Goal: Information Seeking & Learning: Learn about a topic

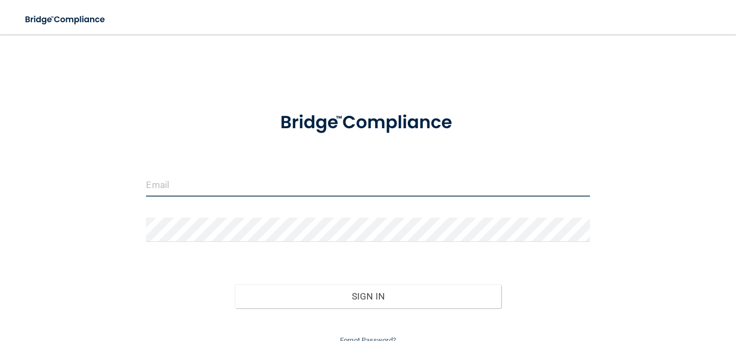
click at [155, 187] on input "email" at bounding box center [367, 184] width 443 height 24
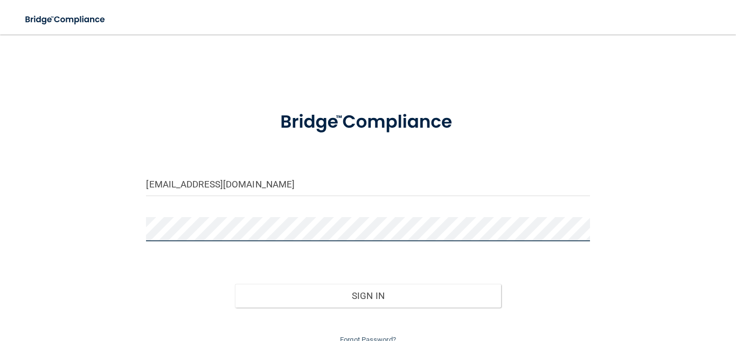
click at [235, 284] on button "Sign In" at bounding box center [368, 296] width 266 height 24
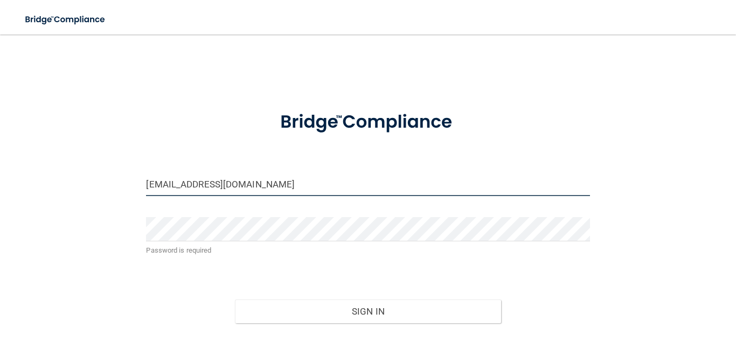
click at [320, 192] on input "yjurado12@gmail.com" at bounding box center [367, 184] width 443 height 24
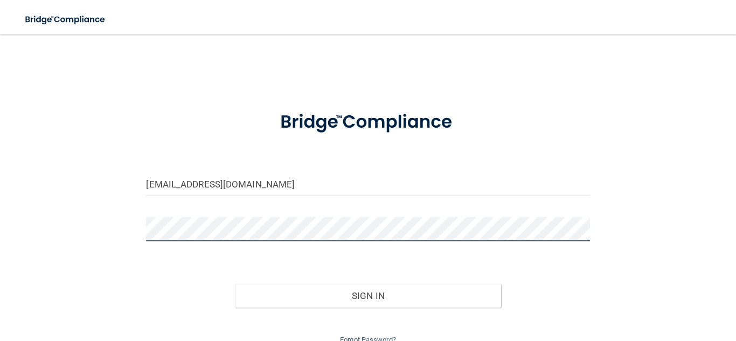
click at [235, 284] on button "Sign In" at bounding box center [368, 296] width 266 height 24
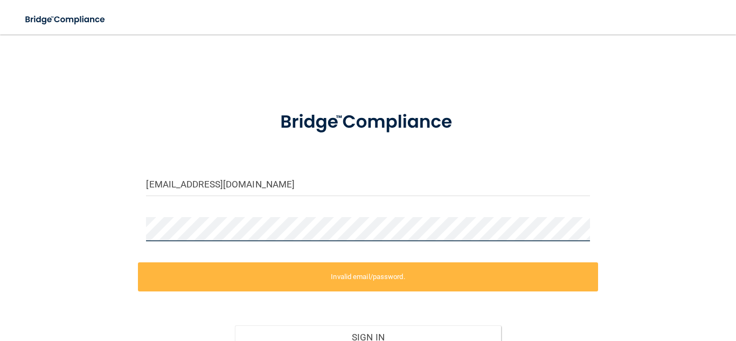
click at [31, 248] on div "yjurado12@gmail.com Invalid email/password. You don't have permission to access…" at bounding box center [368, 216] width 693 height 343
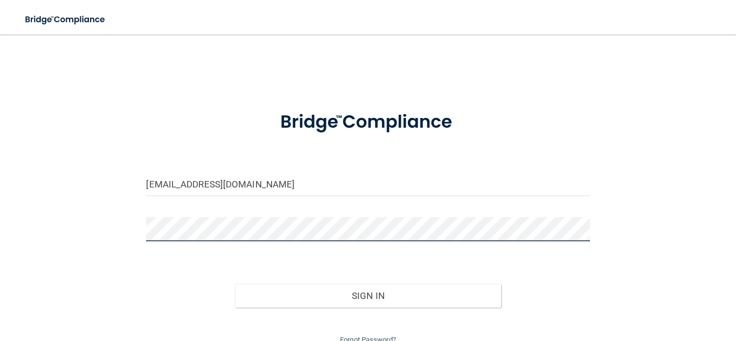
click at [235, 284] on button "Sign In" at bounding box center [368, 296] width 266 height 24
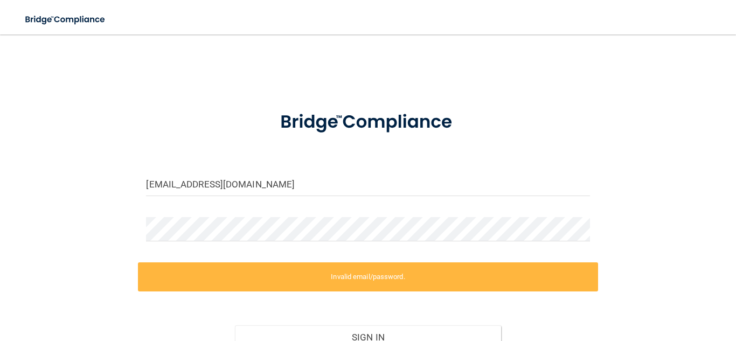
click at [341, 271] on label "Invalid email/password." at bounding box center [367, 276] width 459 height 29
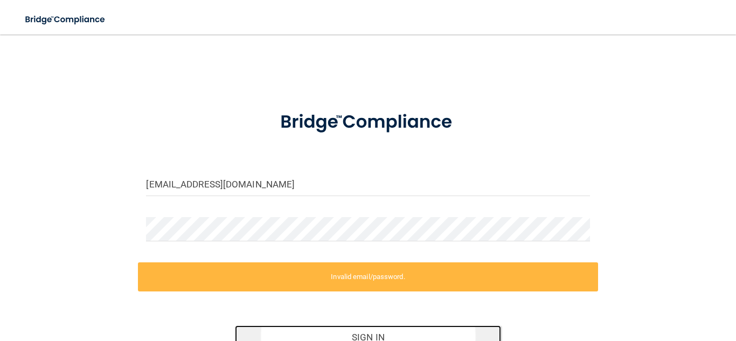
click at [388, 339] on button "Sign In" at bounding box center [368, 337] width 266 height 24
click at [381, 336] on button "Sign In" at bounding box center [368, 337] width 266 height 24
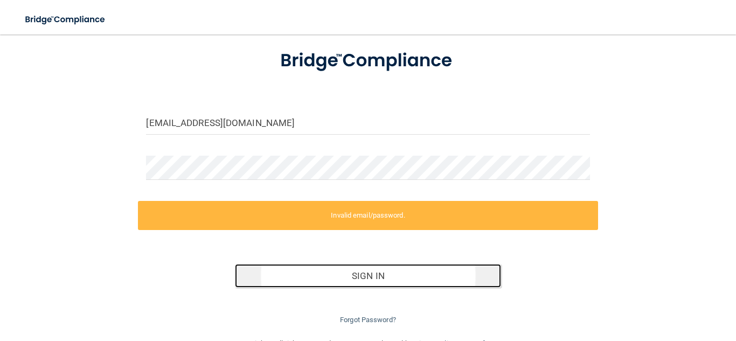
scroll to position [65, 0]
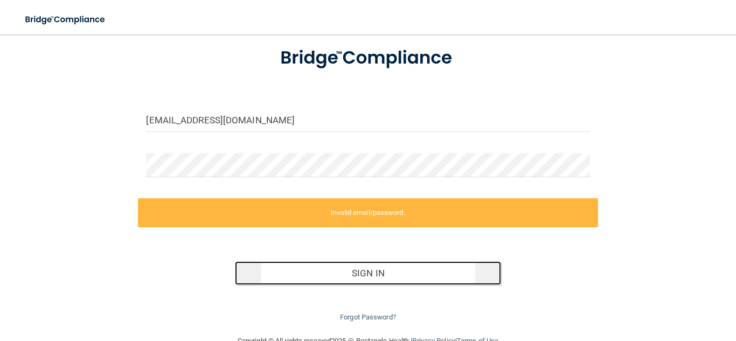
click at [368, 264] on button "Sign In" at bounding box center [368, 273] width 266 height 24
click at [369, 270] on button "Sign In" at bounding box center [368, 273] width 266 height 24
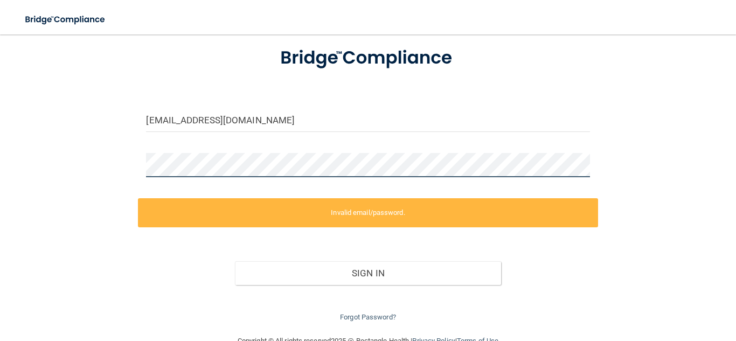
scroll to position [49, 0]
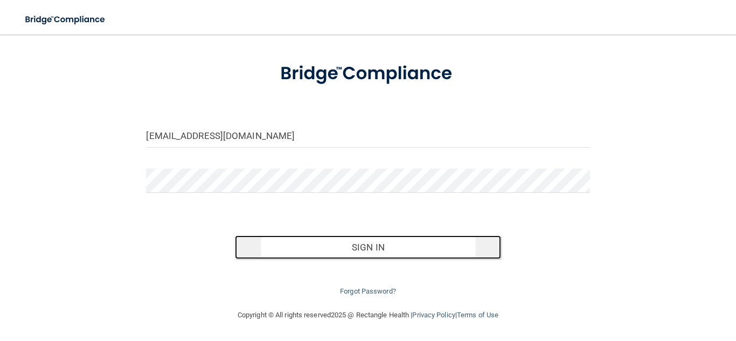
click at [341, 245] on button "Sign In" at bounding box center [368, 247] width 266 height 24
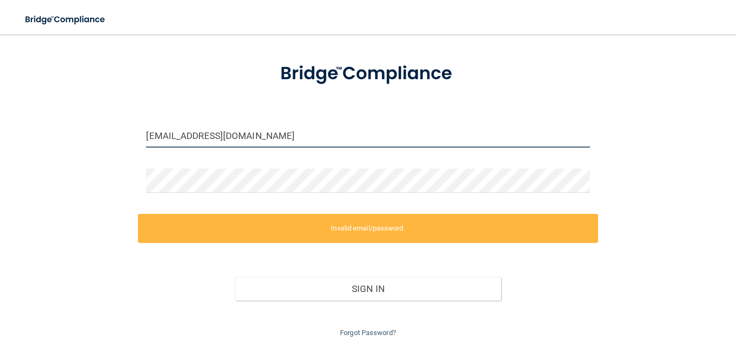
click at [337, 141] on input "yjurado12@gmail.com" at bounding box center [367, 135] width 443 height 24
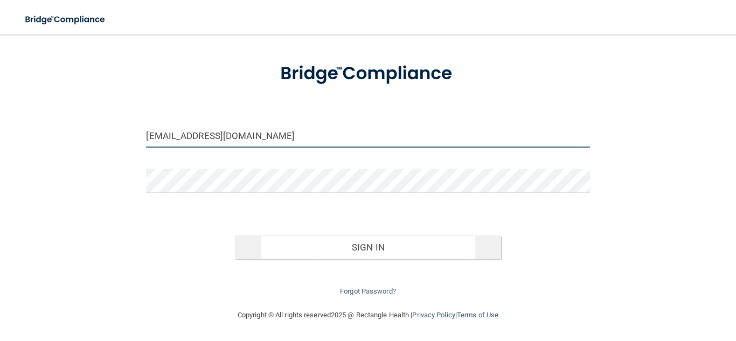
type input "[EMAIL_ADDRESS][DOMAIN_NAME]"
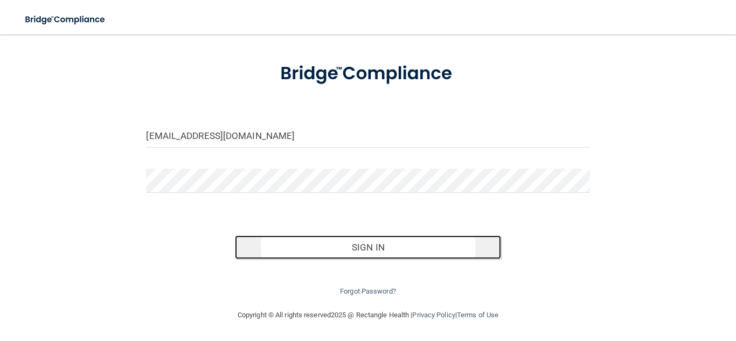
click at [367, 254] on button "Sign In" at bounding box center [368, 247] width 266 height 24
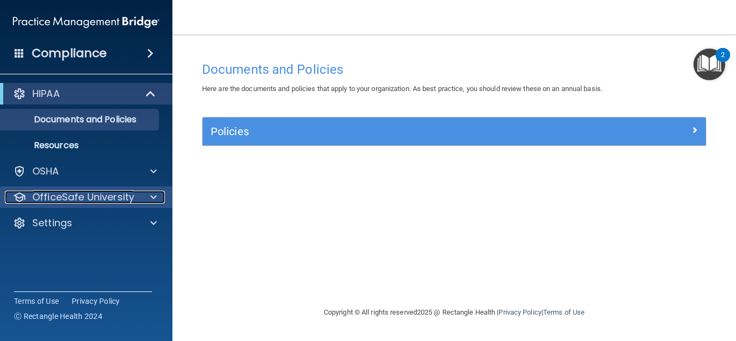
click at [118, 195] on p "OfficeSafe University" at bounding box center [83, 197] width 102 height 13
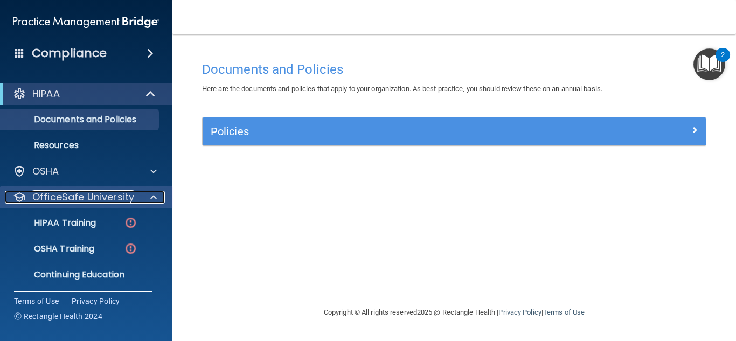
click at [118, 195] on p "OfficeSafe University" at bounding box center [83, 197] width 102 height 13
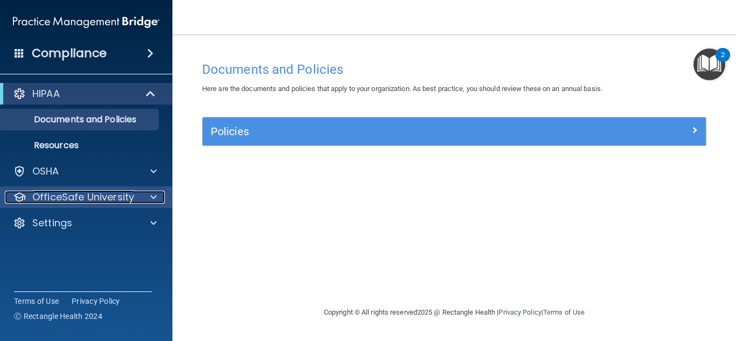
click at [120, 198] on p "OfficeSafe University" at bounding box center [83, 197] width 102 height 13
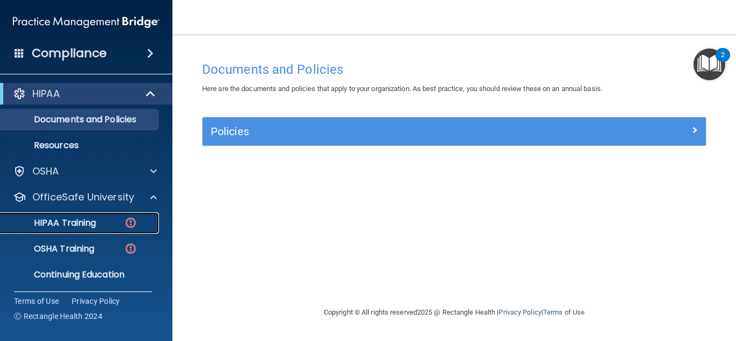
click at [83, 219] on p "HIPAA Training" at bounding box center [51, 223] width 89 height 11
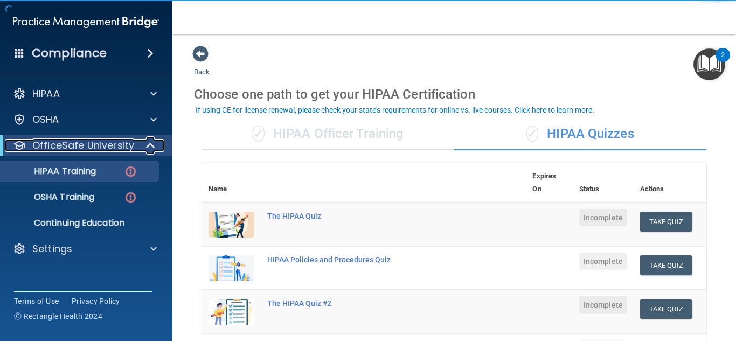
click at [136, 150] on div "OfficeSafe University" at bounding box center [71, 145] width 133 height 13
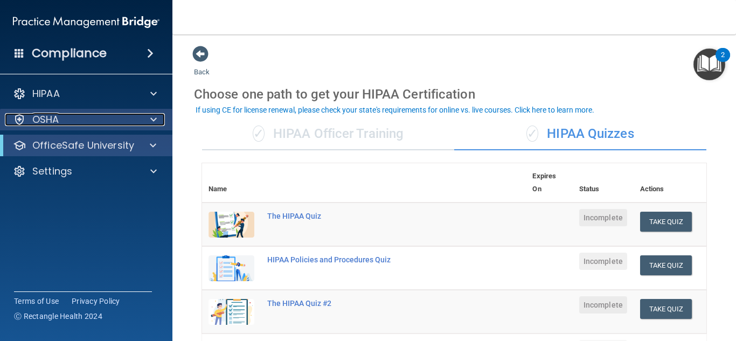
click at [141, 115] on div at bounding box center [151, 119] width 27 height 13
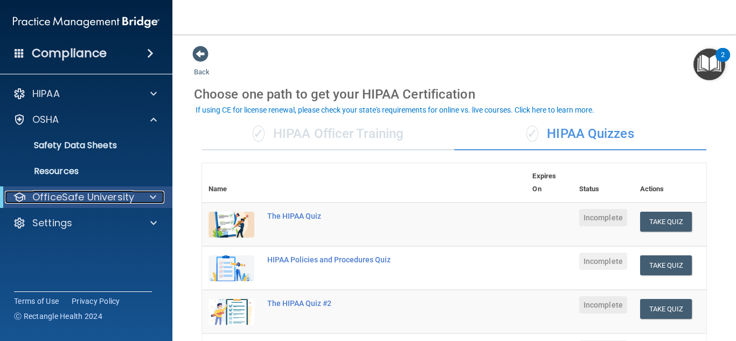
click at [158, 195] on div at bounding box center [151, 197] width 26 height 13
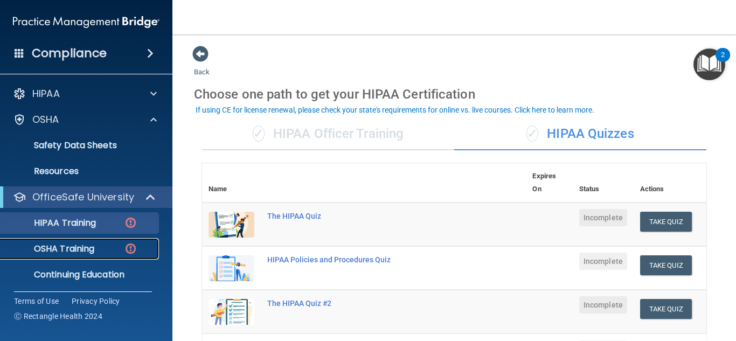
click at [85, 250] on p "OSHA Training" at bounding box center [50, 248] width 87 height 11
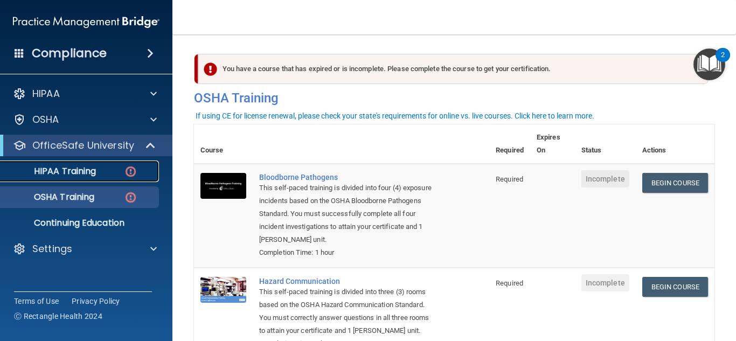
click at [113, 172] on div "HIPAA Training" at bounding box center [80, 171] width 147 height 11
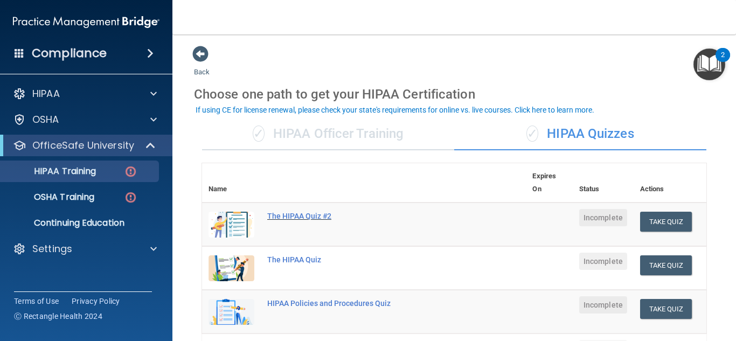
click at [277, 215] on div "The HIPAA Quiz #2" at bounding box center [369, 216] width 205 height 9
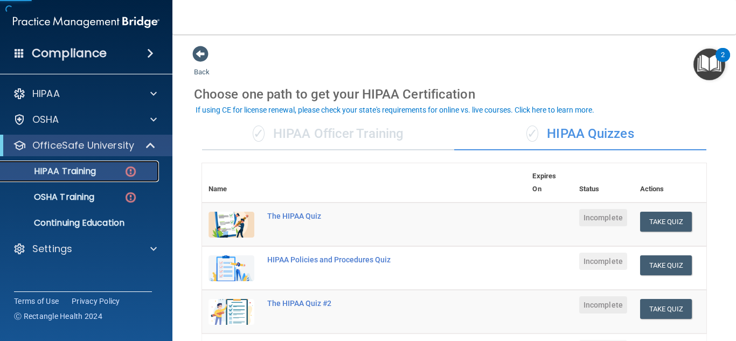
click at [92, 174] on p "HIPAA Training" at bounding box center [51, 171] width 89 height 11
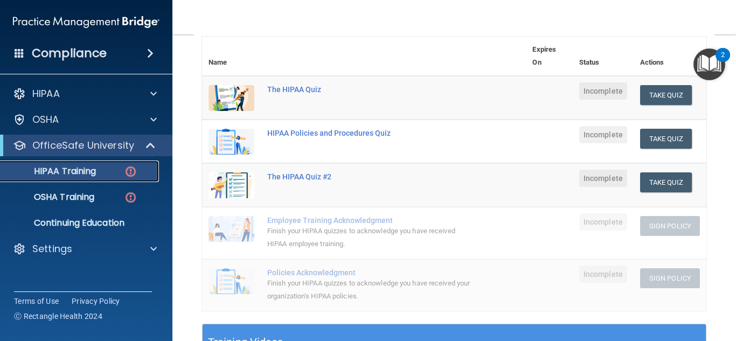
scroll to position [147, 0]
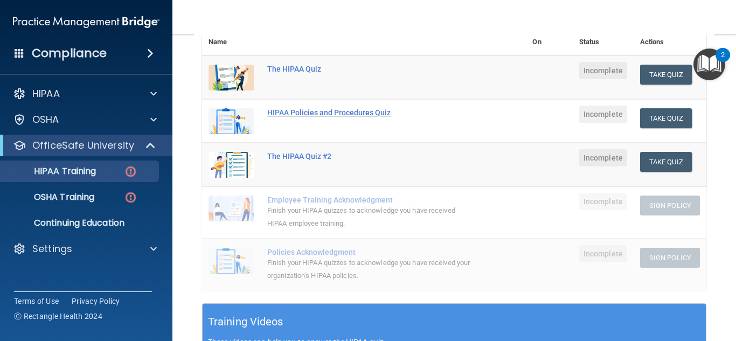
click at [306, 116] on div "HIPAA Policies and Procedures Quiz" at bounding box center [369, 112] width 205 height 9
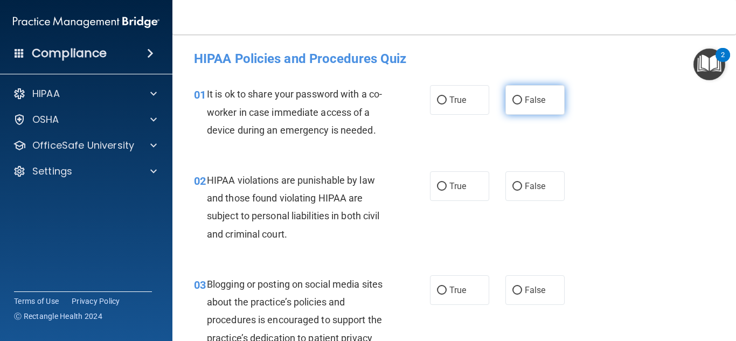
click at [509, 100] on label "False" at bounding box center [534, 100] width 59 height 30
click at [512, 100] on input "False" at bounding box center [517, 100] width 10 height 8
radio input "true"
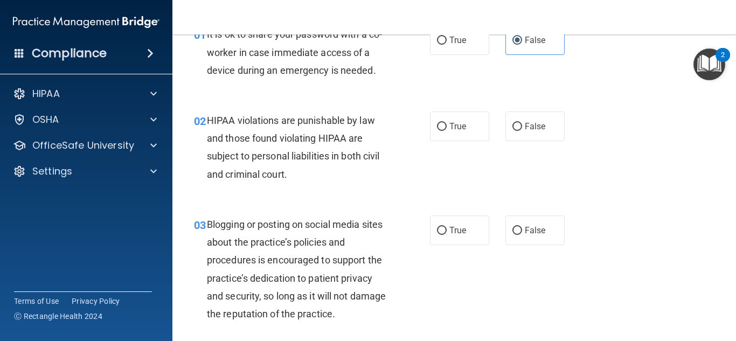
scroll to position [62, 0]
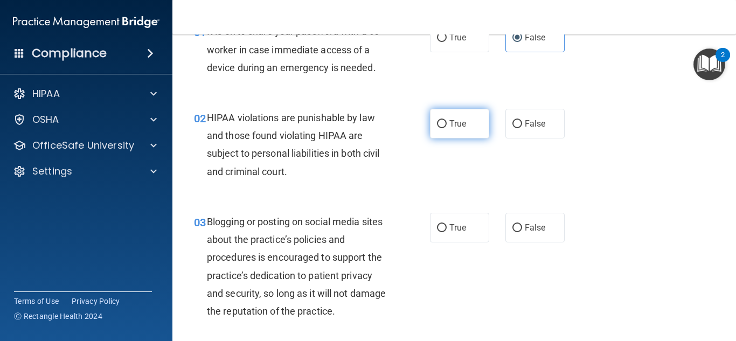
click at [471, 134] on label "True" at bounding box center [459, 124] width 59 height 30
click at [446, 128] on input "True" at bounding box center [442, 124] width 10 height 8
radio input "true"
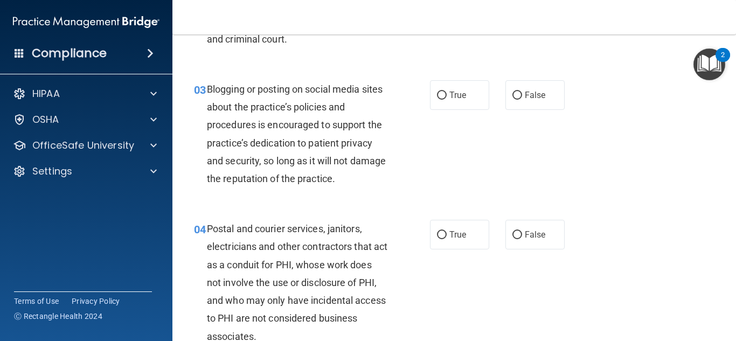
scroll to position [195, 0]
click at [515, 91] on input "False" at bounding box center [517, 95] width 10 height 8
radio input "true"
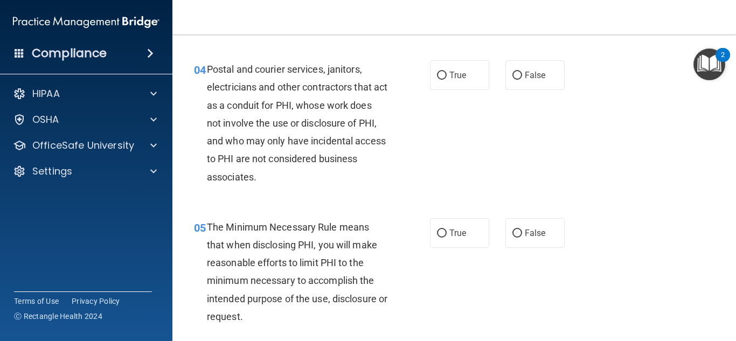
scroll to position [355, 0]
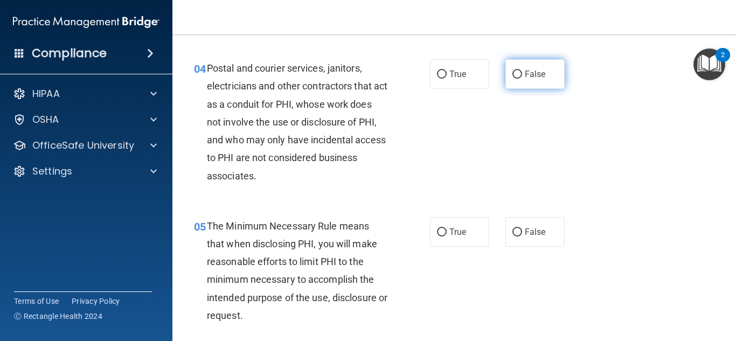
click at [516, 75] on input "False" at bounding box center [517, 75] width 10 height 8
radio input "true"
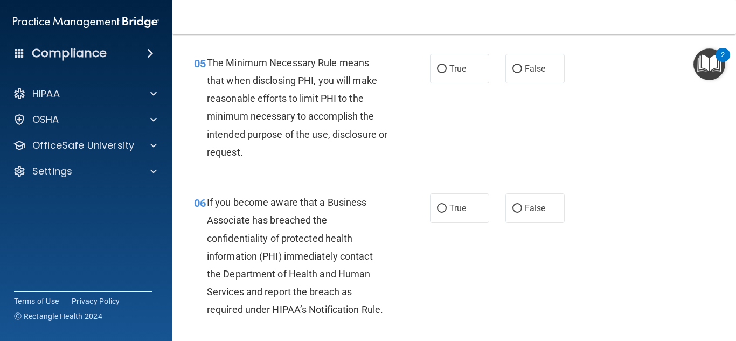
scroll to position [519, 0]
click at [462, 69] on span "True" at bounding box center [457, 68] width 17 height 10
click at [446, 69] on input "True" at bounding box center [442, 69] width 10 height 8
radio input "true"
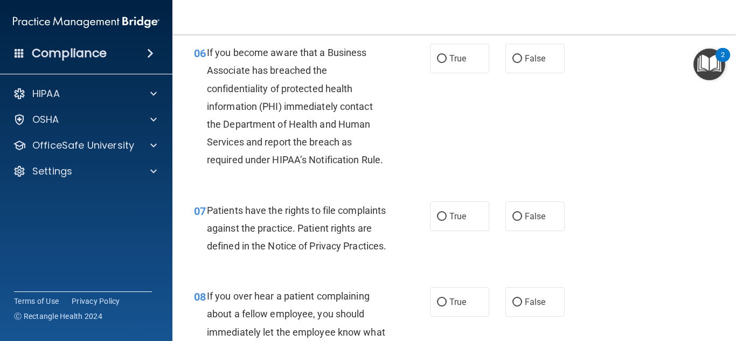
scroll to position [670, 0]
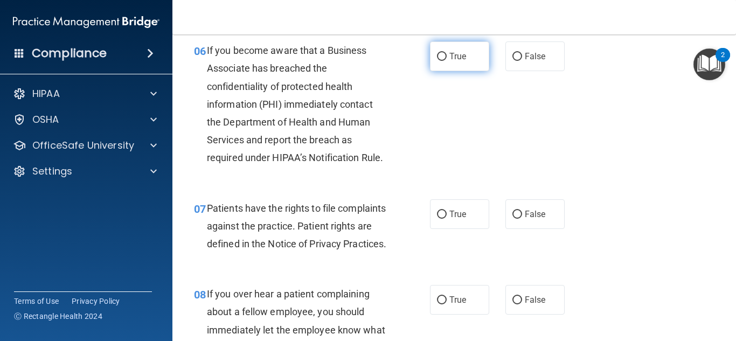
click at [449, 65] on label "True" at bounding box center [459, 56] width 59 height 30
click at [446, 61] on input "True" at bounding box center [442, 57] width 10 height 8
radio input "true"
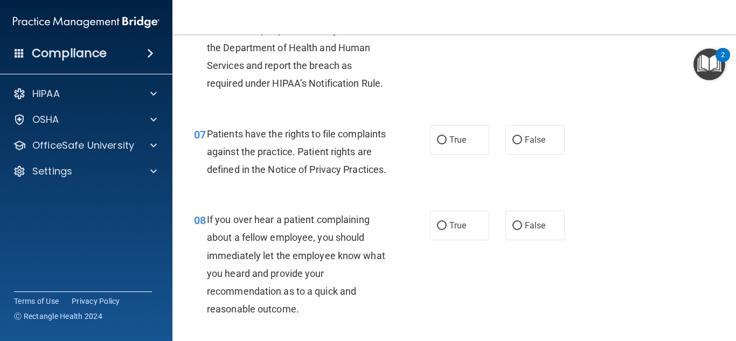
scroll to position [749, 0]
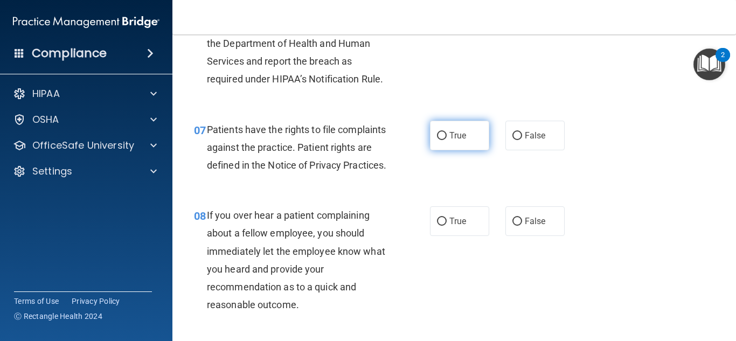
click at [453, 138] on span "True" at bounding box center [457, 135] width 17 height 10
click at [446, 138] on input "True" at bounding box center [442, 136] width 10 height 8
radio input "true"
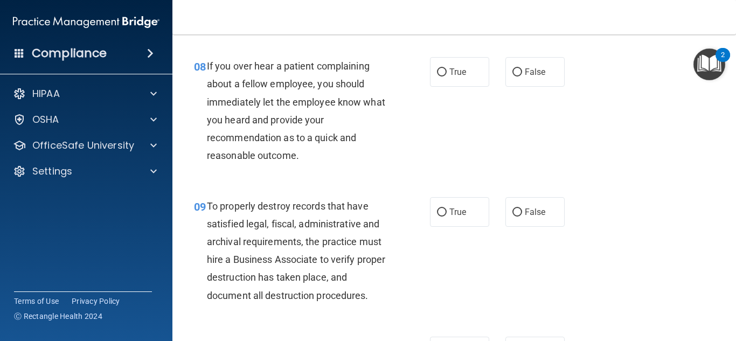
scroll to position [901, 0]
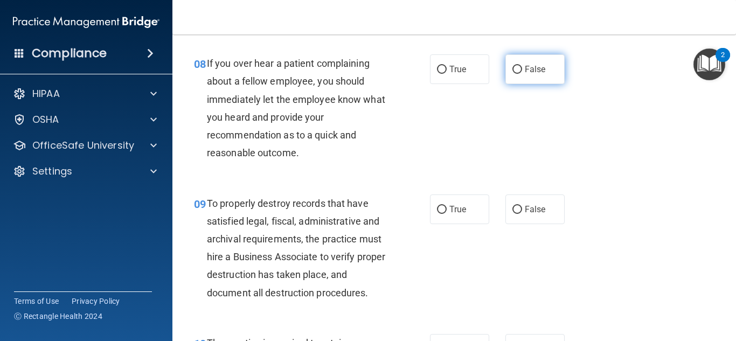
click at [520, 84] on label "False" at bounding box center [534, 69] width 59 height 30
click at [520, 74] on input "False" at bounding box center [517, 70] width 10 height 8
radio input "true"
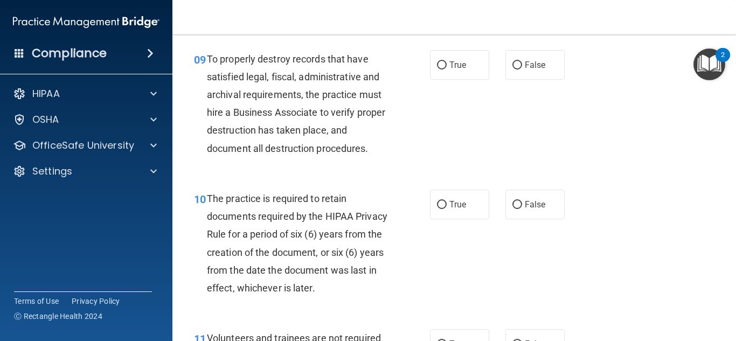
scroll to position [1049, 0]
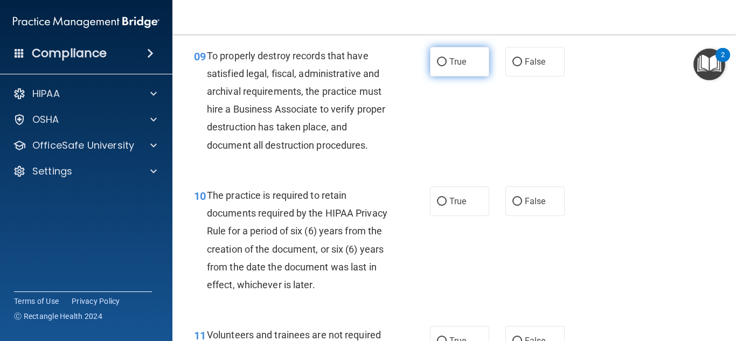
click at [441, 76] on label "True" at bounding box center [459, 62] width 59 height 30
click at [441, 66] on input "True" at bounding box center [442, 62] width 10 height 8
radio input "true"
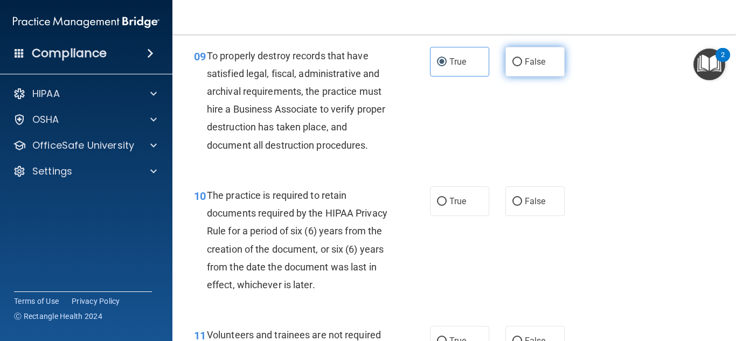
click at [529, 67] on span "False" at bounding box center [535, 62] width 21 height 10
click at [522, 66] on input "False" at bounding box center [517, 62] width 10 height 8
radio input "true"
radio input "false"
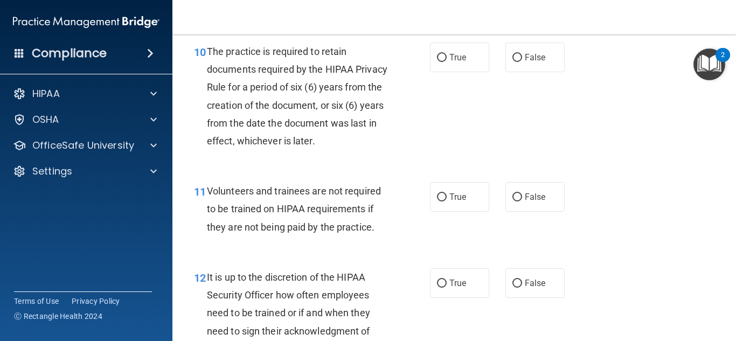
scroll to position [1194, 0]
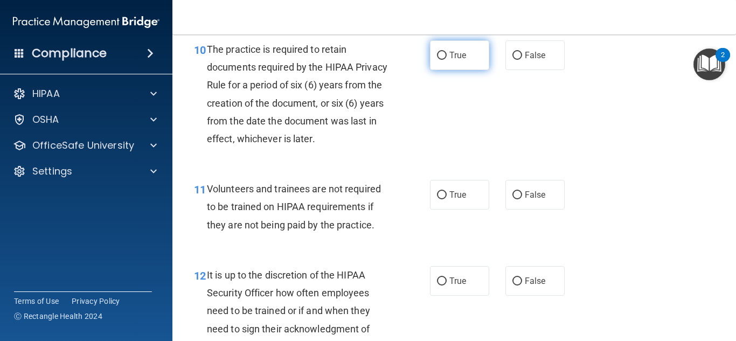
click at [451, 70] on label "True" at bounding box center [459, 55] width 59 height 30
click at [446, 60] on input "True" at bounding box center [442, 56] width 10 height 8
radio input "true"
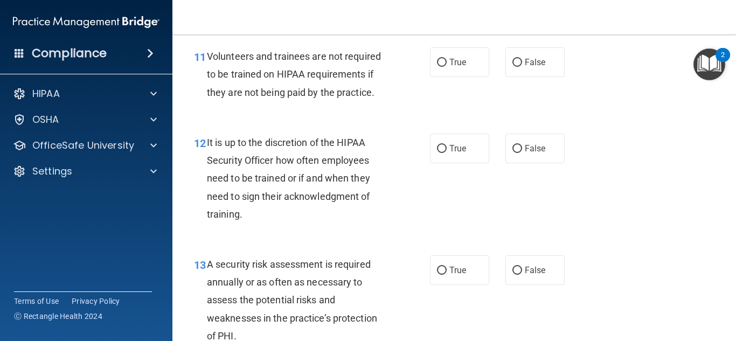
scroll to position [1328, 0]
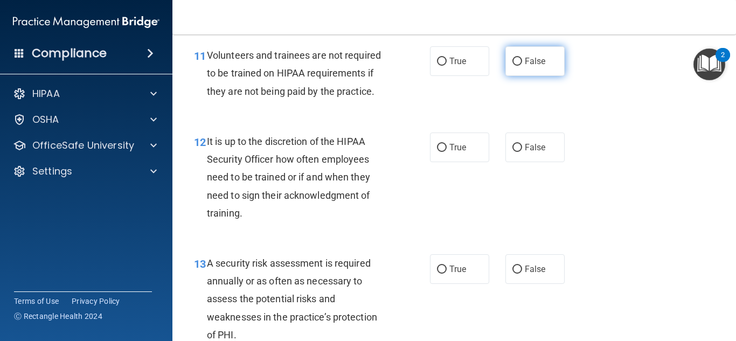
click at [528, 76] on label "False" at bounding box center [534, 61] width 59 height 30
click at [522, 66] on input "False" at bounding box center [517, 62] width 10 height 8
radio input "true"
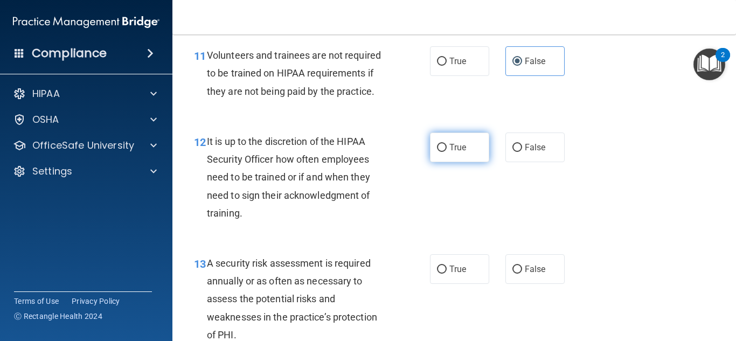
click at [438, 152] on input "True" at bounding box center [442, 148] width 10 height 8
radio input "true"
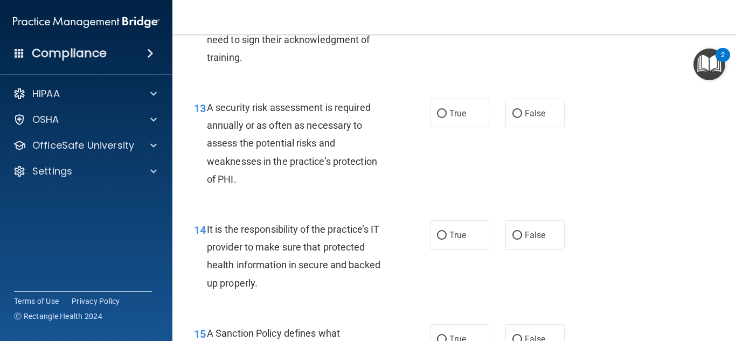
scroll to position [1485, 0]
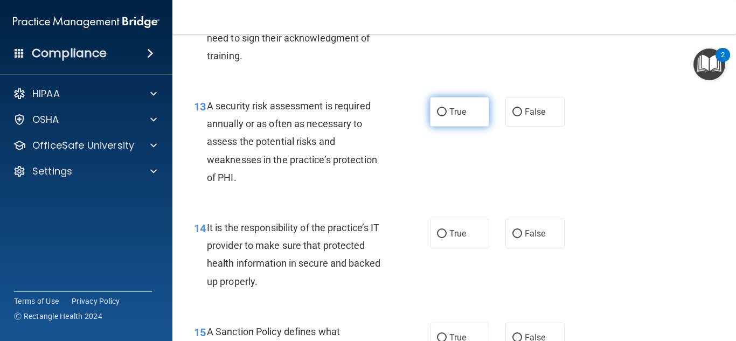
click at [452, 117] on span "True" at bounding box center [457, 112] width 17 height 10
click at [446, 116] on input "True" at bounding box center [442, 112] width 10 height 8
radio input "true"
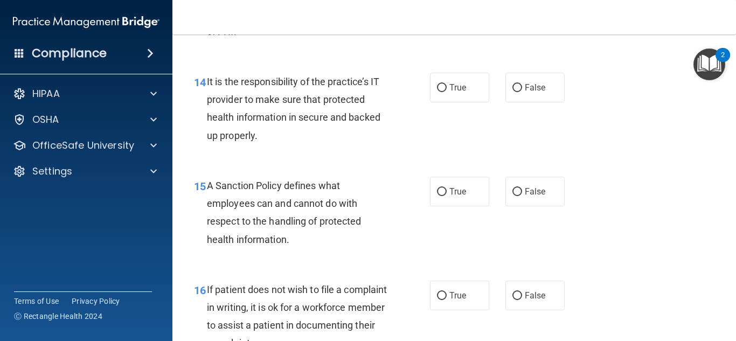
scroll to position [1633, 0]
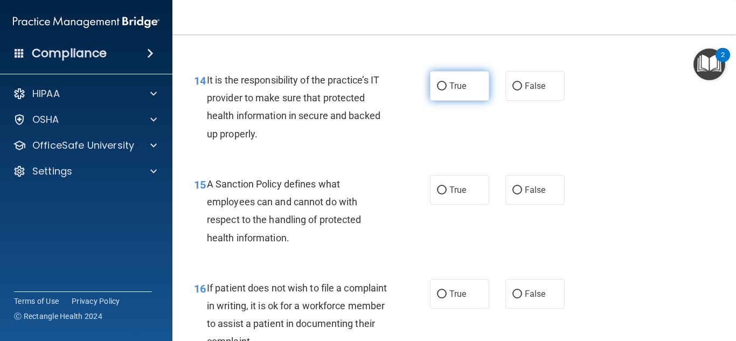
click at [453, 101] on label "True" at bounding box center [459, 86] width 59 height 30
click at [446, 90] on input "True" at bounding box center [442, 86] width 10 height 8
radio input "true"
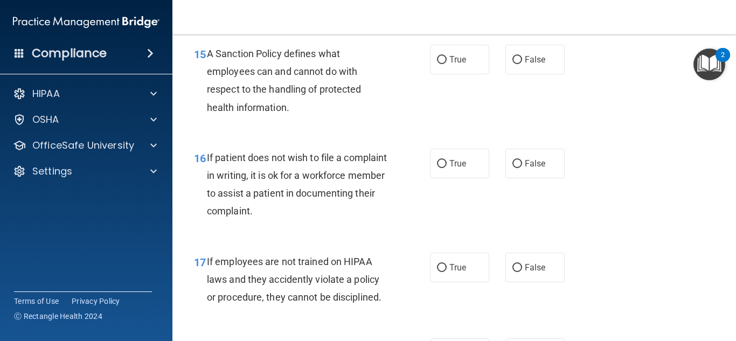
scroll to position [1764, 0]
click at [470, 73] on label "True" at bounding box center [459, 59] width 59 height 30
click at [446, 63] on input "True" at bounding box center [442, 59] width 10 height 8
radio input "true"
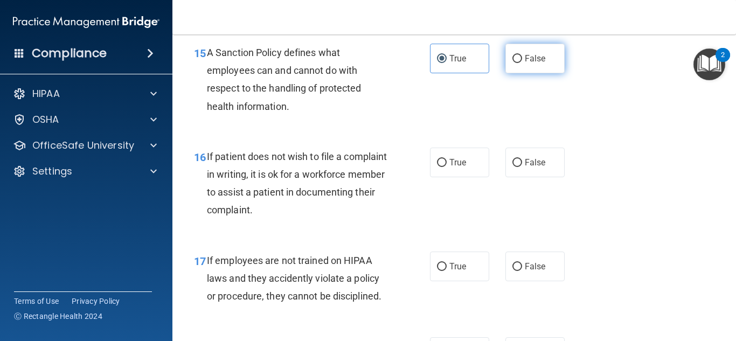
click at [517, 73] on label "False" at bounding box center [534, 59] width 59 height 30
click at [517, 63] on input "False" at bounding box center [517, 59] width 10 height 8
radio input "true"
radio input "false"
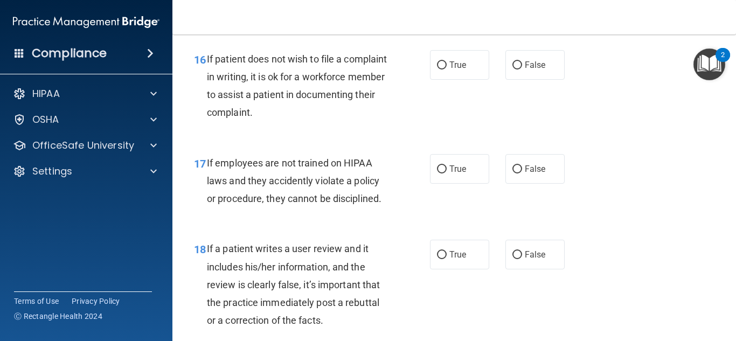
scroll to position [1864, 0]
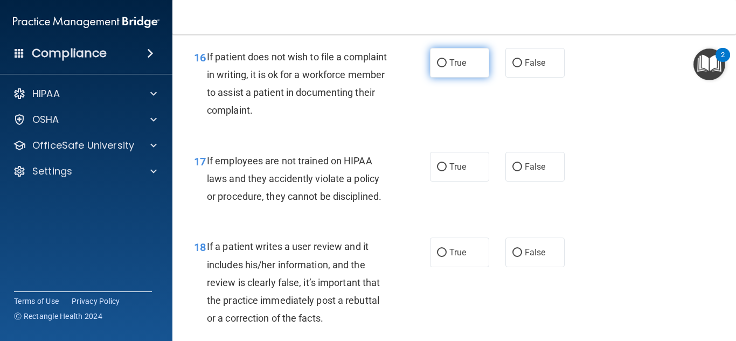
click at [448, 78] on label "True" at bounding box center [459, 63] width 59 height 30
click at [446, 67] on input "True" at bounding box center [442, 63] width 10 height 8
radio input "true"
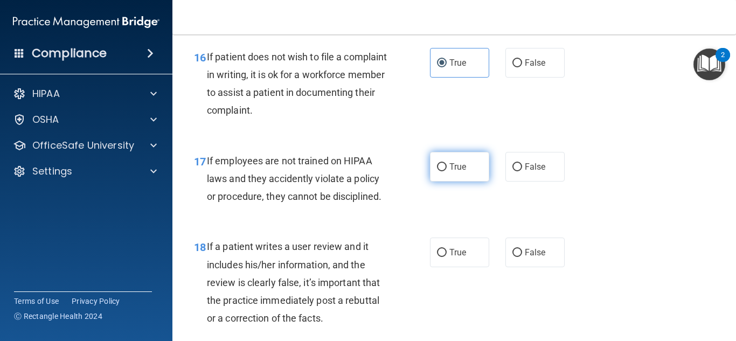
click at [438, 172] on label "True" at bounding box center [459, 167] width 59 height 30
click at [438, 171] on input "True" at bounding box center [442, 167] width 10 height 8
radio input "true"
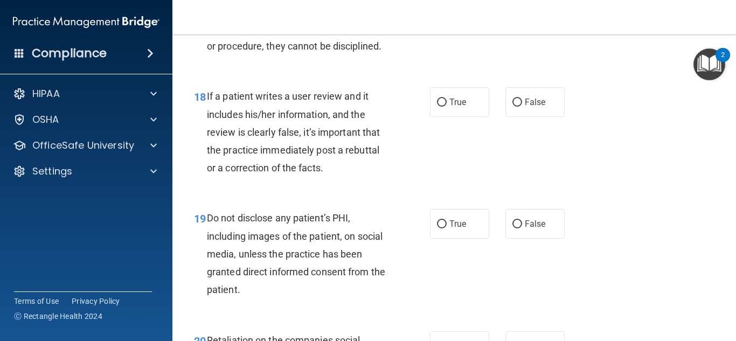
scroll to position [2016, 0]
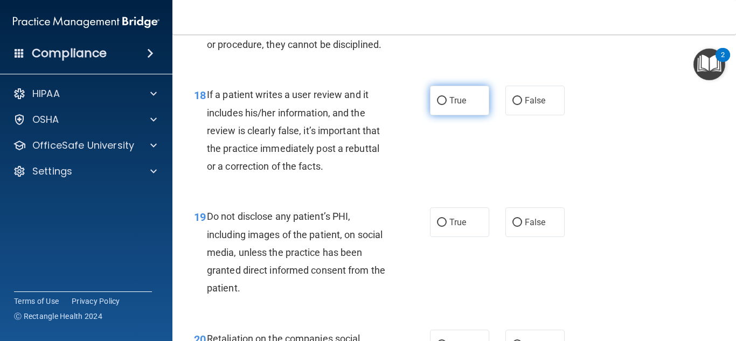
click at [468, 103] on label "True" at bounding box center [459, 101] width 59 height 30
click at [446, 103] on input "True" at bounding box center [442, 101] width 10 height 8
radio input "true"
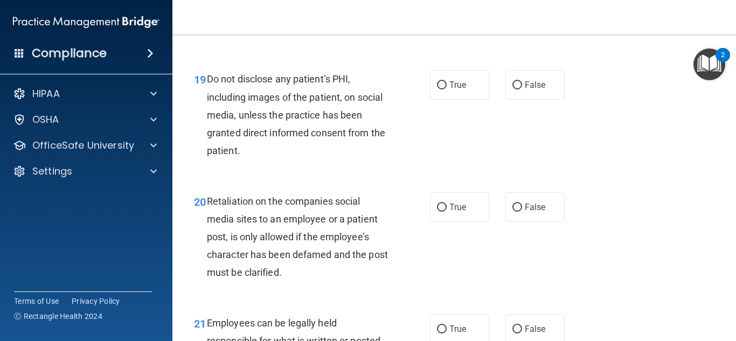
scroll to position [2157, 0]
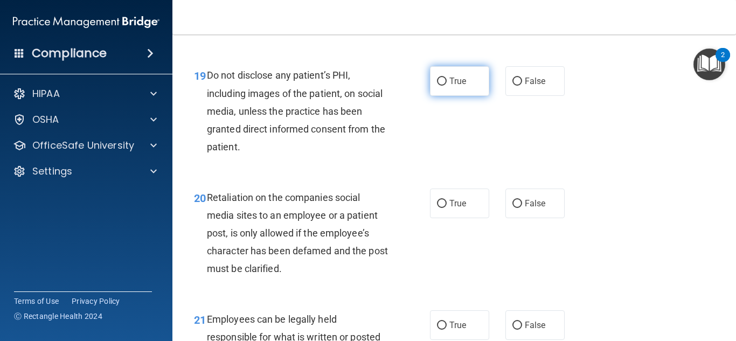
click at [480, 96] on label "True" at bounding box center [459, 81] width 59 height 30
click at [446, 86] on input "True" at bounding box center [442, 82] width 10 height 8
radio input "true"
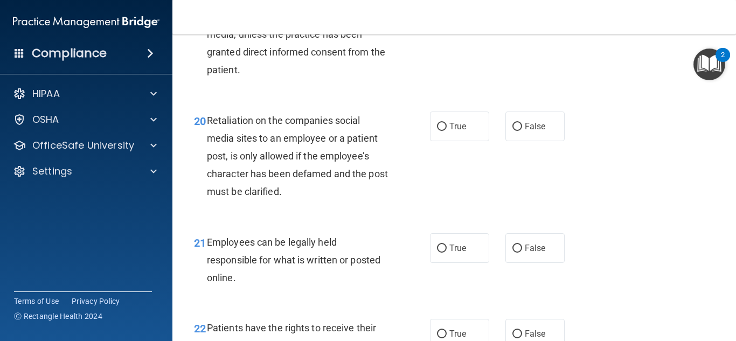
scroll to position [2249, 0]
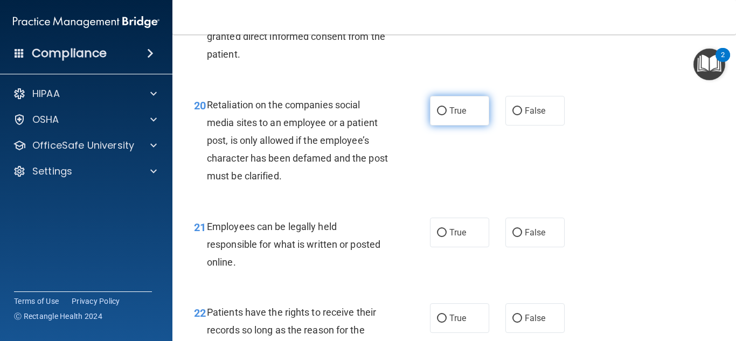
click at [449, 116] on span "True" at bounding box center [457, 111] width 17 height 10
click at [446, 115] on input "True" at bounding box center [442, 111] width 10 height 8
radio input "true"
click at [455, 230] on div "21 Employees can be legally held responsible for what is written or posted onli…" at bounding box center [454, 247] width 536 height 86
click at [455, 232] on div "21 Employees can be legally held responsible for what is written or posted onli…" at bounding box center [454, 247] width 536 height 86
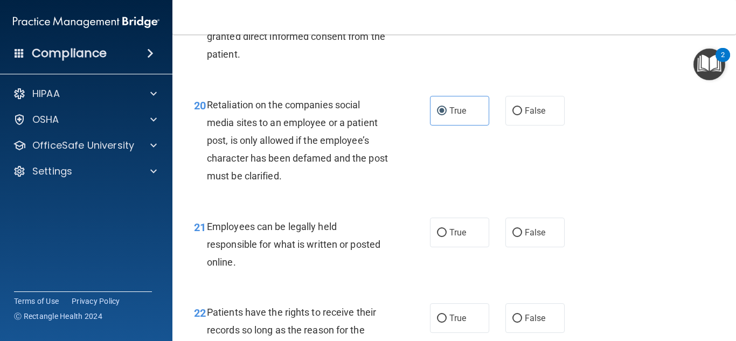
click at [450, 269] on div "21 Employees can be legally held responsible for what is written or posted onli…" at bounding box center [454, 247] width 536 height 86
click at [462, 237] on label "True" at bounding box center [459, 233] width 59 height 30
click at [446, 237] on input "True" at bounding box center [442, 233] width 10 height 8
radio input "true"
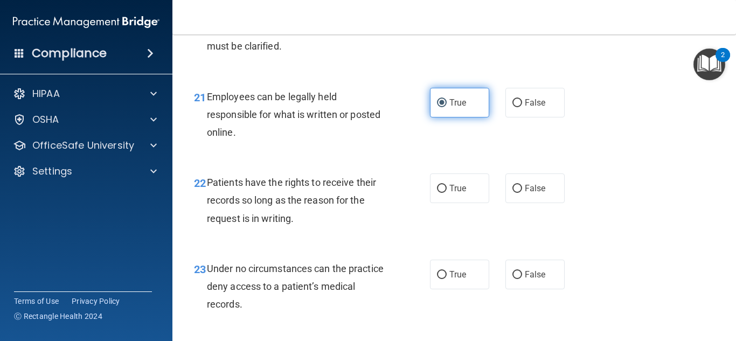
scroll to position [2381, 0]
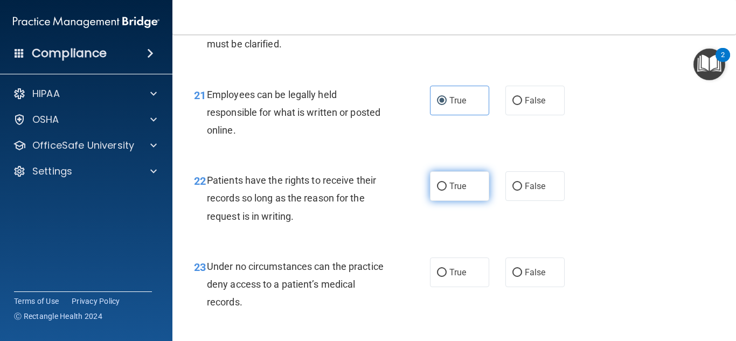
click at [450, 191] on span "True" at bounding box center [457, 186] width 17 height 10
click at [446, 191] on input "True" at bounding box center [442, 187] width 10 height 8
radio input "true"
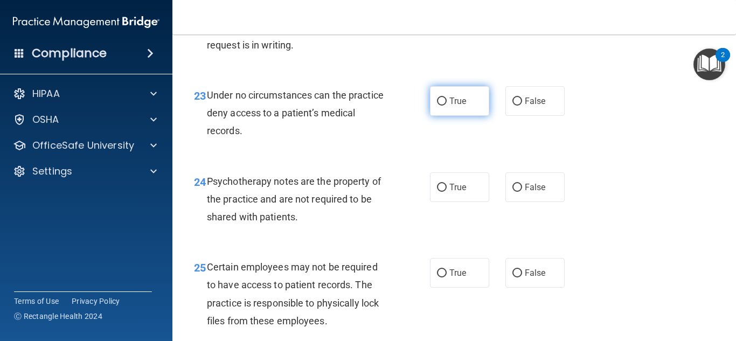
scroll to position [2554, 0]
click at [476, 109] on label "True" at bounding box center [459, 100] width 59 height 30
click at [446, 104] on input "True" at bounding box center [442, 100] width 10 height 8
radio input "true"
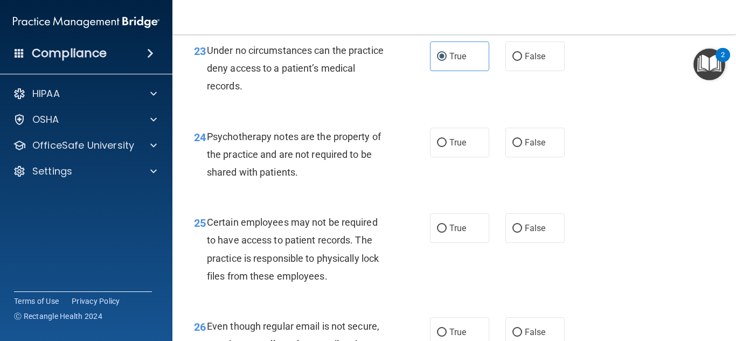
scroll to position [2604, 0]
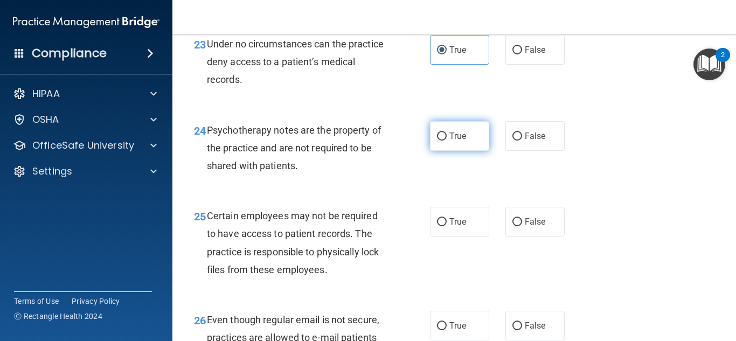
click at [461, 151] on label "True" at bounding box center [459, 136] width 59 height 30
click at [446, 141] on input "True" at bounding box center [442, 136] width 10 height 8
radio input "true"
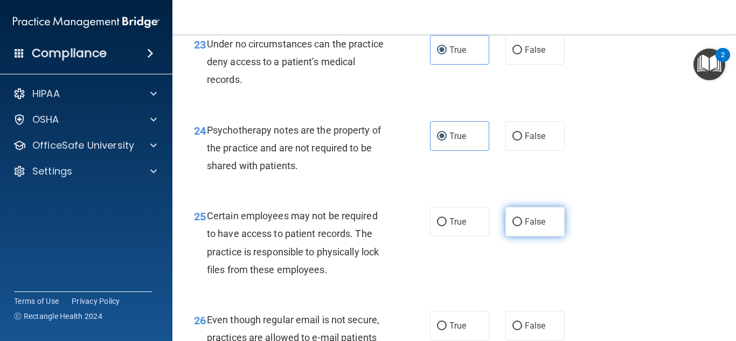
click at [531, 227] on span "False" at bounding box center [535, 221] width 21 height 10
click at [522, 226] on input "False" at bounding box center [517, 222] width 10 height 8
radio input "true"
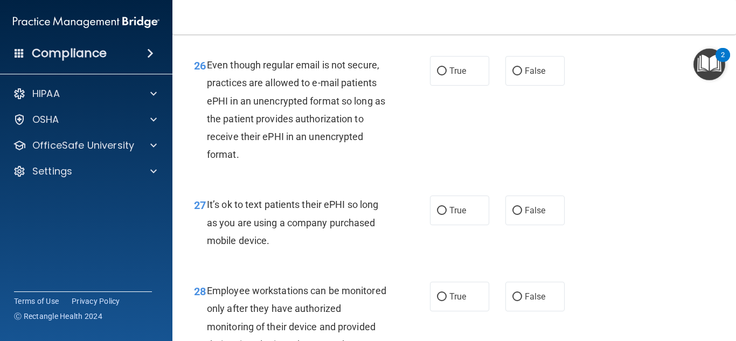
scroll to position [2858, 0]
click at [431, 86] on label "True" at bounding box center [459, 72] width 59 height 30
click at [437, 76] on input "True" at bounding box center [442, 72] width 10 height 8
radio input "true"
click at [452, 226] on label "True" at bounding box center [459, 211] width 59 height 30
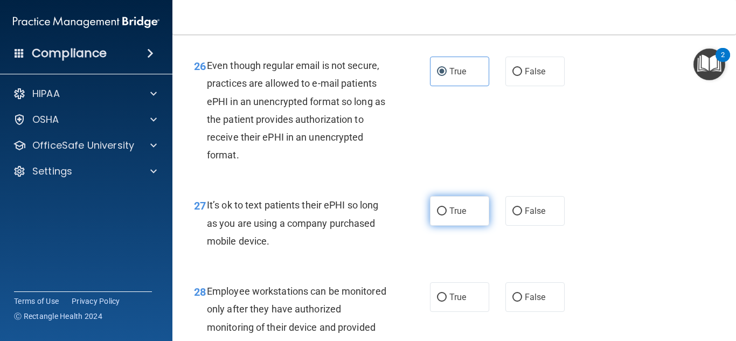
click at [446, 215] on input "True" at bounding box center [442, 211] width 10 height 8
radio input "true"
click at [525, 219] on label "False" at bounding box center [534, 211] width 59 height 30
click at [522, 215] on input "False" at bounding box center [517, 211] width 10 height 8
radio input "true"
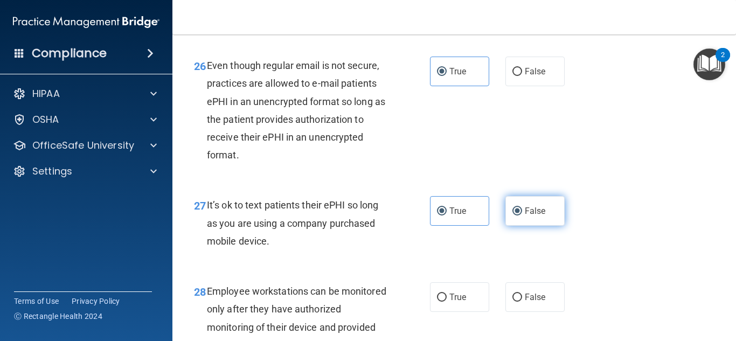
radio input "false"
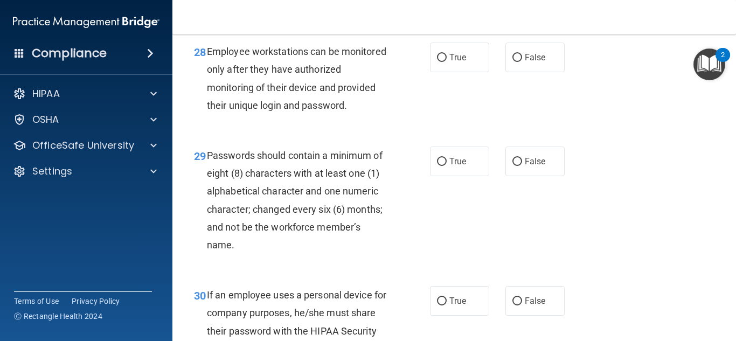
scroll to position [3102, 0]
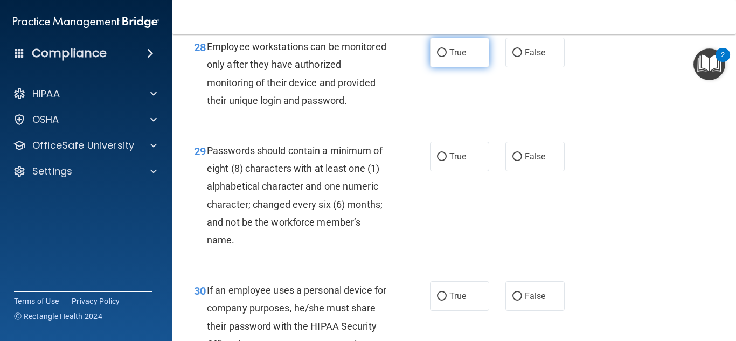
click at [465, 67] on label "True" at bounding box center [459, 53] width 59 height 30
click at [446, 57] on input "True" at bounding box center [442, 53] width 10 height 8
radio input "true"
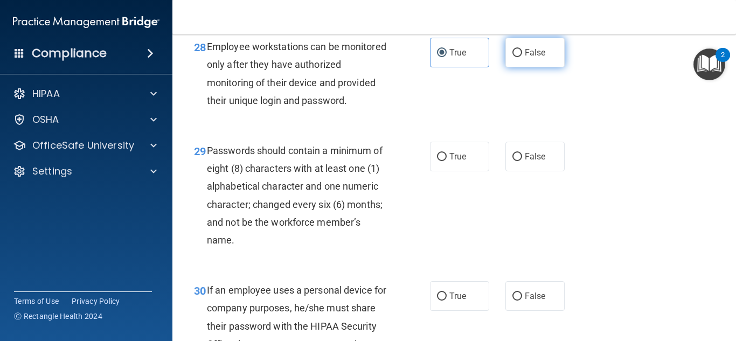
click at [541, 58] on span "False" at bounding box center [535, 52] width 21 height 10
click at [522, 57] on input "False" at bounding box center [517, 53] width 10 height 8
radio input "true"
radio input "false"
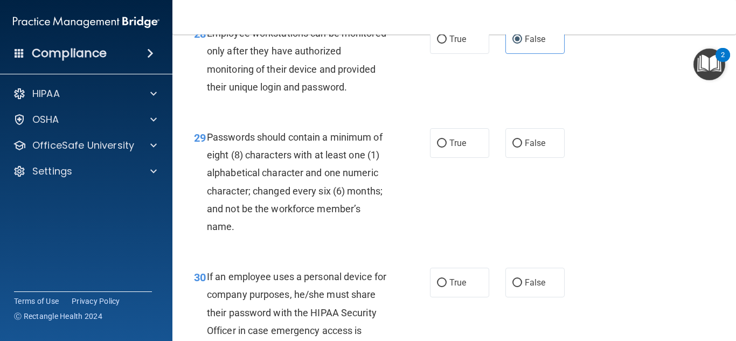
scroll to position [3130, 0]
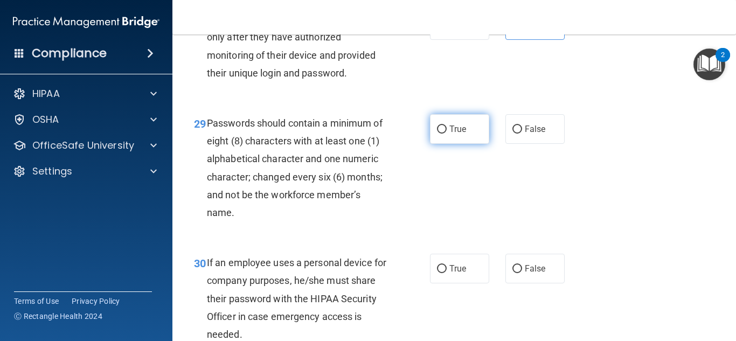
click at [470, 144] on label "True" at bounding box center [459, 129] width 59 height 30
click at [446, 134] on input "True" at bounding box center [442, 129] width 10 height 8
radio input "true"
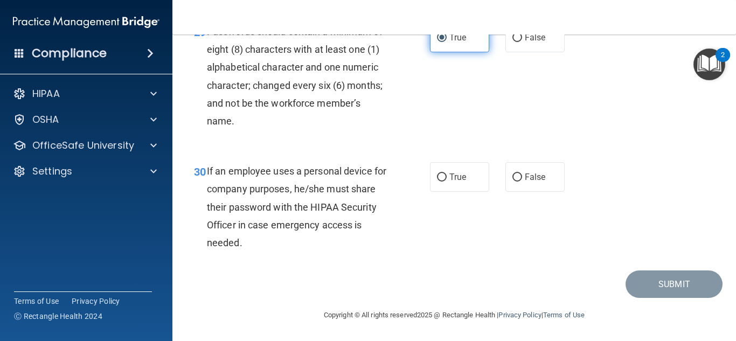
scroll to position [3239, 0]
click at [538, 179] on span "False" at bounding box center [535, 177] width 21 height 10
click at [522, 179] on input "False" at bounding box center [517, 177] width 10 height 8
radio input "true"
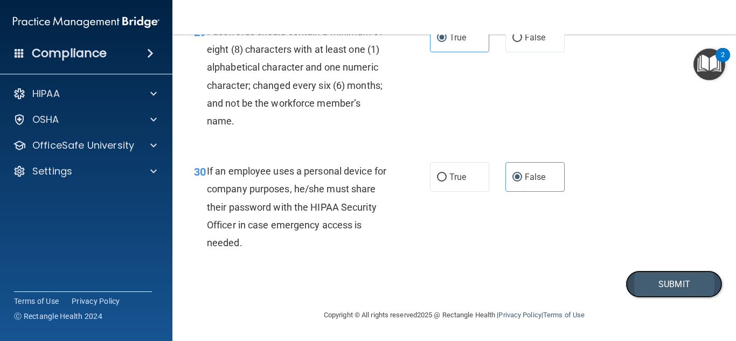
click at [655, 284] on button "Submit" at bounding box center [673, 283] width 97 height 27
click at [666, 279] on button "Submit" at bounding box center [673, 283] width 97 height 27
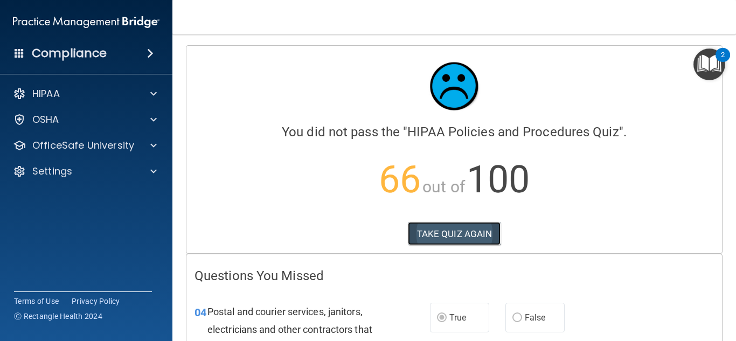
click at [479, 236] on button "TAKE QUIZ AGAIN" at bounding box center [454, 234] width 93 height 24
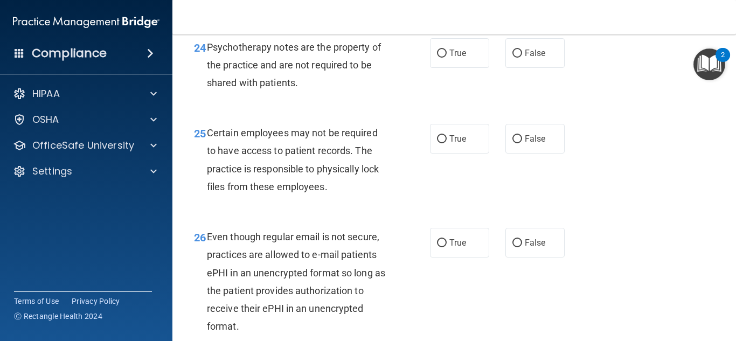
scroll to position [2678, 0]
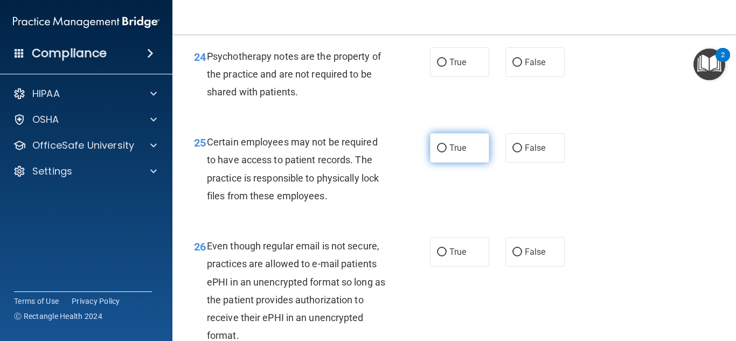
click at [437, 152] on input "True" at bounding box center [442, 148] width 10 height 8
radio input "true"
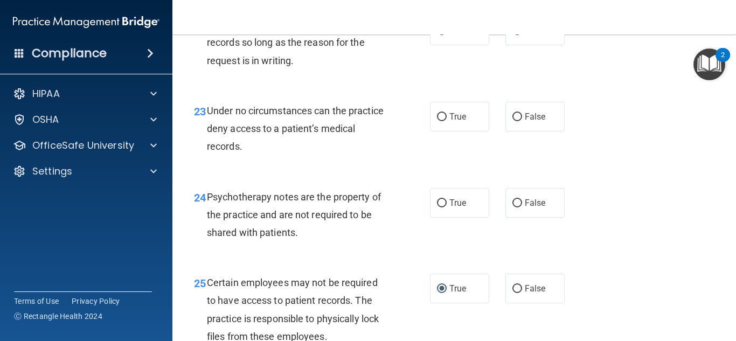
scroll to position [2534, 0]
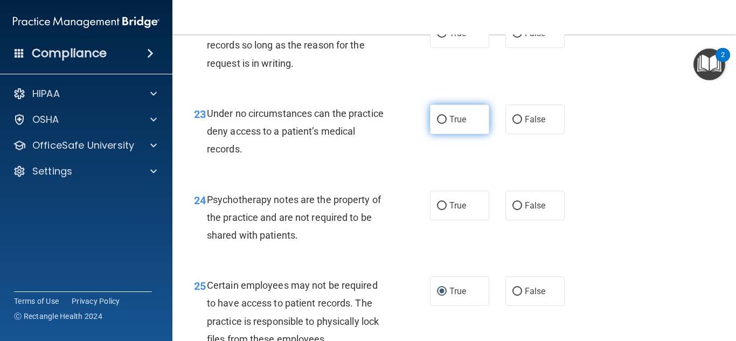
click at [458, 124] on span "True" at bounding box center [457, 119] width 17 height 10
click at [446, 124] on input "True" at bounding box center [442, 120] width 10 height 8
radio input "true"
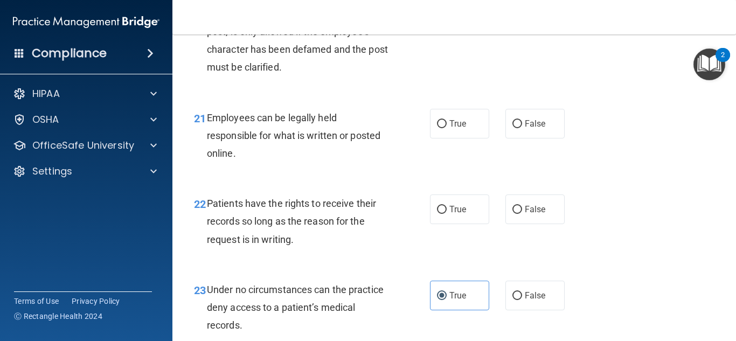
scroll to position [2360, 0]
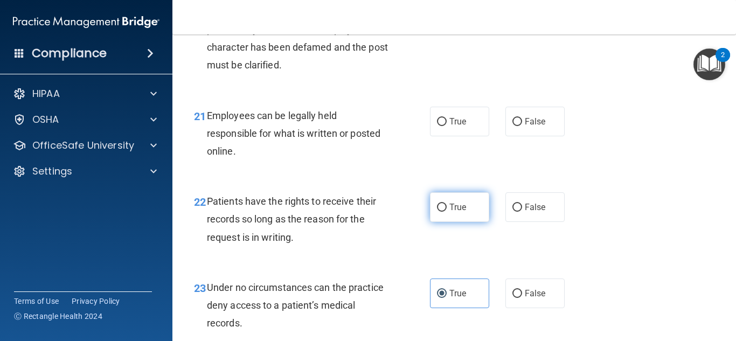
click at [460, 212] on span "True" at bounding box center [457, 207] width 17 height 10
click at [446, 212] on input "True" at bounding box center [442, 208] width 10 height 8
radio input "true"
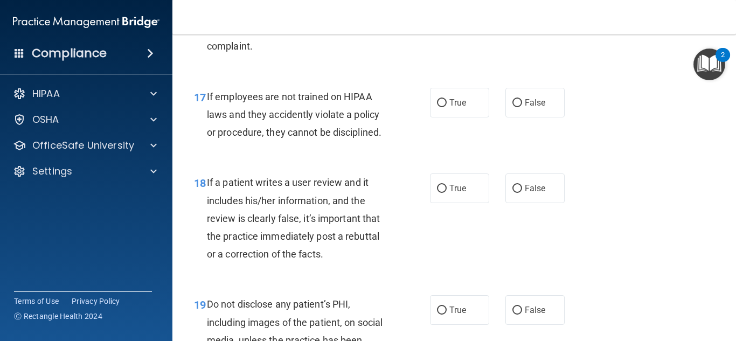
scroll to position [1929, 0]
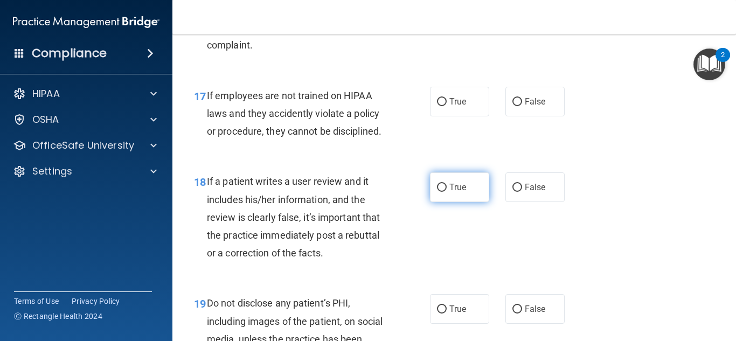
click at [463, 192] on span "True" at bounding box center [457, 187] width 17 height 10
click at [446, 192] on input "True" at bounding box center [442, 188] width 10 height 8
radio input "true"
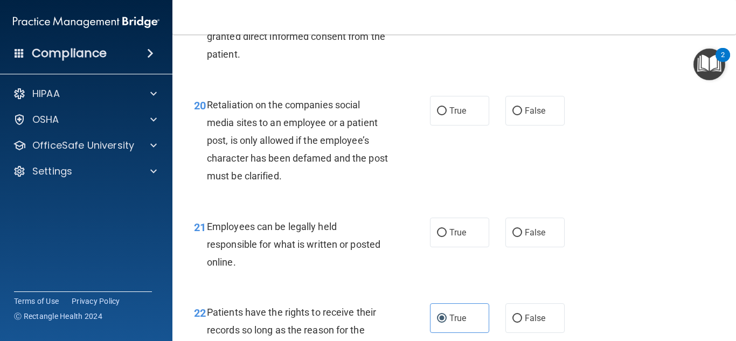
scroll to position [2253, 0]
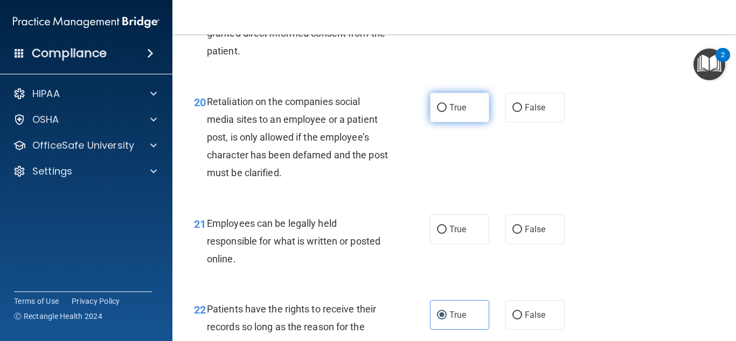
click at [460, 113] on span "True" at bounding box center [457, 107] width 17 height 10
click at [446, 112] on input "True" at bounding box center [442, 108] width 10 height 8
radio input "true"
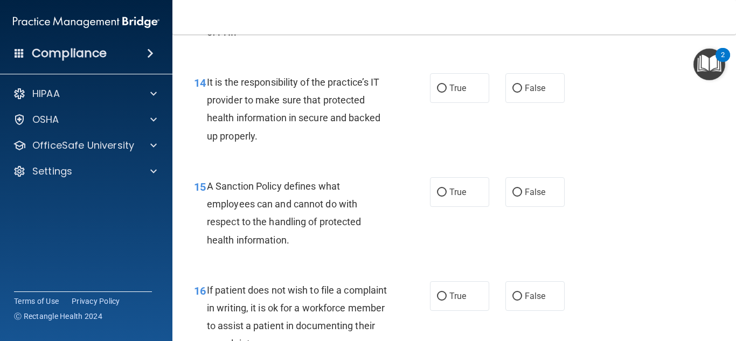
scroll to position [1630, 0]
click at [451, 94] on span "True" at bounding box center [457, 88] width 17 height 10
click at [446, 93] on input "True" at bounding box center [442, 89] width 10 height 8
radio input "true"
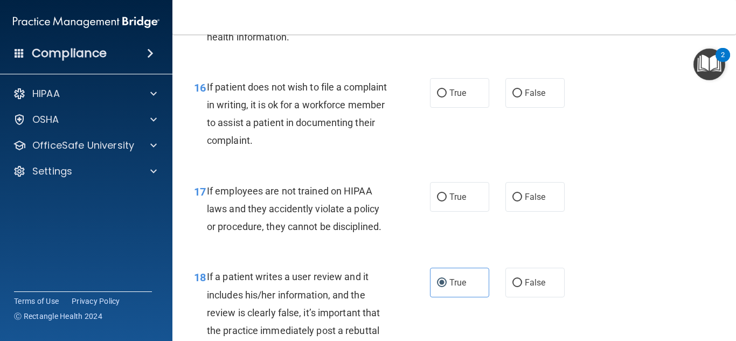
scroll to position [1851, 0]
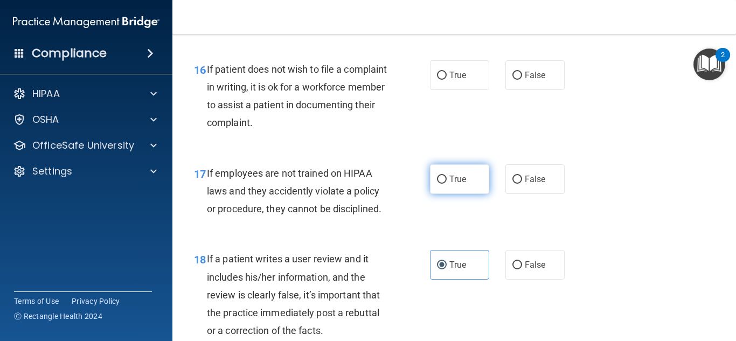
click at [477, 194] on label "True" at bounding box center [459, 179] width 59 height 30
click at [446, 184] on input "True" at bounding box center [442, 180] width 10 height 8
radio input "true"
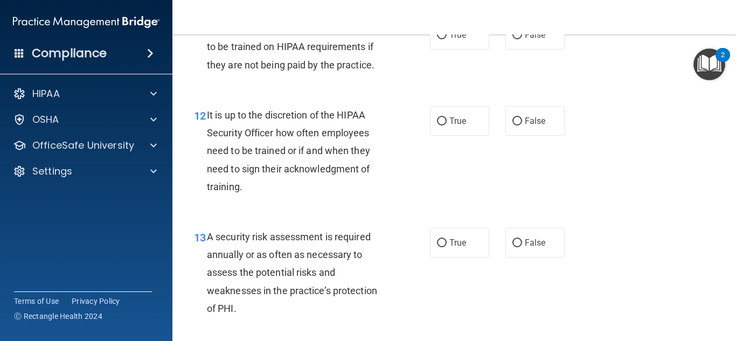
scroll to position [1355, 0]
click at [434, 135] on label "True" at bounding box center [459, 121] width 59 height 30
click at [437, 125] on input "True" at bounding box center [442, 121] width 10 height 8
radio input "true"
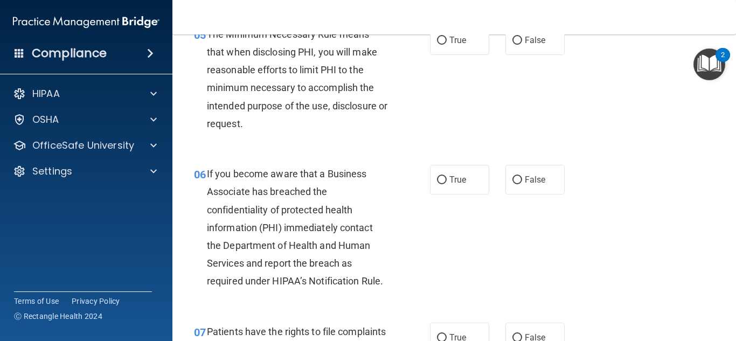
scroll to position [549, 0]
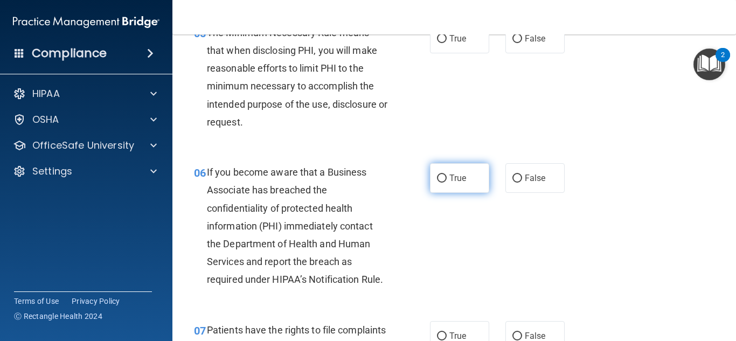
click at [458, 177] on span "True" at bounding box center [457, 178] width 17 height 10
click at [446, 177] on input "True" at bounding box center [442, 178] width 10 height 8
radio input "true"
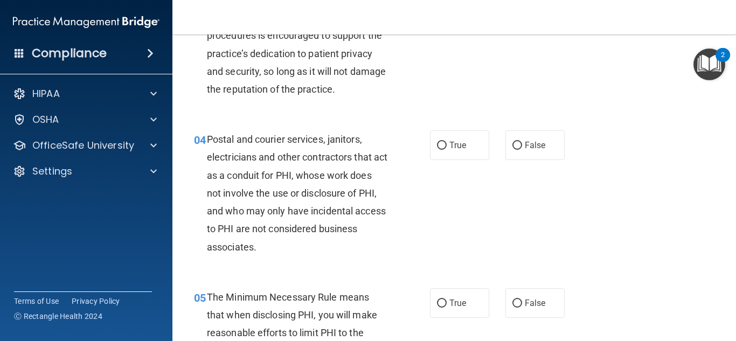
scroll to position [287, 0]
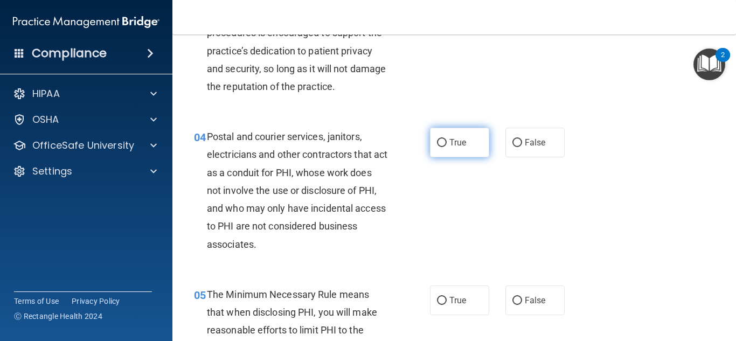
click at [453, 141] on span "True" at bounding box center [457, 142] width 17 height 10
click at [446, 141] on input "True" at bounding box center [442, 143] width 10 height 8
radio input "true"
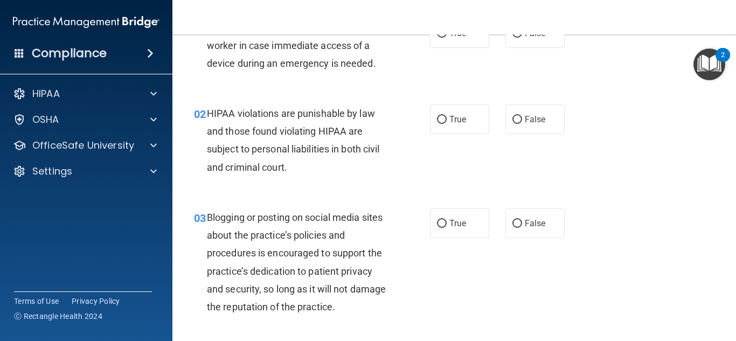
scroll to position [0, 0]
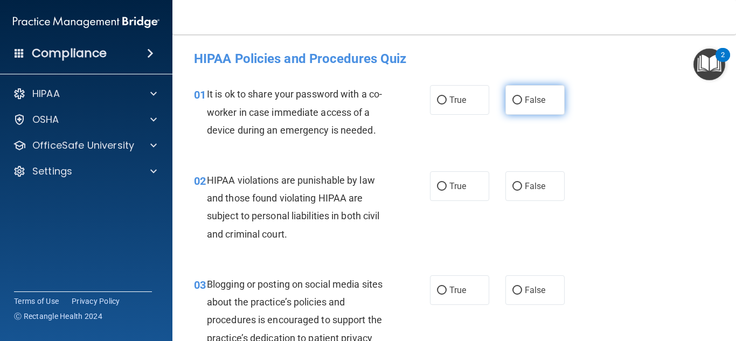
click at [536, 95] on span "False" at bounding box center [535, 100] width 21 height 10
click at [522, 96] on input "False" at bounding box center [517, 100] width 10 height 8
radio input "true"
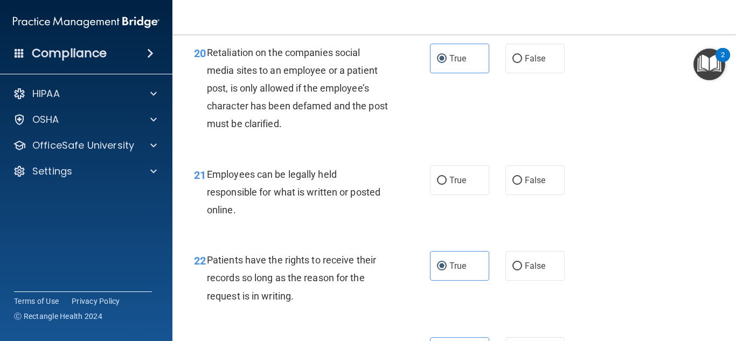
scroll to position [3239, 0]
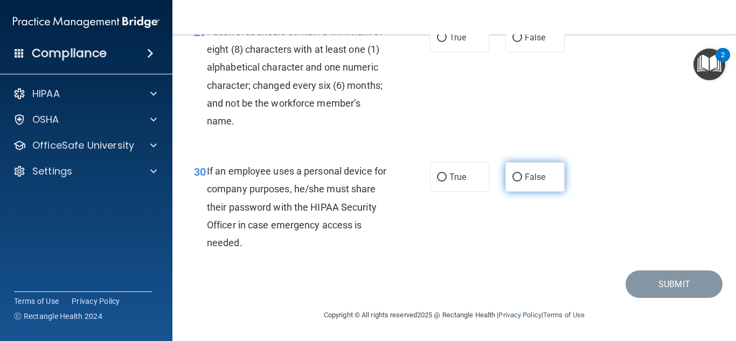
click at [515, 177] on input "False" at bounding box center [517, 177] width 10 height 8
radio input "true"
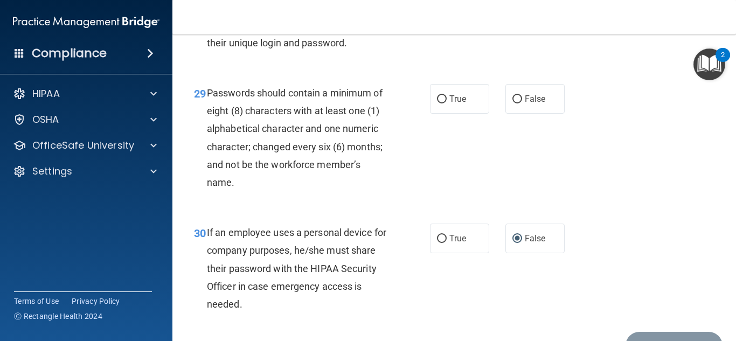
scroll to position [3158, 0]
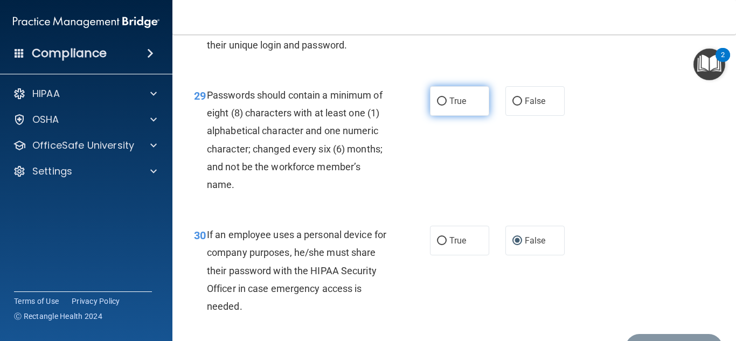
click at [462, 116] on label "True" at bounding box center [459, 101] width 59 height 30
click at [446, 106] on input "True" at bounding box center [442, 101] width 10 height 8
radio input "true"
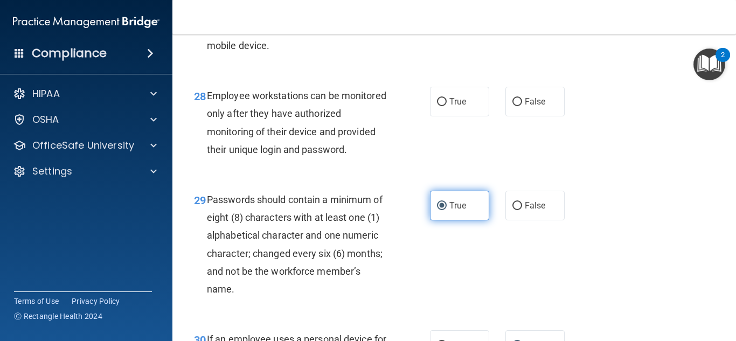
scroll to position [3050, 0]
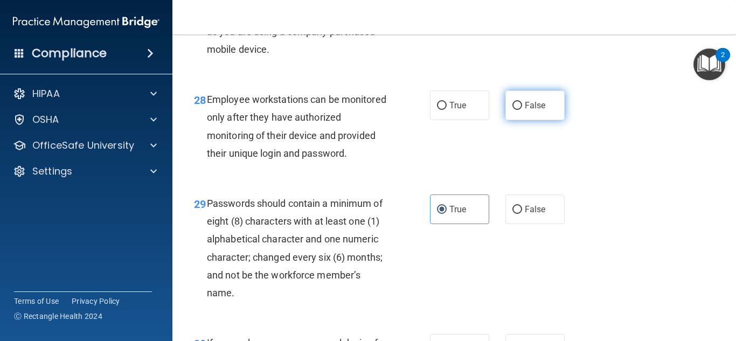
click at [516, 120] on label "False" at bounding box center [534, 105] width 59 height 30
click at [516, 110] on input "False" at bounding box center [517, 106] width 10 height 8
radio input "true"
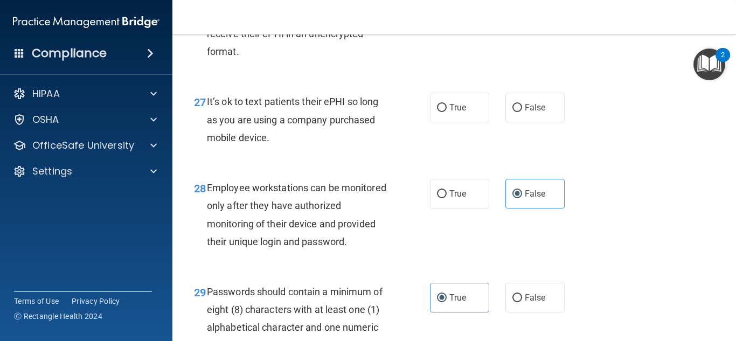
scroll to position [2959, 0]
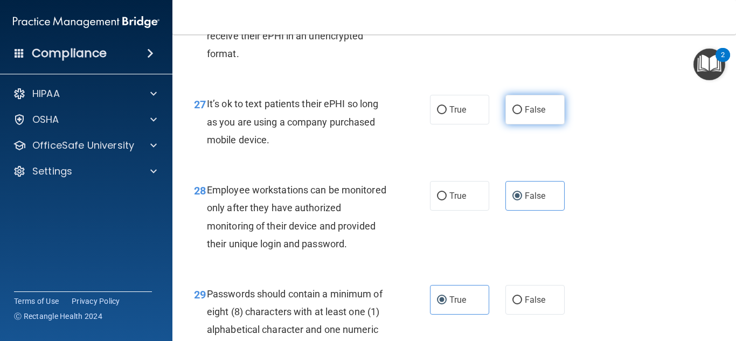
click at [528, 118] on label "False" at bounding box center [534, 110] width 59 height 30
click at [522, 114] on input "False" at bounding box center [517, 110] width 10 height 8
radio input "true"
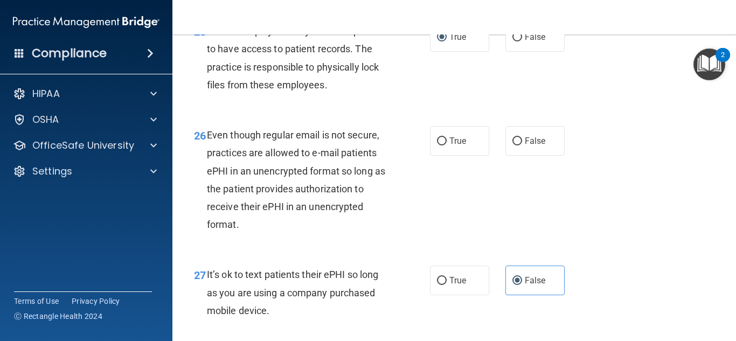
scroll to position [2787, 0]
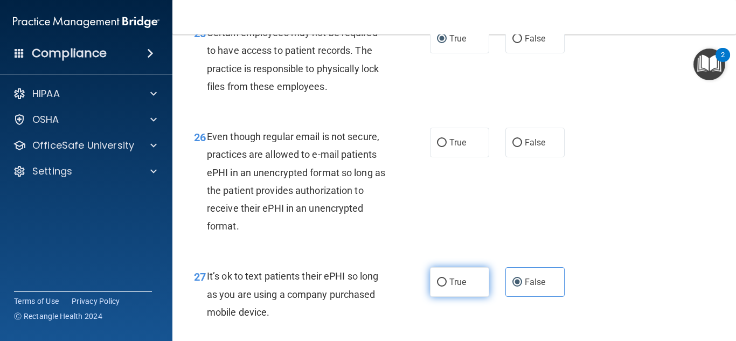
click at [449, 293] on label "True" at bounding box center [459, 282] width 59 height 30
click at [446, 286] on input "True" at bounding box center [442, 282] width 10 height 8
radio input "true"
radio input "false"
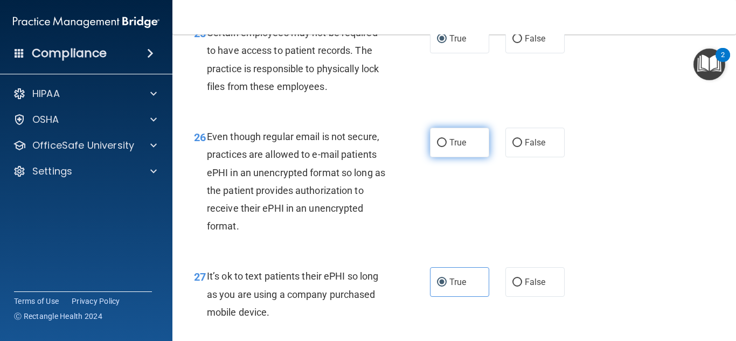
click at [478, 157] on label "True" at bounding box center [459, 143] width 59 height 30
click at [446, 147] on input "True" at bounding box center [442, 143] width 10 height 8
radio input "true"
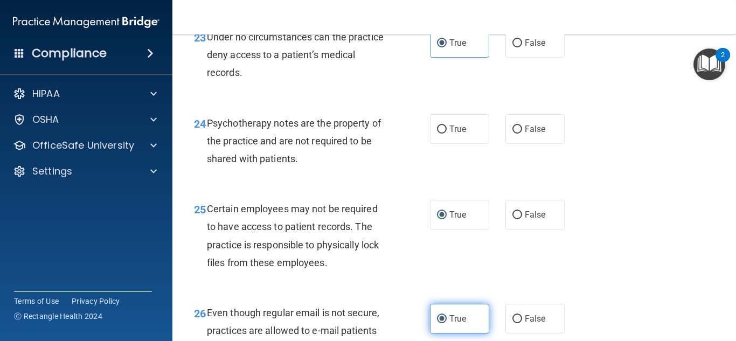
scroll to position [2608, 0]
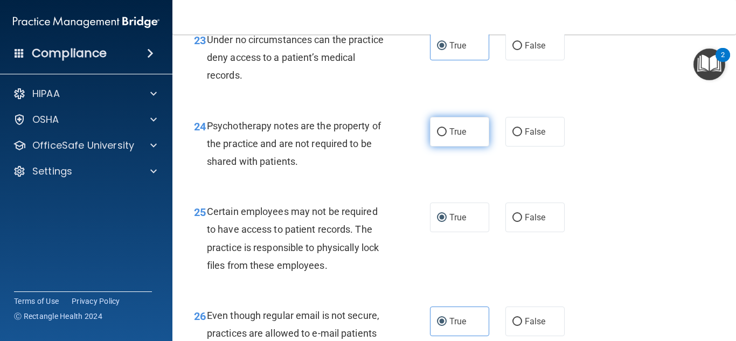
click at [455, 137] on span "True" at bounding box center [457, 132] width 17 height 10
click at [446, 136] on input "True" at bounding box center [442, 132] width 10 height 8
radio input "true"
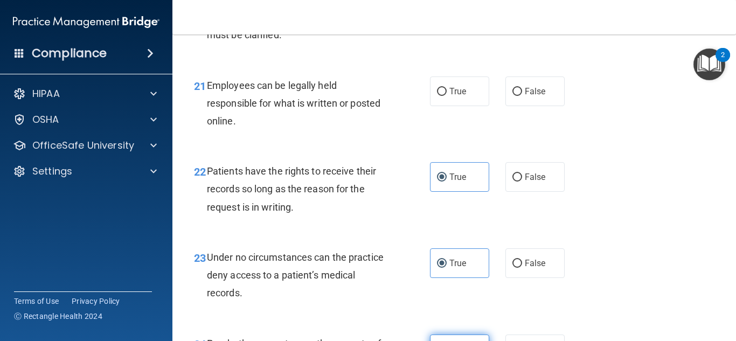
scroll to position [2345, 0]
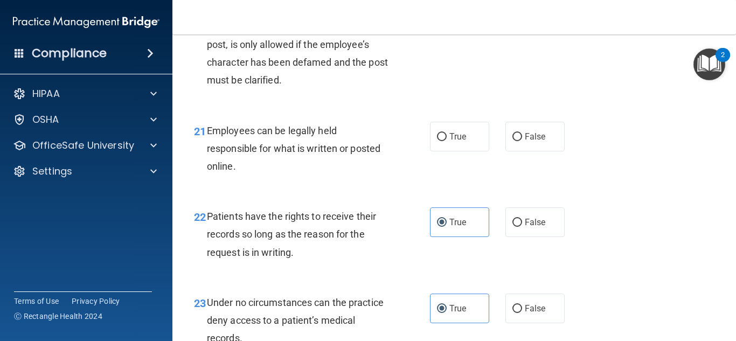
click at [455, 142] on span "True" at bounding box center [457, 136] width 17 height 10
click at [446, 141] on input "True" at bounding box center [442, 137] width 10 height 8
radio input "true"
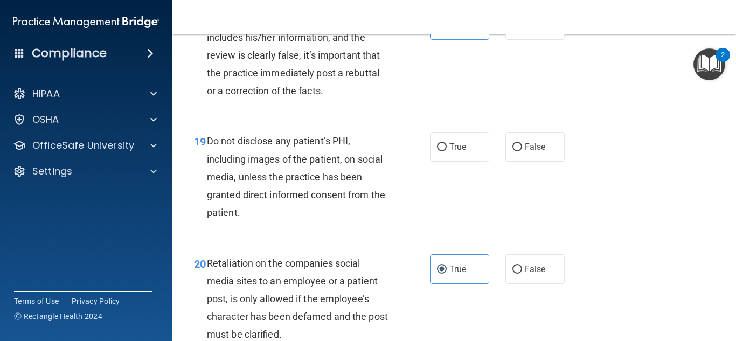
scroll to position [2080, 0]
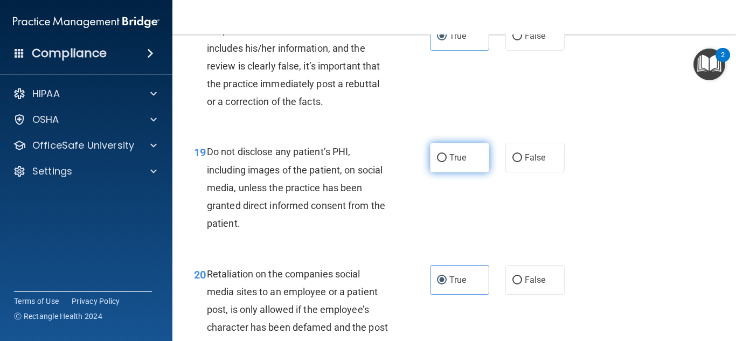
click at [455, 172] on label "True" at bounding box center [459, 158] width 59 height 30
click at [446, 162] on input "True" at bounding box center [442, 158] width 10 height 8
radio input "true"
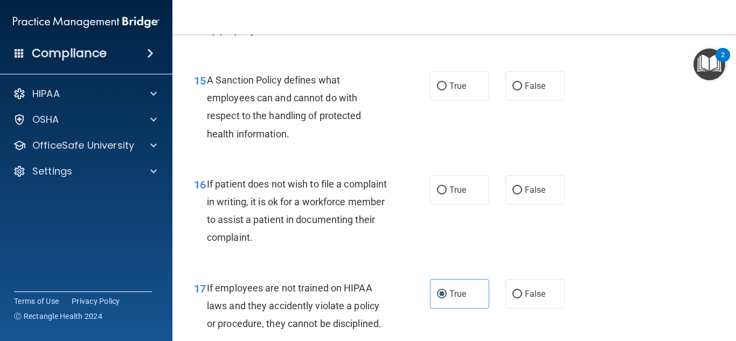
scroll to position [1735, 0]
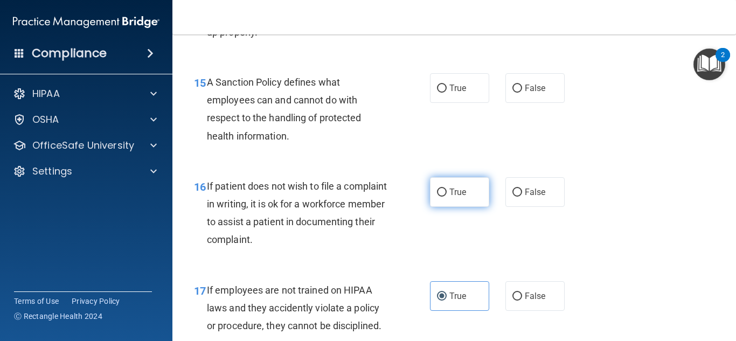
click at [464, 207] on label "True" at bounding box center [459, 192] width 59 height 30
click at [446, 197] on input "True" at bounding box center [442, 192] width 10 height 8
radio input "true"
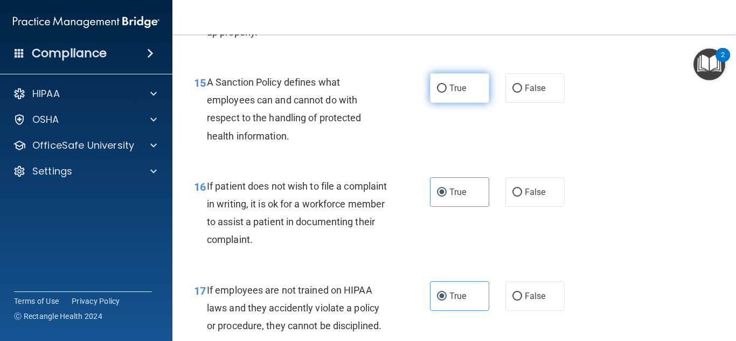
click at [455, 93] on span "True" at bounding box center [457, 88] width 17 height 10
click at [446, 93] on input "True" at bounding box center [442, 89] width 10 height 8
radio input "true"
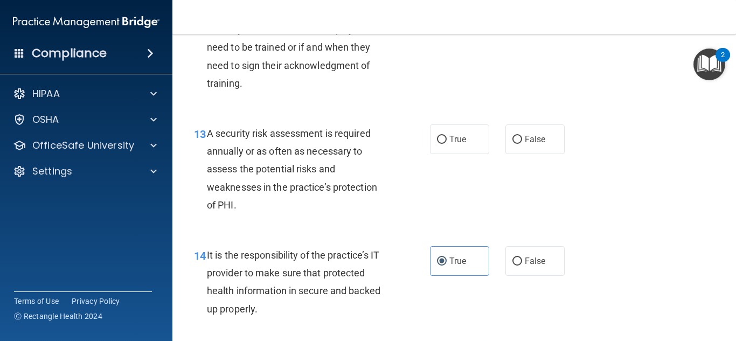
scroll to position [1452, 0]
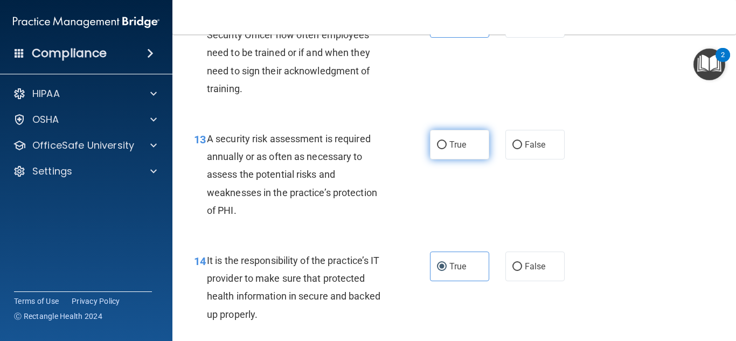
click at [451, 159] on label "True" at bounding box center [459, 145] width 59 height 30
click at [446, 149] on input "True" at bounding box center [442, 145] width 10 height 8
radio input "true"
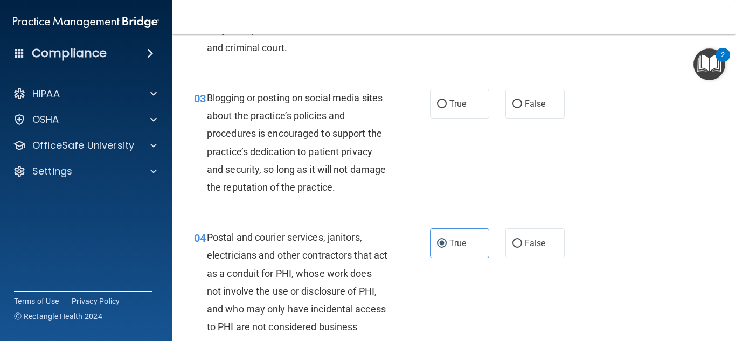
scroll to position [0, 0]
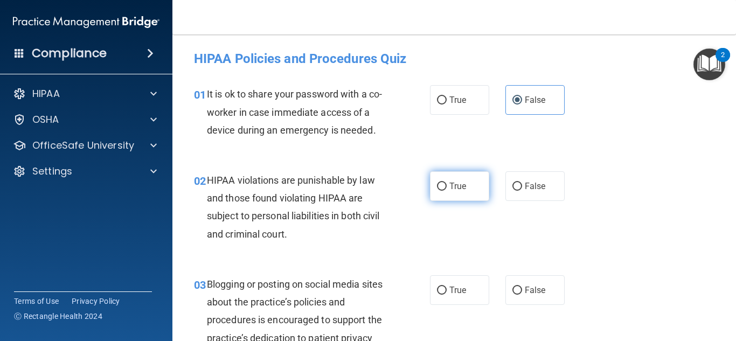
click at [441, 196] on label "True" at bounding box center [459, 186] width 59 height 30
click at [441, 191] on input "True" at bounding box center [442, 187] width 10 height 8
radio input "true"
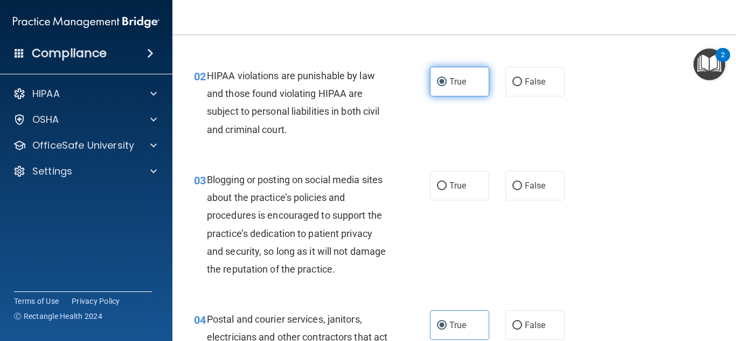
scroll to position [105, 0]
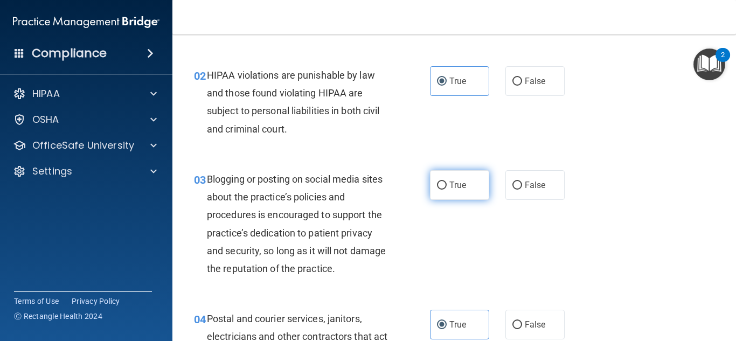
click at [464, 193] on label "True" at bounding box center [459, 185] width 59 height 30
click at [446, 190] on input "True" at bounding box center [442, 185] width 10 height 8
radio input "true"
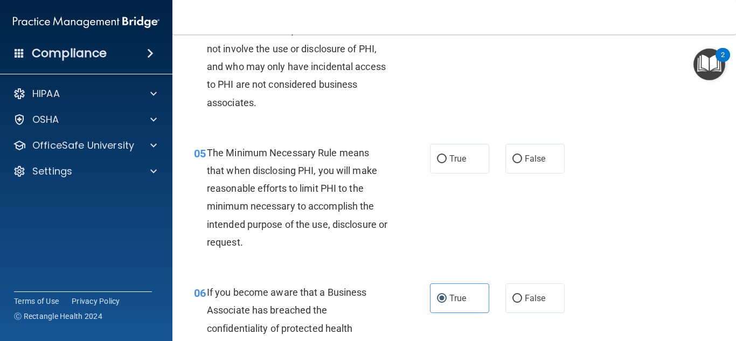
scroll to position [434, 0]
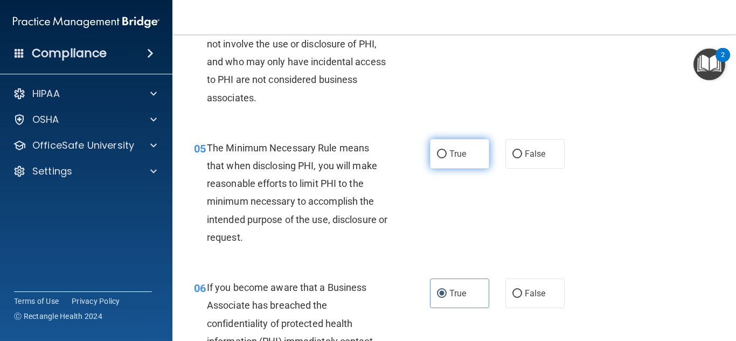
click at [456, 157] on span "True" at bounding box center [457, 154] width 17 height 10
click at [446, 157] on input "True" at bounding box center [442, 154] width 10 height 8
radio input "true"
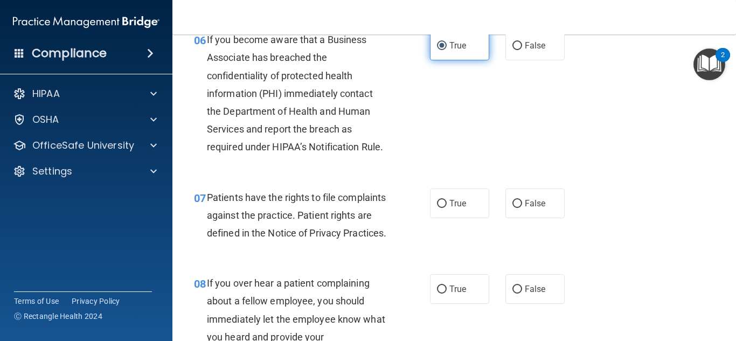
scroll to position [683, 0]
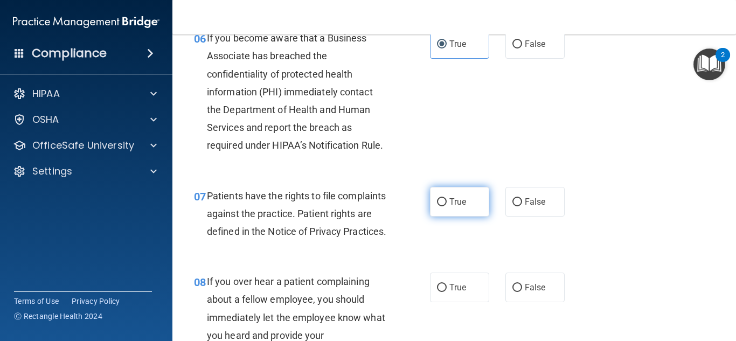
click at [456, 209] on label "True" at bounding box center [459, 202] width 59 height 30
click at [446, 206] on input "True" at bounding box center [442, 202] width 10 height 8
radio input "true"
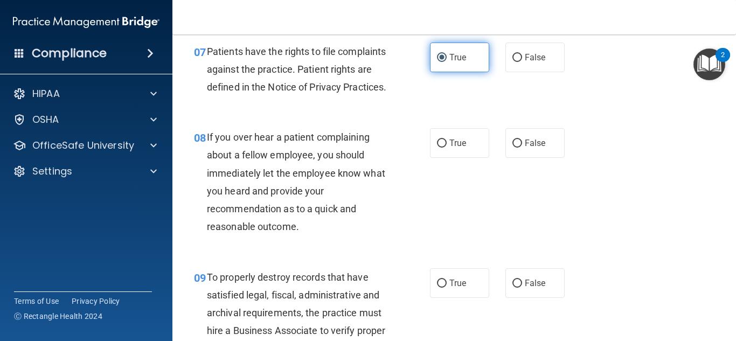
scroll to position [829, 0]
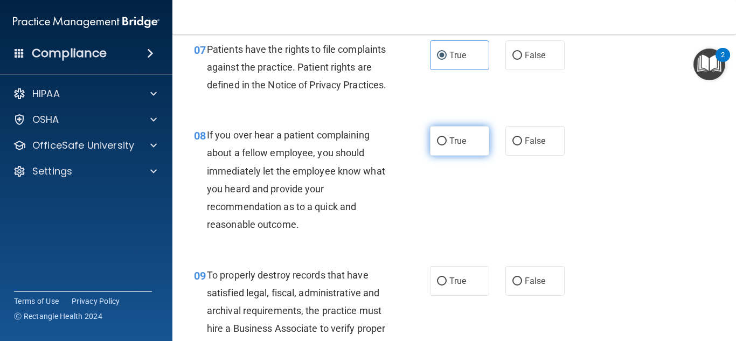
click at [450, 146] on span "True" at bounding box center [457, 141] width 17 height 10
click at [446, 145] on input "True" at bounding box center [442, 141] width 10 height 8
radio input "true"
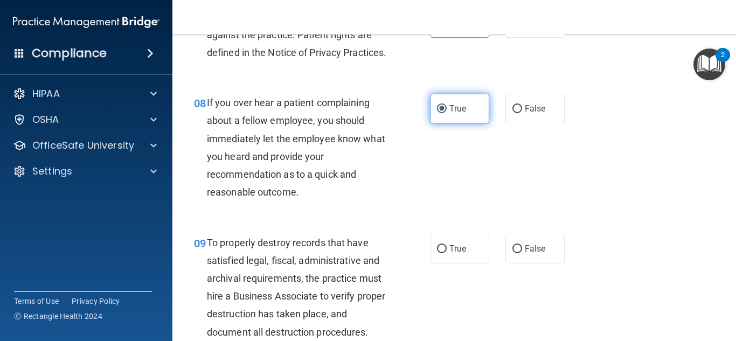
scroll to position [864, 0]
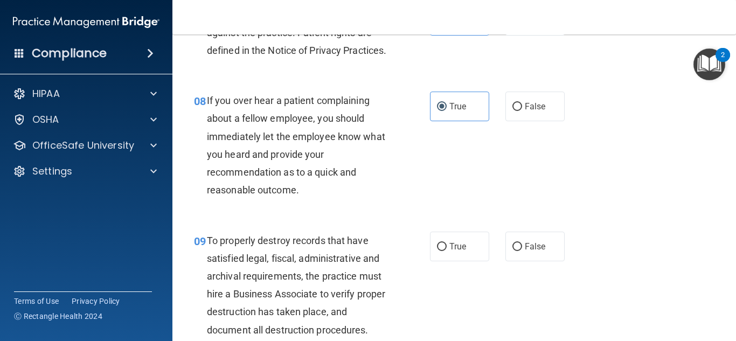
click at [509, 97] on div "08 If you over hear a patient complaining about a fellow employee, you should i…" at bounding box center [454, 147] width 536 height 139
click at [522, 142] on div "08 If you over hear a patient complaining about a fellow employee, you should i…" at bounding box center [454, 147] width 536 height 139
click at [524, 121] on label "False" at bounding box center [534, 107] width 59 height 30
click at [522, 111] on input "False" at bounding box center [517, 107] width 10 height 8
radio input "true"
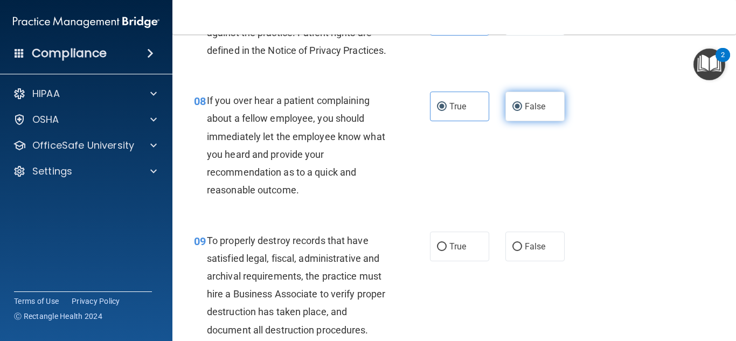
radio input "false"
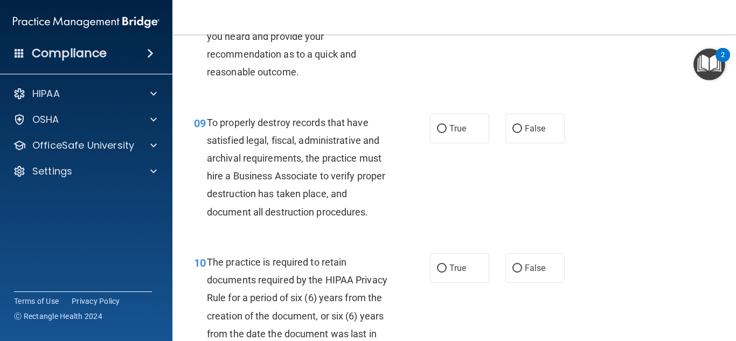
scroll to position [986, 0]
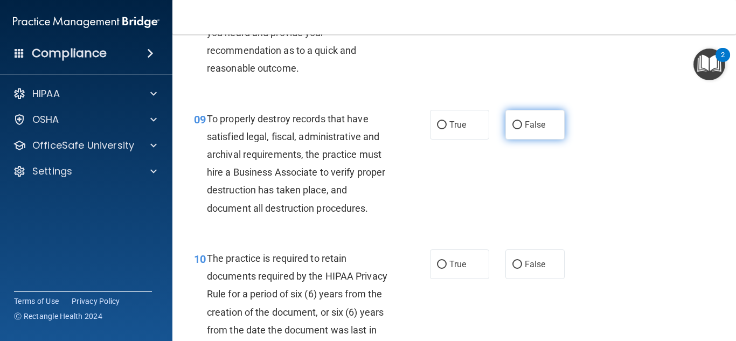
click at [532, 130] on span "False" at bounding box center [535, 125] width 21 height 10
click at [522, 129] on input "False" at bounding box center [517, 125] width 10 height 8
radio input "true"
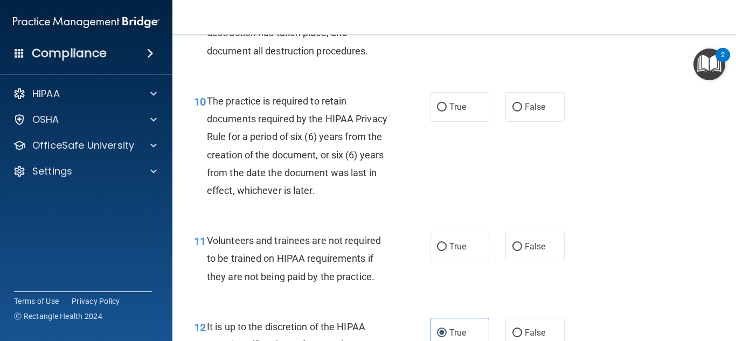
scroll to position [1143, 0]
click at [449, 121] on label "True" at bounding box center [459, 107] width 59 height 30
click at [446, 111] on input "True" at bounding box center [442, 107] width 10 height 8
radio input "true"
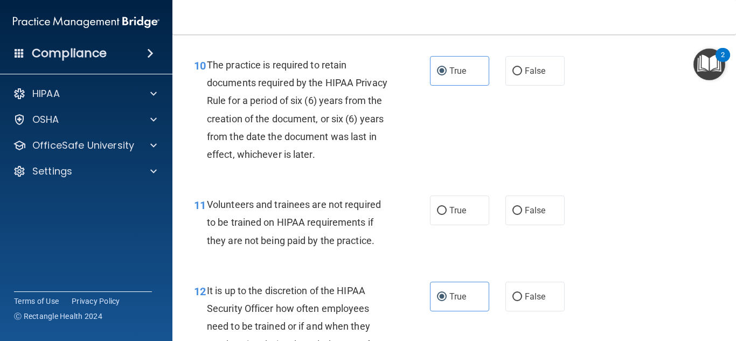
scroll to position [1185, 0]
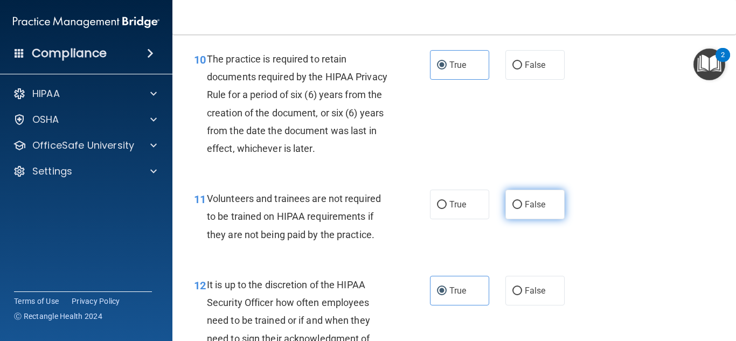
click at [526, 219] on label "False" at bounding box center [534, 205] width 59 height 30
click at [522, 209] on input "False" at bounding box center [517, 205] width 10 height 8
radio input "true"
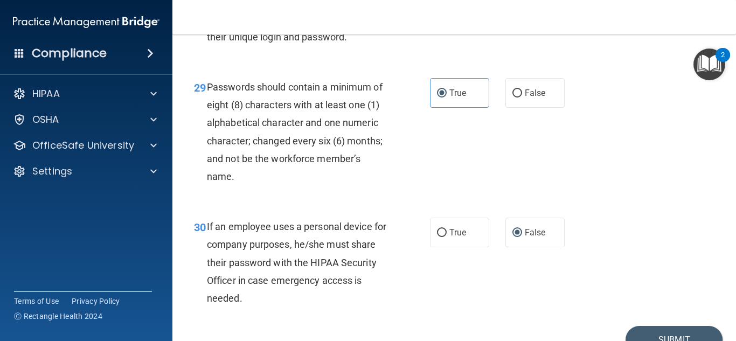
scroll to position [3239, 0]
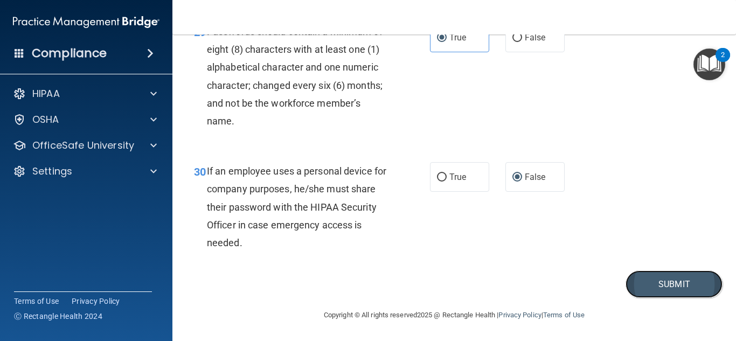
click at [642, 293] on button "Submit" at bounding box center [673, 283] width 97 height 27
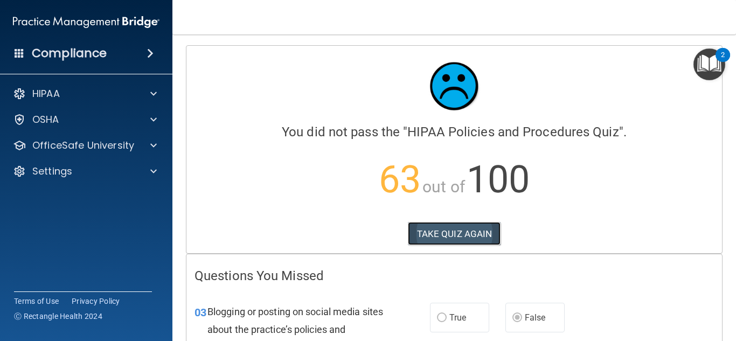
click at [472, 236] on button "TAKE QUIZ AGAIN" at bounding box center [454, 234] width 93 height 24
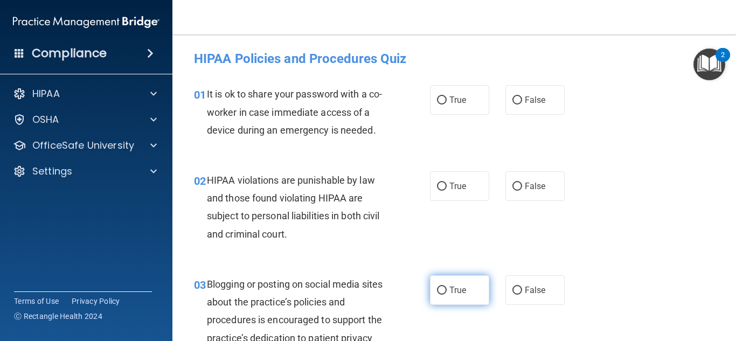
click at [462, 289] on span "True" at bounding box center [457, 290] width 17 height 10
click at [446, 289] on input "True" at bounding box center [442, 290] width 10 height 8
radio input "true"
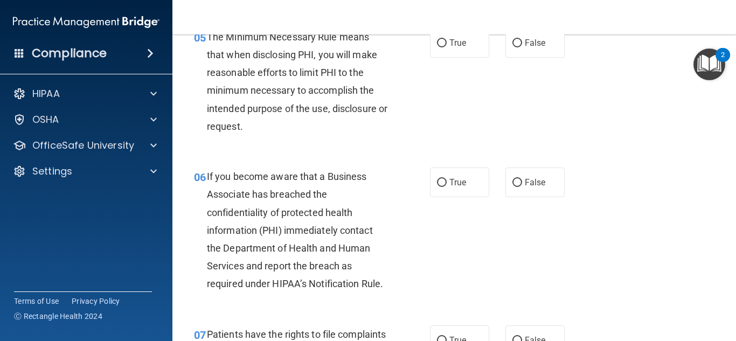
scroll to position [547, 0]
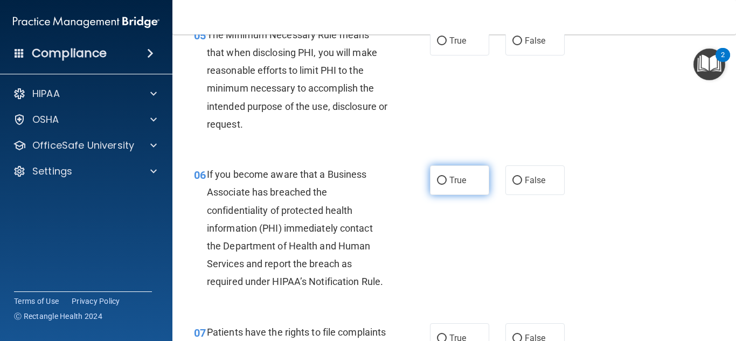
click at [449, 181] on span "True" at bounding box center [457, 180] width 17 height 10
click at [446, 181] on input "True" at bounding box center [442, 181] width 10 height 8
radio input "true"
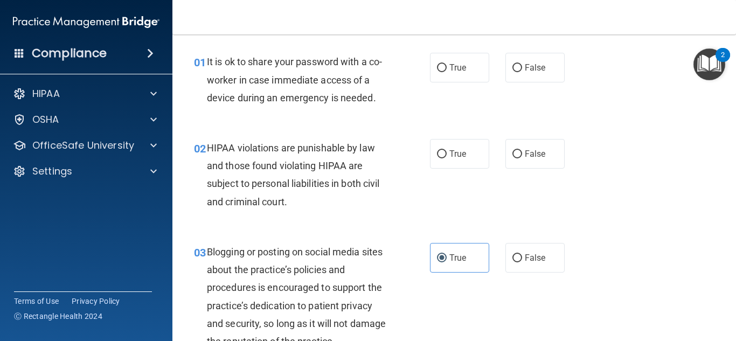
scroll to position [38, 0]
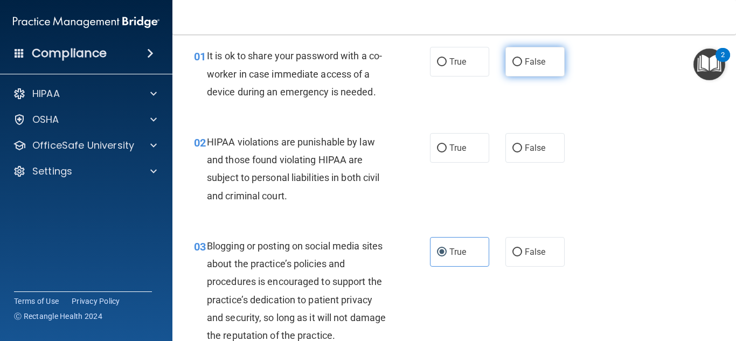
click at [543, 58] on span "False" at bounding box center [535, 62] width 21 height 10
click at [522, 58] on input "False" at bounding box center [517, 62] width 10 height 8
radio input "true"
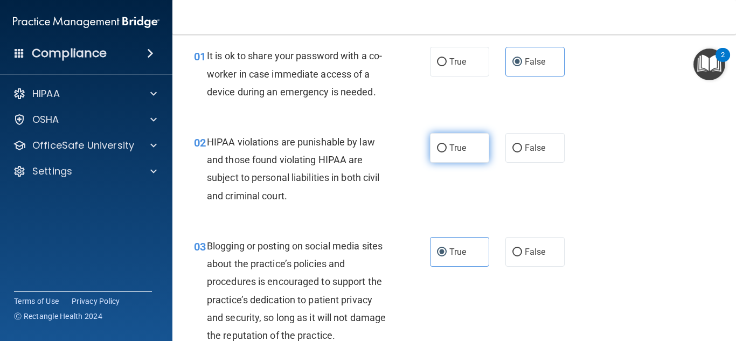
click at [472, 144] on label "True" at bounding box center [459, 148] width 59 height 30
click at [446, 144] on input "True" at bounding box center [442, 148] width 10 height 8
radio input "true"
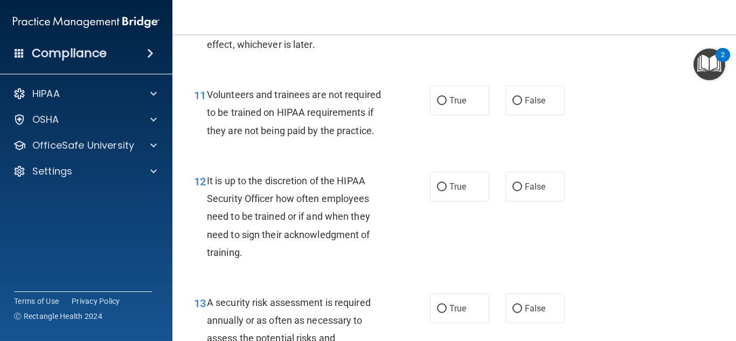
scroll to position [1291, 0]
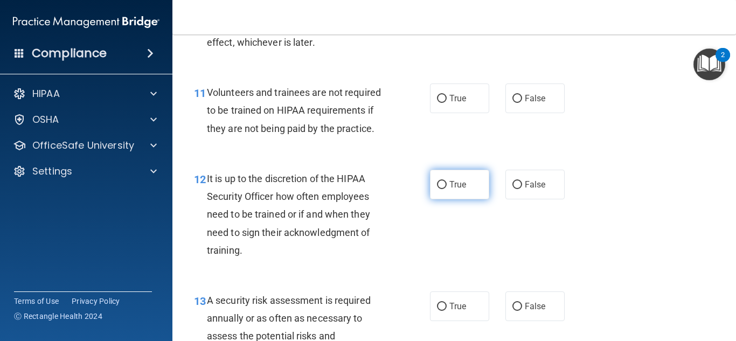
click at [456, 199] on label "True" at bounding box center [459, 185] width 59 height 30
click at [446, 189] on input "True" at bounding box center [442, 185] width 10 height 8
radio input "true"
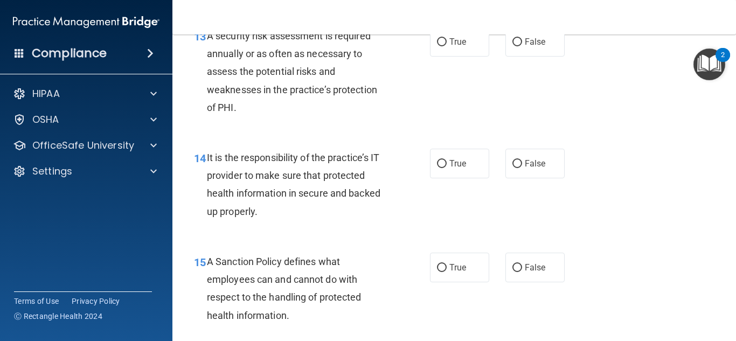
scroll to position [1557, 0]
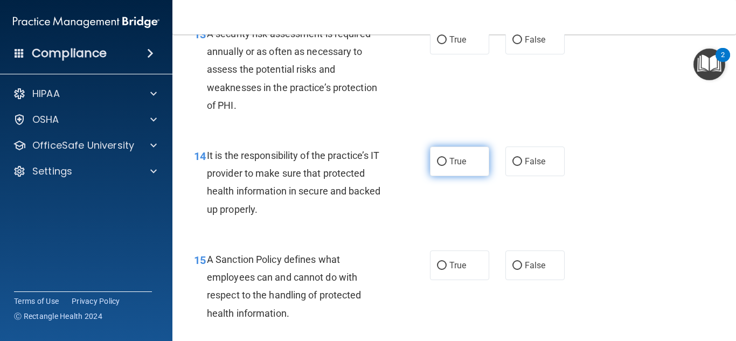
click at [464, 166] on span "True" at bounding box center [457, 161] width 17 height 10
click at [446, 166] on input "True" at bounding box center [442, 162] width 10 height 8
radio input "true"
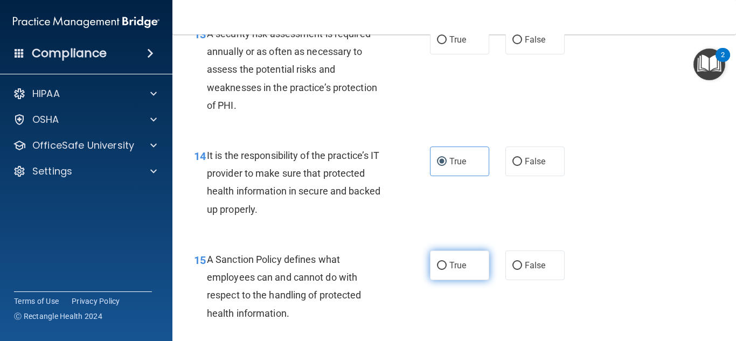
click at [459, 280] on label "True" at bounding box center [459, 265] width 59 height 30
click at [446, 270] on input "True" at bounding box center [442, 266] width 10 height 8
radio input "true"
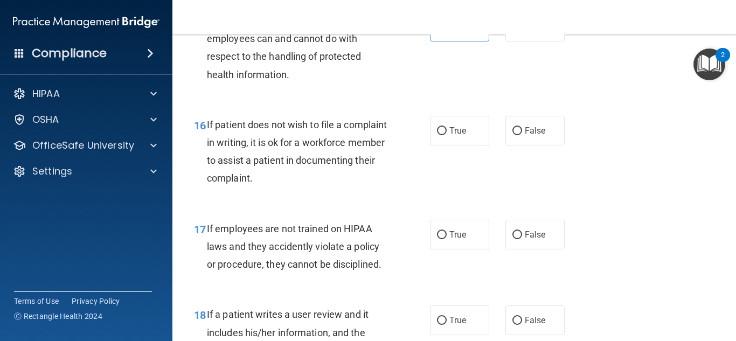
scroll to position [1807, 0]
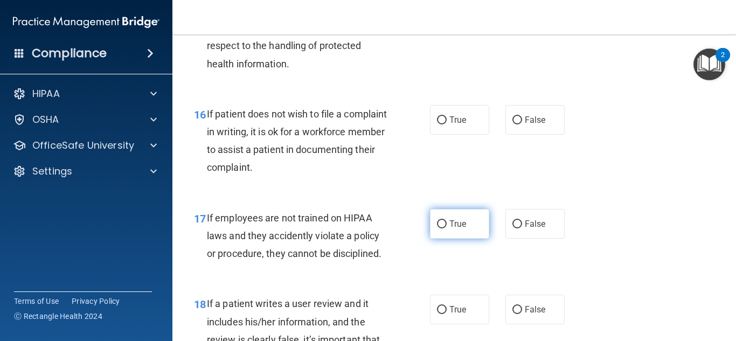
click at [456, 229] on span "True" at bounding box center [457, 224] width 17 height 10
click at [446, 228] on input "True" at bounding box center [442, 224] width 10 height 8
radio input "true"
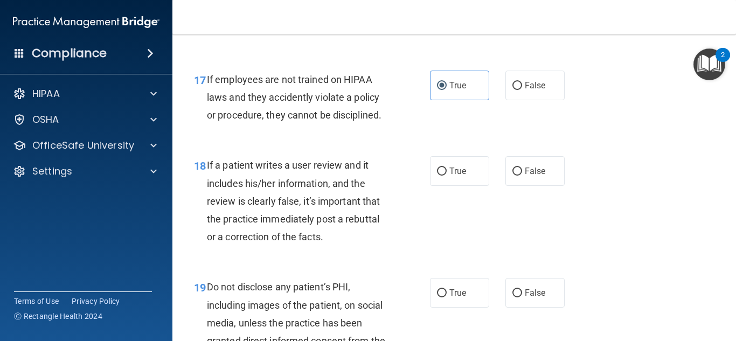
scroll to position [1946, 0]
click at [449, 176] on span "True" at bounding box center [457, 170] width 17 height 10
click at [446, 175] on input "True" at bounding box center [442, 171] width 10 height 8
radio input "true"
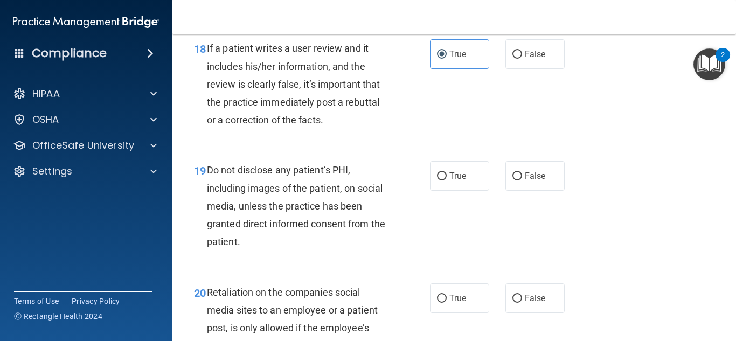
scroll to position [2065, 0]
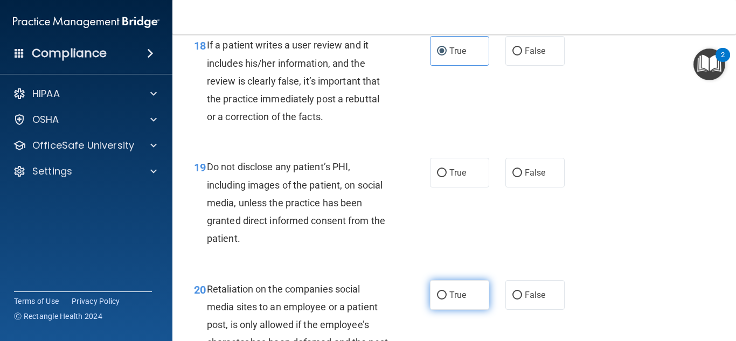
click at [451, 300] on span "True" at bounding box center [457, 295] width 17 height 10
click at [446, 299] on input "True" at bounding box center [442, 295] width 10 height 8
radio input "true"
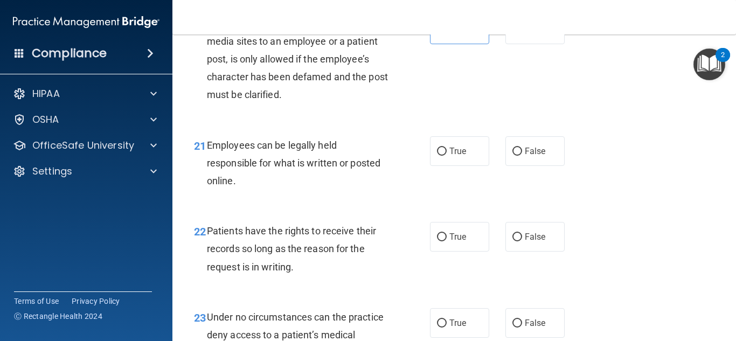
scroll to position [2345, 0]
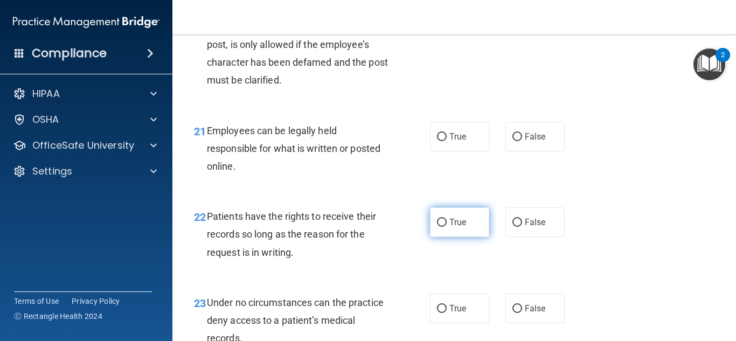
click at [456, 227] on span "True" at bounding box center [457, 222] width 17 height 10
click at [446, 227] on input "True" at bounding box center [442, 223] width 10 height 8
radio input "true"
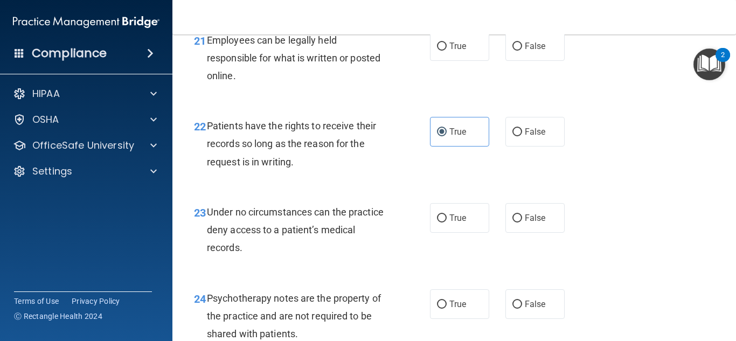
scroll to position [2440, 0]
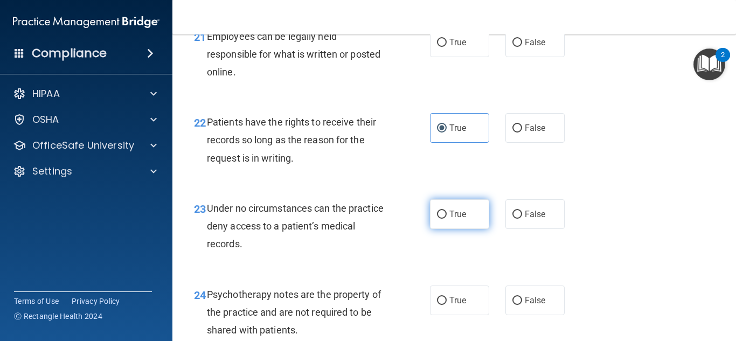
click at [472, 229] on label "True" at bounding box center [459, 214] width 59 height 30
click at [446, 219] on input "True" at bounding box center [442, 215] width 10 height 8
radio input "true"
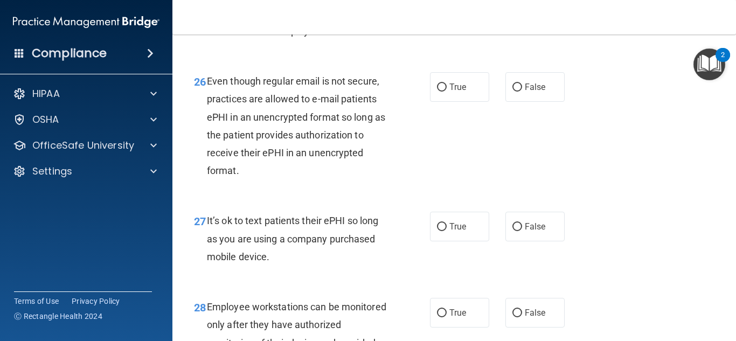
scroll to position [2851, 0]
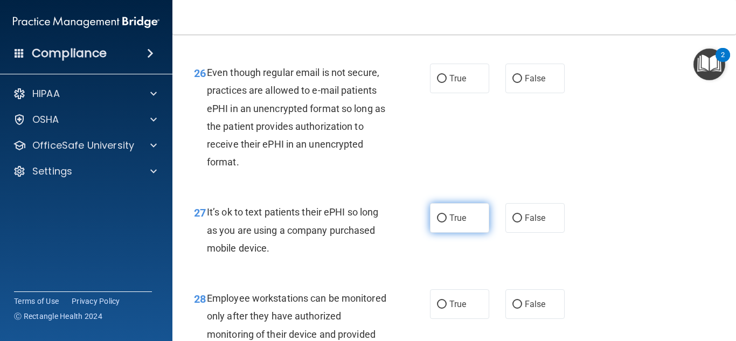
click at [445, 222] on input "True" at bounding box center [442, 218] width 10 height 8
radio input "true"
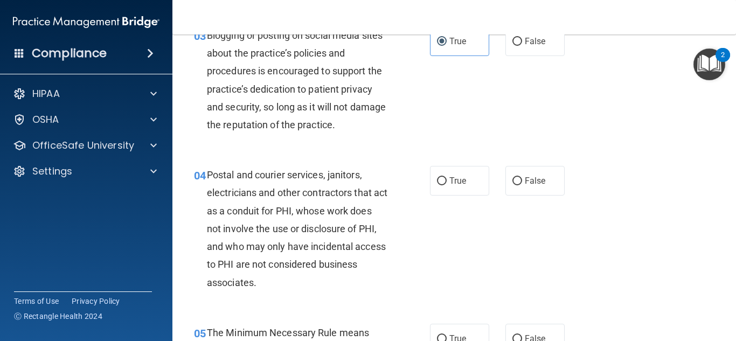
scroll to position [249, 0]
click at [485, 191] on label "True" at bounding box center [459, 180] width 59 height 30
click at [446, 185] on input "True" at bounding box center [442, 181] width 10 height 8
radio input "true"
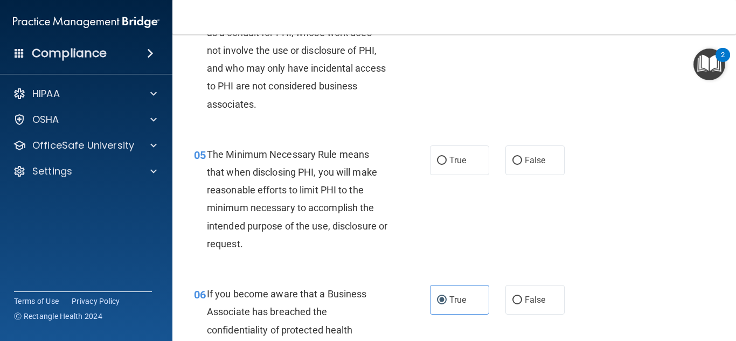
scroll to position [428, 0]
click at [454, 163] on span "True" at bounding box center [457, 160] width 17 height 10
click at [446, 163] on input "True" at bounding box center [442, 160] width 10 height 8
radio input "true"
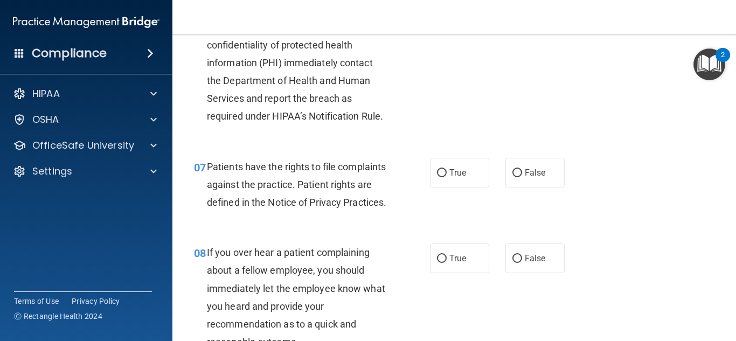
scroll to position [714, 0]
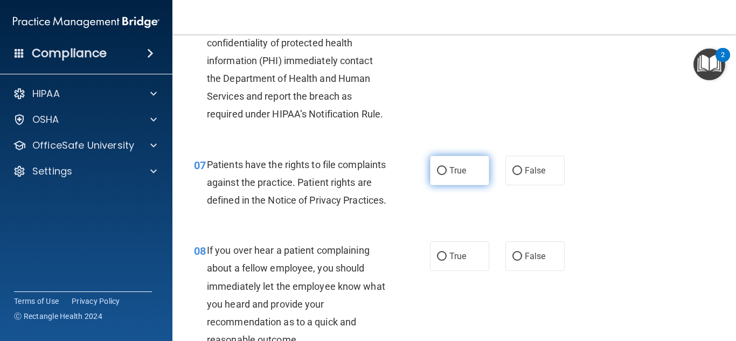
click at [454, 180] on label "True" at bounding box center [459, 171] width 59 height 30
click at [446, 175] on input "True" at bounding box center [442, 171] width 10 height 8
radio input "true"
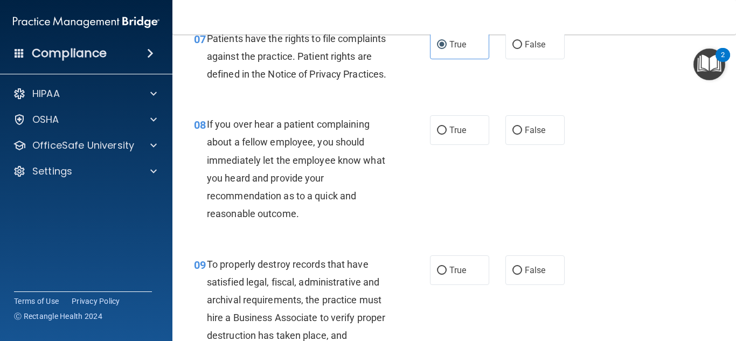
scroll to position [846, 0]
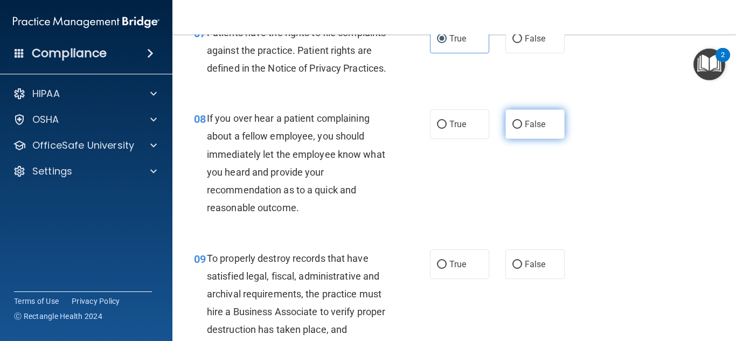
click at [539, 129] on span "False" at bounding box center [535, 124] width 21 height 10
click at [522, 129] on input "False" at bounding box center [517, 125] width 10 height 8
radio input "true"
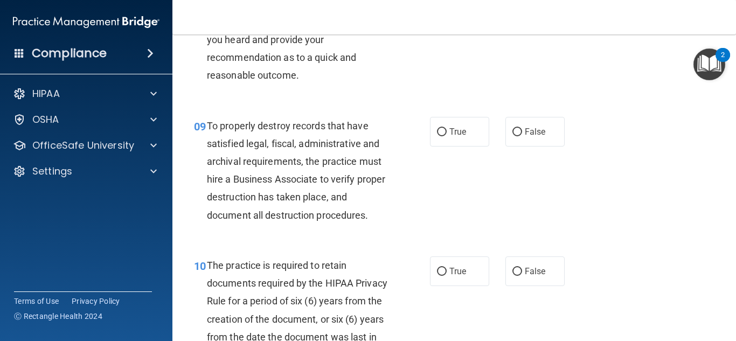
scroll to position [990, 0]
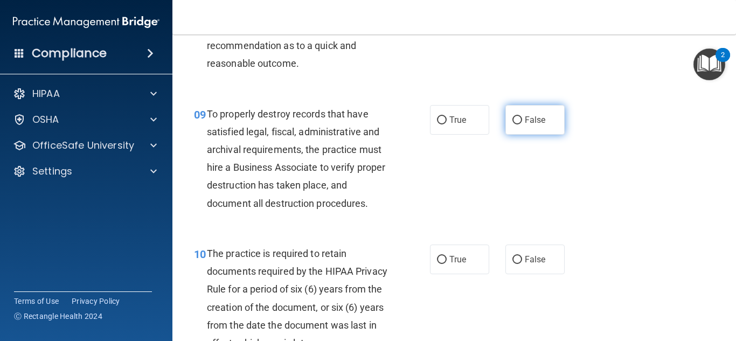
click at [559, 135] on label "False" at bounding box center [534, 120] width 59 height 30
click at [522, 124] on input "False" at bounding box center [517, 120] width 10 height 8
radio input "true"
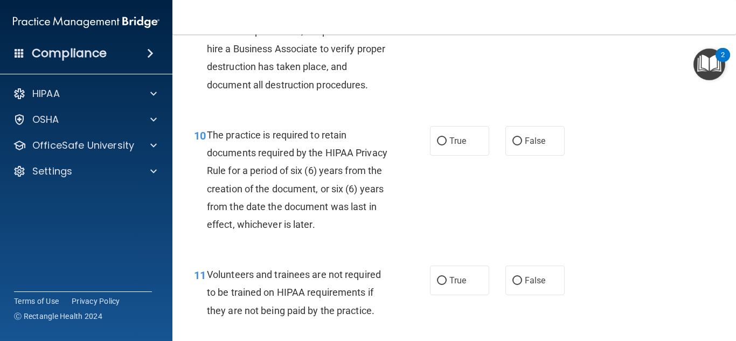
scroll to position [1109, 0]
click at [460, 155] on label "True" at bounding box center [459, 140] width 59 height 30
click at [446, 145] on input "True" at bounding box center [442, 141] width 10 height 8
radio input "true"
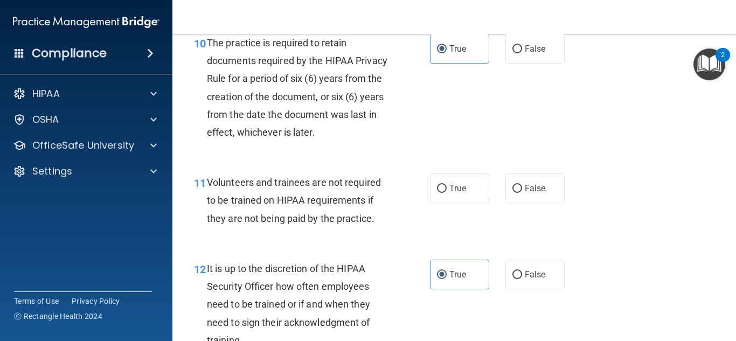
scroll to position [1204, 0]
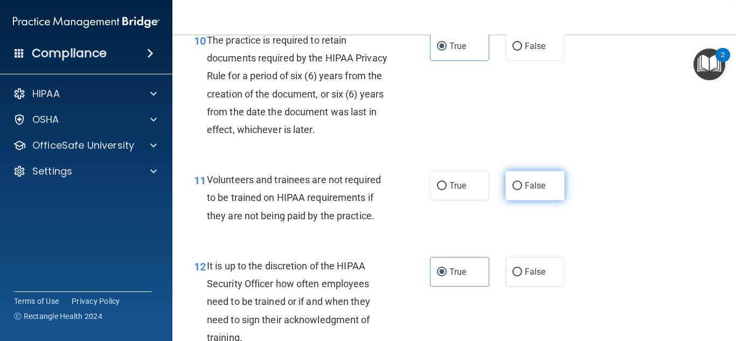
click at [543, 200] on label "False" at bounding box center [534, 186] width 59 height 30
click at [522, 190] on input "False" at bounding box center [517, 186] width 10 height 8
radio input "true"
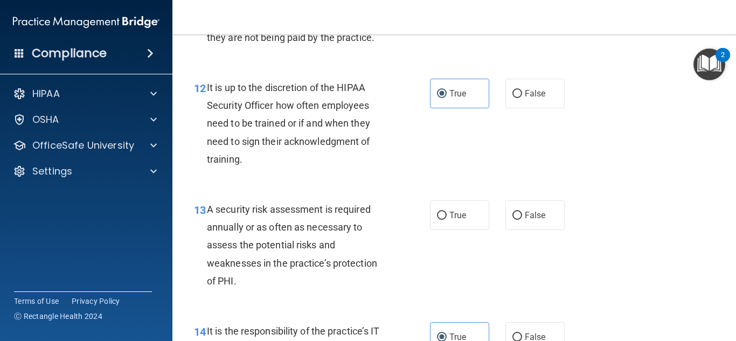
scroll to position [1386, 0]
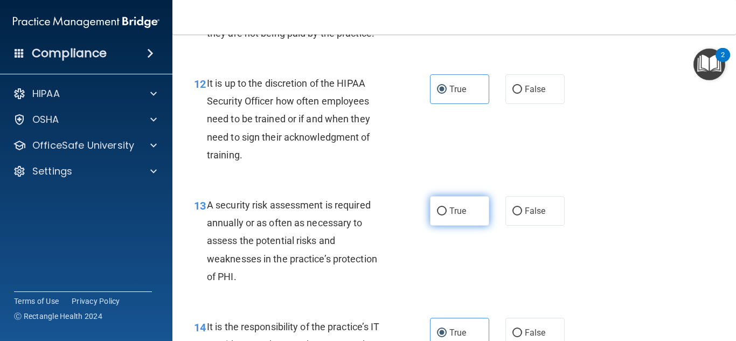
click at [469, 226] on label "True" at bounding box center [459, 211] width 59 height 30
click at [446, 215] on input "True" at bounding box center [442, 211] width 10 height 8
radio input "true"
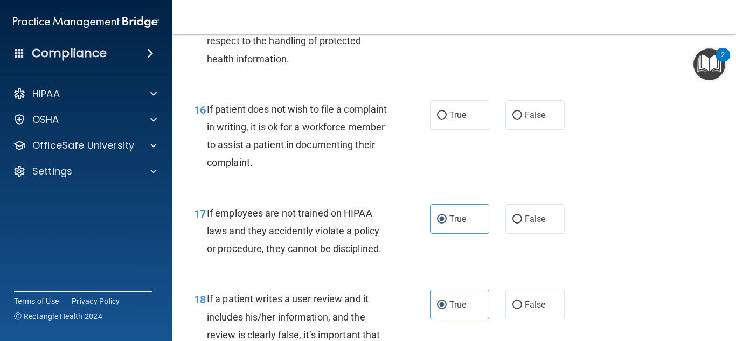
scroll to position [1810, 0]
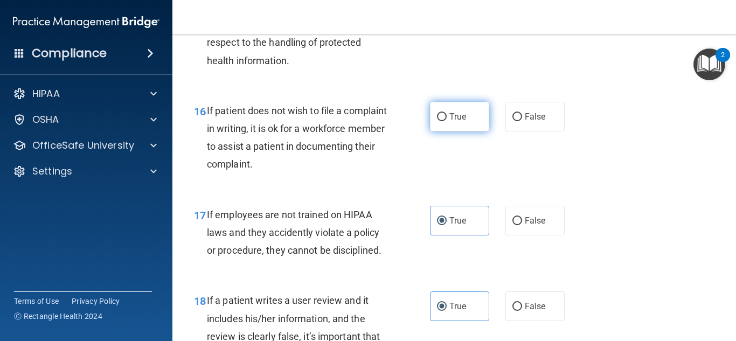
click at [451, 131] on label "True" at bounding box center [459, 117] width 59 height 30
click at [446, 121] on input "True" at bounding box center [442, 117] width 10 height 8
radio input "true"
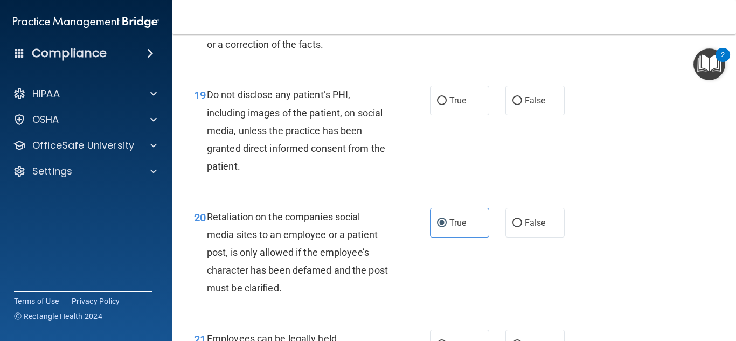
scroll to position [2141, 0]
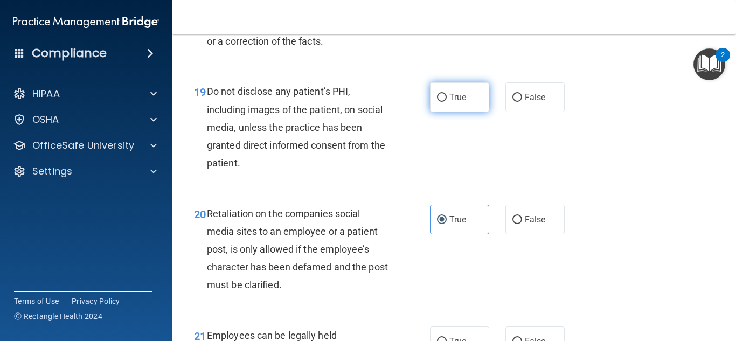
click at [458, 112] on label "True" at bounding box center [459, 97] width 59 height 30
click at [446, 102] on input "True" at bounding box center [442, 98] width 10 height 8
radio input "true"
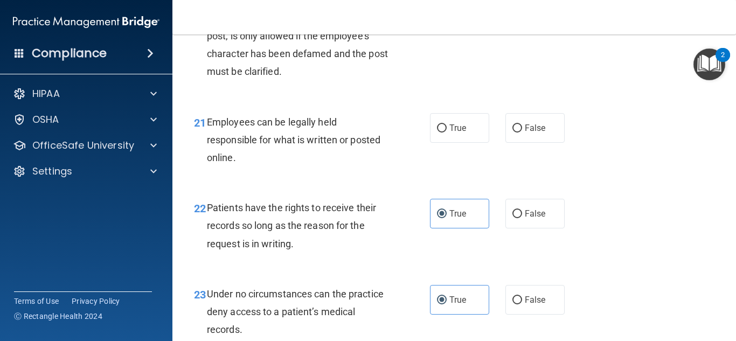
scroll to position [2359, 0]
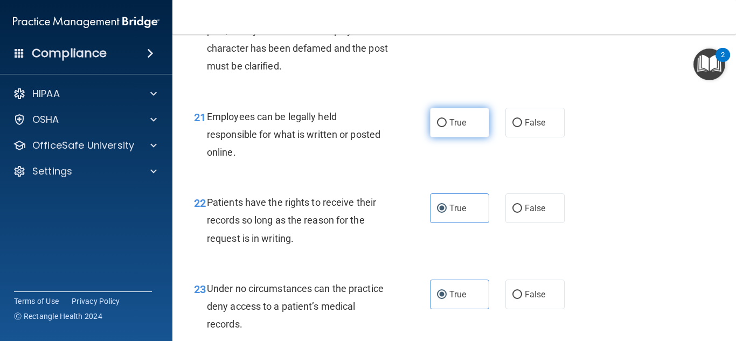
click at [451, 128] on span "True" at bounding box center [457, 122] width 17 height 10
click at [446, 127] on input "True" at bounding box center [442, 123] width 10 height 8
radio input "true"
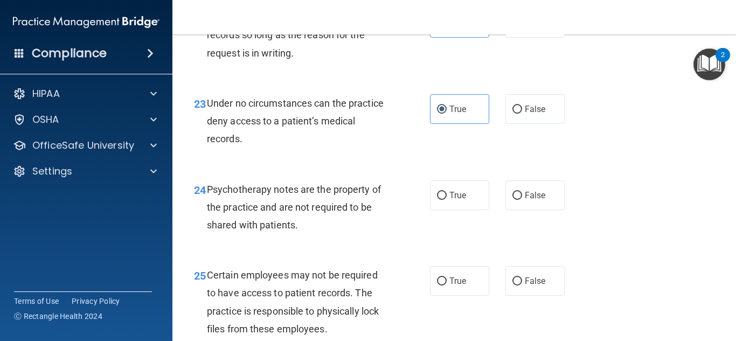
scroll to position [2574, 0]
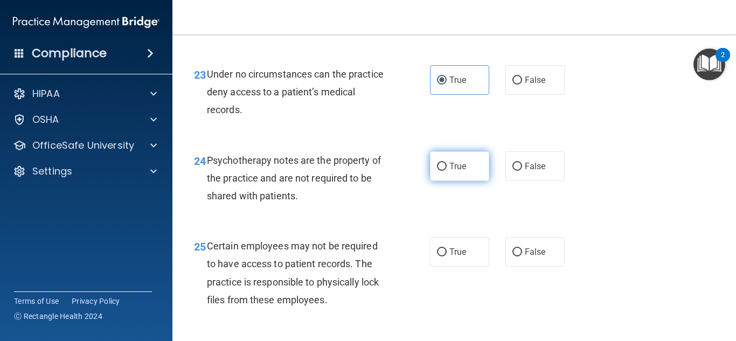
click at [446, 181] on label "True" at bounding box center [459, 166] width 59 height 30
click at [446, 171] on input "True" at bounding box center [442, 167] width 10 height 8
radio input "true"
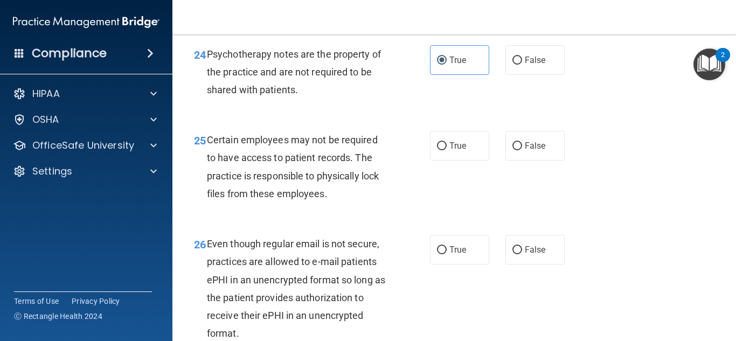
scroll to position [2682, 0]
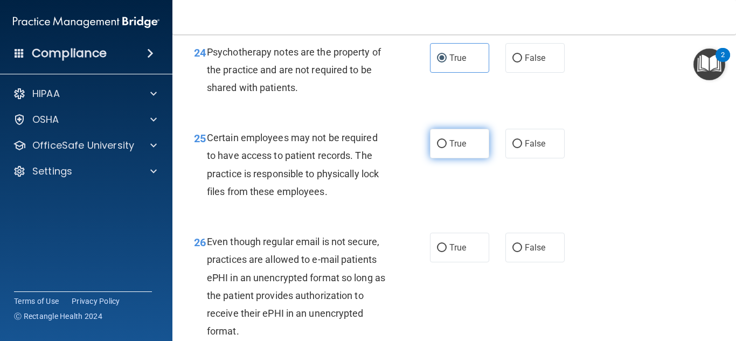
click at [438, 158] on label "True" at bounding box center [459, 144] width 59 height 30
click at [438, 148] on input "True" at bounding box center [442, 144] width 10 height 8
radio input "true"
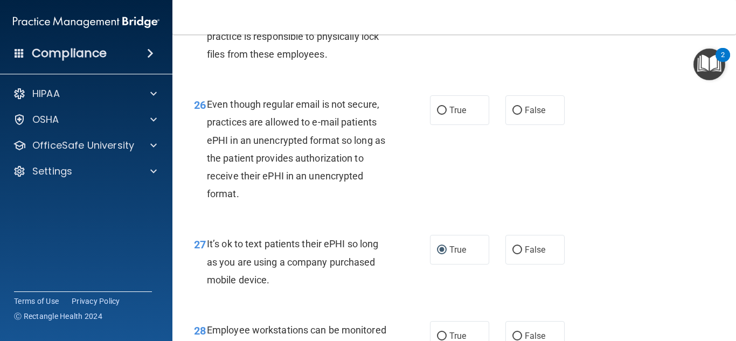
scroll to position [2821, 0]
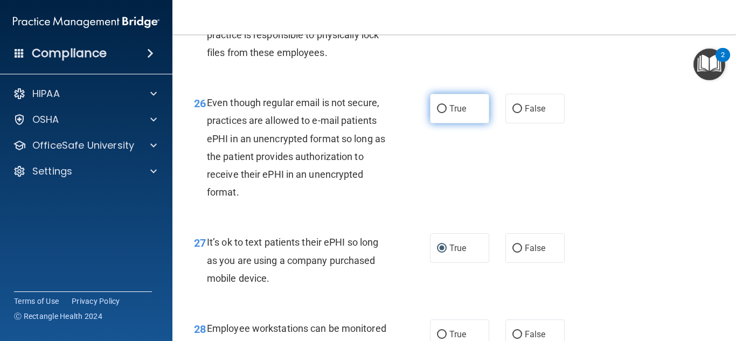
click at [446, 123] on label "True" at bounding box center [459, 109] width 59 height 30
click at [446, 113] on input "True" at bounding box center [442, 109] width 10 height 8
radio input "true"
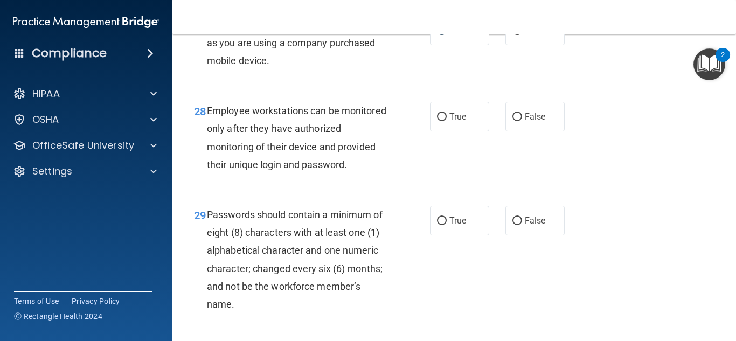
scroll to position [3039, 0]
click at [533, 121] on span "False" at bounding box center [535, 116] width 21 height 10
click at [522, 121] on input "False" at bounding box center [517, 117] width 10 height 8
radio input "true"
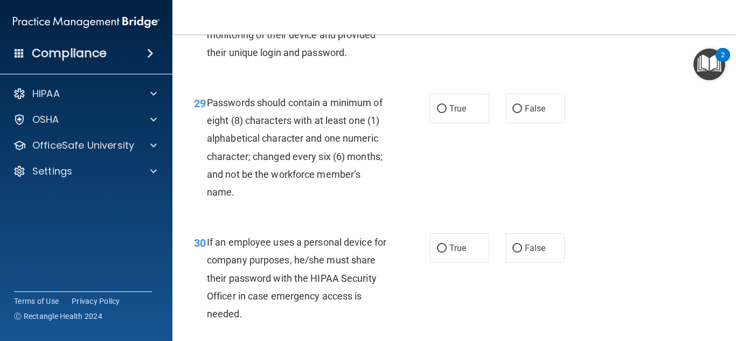
scroll to position [3152, 0]
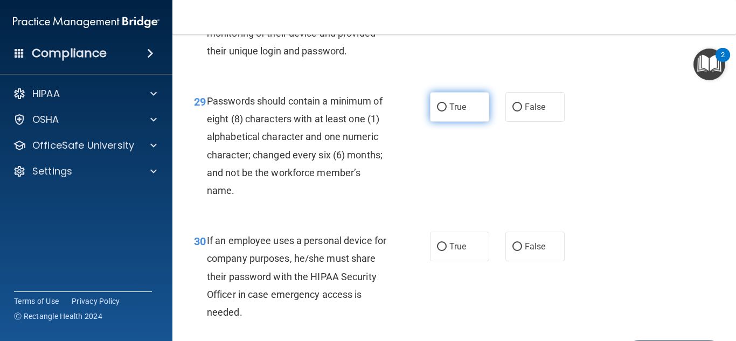
click at [468, 118] on label "True" at bounding box center [459, 107] width 59 height 30
click at [446, 111] on input "True" at bounding box center [442, 107] width 10 height 8
radio input "true"
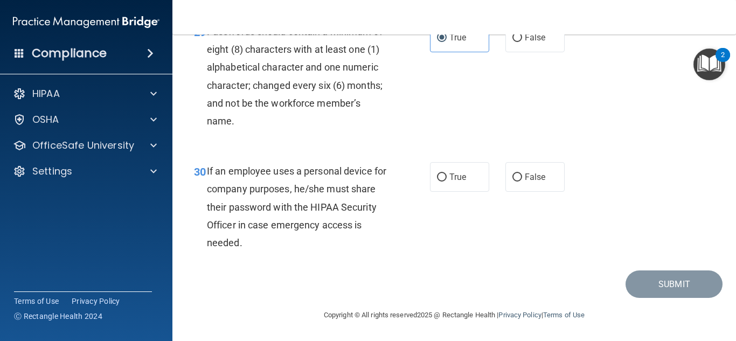
scroll to position [3239, 0]
click at [561, 182] on label "False" at bounding box center [534, 177] width 59 height 30
click at [522, 181] on input "False" at bounding box center [517, 177] width 10 height 8
radio input "true"
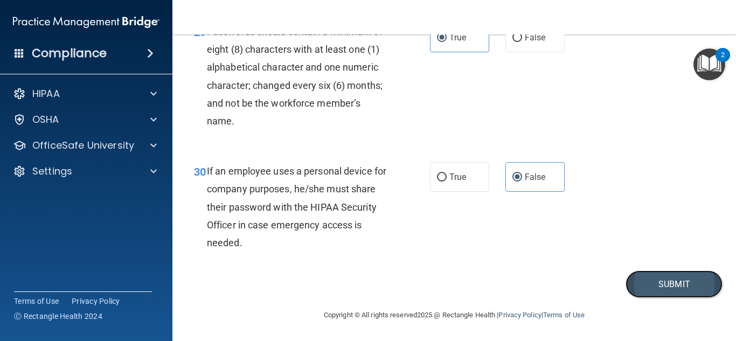
click at [637, 281] on button "Submit" at bounding box center [673, 283] width 97 height 27
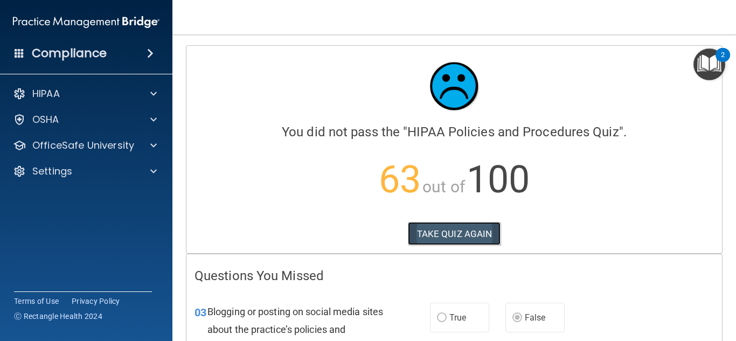
click at [485, 235] on button "TAKE QUIZ AGAIN" at bounding box center [454, 234] width 93 height 24
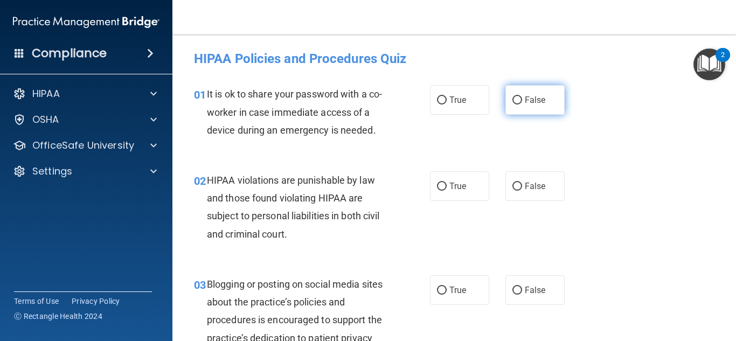
click at [536, 86] on label "False" at bounding box center [534, 100] width 59 height 30
click at [522, 96] on input "False" at bounding box center [517, 100] width 10 height 8
radio input "true"
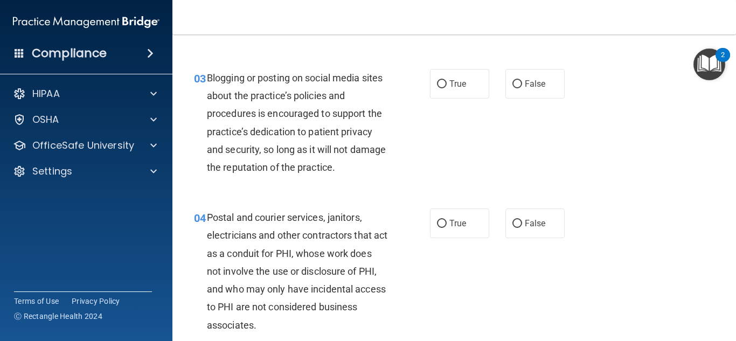
scroll to position [204, 0]
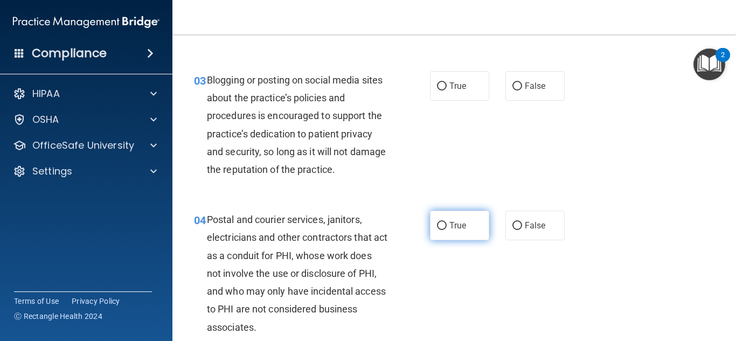
click at [451, 239] on label "True" at bounding box center [459, 226] width 59 height 30
click at [446, 230] on input "True" at bounding box center [442, 226] width 10 height 8
radio input "true"
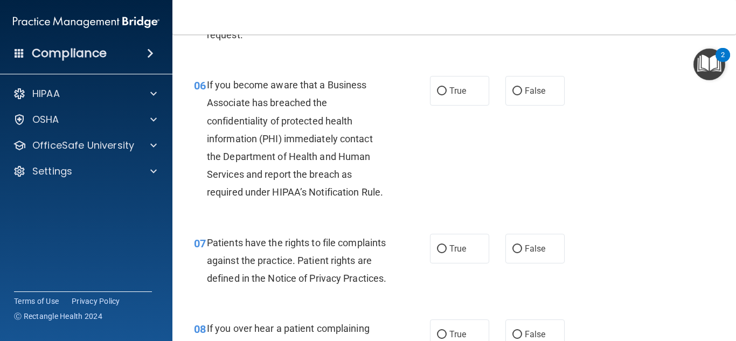
scroll to position [634, 0]
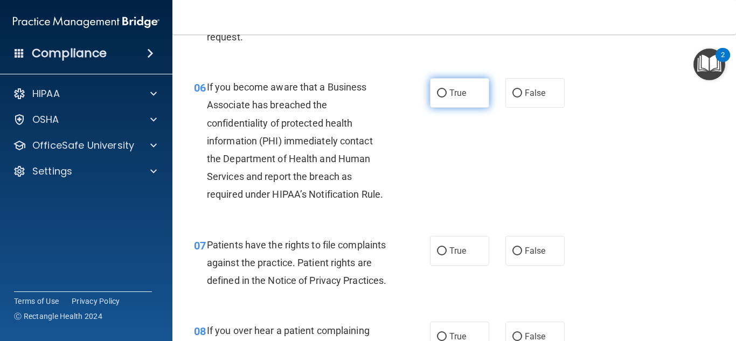
click at [459, 100] on label "True" at bounding box center [459, 93] width 59 height 30
click at [446, 97] on input "True" at bounding box center [442, 93] width 10 height 8
radio input "true"
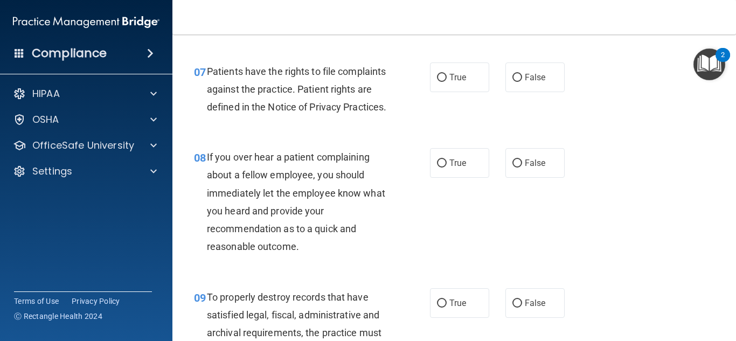
scroll to position [810, 0]
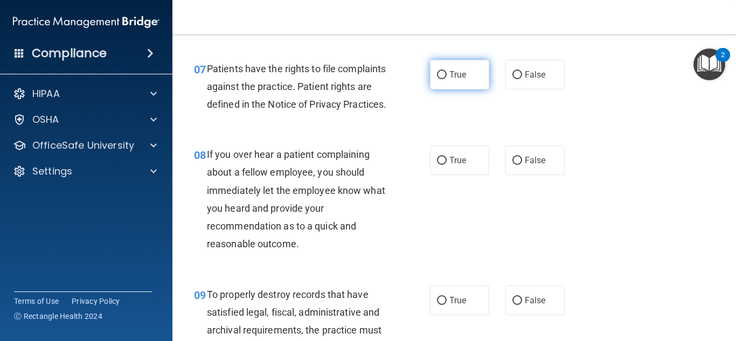
click at [438, 82] on label "True" at bounding box center [459, 75] width 59 height 30
click at [438, 79] on input "True" at bounding box center [442, 75] width 10 height 8
radio input "true"
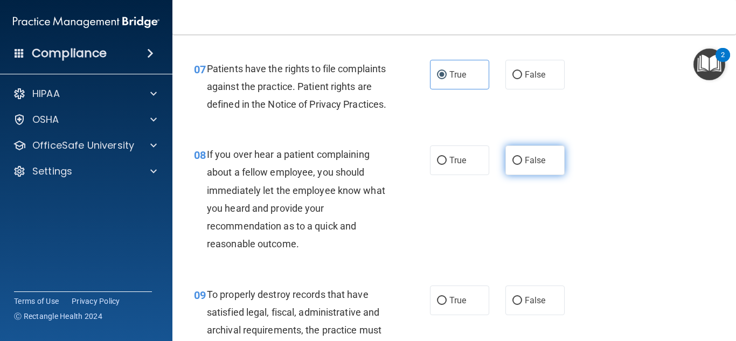
click at [532, 165] on span "False" at bounding box center [535, 160] width 21 height 10
click at [522, 165] on input "False" at bounding box center [517, 161] width 10 height 8
radio input "true"
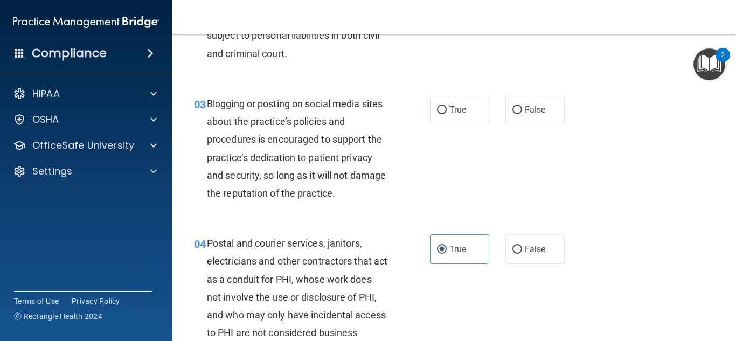
scroll to position [177, 0]
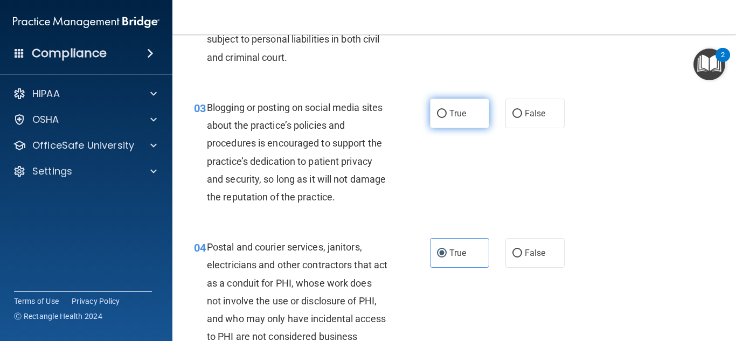
click at [456, 112] on span "True" at bounding box center [457, 113] width 17 height 10
click at [446, 112] on input "True" at bounding box center [442, 114] width 10 height 8
radio input "true"
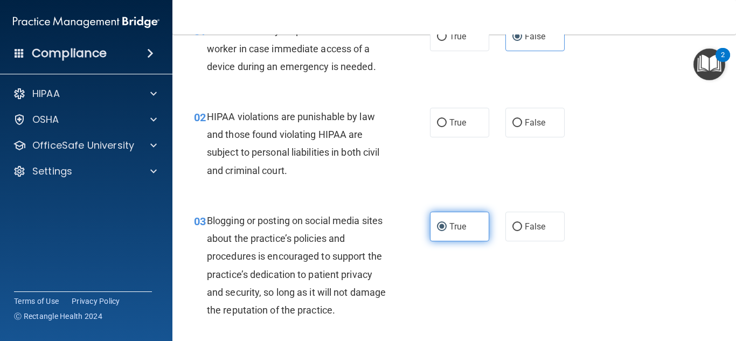
scroll to position [65, 0]
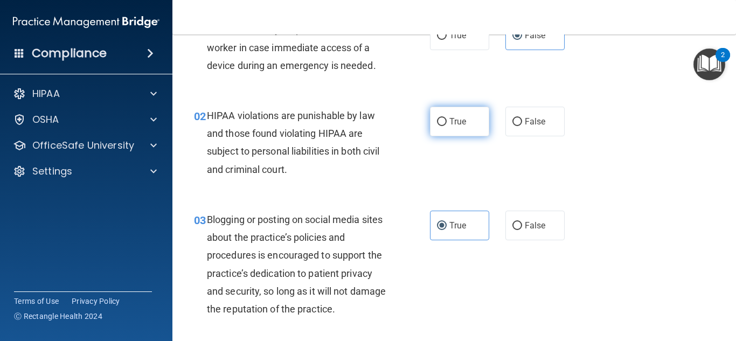
click at [446, 124] on label "True" at bounding box center [459, 122] width 59 height 30
click at [446, 124] on input "True" at bounding box center [442, 122] width 10 height 8
radio input "true"
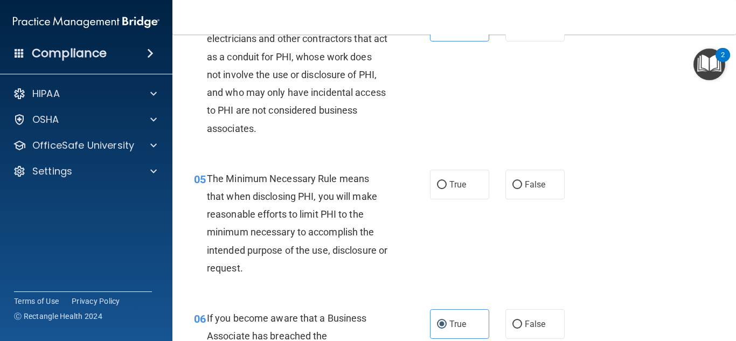
scroll to position [404, 0]
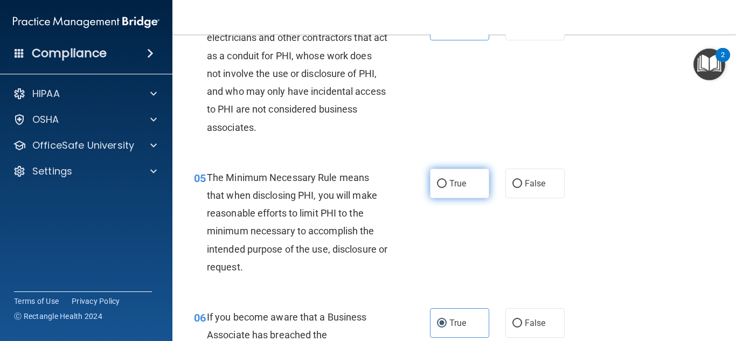
click at [439, 191] on label "True" at bounding box center [459, 184] width 59 height 30
click at [439, 188] on input "True" at bounding box center [442, 184] width 10 height 8
radio input "true"
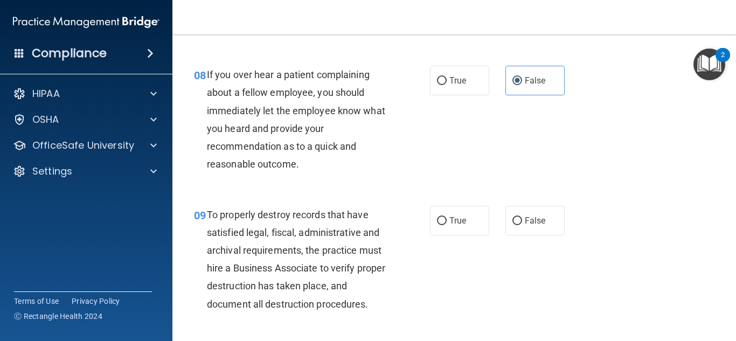
scroll to position [903, 0]
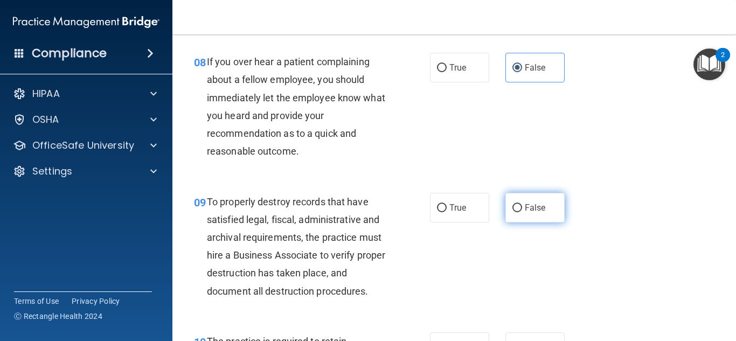
click at [535, 222] on label "False" at bounding box center [534, 208] width 59 height 30
click at [522, 212] on input "False" at bounding box center [517, 208] width 10 height 8
radio input "true"
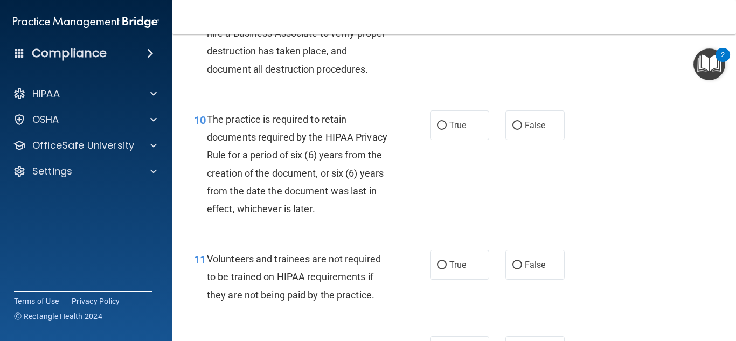
scroll to position [1134, 0]
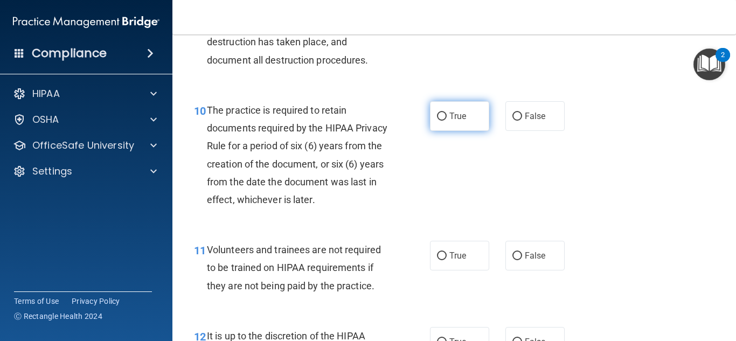
click at [439, 131] on label "True" at bounding box center [459, 116] width 59 height 30
click at [439, 121] on input "True" at bounding box center [442, 117] width 10 height 8
radio input "true"
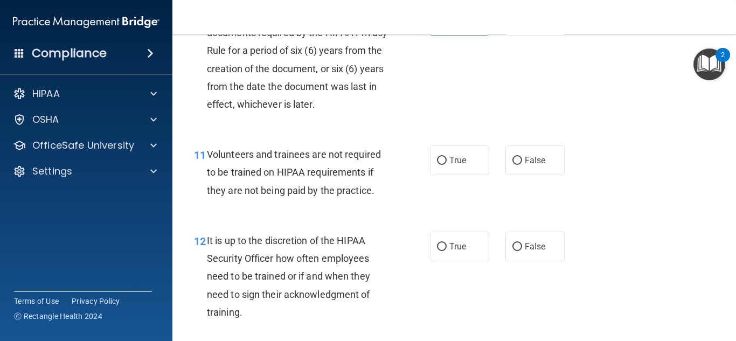
scroll to position [1231, 0]
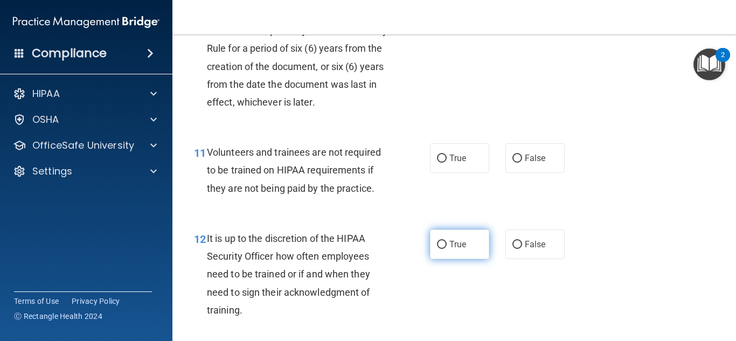
click at [476, 259] on label "True" at bounding box center [459, 244] width 59 height 30
click at [446, 249] on input "True" at bounding box center [442, 245] width 10 height 8
radio input "true"
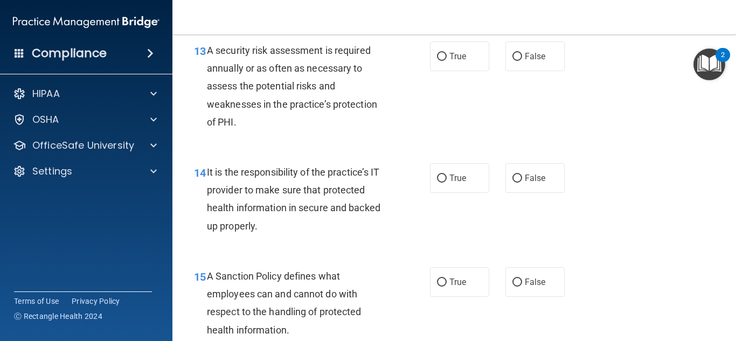
scroll to position [1541, 0]
click at [439, 192] on label "True" at bounding box center [459, 178] width 59 height 30
click at [439, 182] on input "True" at bounding box center [442, 178] width 10 height 8
radio input "true"
click at [445, 286] on input "True" at bounding box center [442, 282] width 10 height 8
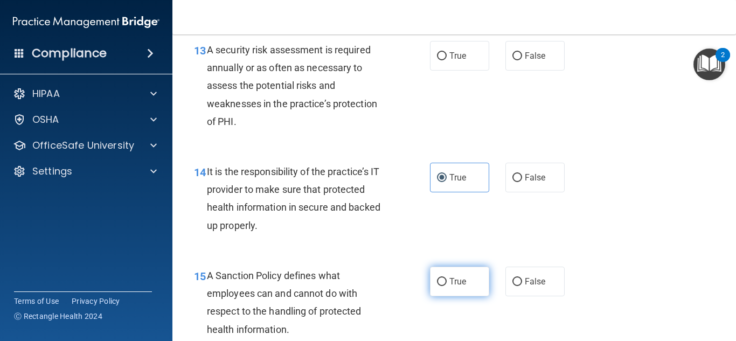
radio input "true"
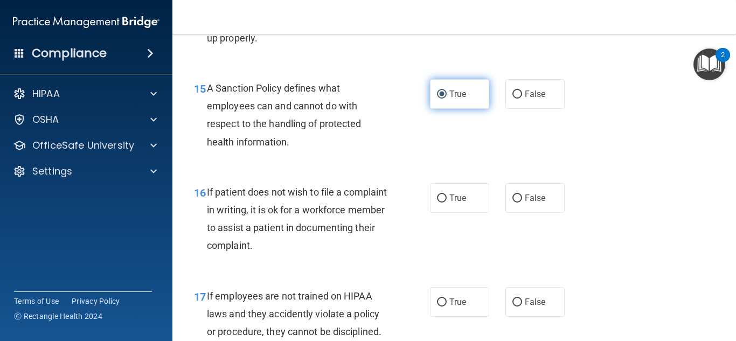
scroll to position [1730, 0]
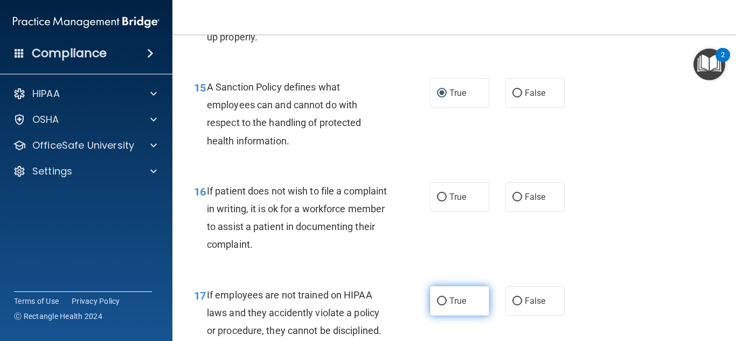
click at [455, 306] on span "True" at bounding box center [457, 301] width 17 height 10
click at [446, 305] on input "True" at bounding box center [442, 301] width 10 height 8
radio input "true"
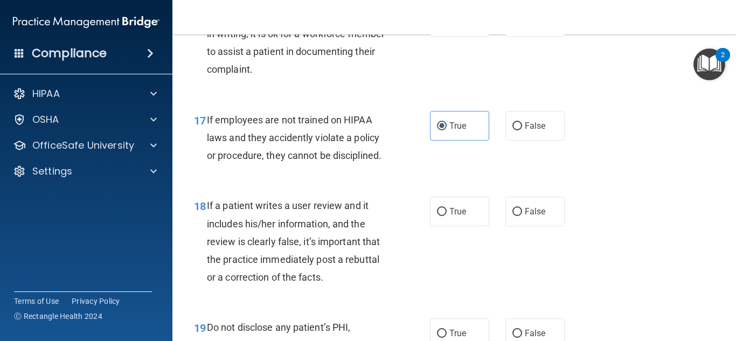
scroll to position [1907, 0]
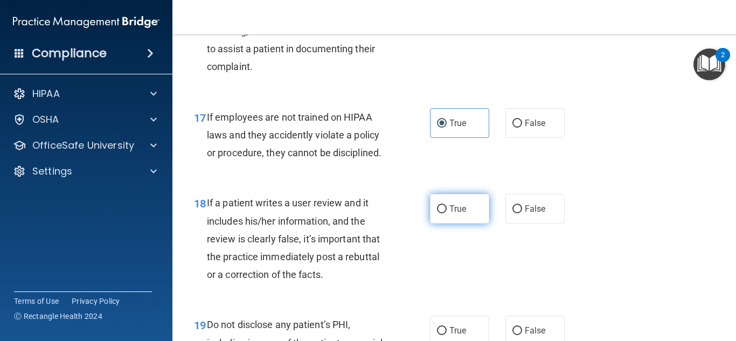
click at [440, 216] on label "True" at bounding box center [459, 209] width 59 height 30
click at [440, 213] on input "True" at bounding box center [442, 209] width 10 height 8
radio input "true"
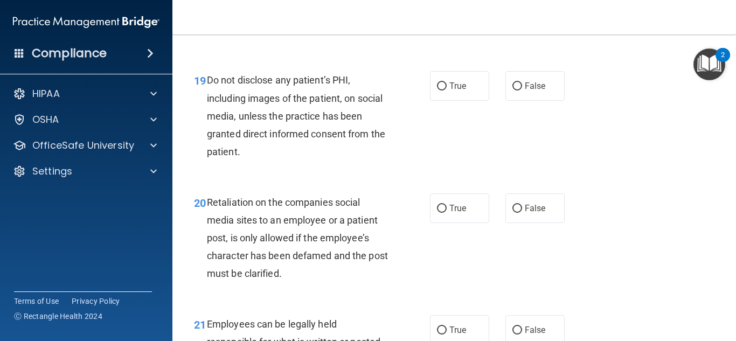
scroll to position [2153, 0]
click at [453, 213] on span "True" at bounding box center [457, 207] width 17 height 10
click at [446, 212] on input "True" at bounding box center [442, 208] width 10 height 8
radio input "true"
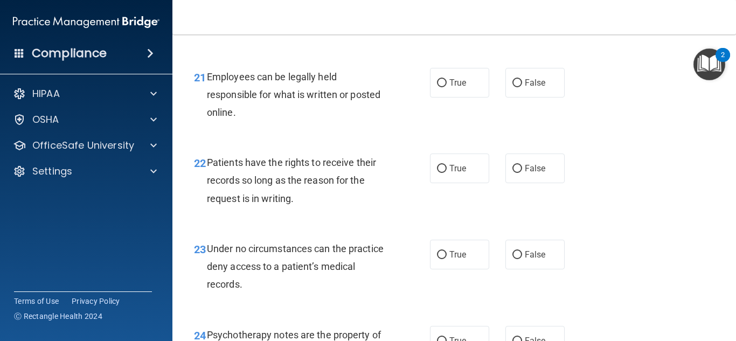
scroll to position [2400, 0]
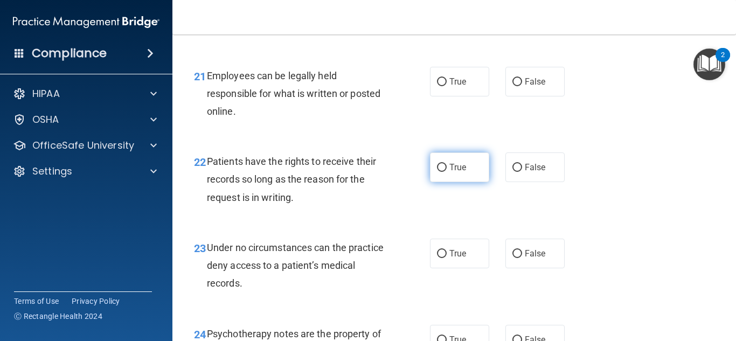
click at [444, 182] on label "True" at bounding box center [459, 167] width 59 height 30
click at [444, 172] on input "True" at bounding box center [442, 168] width 10 height 8
radio input "true"
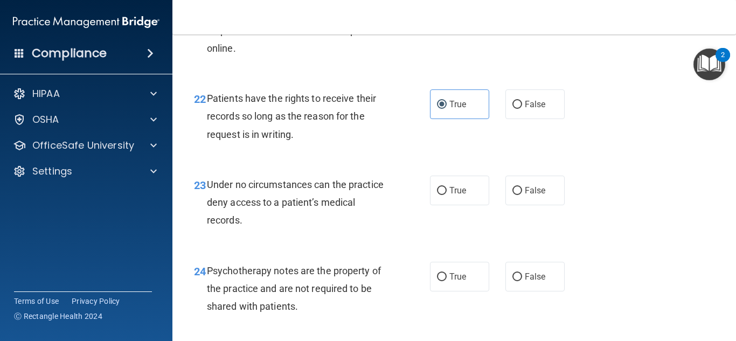
scroll to position [2466, 0]
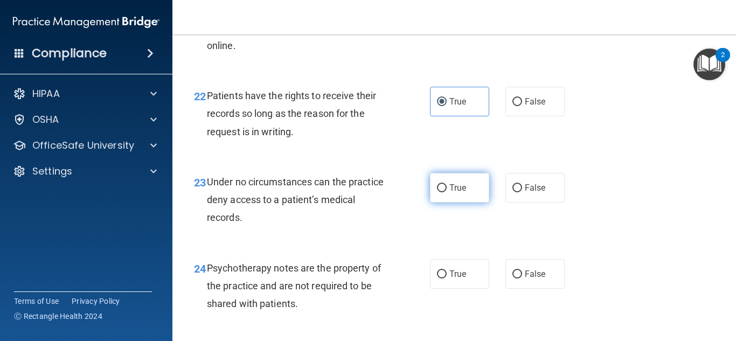
click at [450, 202] on label "True" at bounding box center [459, 188] width 59 height 30
click at [446, 192] on input "True" at bounding box center [442, 188] width 10 height 8
radio input "true"
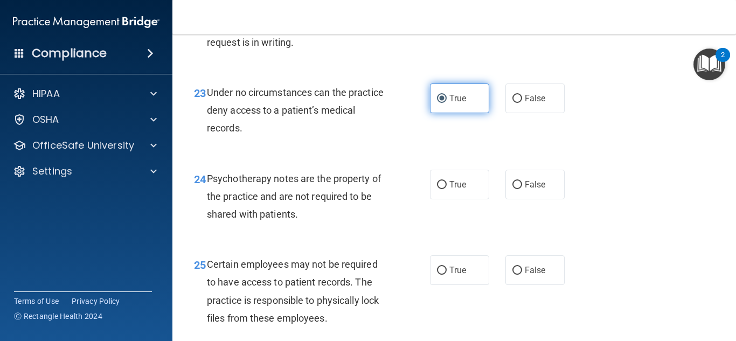
scroll to position [2557, 0]
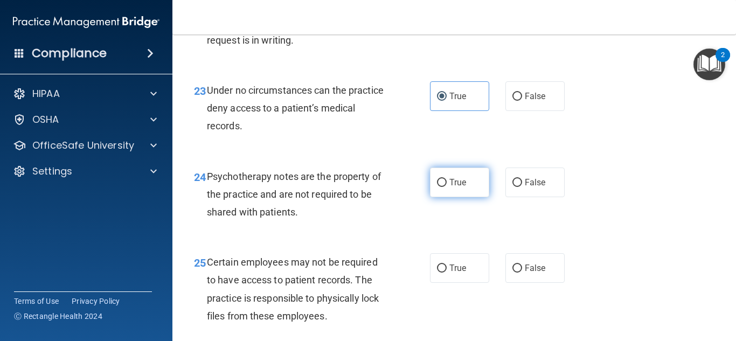
click at [451, 197] on label "True" at bounding box center [459, 182] width 59 height 30
click at [446, 187] on input "True" at bounding box center [442, 183] width 10 height 8
radio input "true"
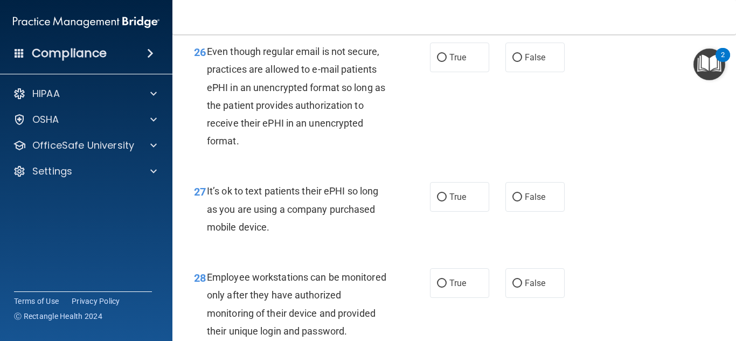
scroll to position [2887, 0]
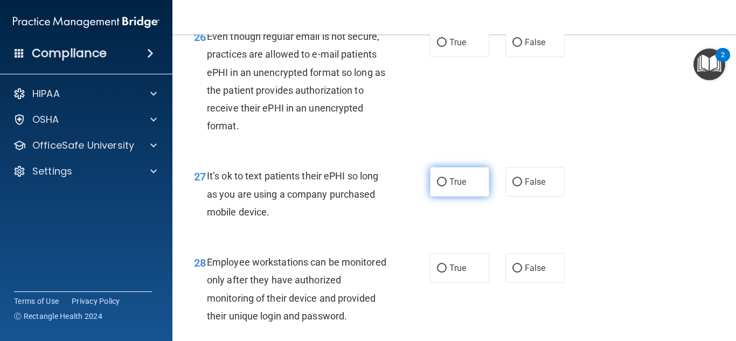
click at [472, 197] on label "True" at bounding box center [459, 182] width 59 height 30
click at [446, 186] on input "True" at bounding box center [442, 182] width 10 height 8
radio input "true"
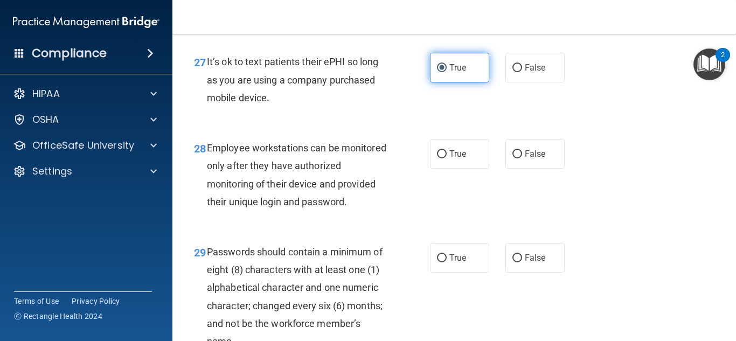
scroll to position [3003, 0]
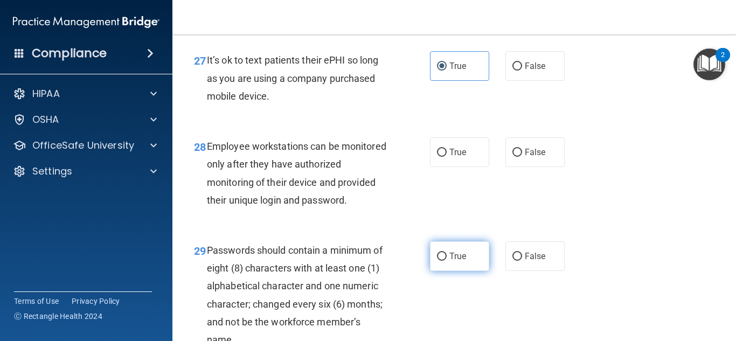
click at [445, 269] on label "True" at bounding box center [459, 256] width 59 height 30
click at [445, 261] on input "True" at bounding box center [442, 257] width 10 height 8
radio input "true"
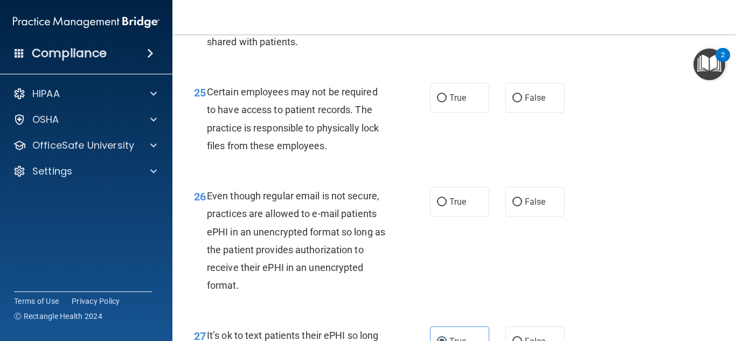
scroll to position [3239, 0]
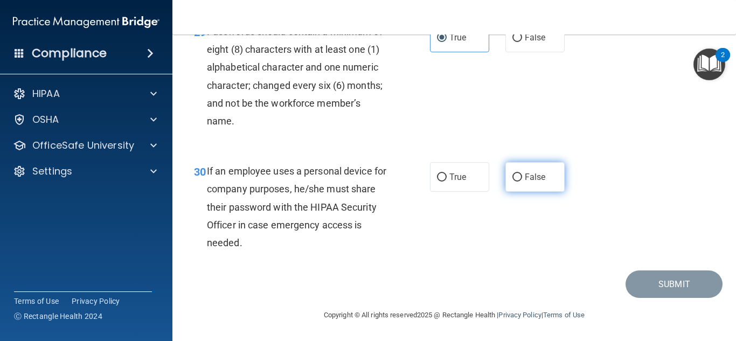
click at [531, 176] on span "False" at bounding box center [535, 177] width 21 height 10
click at [522, 176] on input "False" at bounding box center [517, 177] width 10 height 8
radio input "true"
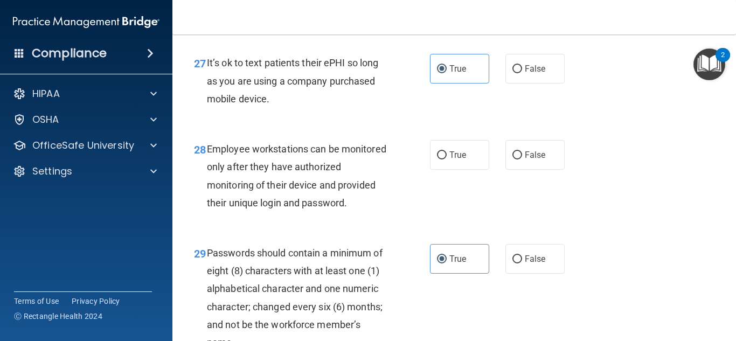
scroll to position [2999, 0]
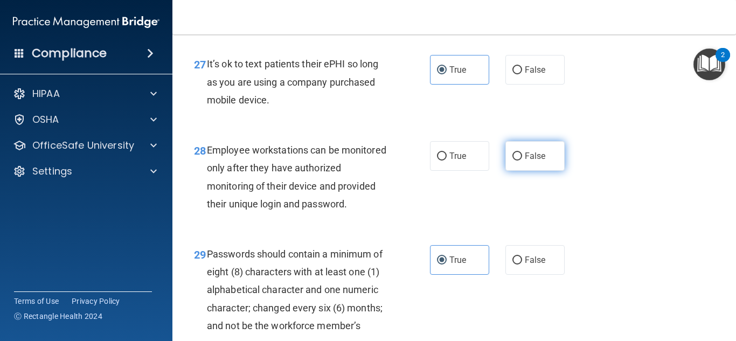
click at [557, 171] on label "False" at bounding box center [534, 156] width 59 height 30
click at [522, 160] on input "False" at bounding box center [517, 156] width 10 height 8
radio input "true"
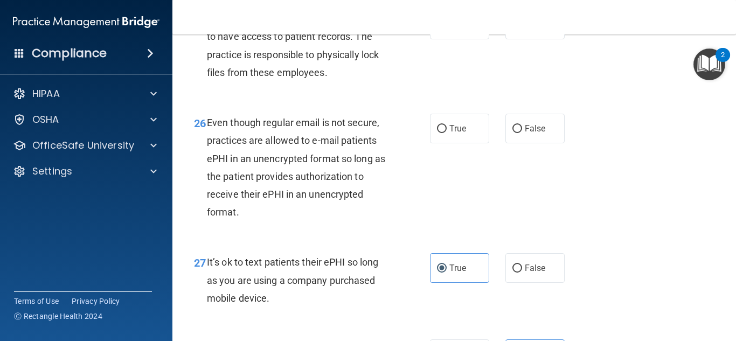
scroll to position [2792, 0]
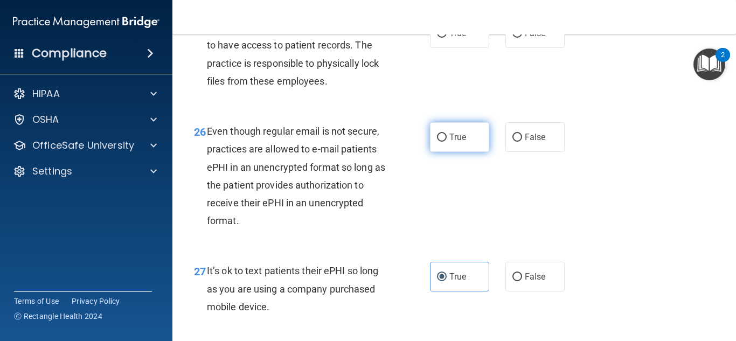
click at [476, 152] on label "True" at bounding box center [459, 137] width 59 height 30
click at [446, 142] on input "True" at bounding box center [442, 138] width 10 height 8
radio input "true"
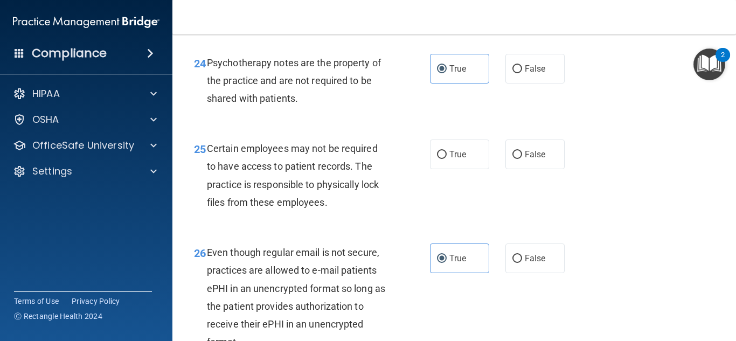
scroll to position [2670, 0]
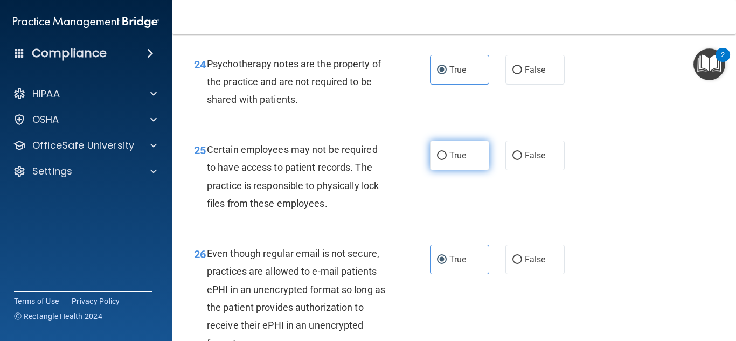
click at [445, 170] on label "True" at bounding box center [459, 156] width 59 height 30
click at [445, 160] on input "True" at bounding box center [442, 156] width 10 height 8
radio input "true"
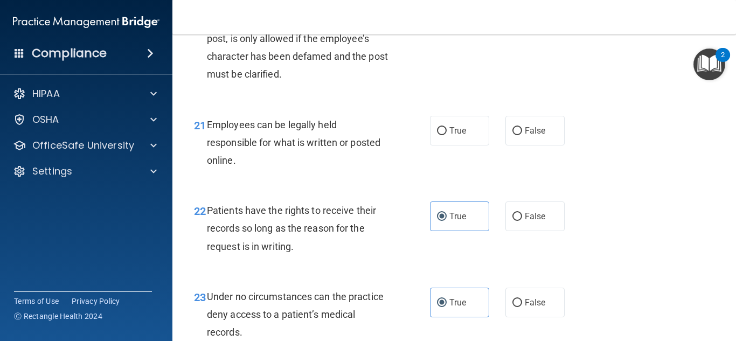
scroll to position [2349, 0]
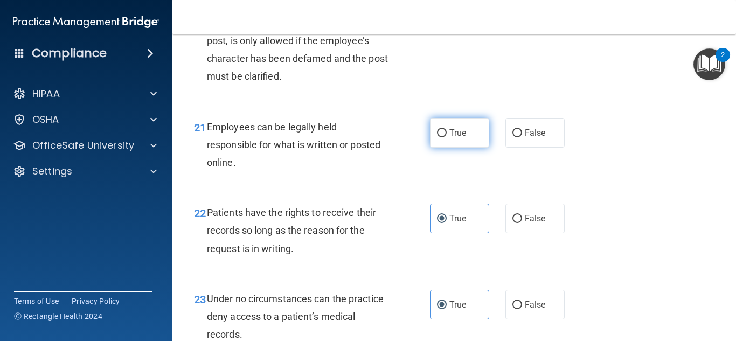
click at [456, 148] on label "True" at bounding box center [459, 133] width 59 height 30
click at [446, 137] on input "True" at bounding box center [442, 133] width 10 height 8
radio input "true"
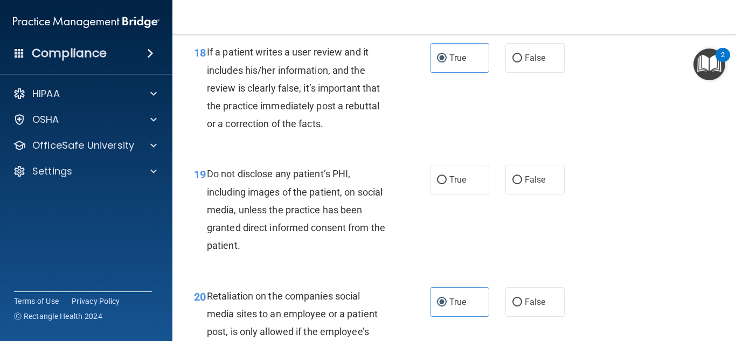
scroll to position [2056, 0]
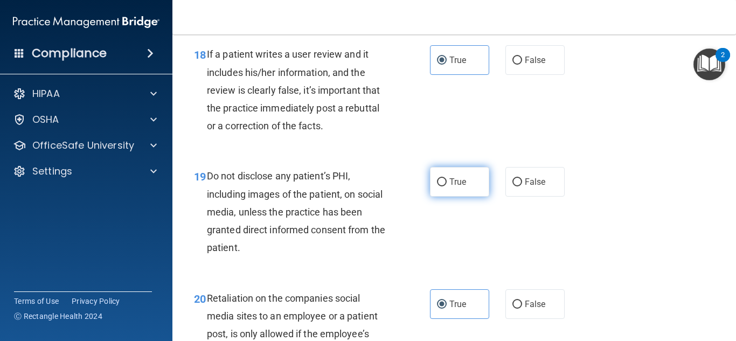
click at [459, 187] on span "True" at bounding box center [457, 182] width 17 height 10
click at [446, 186] on input "True" at bounding box center [442, 182] width 10 height 8
radio input "true"
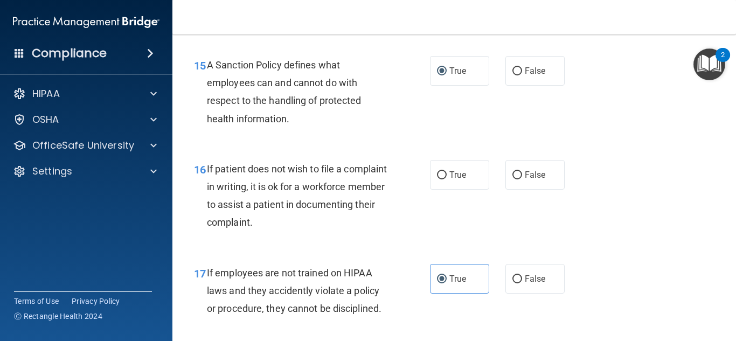
scroll to position [1743, 0]
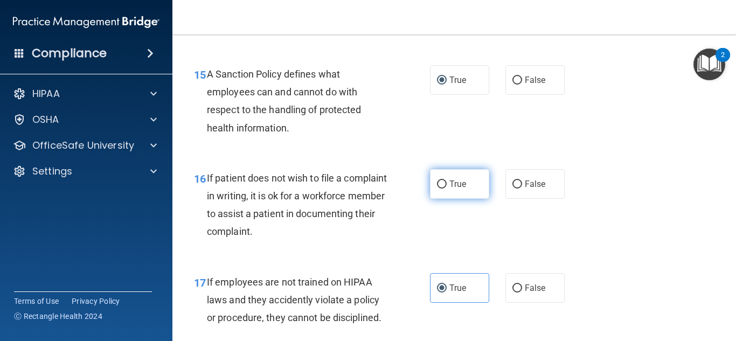
click at [467, 198] on label "True" at bounding box center [459, 184] width 59 height 30
click at [446, 188] on input "True" at bounding box center [442, 184] width 10 height 8
radio input "true"
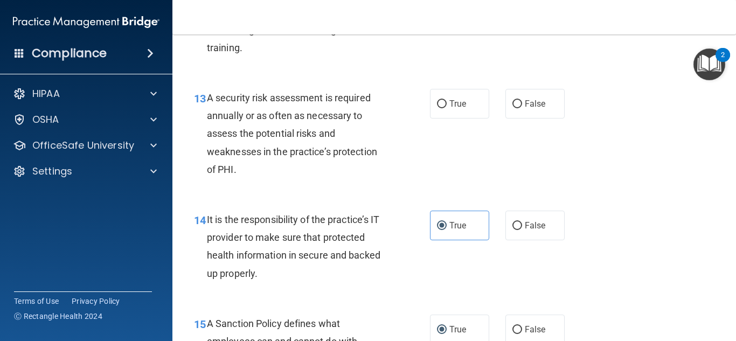
scroll to position [1483, 0]
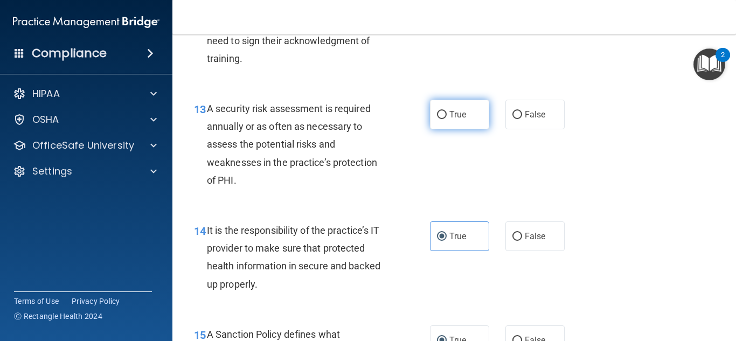
click at [467, 129] on label "True" at bounding box center [459, 115] width 59 height 30
click at [446, 119] on input "True" at bounding box center [442, 115] width 10 height 8
radio input "true"
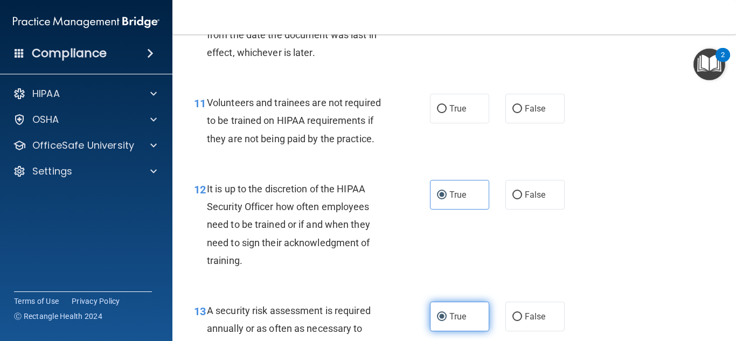
scroll to position [1277, 0]
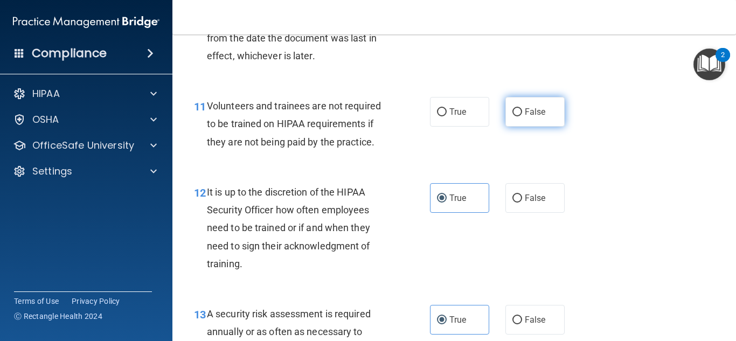
click at [526, 117] on span "False" at bounding box center [535, 112] width 21 height 10
click at [522, 116] on input "False" at bounding box center [517, 112] width 10 height 8
radio input "true"
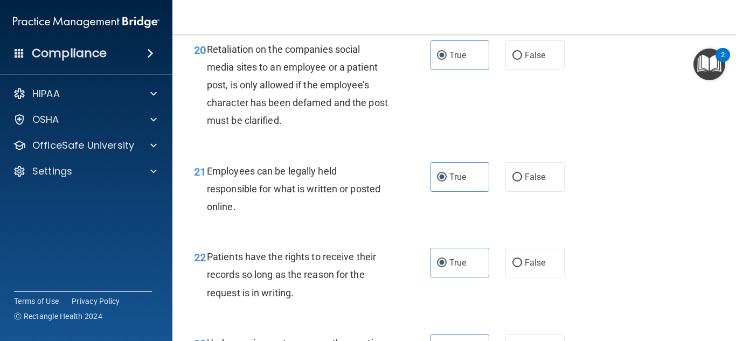
scroll to position [3239, 0]
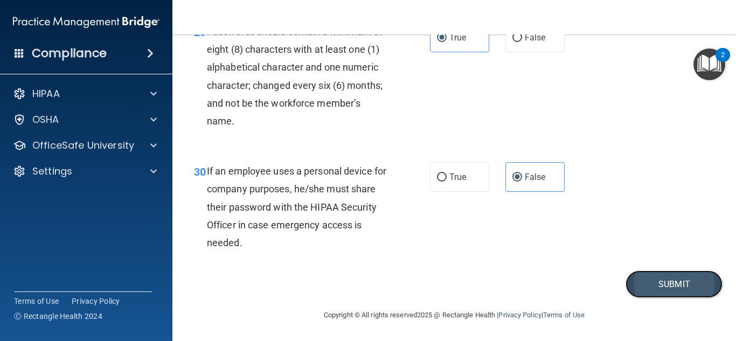
click at [642, 282] on button "Submit" at bounding box center [673, 283] width 97 height 27
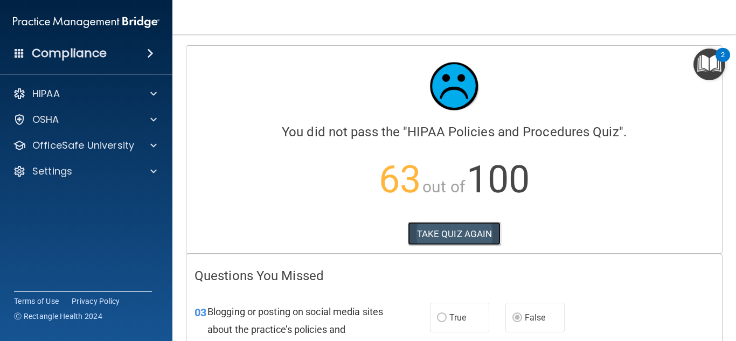
click at [465, 228] on button "TAKE QUIZ AGAIN" at bounding box center [454, 234] width 93 height 24
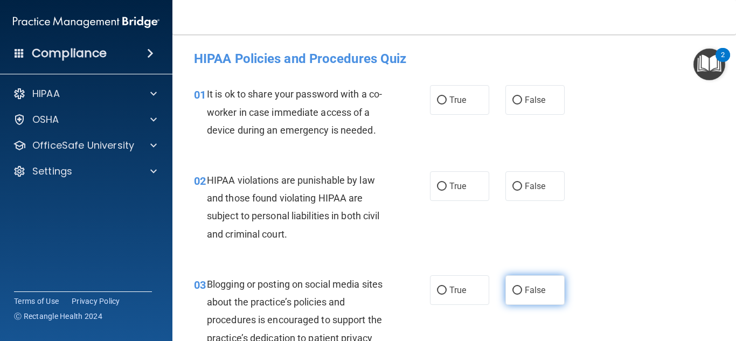
click at [520, 293] on input "False" at bounding box center [517, 290] width 10 height 8
radio input "true"
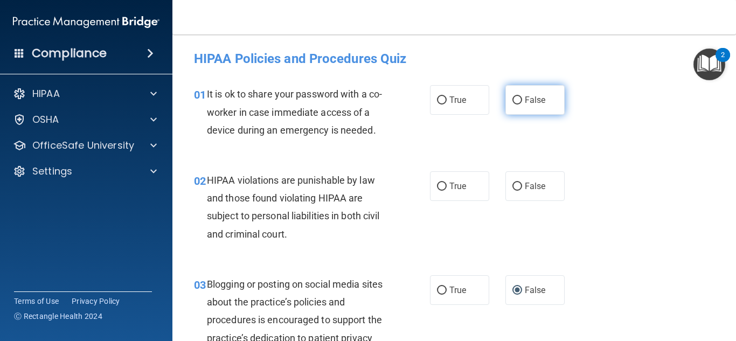
click at [542, 109] on label "False" at bounding box center [534, 100] width 59 height 30
click at [522, 104] on input "False" at bounding box center [517, 100] width 10 height 8
radio input "true"
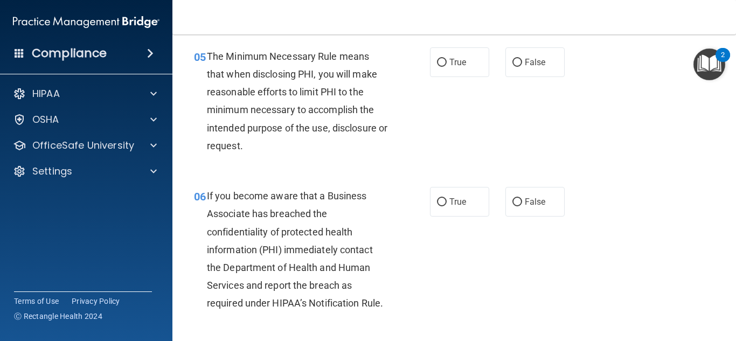
scroll to position [527, 0]
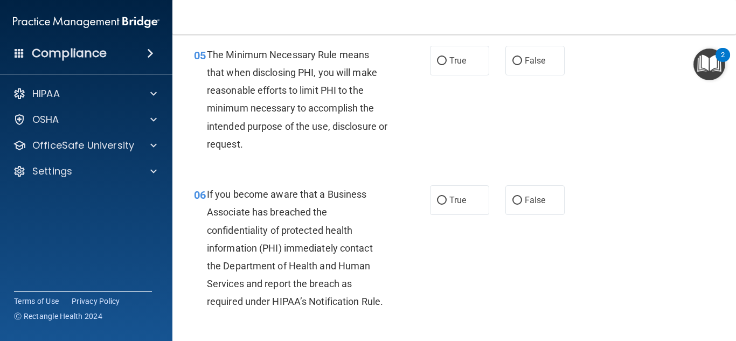
click at [312, 213] on span "If you become aware that a Business Associate has breached the confidentiality …" at bounding box center [295, 247] width 176 height 118
click at [532, 201] on span "False" at bounding box center [535, 200] width 21 height 10
click at [522, 201] on input "False" at bounding box center [517, 201] width 10 height 8
radio input "true"
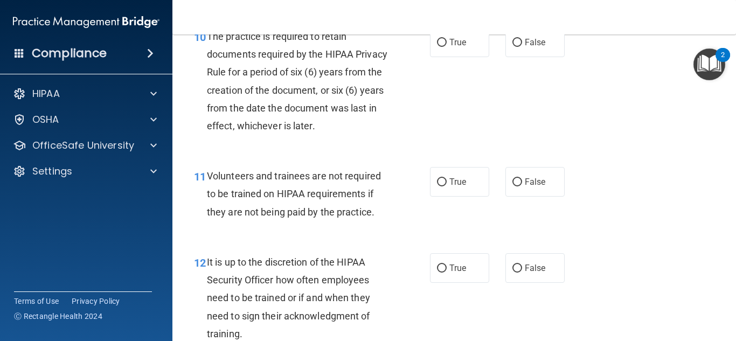
scroll to position [1210, 0]
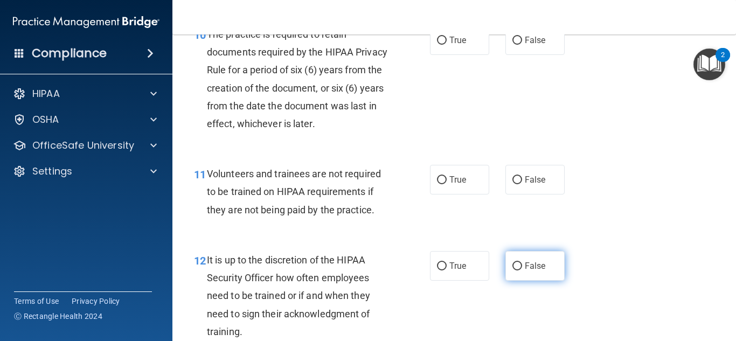
click at [525, 281] on label "False" at bounding box center [534, 266] width 59 height 30
click at [522, 270] on input "False" at bounding box center [517, 266] width 10 height 8
radio input "true"
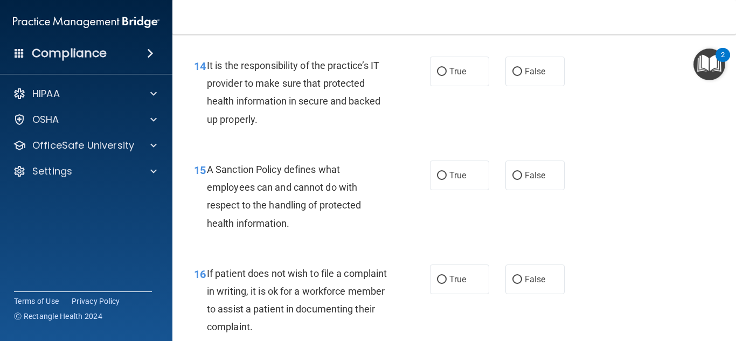
scroll to position [1652, 0]
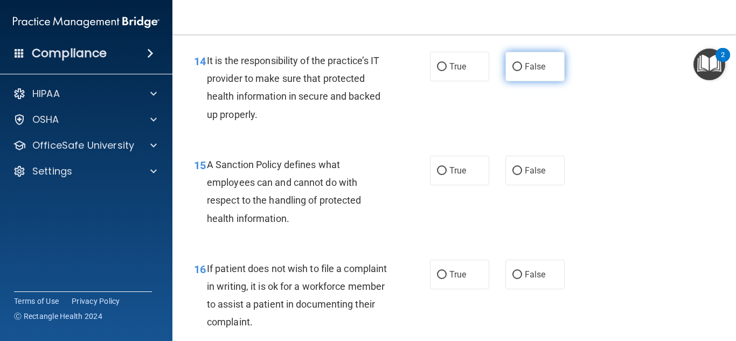
click at [522, 81] on label "False" at bounding box center [534, 67] width 59 height 30
click at [522, 71] on input "False" at bounding box center [517, 67] width 10 height 8
radio input "true"
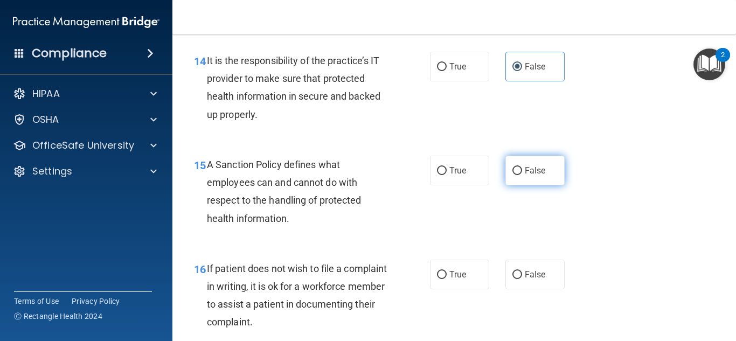
click at [531, 176] on span "False" at bounding box center [535, 170] width 21 height 10
click at [522, 175] on input "False" at bounding box center [517, 171] width 10 height 8
radio input "true"
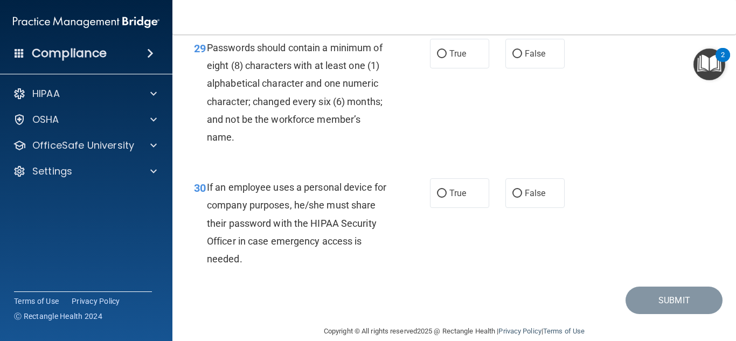
scroll to position [3239, 0]
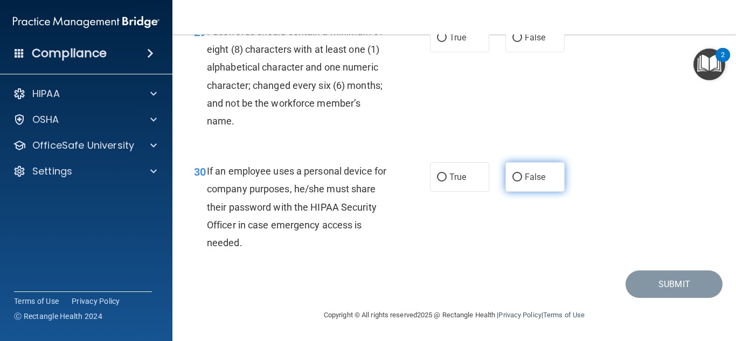
click at [519, 180] on input "False" at bounding box center [517, 177] width 10 height 8
radio input "true"
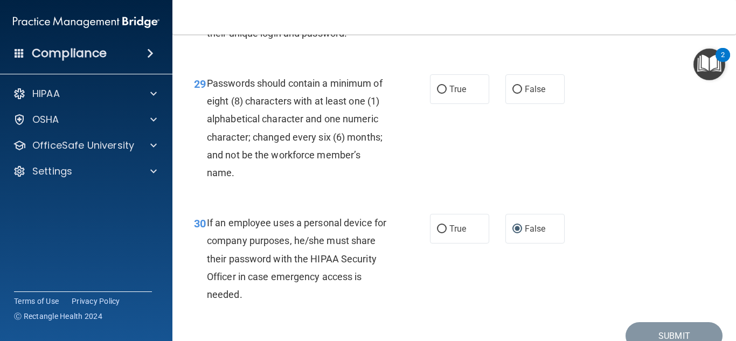
scroll to position [3163, 0]
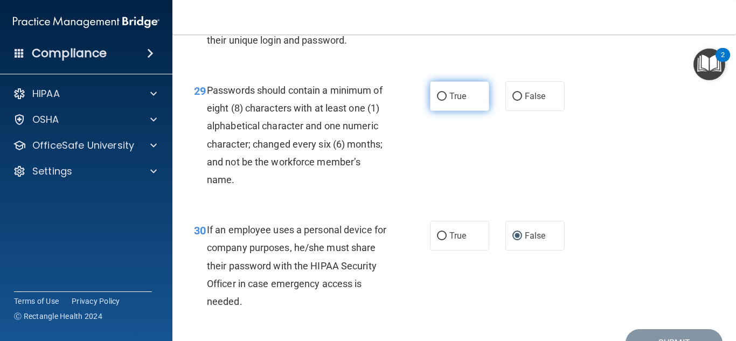
click at [466, 111] on label "True" at bounding box center [459, 96] width 59 height 30
click at [446, 101] on input "True" at bounding box center [442, 97] width 10 height 8
radio input "true"
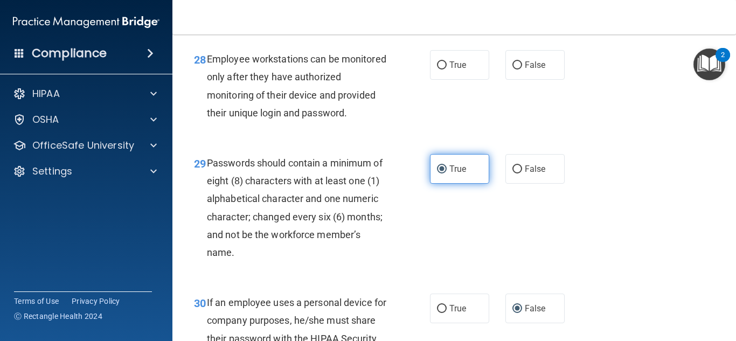
scroll to position [3085, 0]
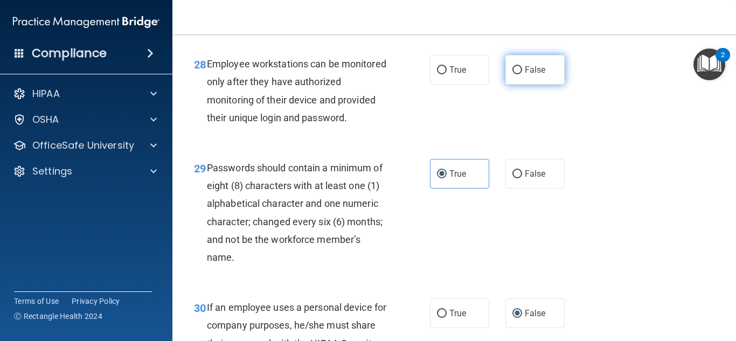
click at [543, 75] on span "False" at bounding box center [535, 70] width 21 height 10
click at [522, 74] on input "False" at bounding box center [517, 70] width 10 height 8
radio input "true"
click at [543, 75] on span "False" at bounding box center [535, 70] width 21 height 10
click at [522, 74] on input "False" at bounding box center [517, 70] width 10 height 8
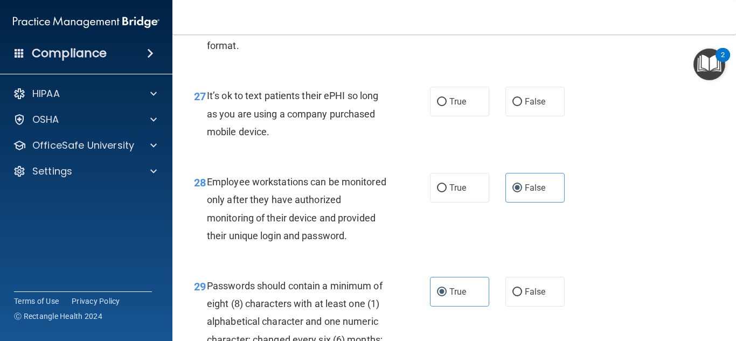
scroll to position [2966, 0]
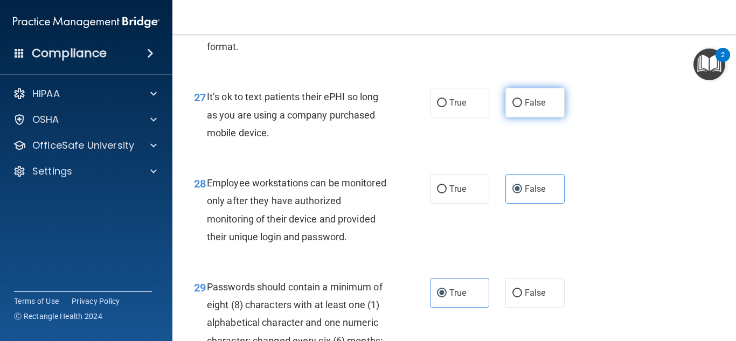
click at [548, 114] on label "False" at bounding box center [534, 103] width 59 height 30
click at [522, 107] on input "False" at bounding box center [517, 103] width 10 height 8
radio input "true"
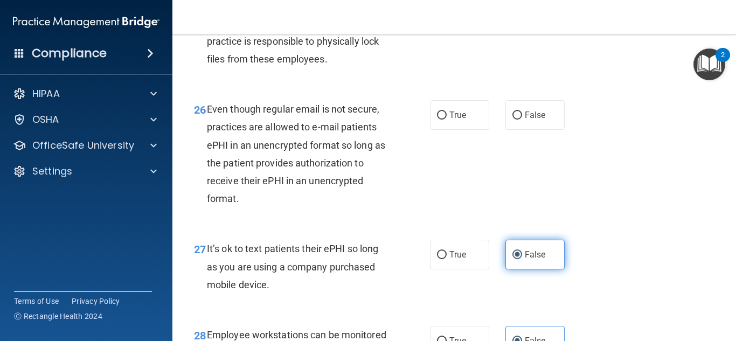
scroll to position [2812, 0]
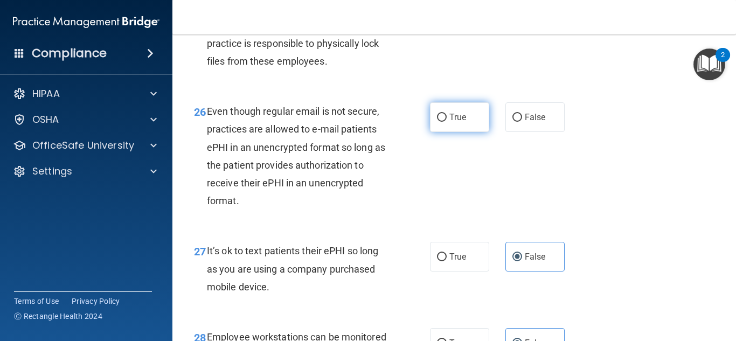
click at [482, 132] on label "True" at bounding box center [459, 117] width 59 height 30
click at [446, 122] on input "True" at bounding box center [442, 118] width 10 height 8
radio input "true"
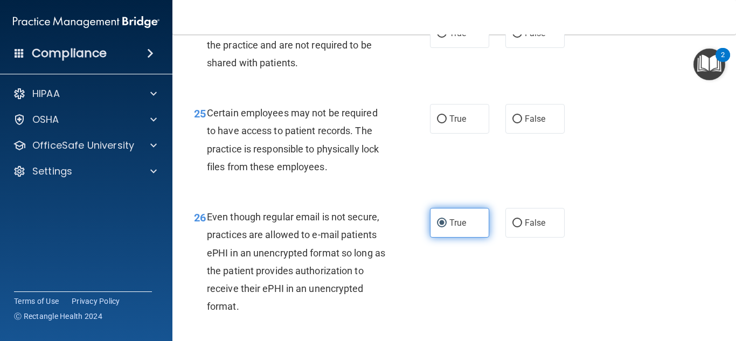
scroll to position [2705, 0]
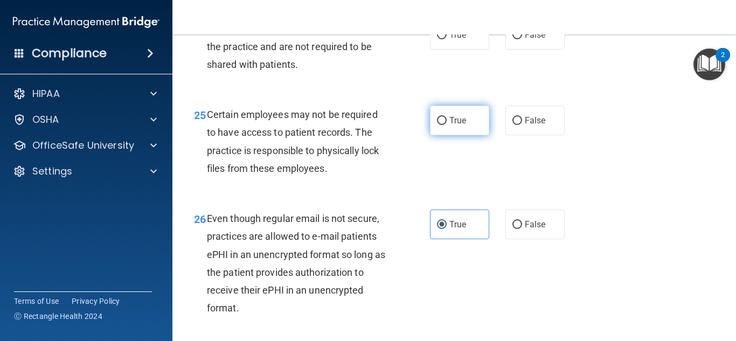
click at [467, 135] on label "True" at bounding box center [459, 121] width 59 height 30
click at [446, 125] on input "True" at bounding box center [442, 121] width 10 height 8
radio input "true"
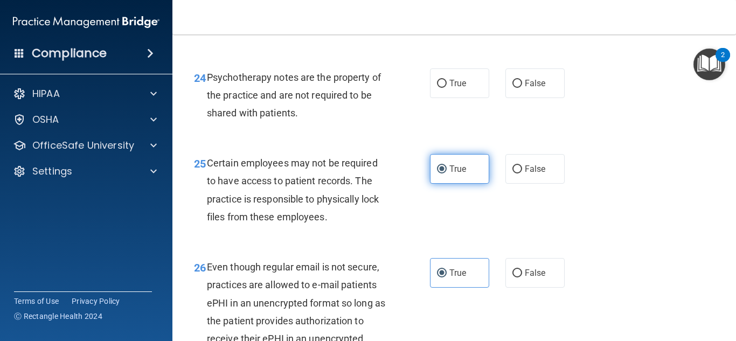
scroll to position [2656, 0]
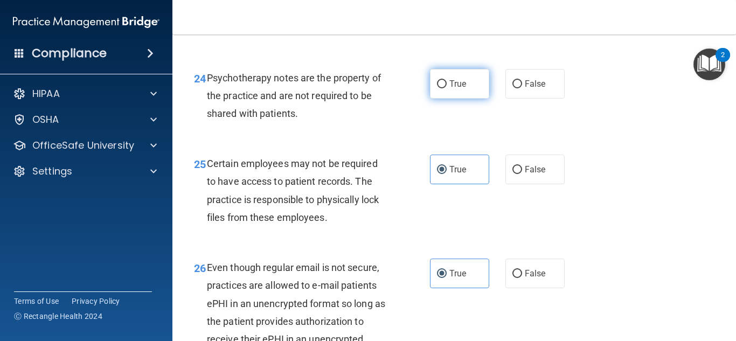
click at [445, 88] on input "True" at bounding box center [442, 84] width 10 height 8
radio input "true"
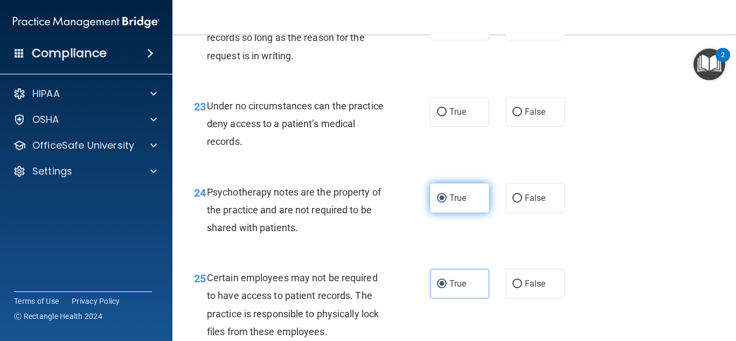
scroll to position [2540, 0]
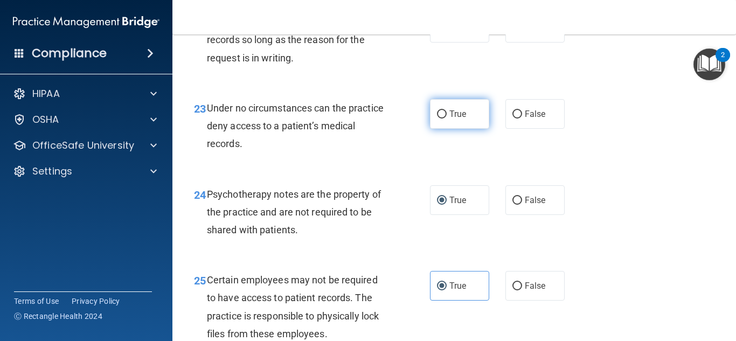
click at [445, 129] on label "True" at bounding box center [459, 114] width 59 height 30
click at [445, 118] on input "True" at bounding box center [442, 114] width 10 height 8
radio input "true"
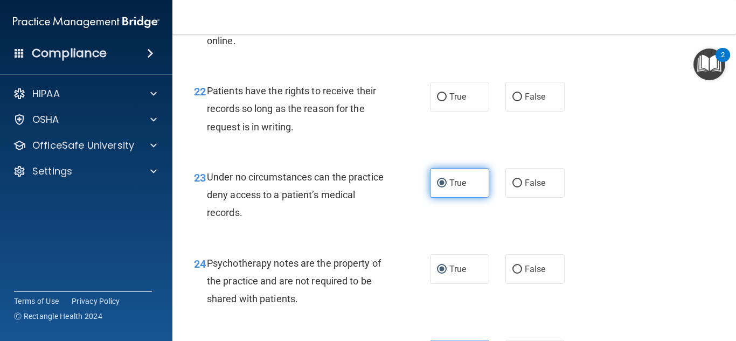
scroll to position [2468, 0]
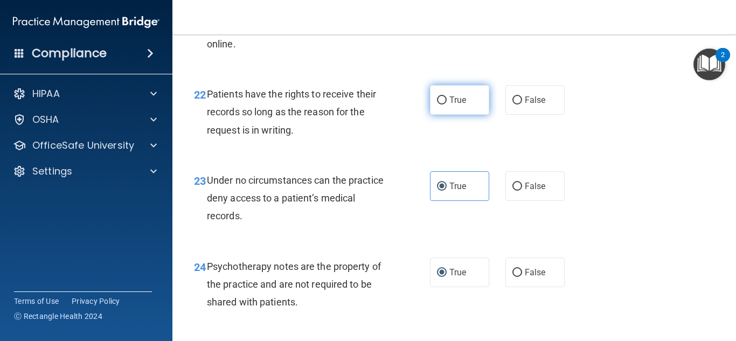
click at [464, 115] on label "True" at bounding box center [459, 100] width 59 height 30
click at [446, 104] on input "True" at bounding box center [442, 100] width 10 height 8
radio input "true"
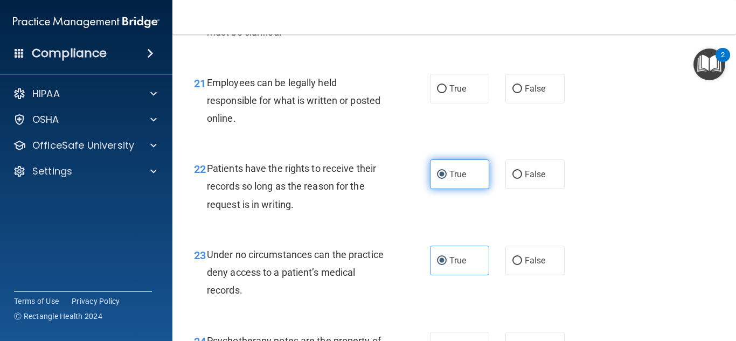
scroll to position [2389, 0]
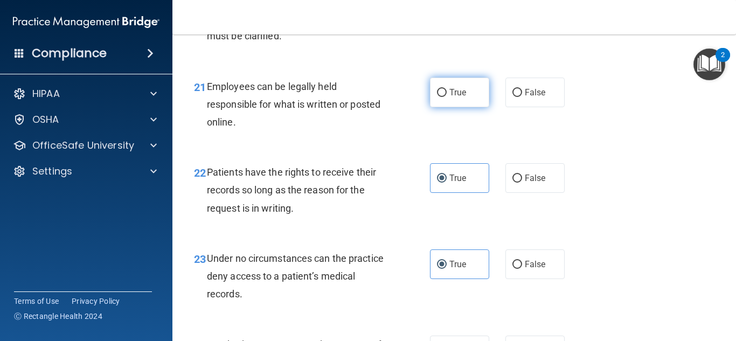
click at [478, 107] on label "True" at bounding box center [459, 93] width 59 height 30
click at [446, 97] on input "True" at bounding box center [442, 93] width 10 height 8
radio input "true"
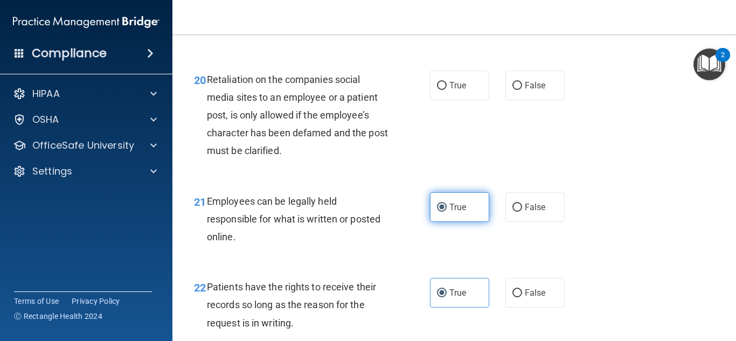
scroll to position [2267, 0]
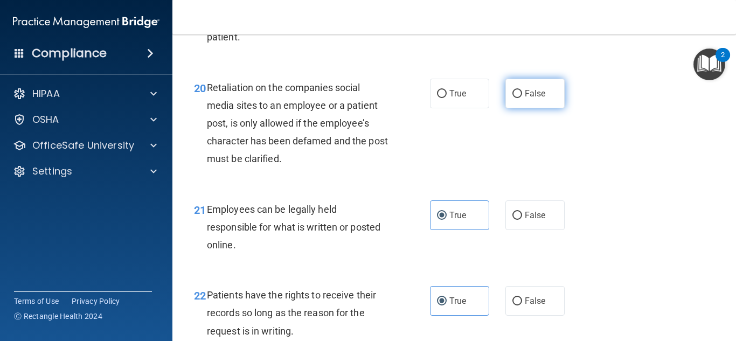
click at [519, 104] on label "False" at bounding box center [534, 94] width 59 height 30
click at [519, 98] on input "False" at bounding box center [517, 94] width 10 height 8
radio input "true"
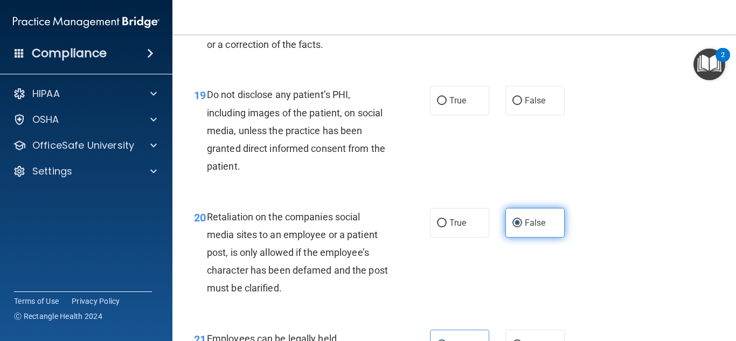
scroll to position [2124, 0]
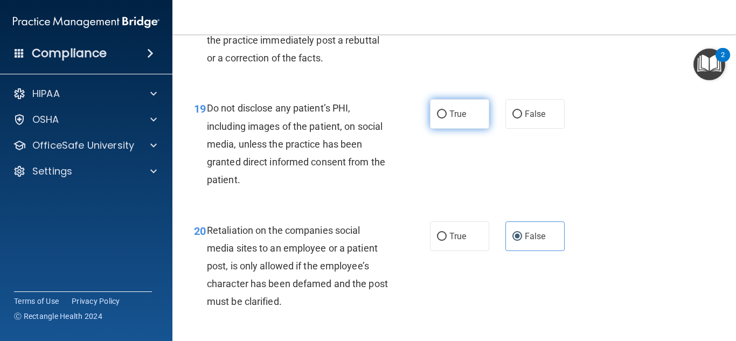
click at [446, 129] on label "True" at bounding box center [459, 114] width 59 height 30
click at [446, 118] on input "True" at bounding box center [442, 114] width 10 height 8
radio input "true"
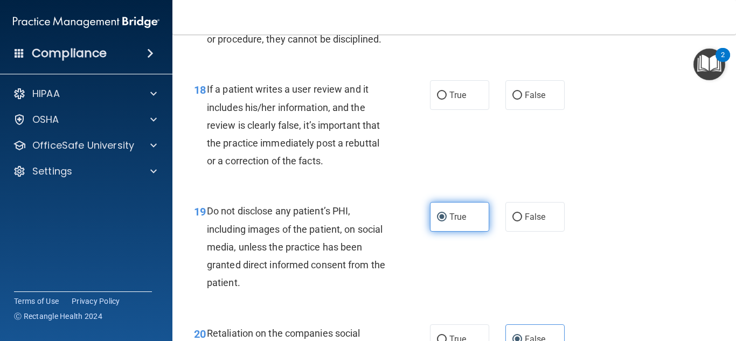
scroll to position [2015, 0]
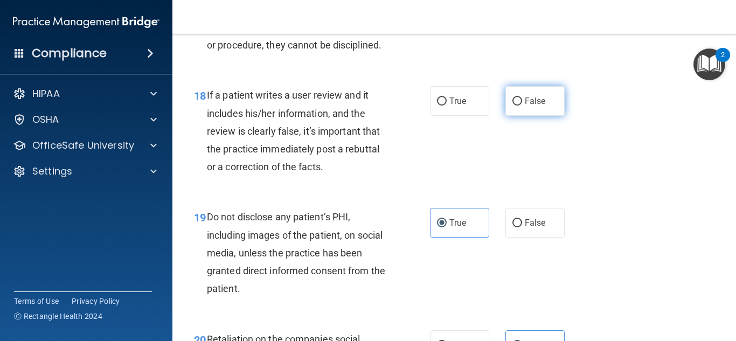
click at [543, 116] on label "False" at bounding box center [534, 101] width 59 height 30
click at [522, 106] on input "False" at bounding box center [517, 101] width 10 height 8
radio input "true"
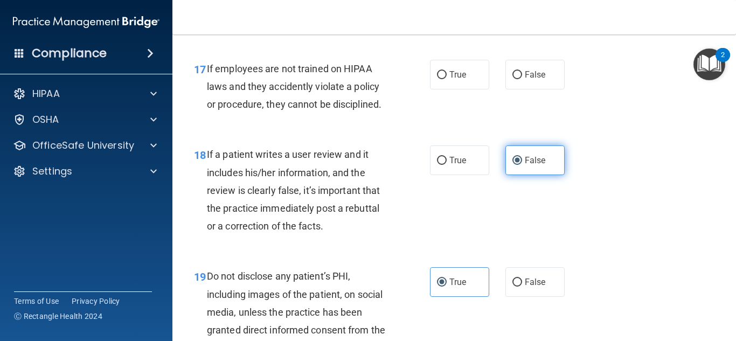
scroll to position [1955, 0]
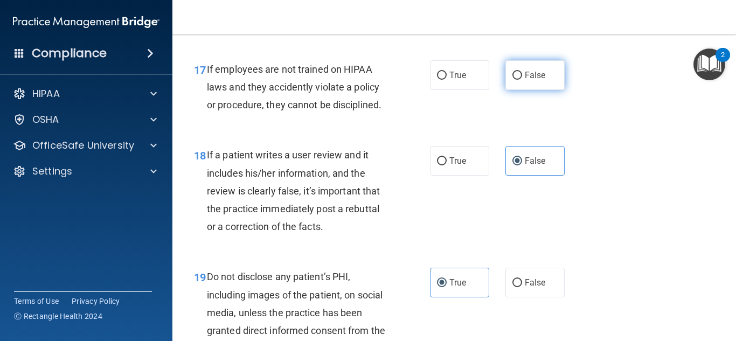
click at [548, 90] on label "False" at bounding box center [534, 75] width 59 height 30
click at [522, 80] on input "False" at bounding box center [517, 76] width 10 height 8
radio input "true"
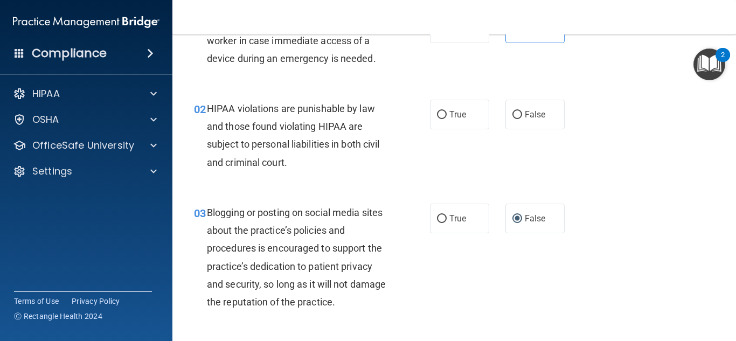
scroll to position [73, 0]
click at [464, 115] on span "True" at bounding box center [457, 113] width 17 height 10
click at [446, 115] on input "True" at bounding box center [442, 114] width 10 height 8
radio input "true"
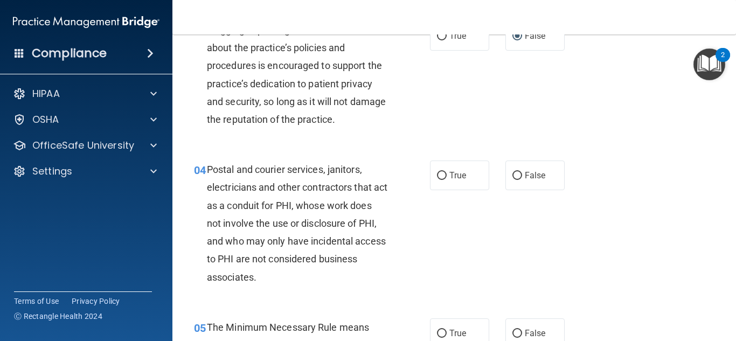
scroll to position [258, 0]
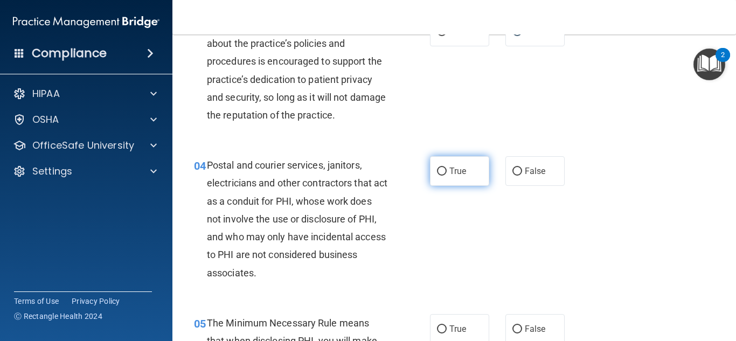
click at [455, 177] on label "True" at bounding box center [459, 171] width 59 height 30
click at [446, 176] on input "True" at bounding box center [442, 171] width 10 height 8
radio input "true"
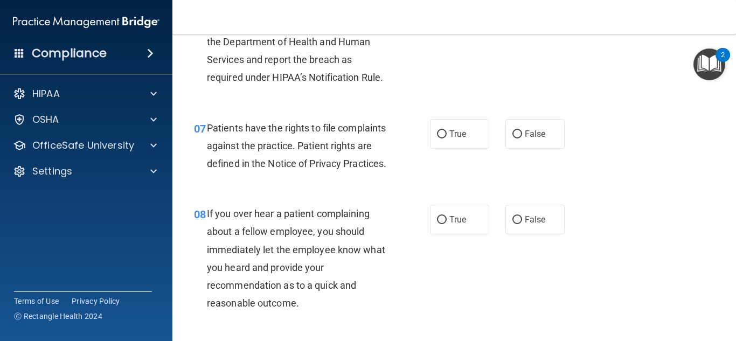
scroll to position [749, 0]
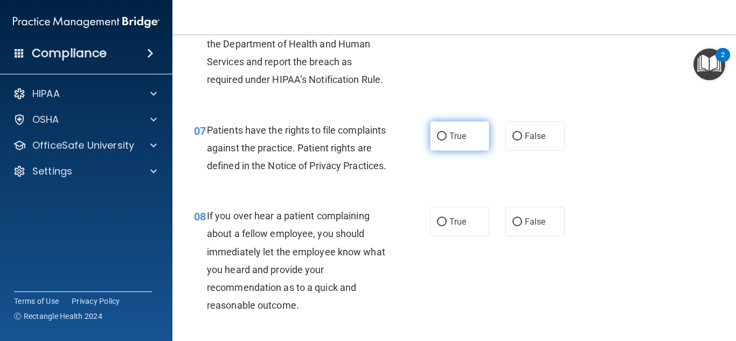
click at [469, 143] on label "True" at bounding box center [459, 136] width 59 height 30
click at [446, 141] on input "True" at bounding box center [442, 136] width 10 height 8
radio input "true"
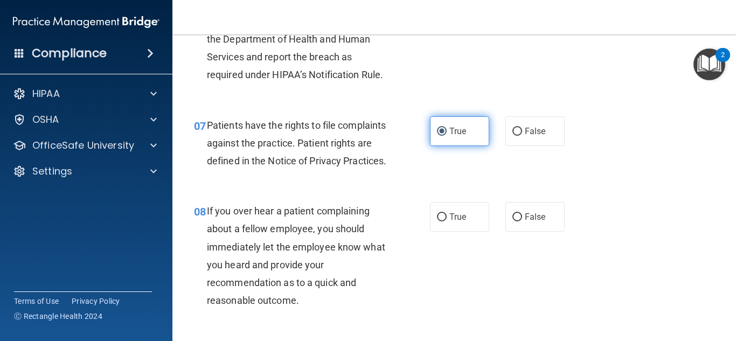
scroll to position [754, 0]
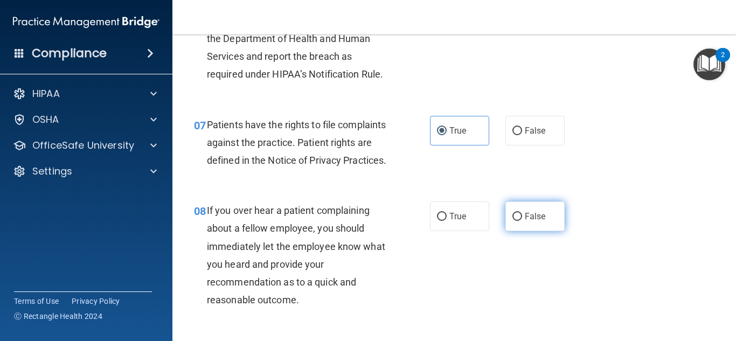
click at [546, 231] on label "False" at bounding box center [534, 216] width 59 height 30
click at [522, 221] on input "False" at bounding box center [517, 217] width 10 height 8
radio input "true"
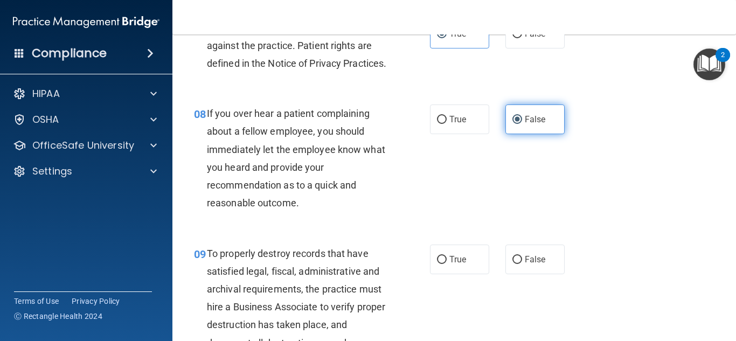
scroll to position [872, 0]
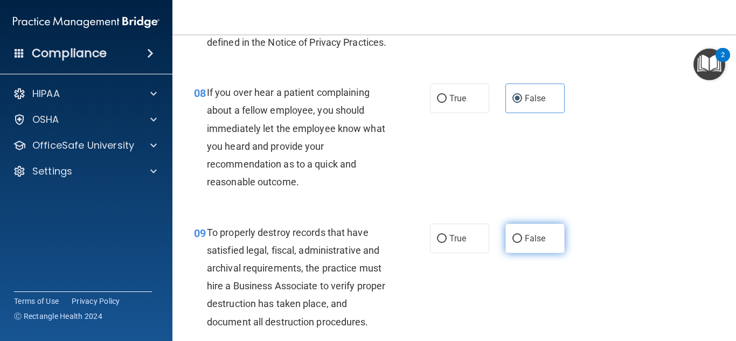
click at [542, 243] on span "False" at bounding box center [535, 238] width 21 height 10
click at [522, 243] on input "False" at bounding box center [517, 239] width 10 height 8
radio input "true"
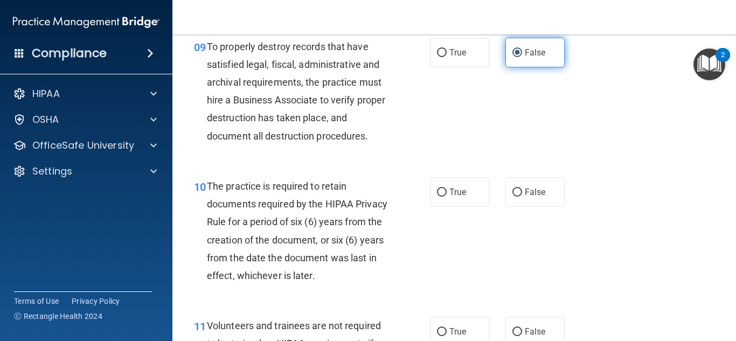
scroll to position [1059, 0]
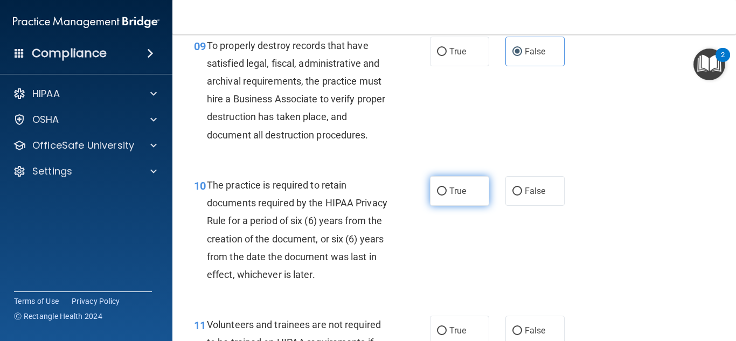
click at [439, 195] on input "True" at bounding box center [442, 191] width 10 height 8
radio input "true"
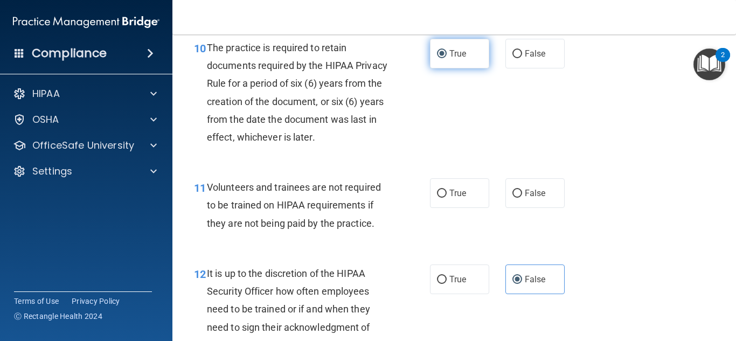
scroll to position [1198, 0]
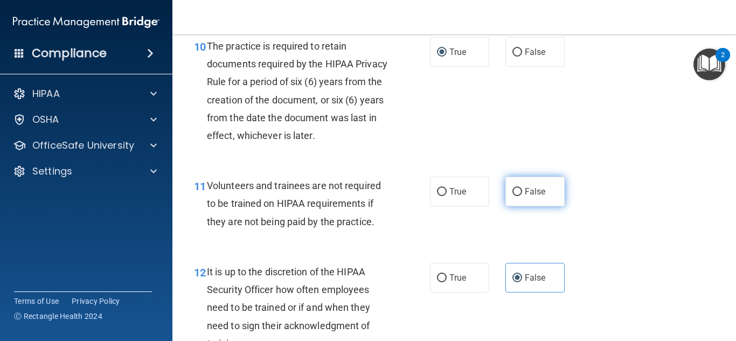
click at [538, 197] on span "False" at bounding box center [535, 191] width 21 height 10
click at [522, 196] on input "False" at bounding box center [517, 192] width 10 height 8
radio input "true"
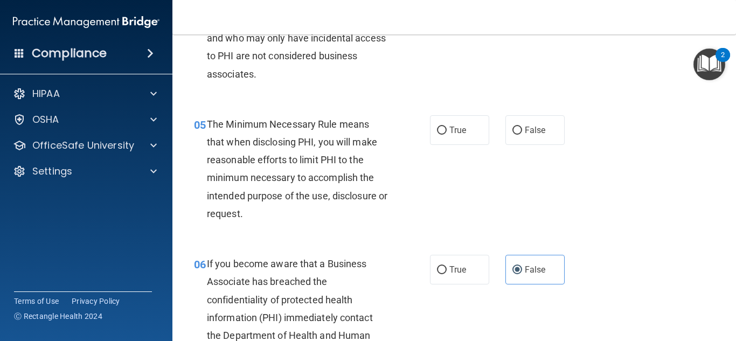
scroll to position [455, 0]
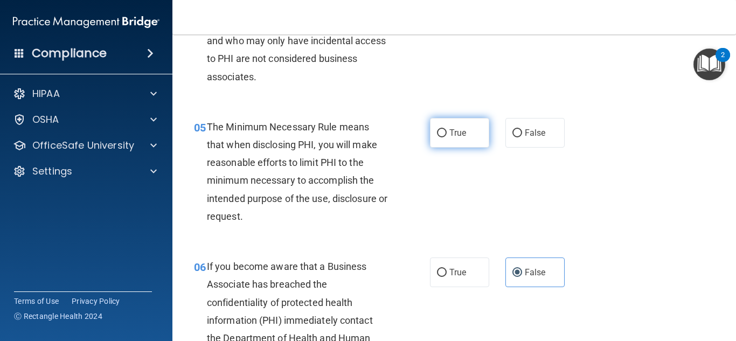
click at [443, 132] on input "True" at bounding box center [442, 133] width 10 height 8
radio input "true"
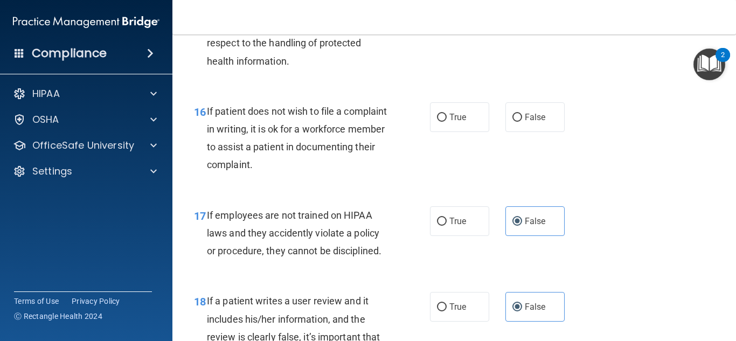
scroll to position [1789, 0]
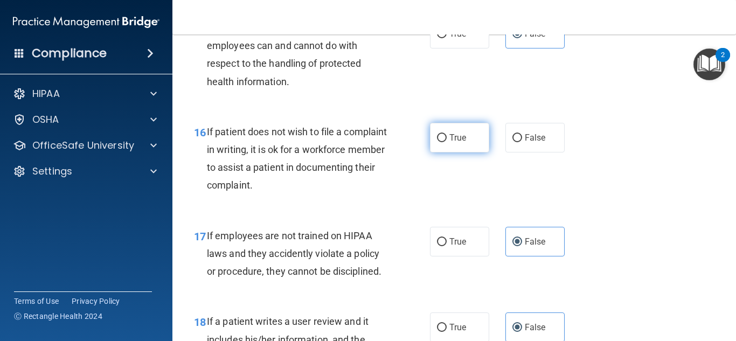
click at [464, 152] on label "True" at bounding box center [459, 138] width 59 height 30
click at [446, 142] on input "True" at bounding box center [442, 138] width 10 height 8
radio input "true"
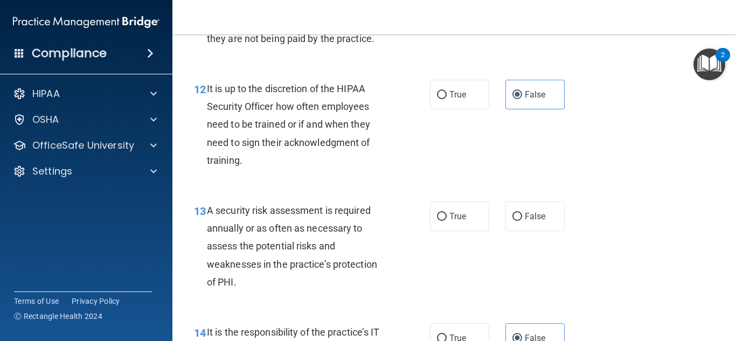
scroll to position [1378, 0]
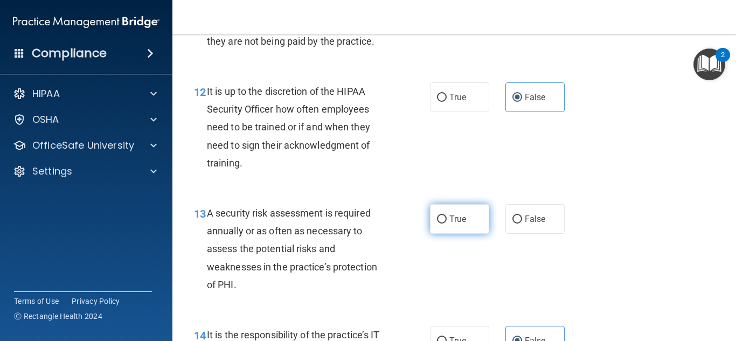
click at [449, 224] on span "True" at bounding box center [457, 219] width 17 height 10
click at [446, 223] on input "True" at bounding box center [442, 219] width 10 height 8
radio input "true"
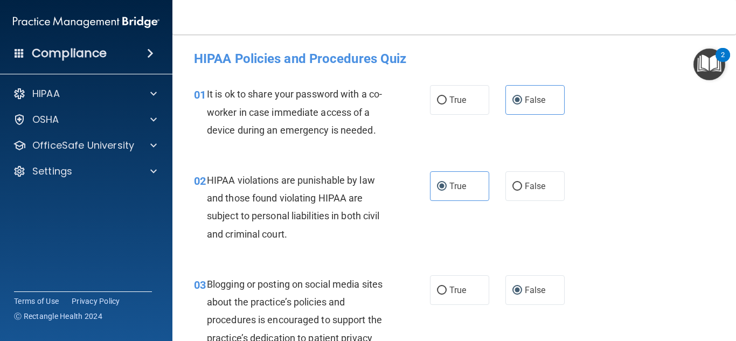
scroll to position [3239, 0]
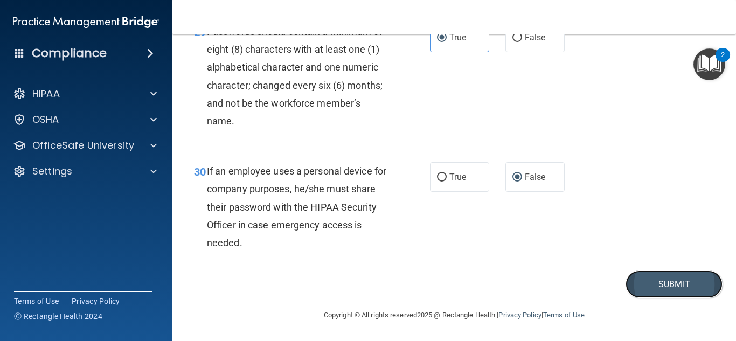
click at [666, 286] on button "Submit" at bounding box center [673, 283] width 97 height 27
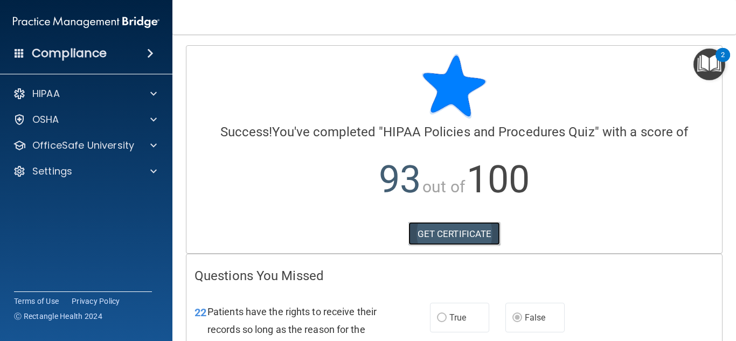
click at [482, 240] on link "GET CERTIFICATE" at bounding box center [454, 234] width 92 height 24
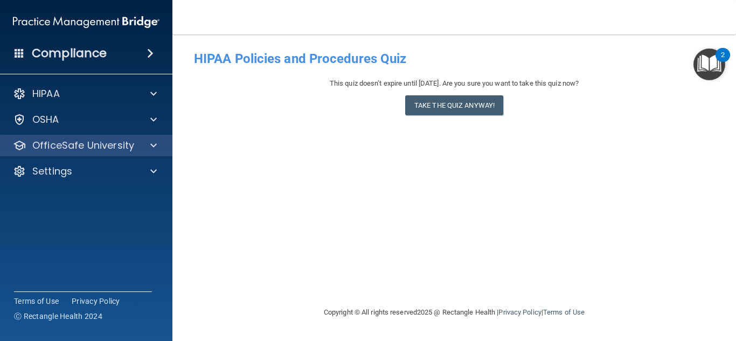
click at [113, 154] on div "OfficeSafe University" at bounding box center [86, 146] width 173 height 22
click at [148, 149] on div at bounding box center [151, 145] width 27 height 13
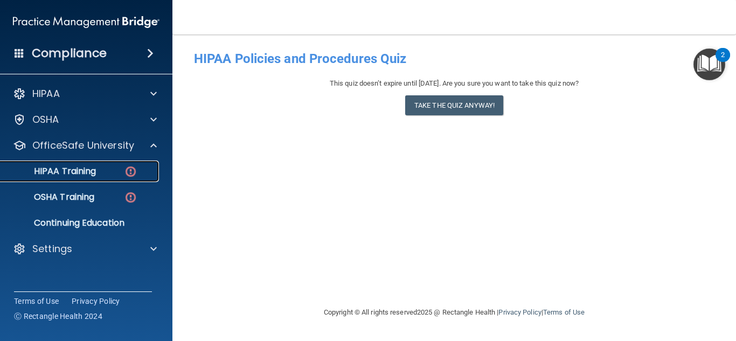
click at [138, 173] on div "HIPAA Training" at bounding box center [80, 171] width 147 height 11
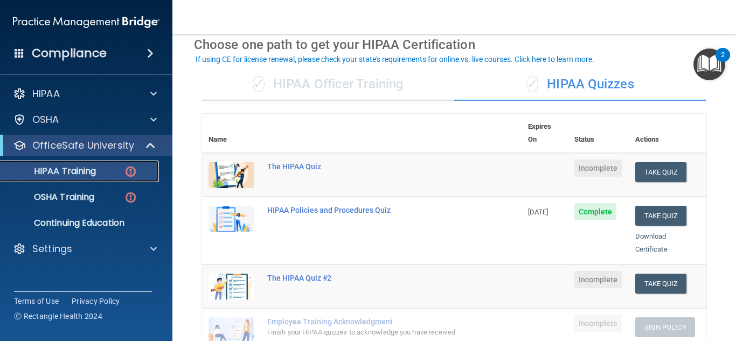
scroll to position [51, 0]
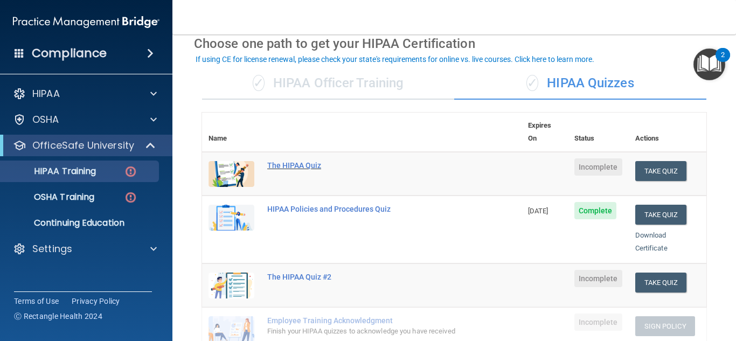
click at [304, 161] on div "The HIPAA Quiz" at bounding box center [367, 165] width 200 height 9
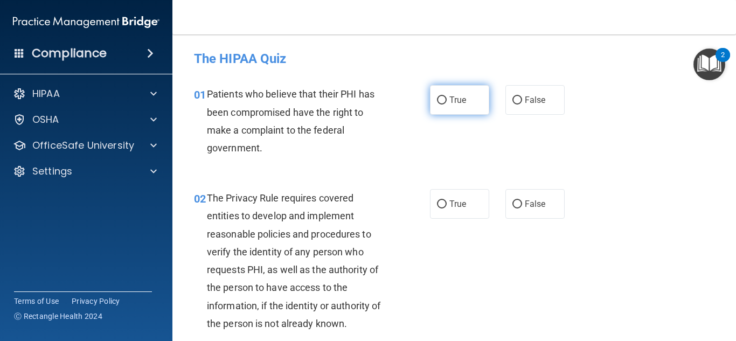
click at [460, 90] on label "True" at bounding box center [459, 100] width 59 height 30
click at [446, 96] on input "True" at bounding box center [442, 100] width 10 height 8
radio input "true"
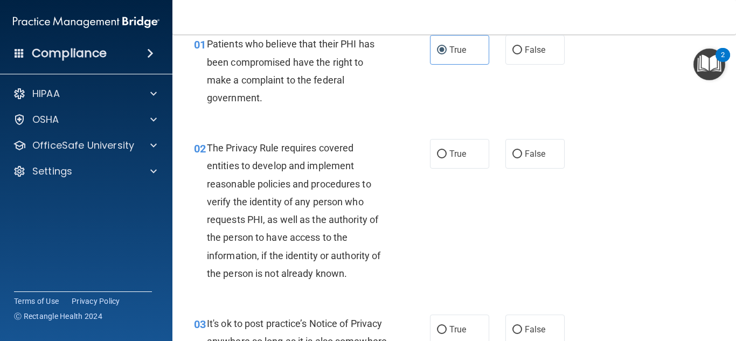
scroll to position [56, 0]
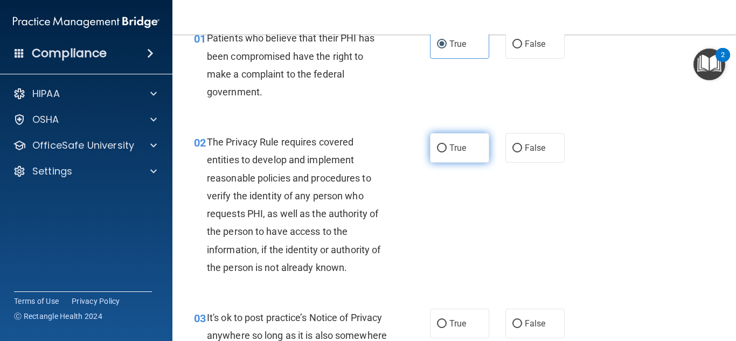
click at [442, 157] on label "True" at bounding box center [459, 148] width 59 height 30
click at [442, 152] on input "True" at bounding box center [442, 148] width 10 height 8
radio input "true"
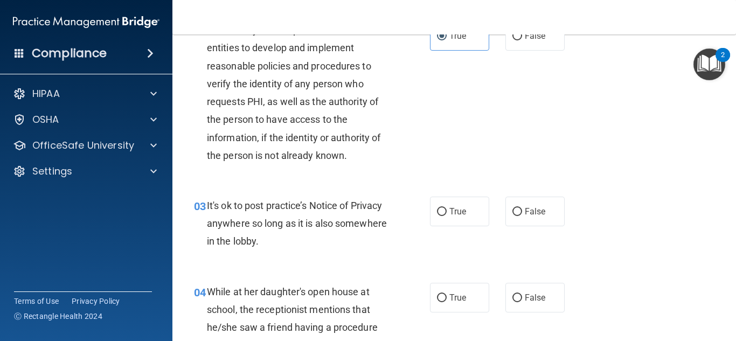
scroll to position [169, 0]
click at [438, 213] on input "True" at bounding box center [442, 211] width 10 height 8
radio input "true"
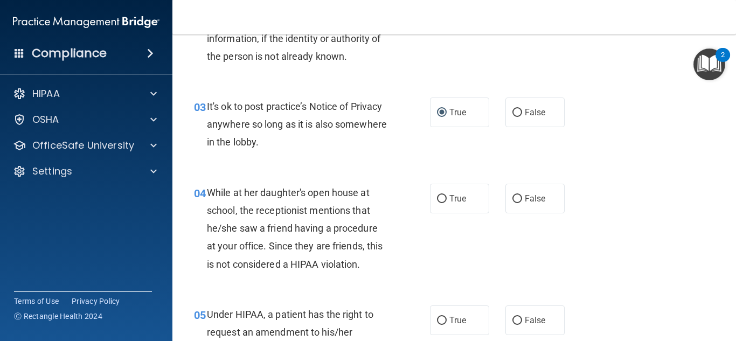
scroll to position [269, 0]
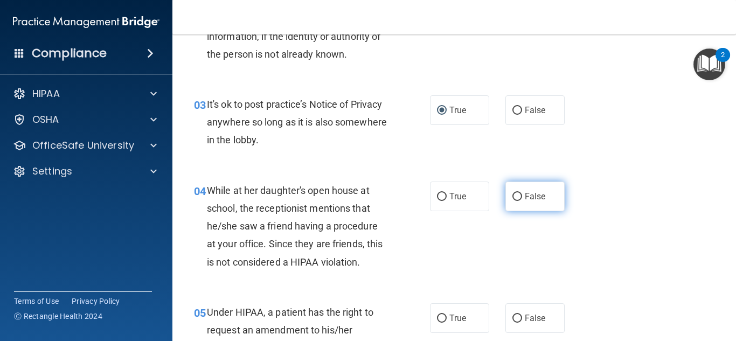
click at [526, 202] on label "False" at bounding box center [534, 196] width 59 height 30
click at [522, 201] on input "False" at bounding box center [517, 197] width 10 height 8
radio input "true"
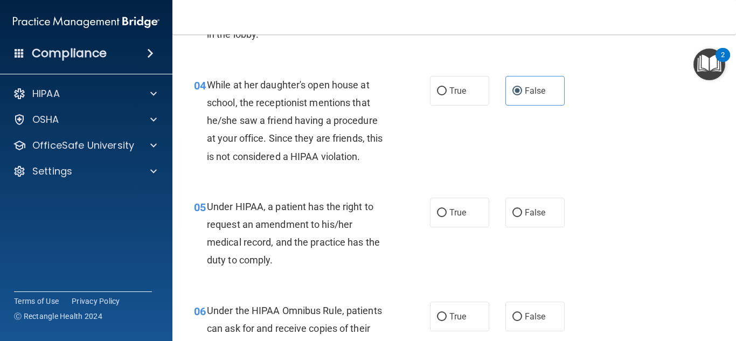
scroll to position [375, 0]
click at [361, 234] on div "Under HIPAA, a patient has the right to request an amendment to his/her medical…" at bounding box center [301, 233] width 189 height 72
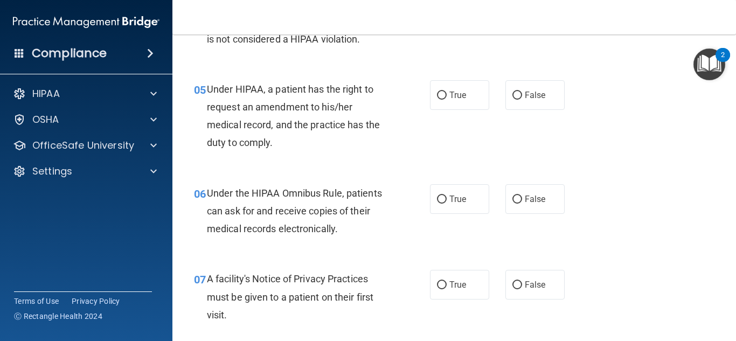
scroll to position [493, 0]
click at [457, 89] on span "True" at bounding box center [457, 94] width 17 height 10
click at [446, 91] on input "True" at bounding box center [442, 95] width 10 height 8
radio input "true"
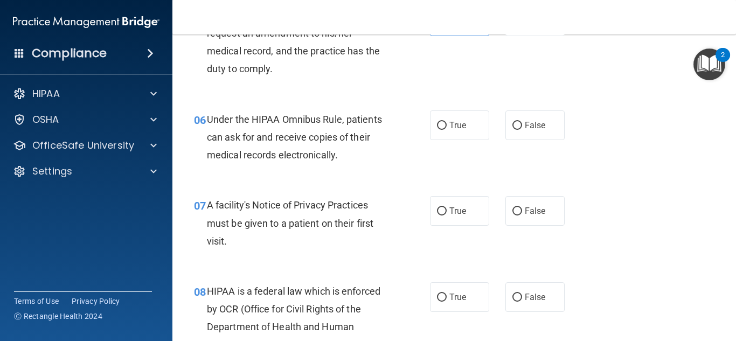
scroll to position [568, 0]
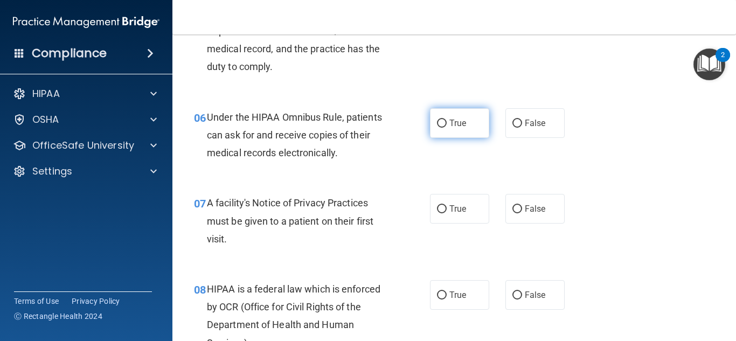
click at [435, 130] on label "True" at bounding box center [459, 123] width 59 height 30
click at [437, 128] on input "True" at bounding box center [442, 124] width 10 height 8
radio input "true"
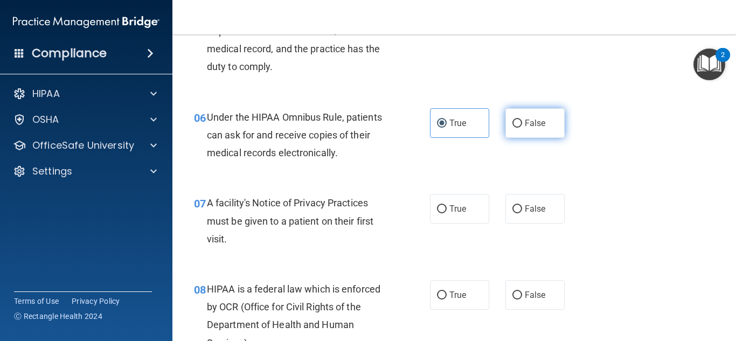
click at [521, 129] on label "False" at bounding box center [534, 123] width 59 height 30
click at [521, 128] on input "False" at bounding box center [517, 124] width 10 height 8
radio input "true"
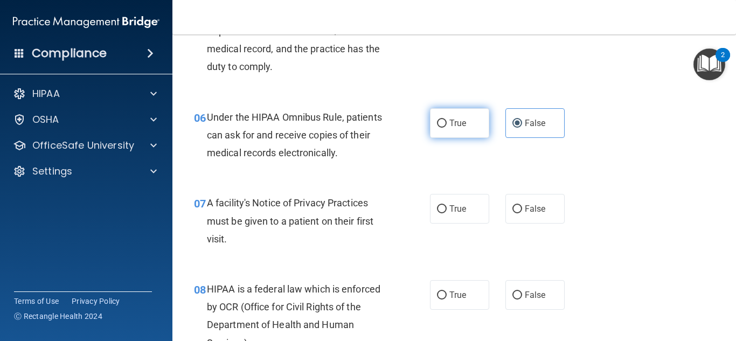
click at [443, 128] on label "True" at bounding box center [459, 123] width 59 height 30
click at [443, 128] on input "True" at bounding box center [442, 124] width 10 height 8
radio input "true"
radio input "false"
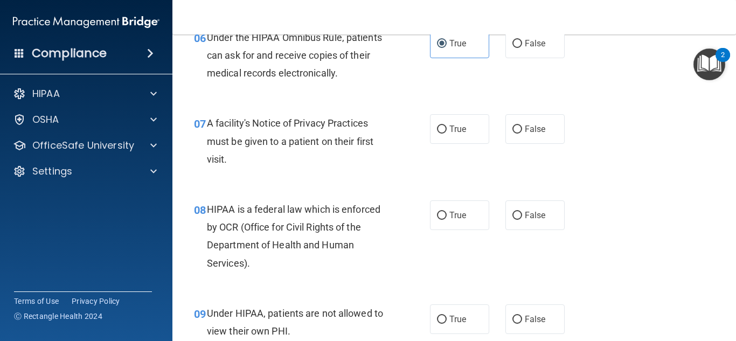
scroll to position [653, 0]
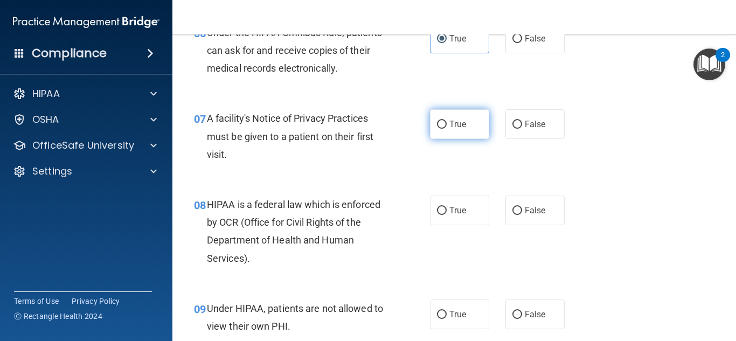
click at [472, 126] on label "True" at bounding box center [459, 124] width 59 height 30
click at [446, 126] on input "True" at bounding box center [442, 125] width 10 height 8
radio input "true"
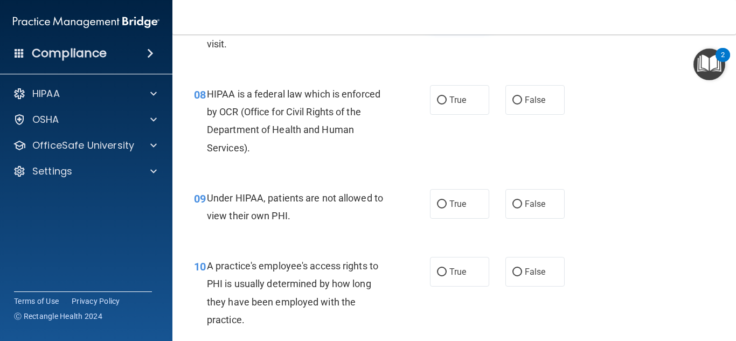
scroll to position [764, 0]
click at [464, 108] on label "True" at bounding box center [459, 99] width 59 height 30
click at [446, 103] on input "True" at bounding box center [442, 99] width 10 height 8
radio input "true"
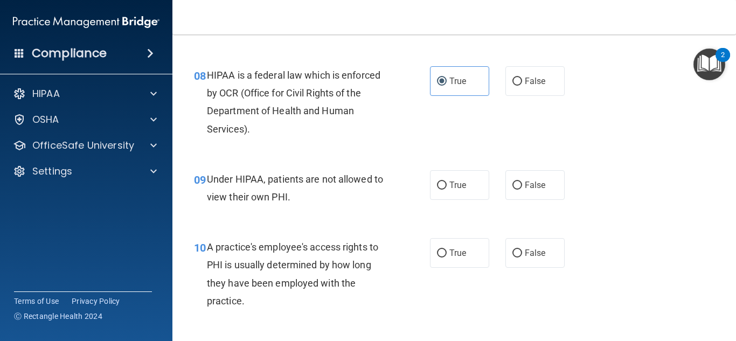
scroll to position [782, 0]
click at [534, 176] on label "False" at bounding box center [534, 185] width 59 height 30
click at [522, 181] on input "False" at bounding box center [517, 185] width 10 height 8
radio input "true"
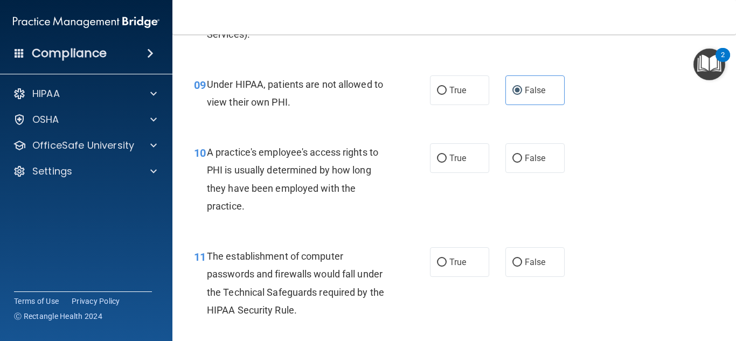
scroll to position [879, 0]
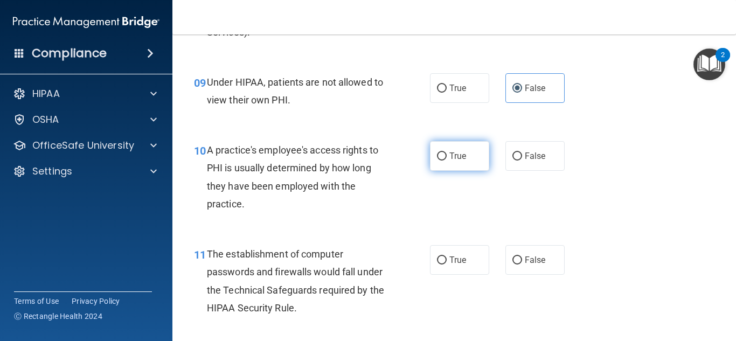
click at [433, 161] on label "True" at bounding box center [459, 156] width 59 height 30
click at [437, 160] on input "True" at bounding box center [442, 156] width 10 height 8
radio input "true"
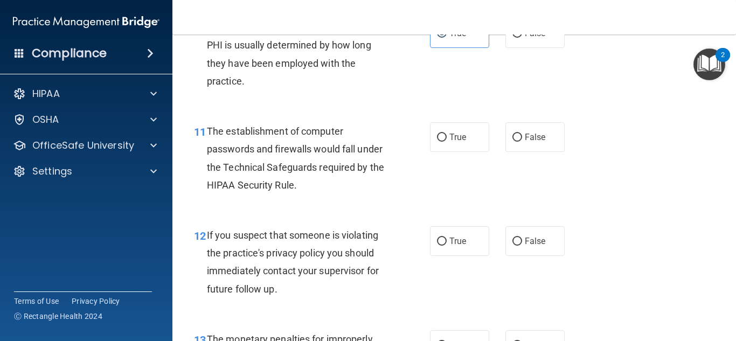
scroll to position [1002, 0]
click at [513, 141] on input "False" at bounding box center [517, 137] width 10 height 8
radio input "true"
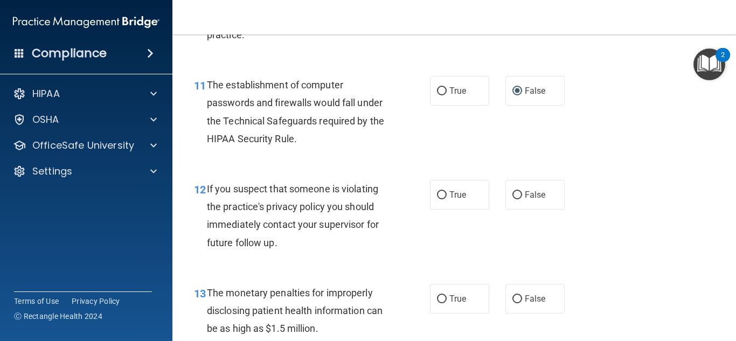
scroll to position [1051, 0]
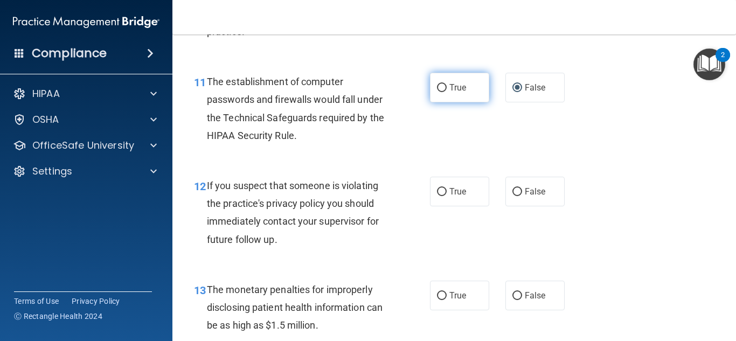
click at [464, 83] on span "True" at bounding box center [457, 87] width 17 height 10
click at [446, 84] on input "True" at bounding box center [442, 88] width 10 height 8
radio input "true"
radio input "false"
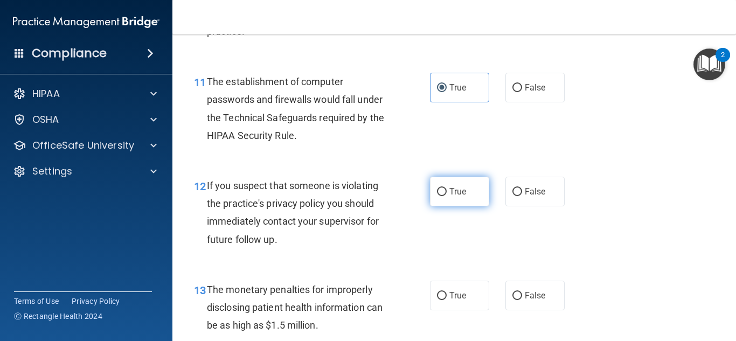
click at [442, 198] on label "True" at bounding box center [459, 192] width 59 height 30
click at [442, 196] on input "True" at bounding box center [442, 192] width 10 height 8
radio input "true"
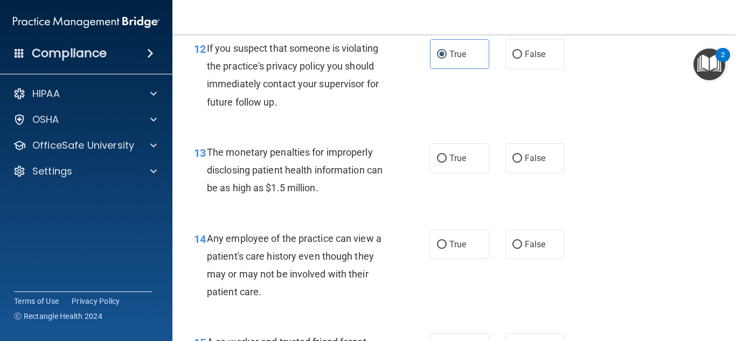
scroll to position [1189, 0]
click at [459, 157] on span "True" at bounding box center [457, 157] width 17 height 10
click at [446, 157] on input "True" at bounding box center [442, 158] width 10 height 8
radio input "true"
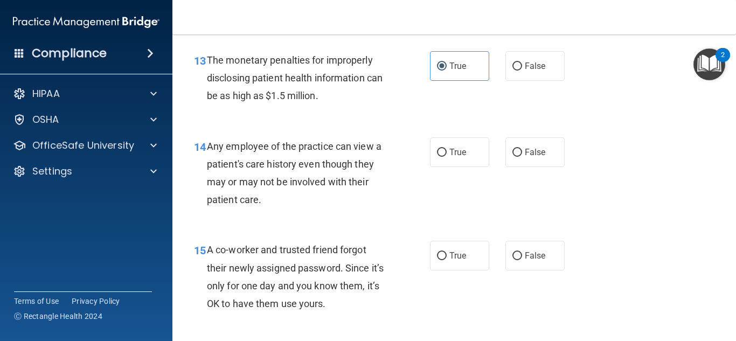
scroll to position [1293, 0]
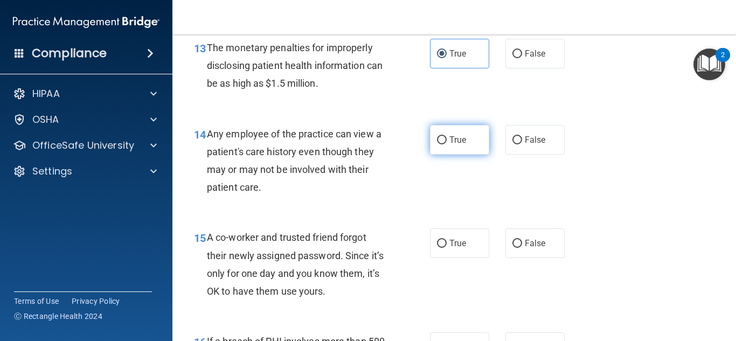
click at [479, 141] on label "True" at bounding box center [459, 140] width 59 height 30
click at [446, 141] on input "True" at bounding box center [442, 140] width 10 height 8
radio input "true"
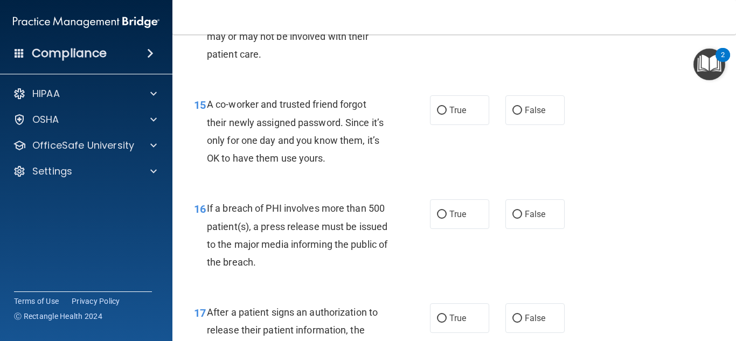
scroll to position [1428, 0]
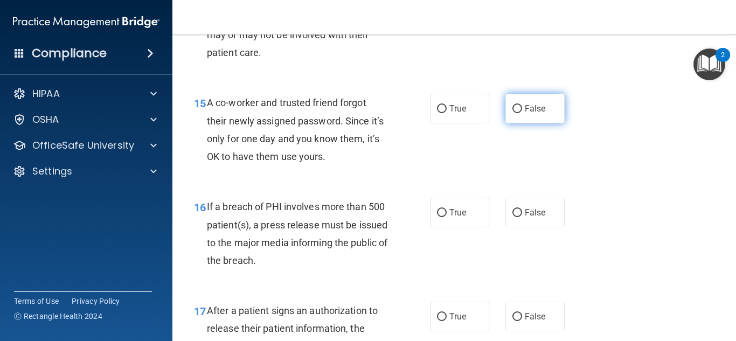
click at [513, 114] on label "False" at bounding box center [534, 109] width 59 height 30
click at [513, 113] on input "False" at bounding box center [517, 109] width 10 height 8
radio input "true"
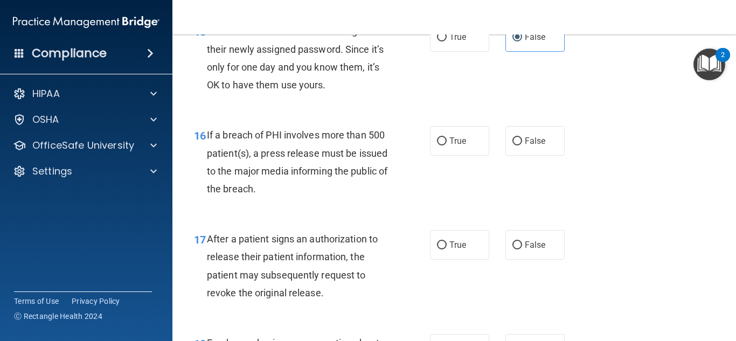
scroll to position [1501, 0]
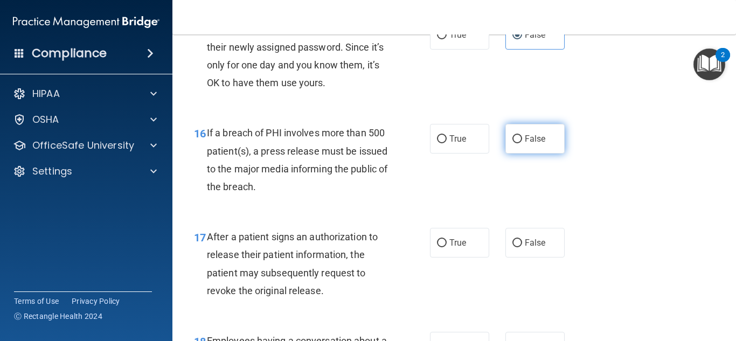
click at [508, 148] on label "False" at bounding box center [534, 139] width 59 height 30
click at [512, 143] on input "False" at bounding box center [517, 139] width 10 height 8
radio input "true"
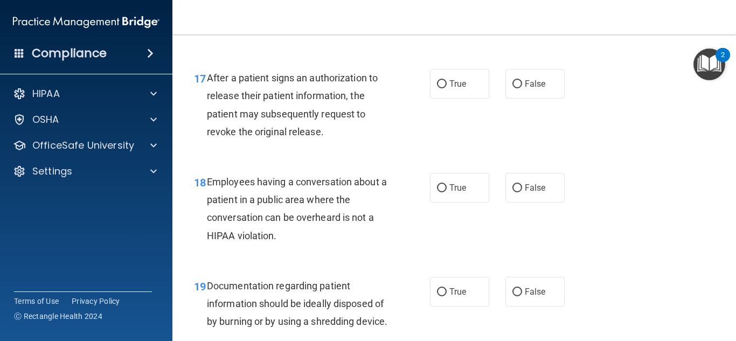
scroll to position [1661, 0]
click at [441, 92] on label "True" at bounding box center [459, 83] width 59 height 30
click at [441, 88] on input "True" at bounding box center [442, 84] width 10 height 8
radio input "true"
click at [501, 81] on div "True False" at bounding box center [501, 83] width 142 height 30
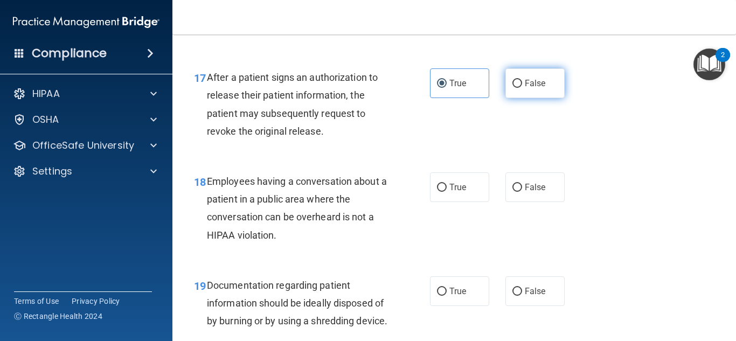
click at [525, 78] on span "False" at bounding box center [535, 83] width 21 height 10
click at [522, 80] on input "False" at bounding box center [517, 84] width 10 height 8
radio input "true"
radio input "false"
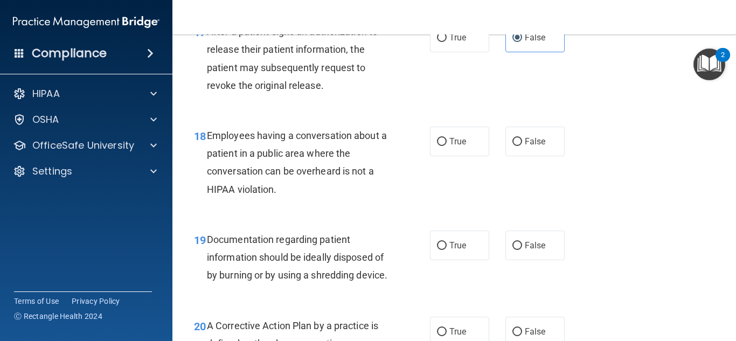
scroll to position [1709, 0]
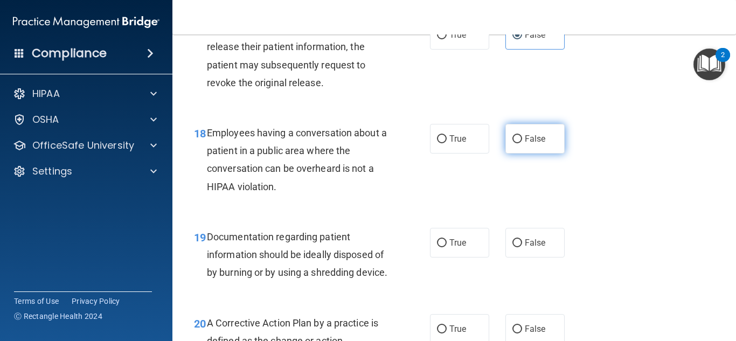
click at [530, 151] on label "False" at bounding box center [534, 139] width 59 height 30
click at [522, 143] on input "False" at bounding box center [517, 139] width 10 height 8
radio input "true"
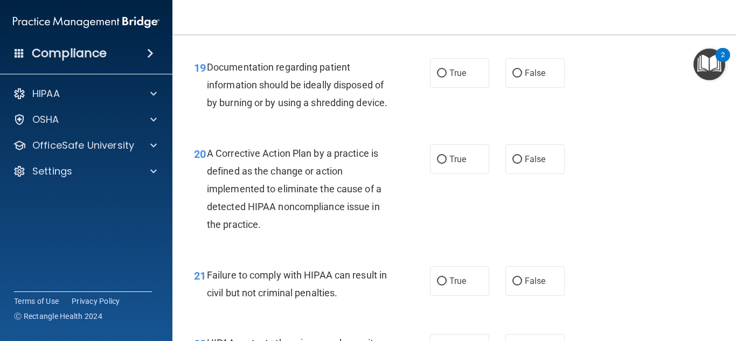
scroll to position [1881, 0]
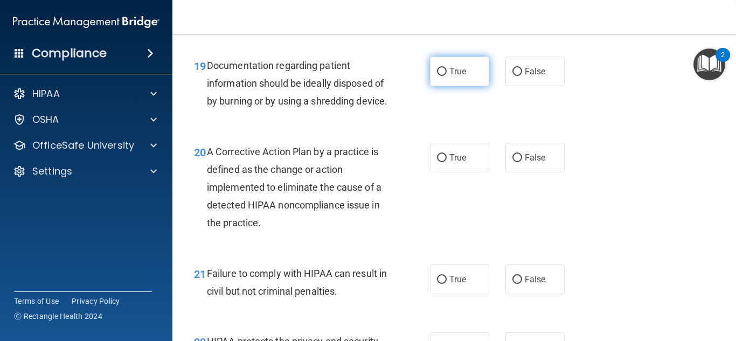
click at [467, 75] on label "True" at bounding box center [459, 72] width 59 height 30
click at [446, 75] on input "True" at bounding box center [442, 72] width 10 height 8
radio input "true"
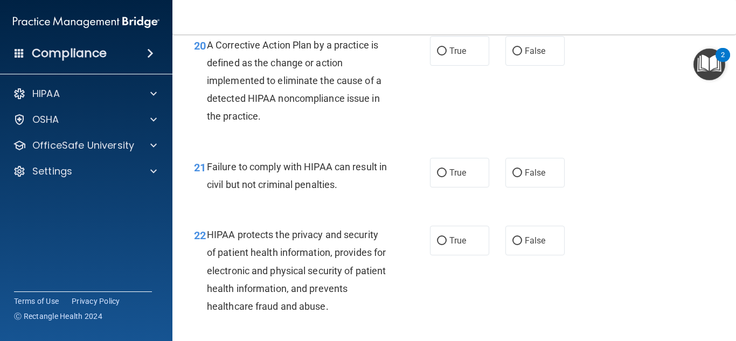
scroll to position [1990, 0]
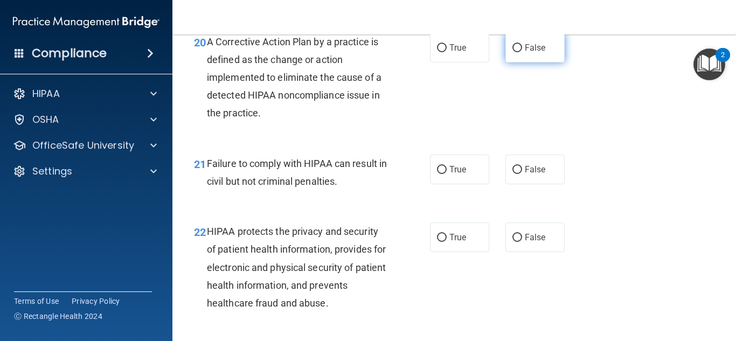
click at [513, 62] on label "False" at bounding box center [534, 48] width 59 height 30
click at [513, 52] on input "False" at bounding box center [517, 48] width 10 height 8
radio input "true"
click at [459, 53] on span "True" at bounding box center [457, 48] width 17 height 10
click at [446, 52] on input "True" at bounding box center [442, 48] width 10 height 8
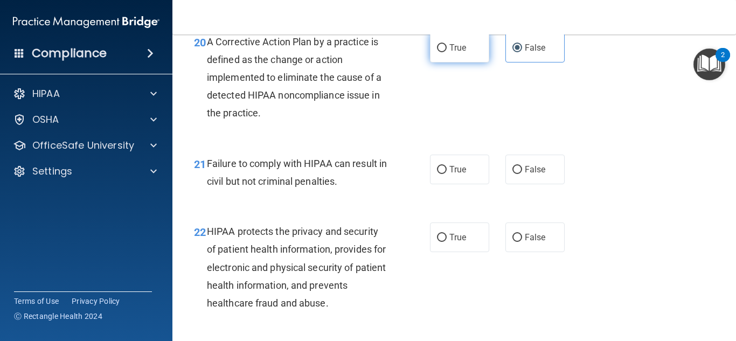
radio input "true"
radio input "false"
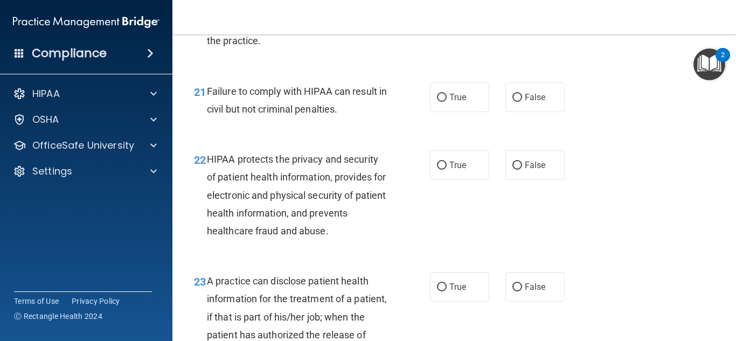
scroll to position [2063, 0]
click at [441, 111] on label "True" at bounding box center [459, 97] width 59 height 30
click at [441, 101] on input "True" at bounding box center [442, 97] width 10 height 8
radio input "true"
click at [441, 111] on label "True" at bounding box center [459, 97] width 59 height 30
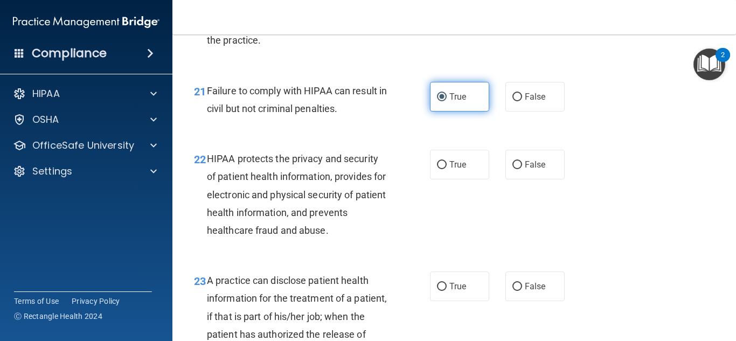
click at [441, 101] on input "True" at bounding box center [442, 97] width 10 height 8
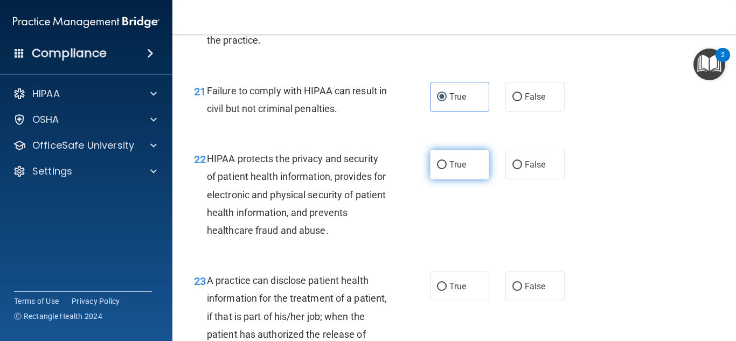
click at [468, 179] on label "True" at bounding box center [459, 165] width 59 height 30
click at [446, 169] on input "True" at bounding box center [442, 165] width 10 height 8
radio input "true"
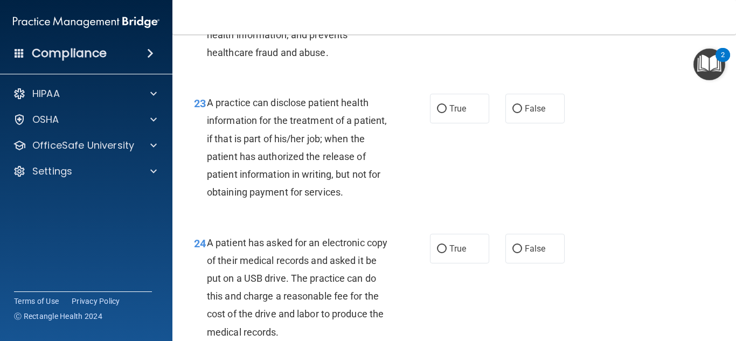
scroll to position [2243, 0]
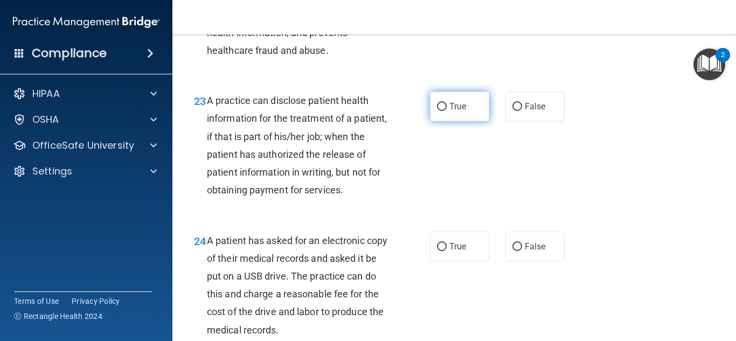
click at [450, 121] on label "True" at bounding box center [459, 107] width 59 height 30
click at [446, 111] on input "True" at bounding box center [442, 107] width 10 height 8
radio input "true"
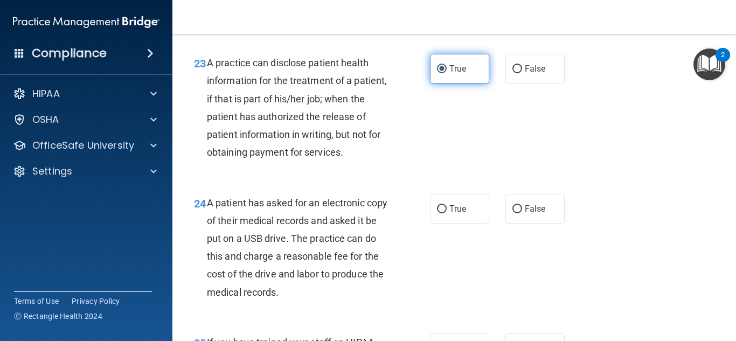
scroll to position [2280, 0]
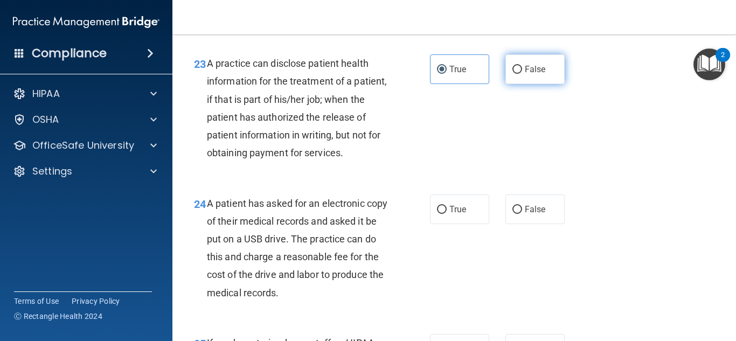
click at [519, 74] on input "False" at bounding box center [517, 70] width 10 height 8
radio input "true"
radio input "false"
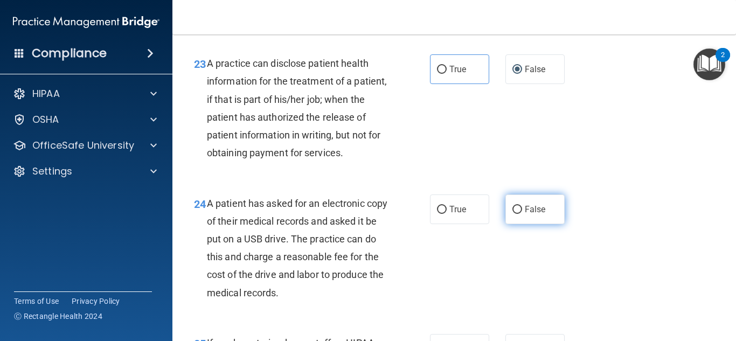
click at [518, 214] on input "False" at bounding box center [517, 210] width 10 height 8
radio input "true"
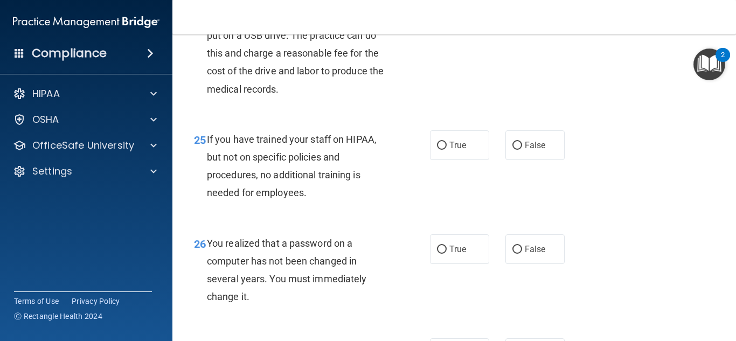
scroll to position [2485, 0]
click at [511, 153] on label "False" at bounding box center [534, 144] width 59 height 30
click at [512, 149] on input "False" at bounding box center [517, 145] width 10 height 8
radio input "true"
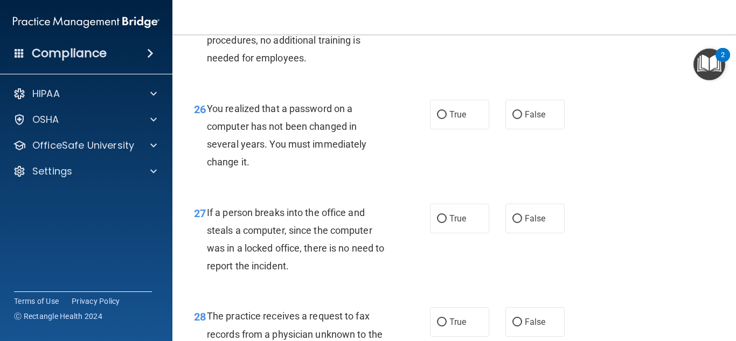
scroll to position [2624, 0]
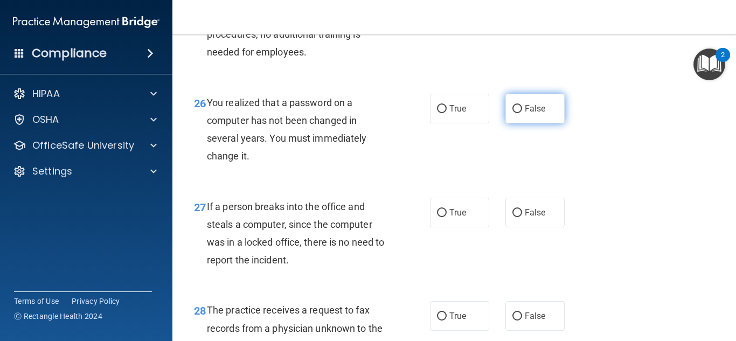
click at [527, 123] on label "False" at bounding box center [534, 109] width 59 height 30
click at [522, 113] on input "False" at bounding box center [517, 109] width 10 height 8
radio input "true"
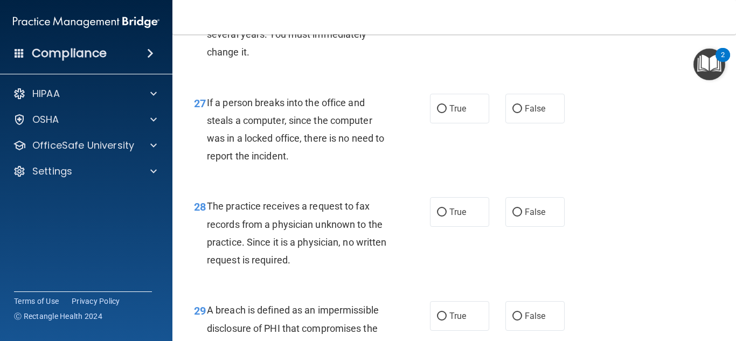
scroll to position [2731, 0]
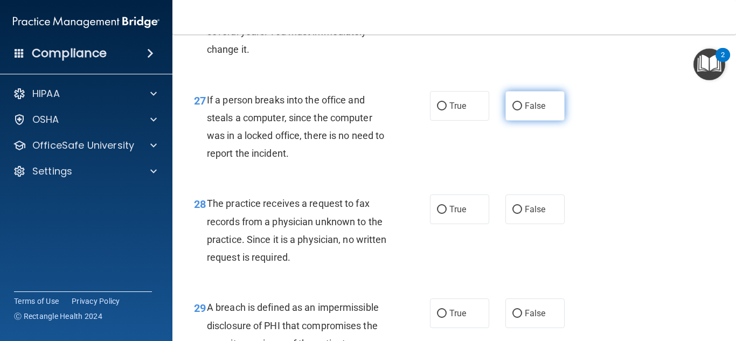
click at [525, 111] on span "False" at bounding box center [535, 106] width 21 height 10
click at [522, 110] on input "False" at bounding box center [517, 106] width 10 height 8
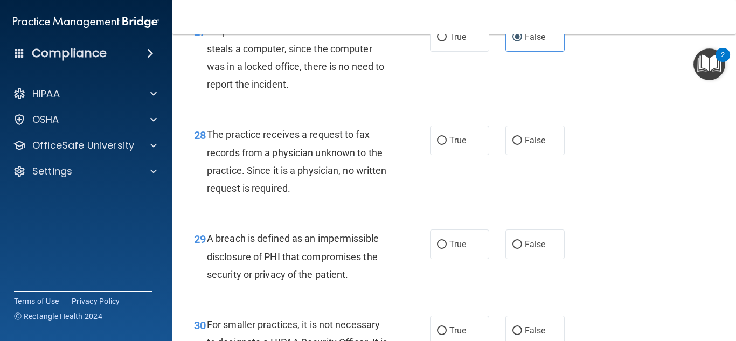
scroll to position [2801, 0]
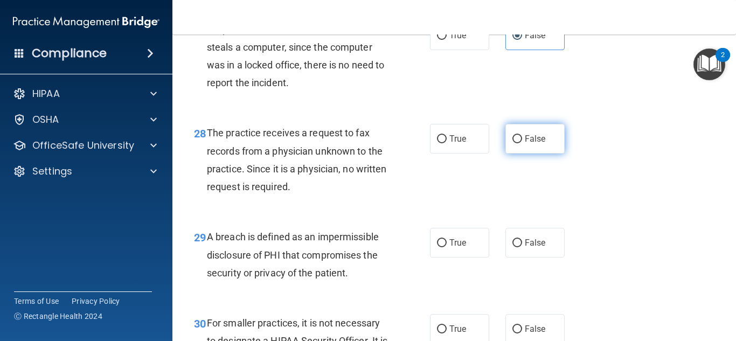
click at [514, 153] on label "False" at bounding box center [534, 139] width 59 height 30
click at [514, 143] on input "False" at bounding box center [517, 139] width 10 height 8
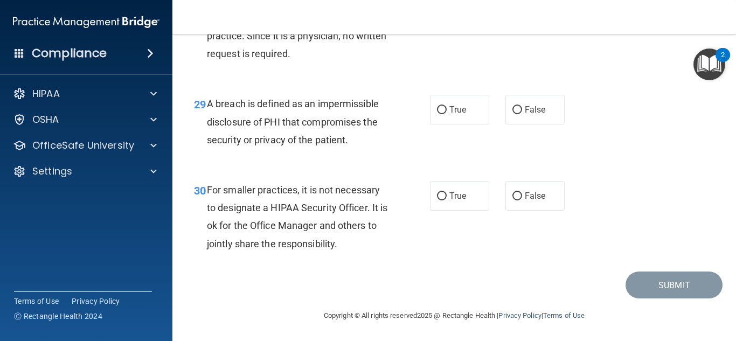
scroll to position [2942, 0]
click at [436, 124] on label "True" at bounding box center [459, 109] width 59 height 30
click at [437, 114] on input "True" at bounding box center [442, 110] width 10 height 8
click at [521, 200] on input "False" at bounding box center [517, 196] width 10 height 8
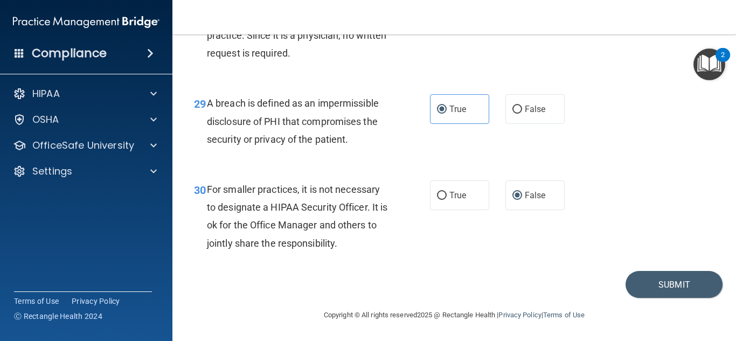
click at [592, 290] on div "Submit" at bounding box center [454, 284] width 536 height 27
click at [644, 298] on button "Submit" at bounding box center [673, 284] width 97 height 27
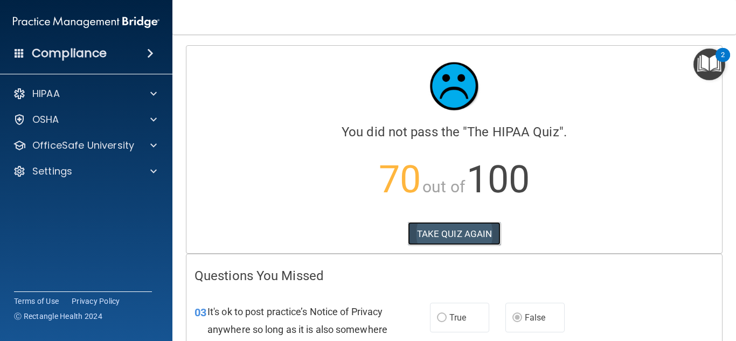
click at [487, 240] on button "TAKE QUIZ AGAIN" at bounding box center [454, 234] width 93 height 24
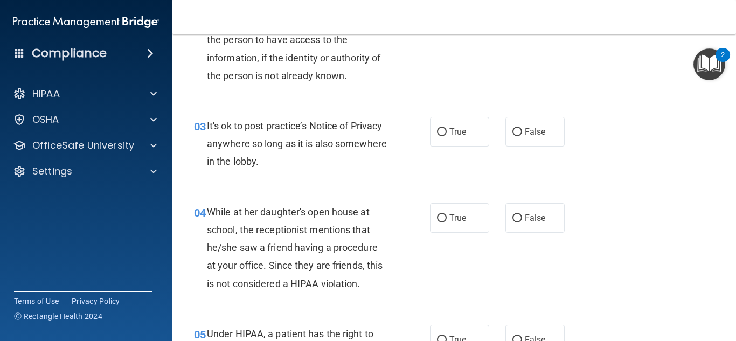
scroll to position [248, 0]
click at [526, 137] on label "False" at bounding box center [534, 131] width 59 height 30
click at [522, 136] on input "False" at bounding box center [517, 132] width 10 height 8
click at [526, 137] on label "False" at bounding box center [534, 131] width 59 height 30
click at [522, 136] on input "False" at bounding box center [517, 132] width 10 height 8
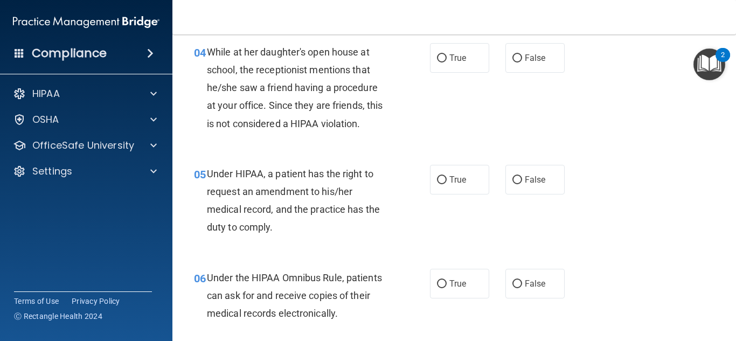
scroll to position [409, 0]
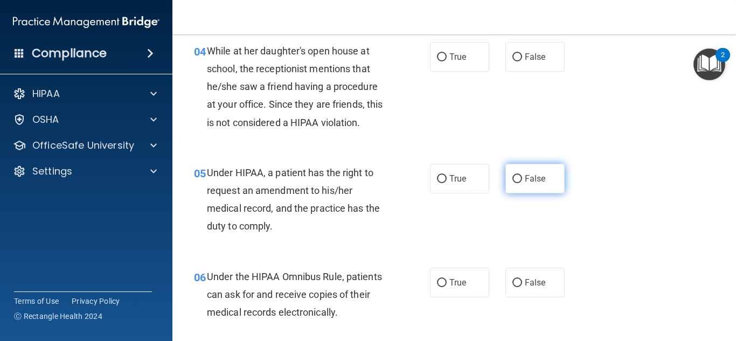
click at [512, 181] on input "False" at bounding box center [517, 179] width 10 height 8
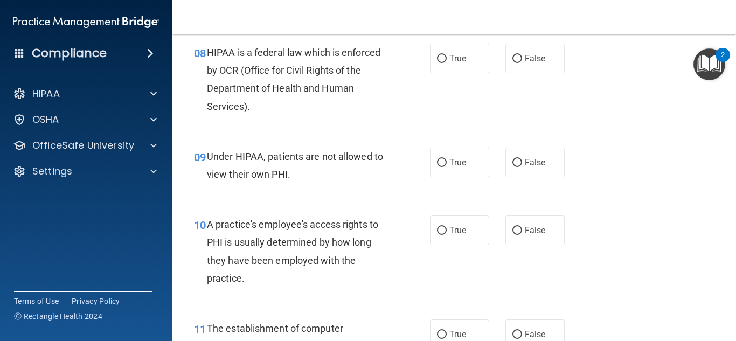
scroll to position [811, 0]
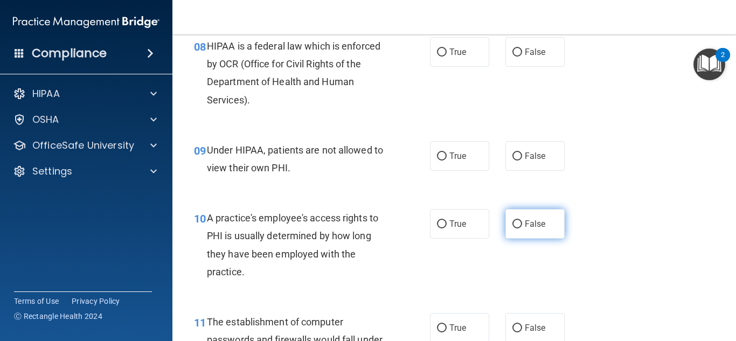
click at [529, 229] on label "False" at bounding box center [534, 224] width 59 height 30
click at [522, 228] on input "False" at bounding box center [517, 224] width 10 height 8
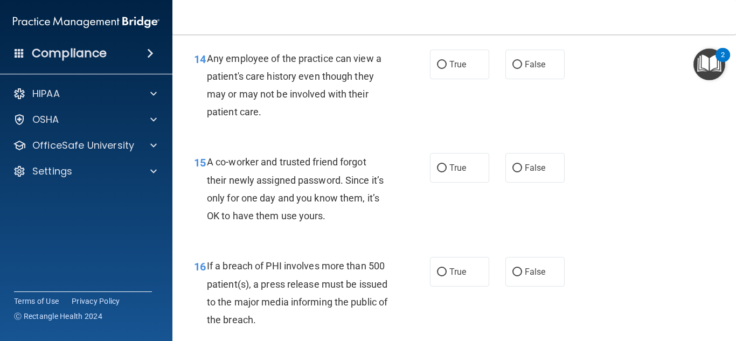
scroll to position [1369, 0]
click at [521, 62] on input "False" at bounding box center [517, 64] width 10 height 8
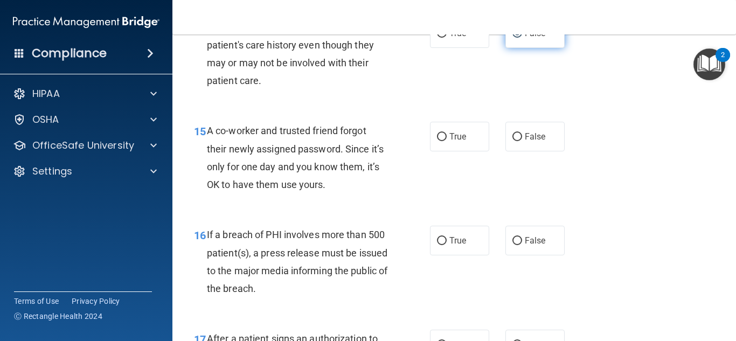
scroll to position [1421, 0]
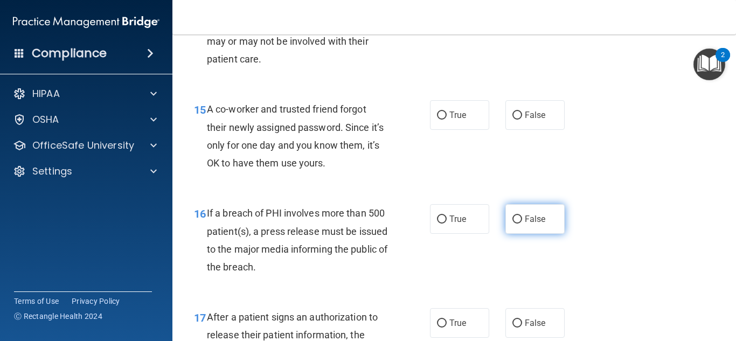
click at [543, 223] on span "False" at bounding box center [535, 219] width 21 height 10
click at [522, 223] on input "False" at bounding box center [517, 219] width 10 height 8
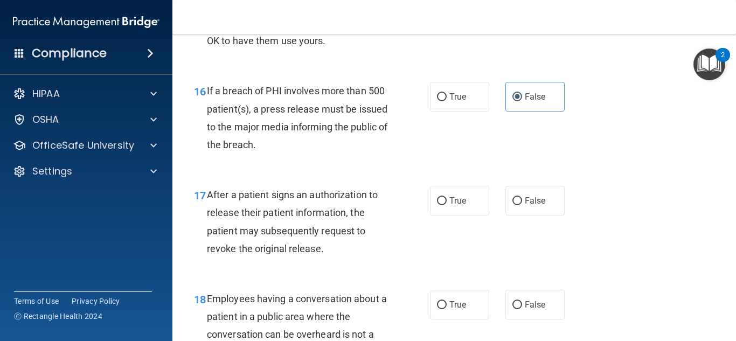
scroll to position [1545, 0]
click at [541, 200] on span "False" at bounding box center [535, 199] width 21 height 10
click at [522, 200] on input "False" at bounding box center [517, 200] width 10 height 8
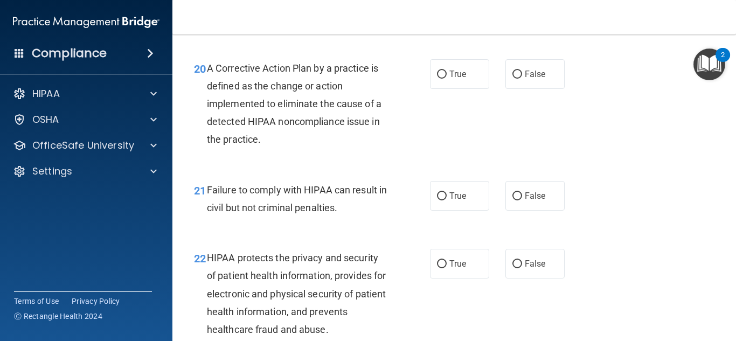
scroll to position [1970, 0]
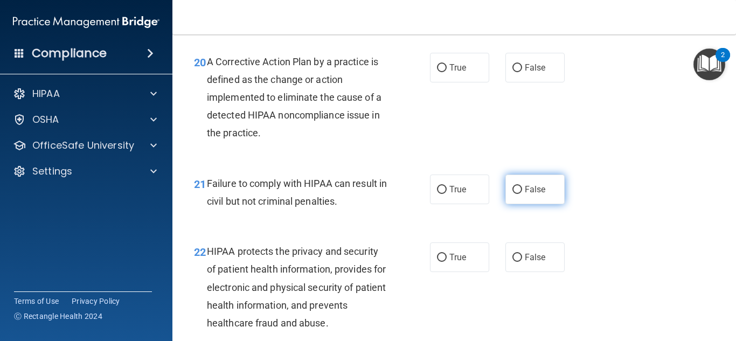
click at [515, 194] on input "False" at bounding box center [517, 190] width 10 height 8
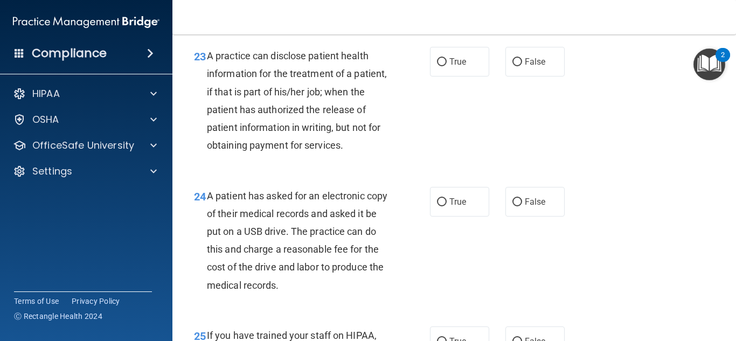
scroll to position [2288, 0]
click at [516, 206] on input "False" at bounding box center [517, 202] width 10 height 8
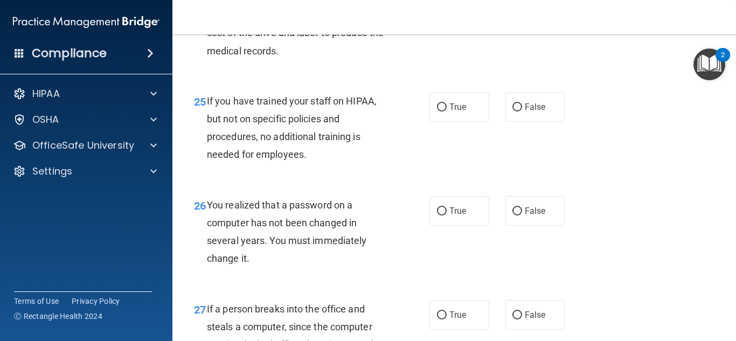
scroll to position [2523, 0]
click at [517, 214] on input "False" at bounding box center [517, 210] width 10 height 8
click at [474, 218] on label "True" at bounding box center [459, 210] width 59 height 30
click at [446, 214] on input "True" at bounding box center [442, 210] width 10 height 8
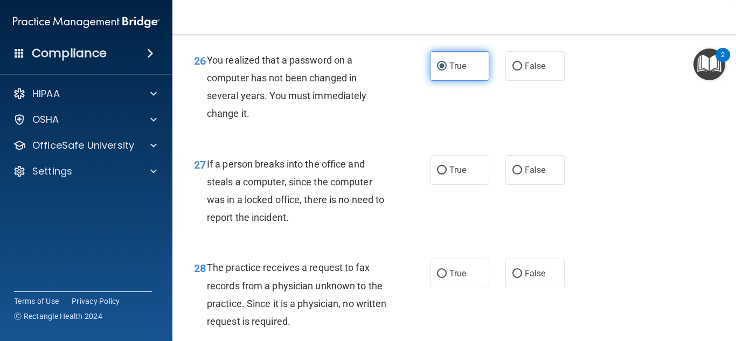
scroll to position [2953, 0]
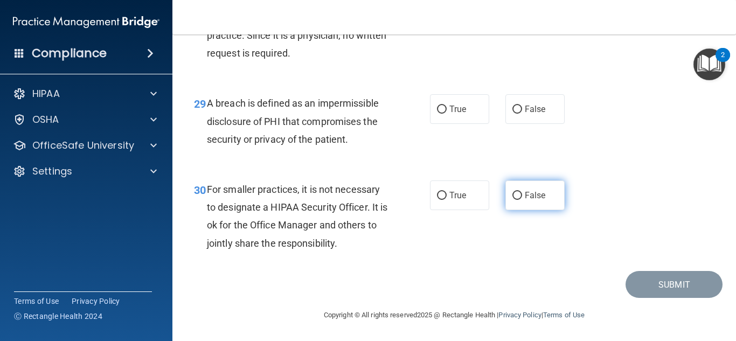
click at [520, 199] on input "False" at bounding box center [517, 196] width 10 height 8
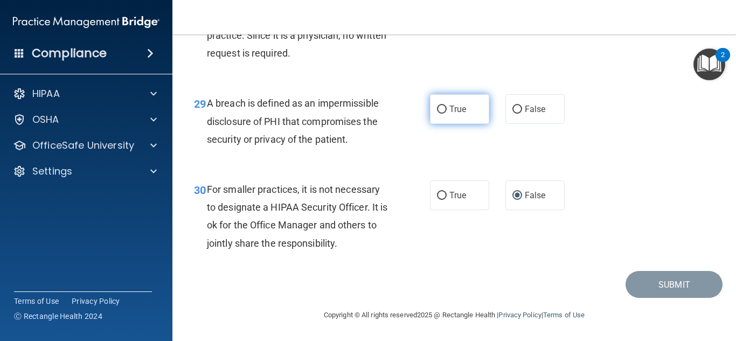
click at [439, 120] on label "True" at bounding box center [459, 109] width 59 height 30
click at [439, 114] on input "True" at bounding box center [442, 110] width 10 height 8
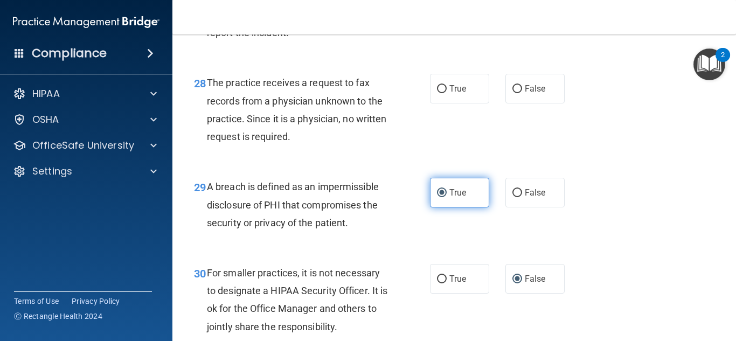
scroll to position [2850, 0]
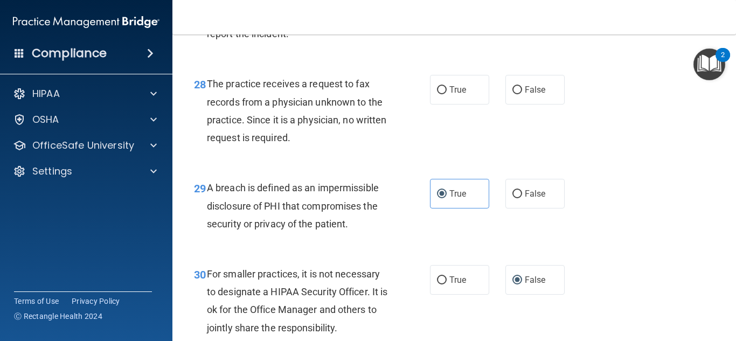
click at [500, 104] on div "True False" at bounding box center [501, 90] width 142 height 30
click at [508, 104] on label "False" at bounding box center [534, 90] width 59 height 30
click at [512, 94] on input "False" at bounding box center [517, 90] width 10 height 8
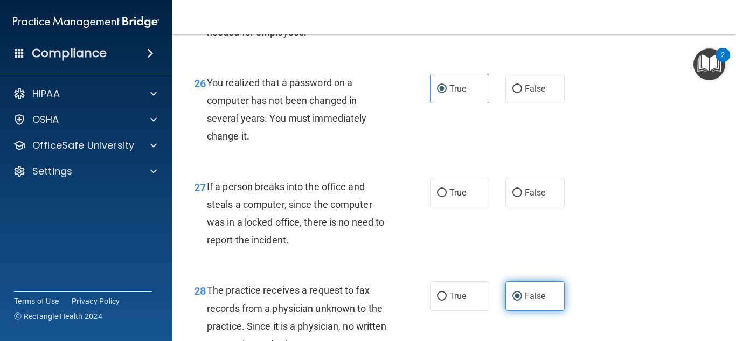
scroll to position [2641, 0]
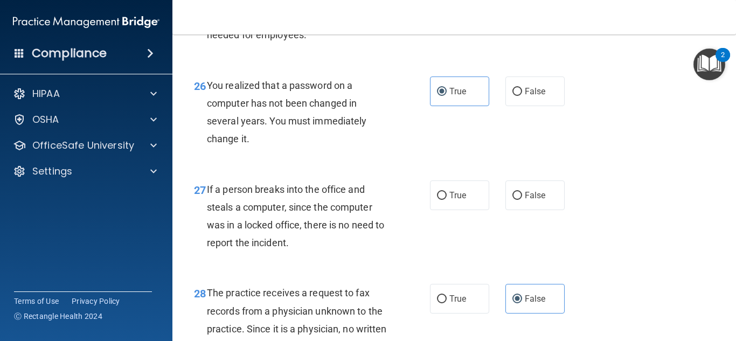
click at [560, 228] on div "27 If a person breaks into the office and steals a computer, since the computer…" at bounding box center [454, 219] width 536 height 104
click at [546, 210] on label "False" at bounding box center [534, 195] width 59 height 30
click at [522, 200] on input "False" at bounding box center [517, 196] width 10 height 8
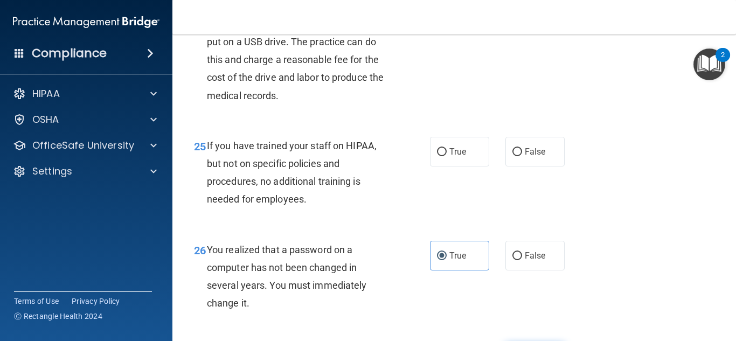
scroll to position [2475, 0]
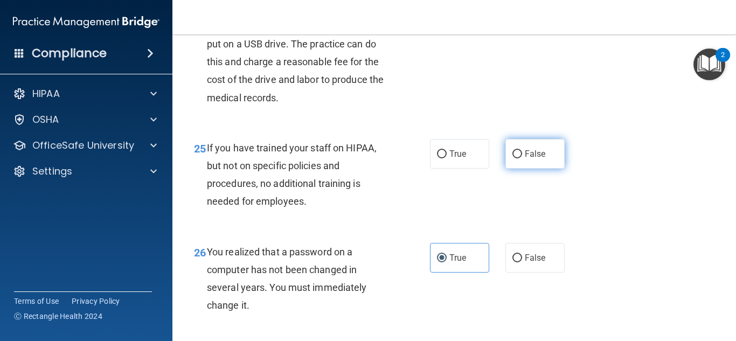
click at [528, 169] on label "False" at bounding box center [534, 154] width 59 height 30
click at [522, 158] on input "False" at bounding box center [517, 154] width 10 height 8
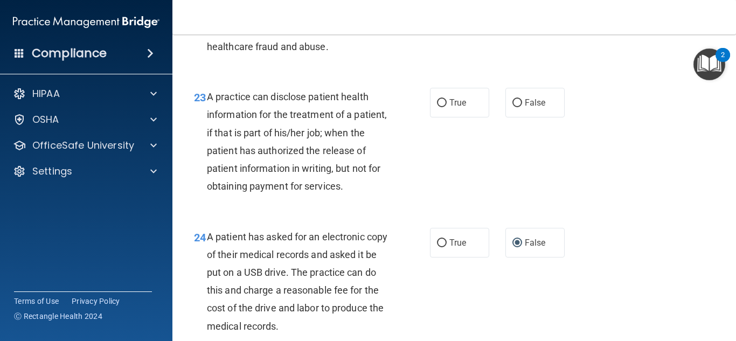
scroll to position [2238, 0]
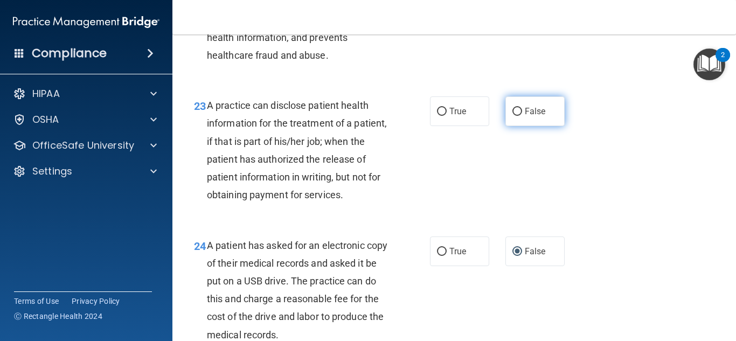
click at [533, 116] on span "False" at bounding box center [535, 111] width 21 height 10
click at [522, 116] on input "False" at bounding box center [517, 112] width 10 height 8
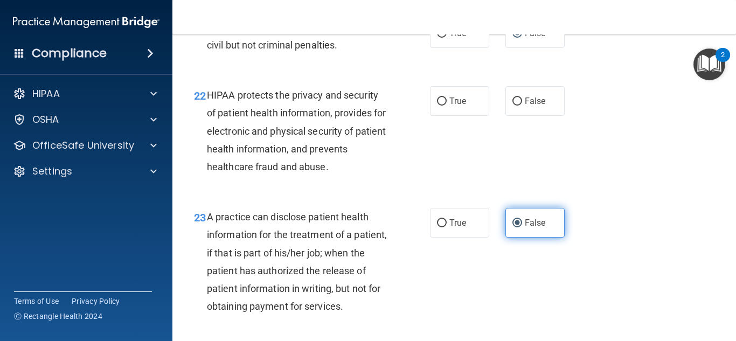
scroll to position [2126, 0]
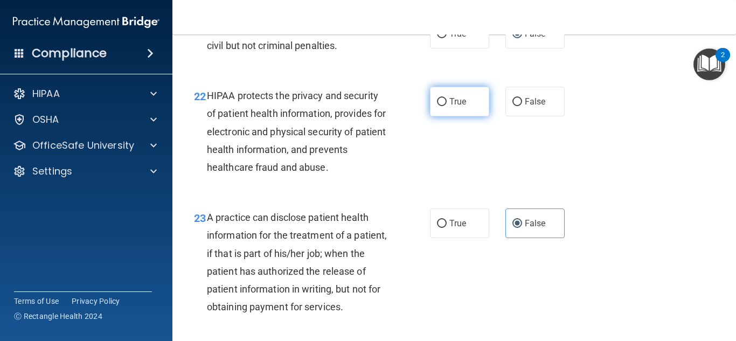
click at [432, 116] on label "True" at bounding box center [459, 102] width 59 height 30
click at [437, 106] on input "True" at bounding box center [442, 102] width 10 height 8
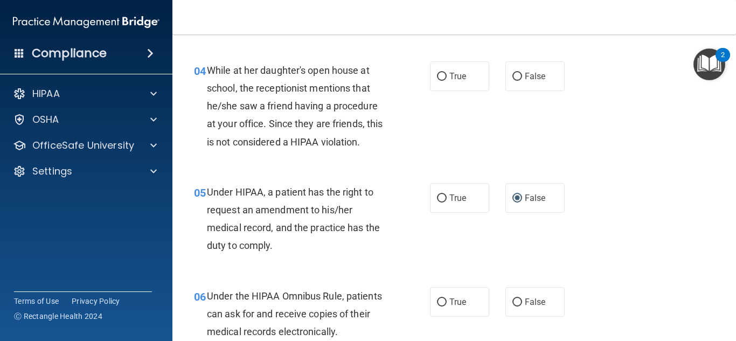
scroll to position [0, 0]
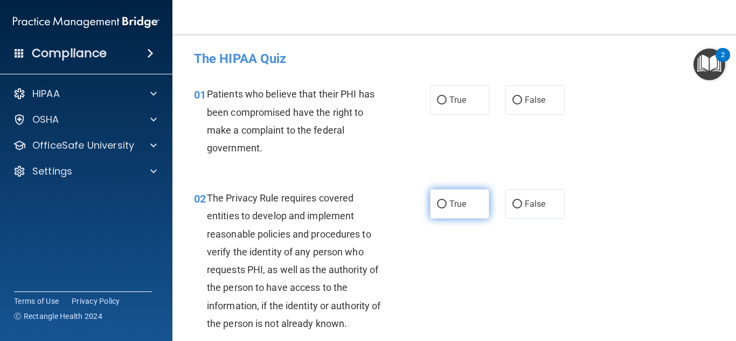
click at [458, 199] on span "True" at bounding box center [457, 204] width 17 height 10
click at [446, 200] on input "True" at bounding box center [442, 204] width 10 height 8
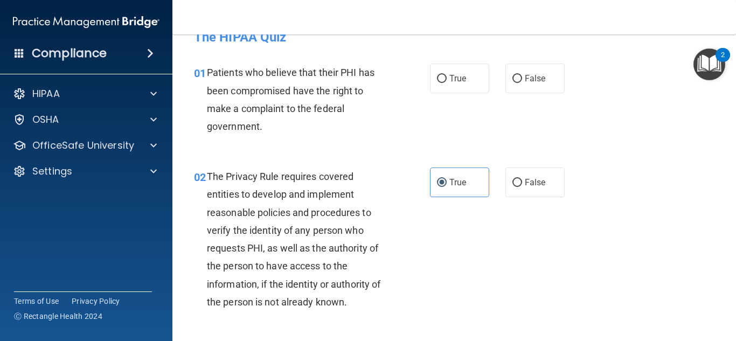
scroll to position [24, 0]
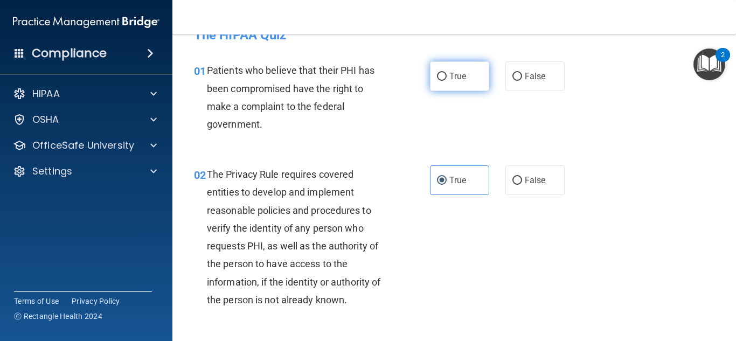
click at [446, 71] on label "True" at bounding box center [459, 76] width 59 height 30
click at [446, 73] on input "True" at bounding box center [442, 77] width 10 height 8
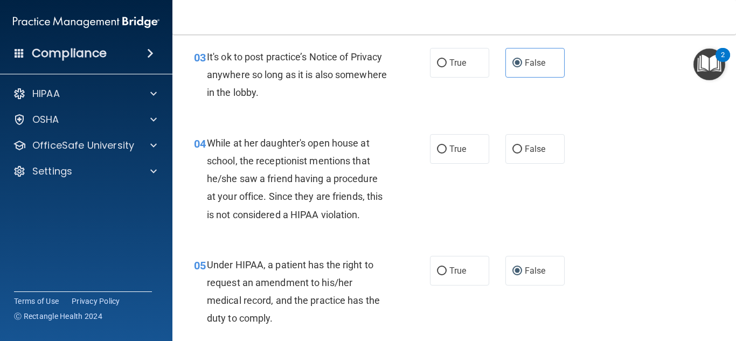
scroll to position [318, 0]
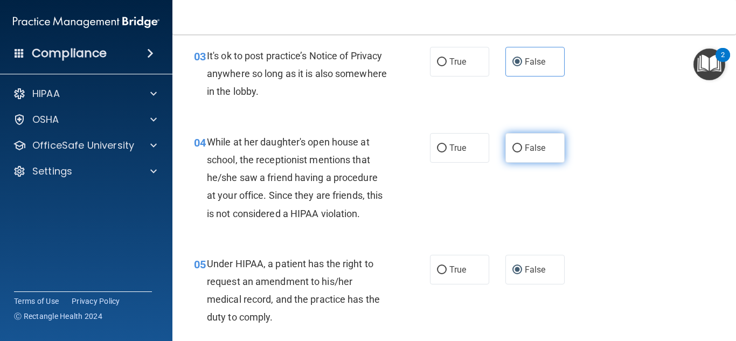
click at [519, 152] on label "False" at bounding box center [534, 148] width 59 height 30
click at [519, 152] on input "False" at bounding box center [517, 148] width 10 height 8
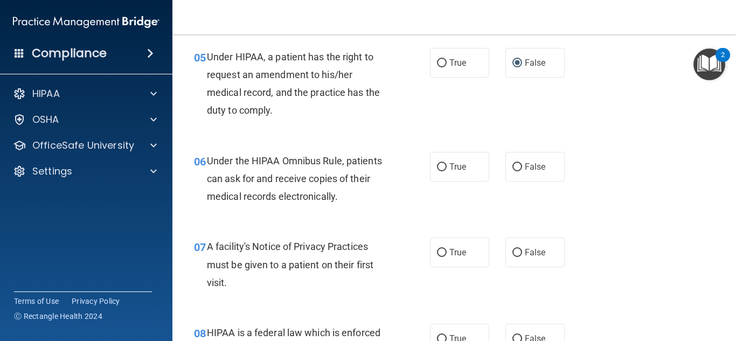
scroll to position [527, 0]
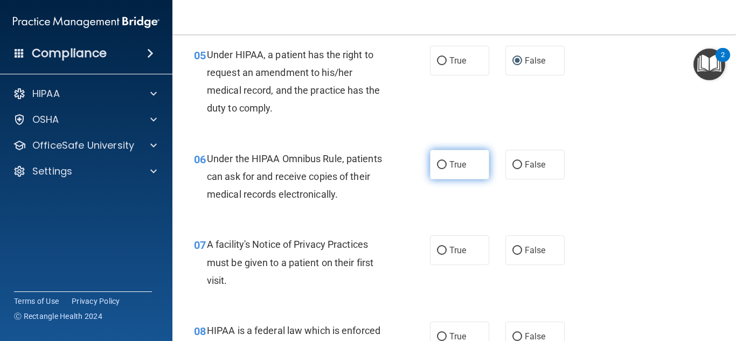
click at [445, 169] on input "True" at bounding box center [442, 165] width 10 height 8
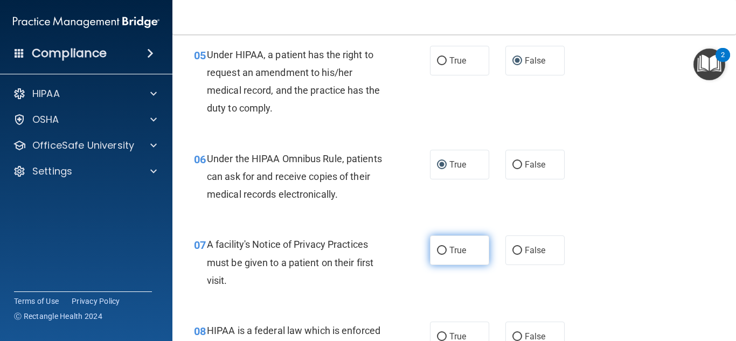
click at [464, 254] on span "True" at bounding box center [457, 250] width 17 height 10
click at [446, 254] on input "True" at bounding box center [442, 251] width 10 height 8
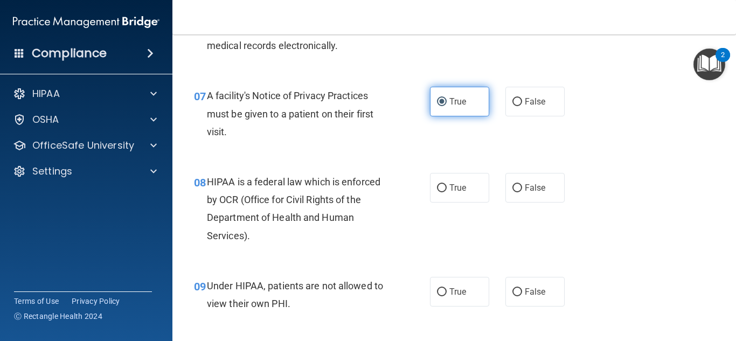
scroll to position [678, 0]
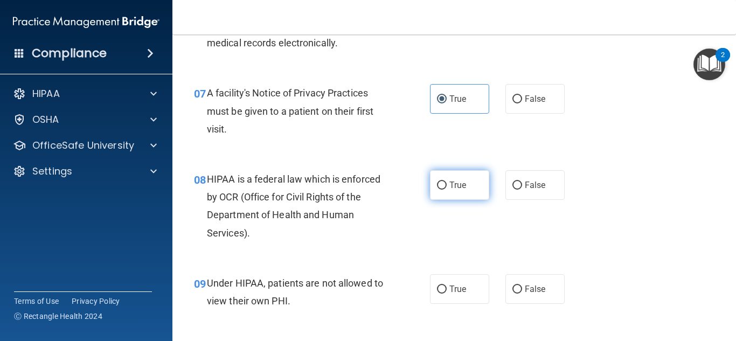
click at [434, 193] on label "True" at bounding box center [459, 185] width 59 height 30
click at [437, 190] on input "True" at bounding box center [442, 185] width 10 height 8
click at [543, 293] on span "False" at bounding box center [535, 289] width 21 height 10
click at [522, 293] on input "False" at bounding box center [517, 289] width 10 height 8
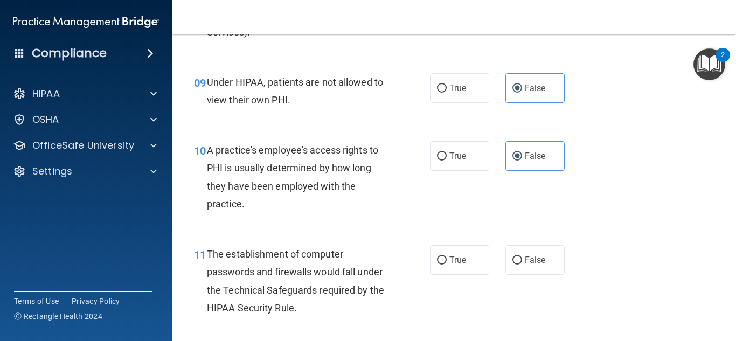
scroll to position [880, 0]
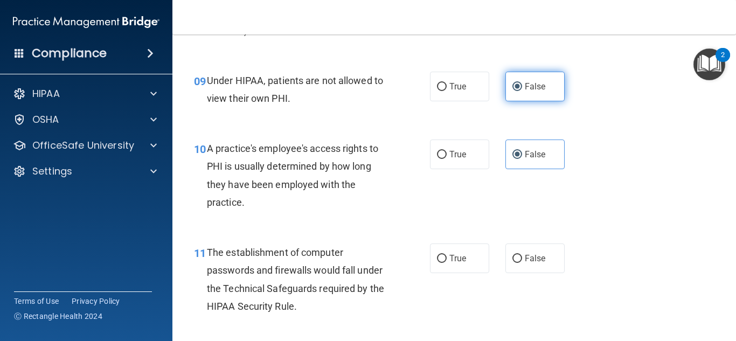
click at [556, 87] on label "False" at bounding box center [534, 87] width 59 height 30
click at [522, 87] on input "False" at bounding box center [517, 87] width 10 height 8
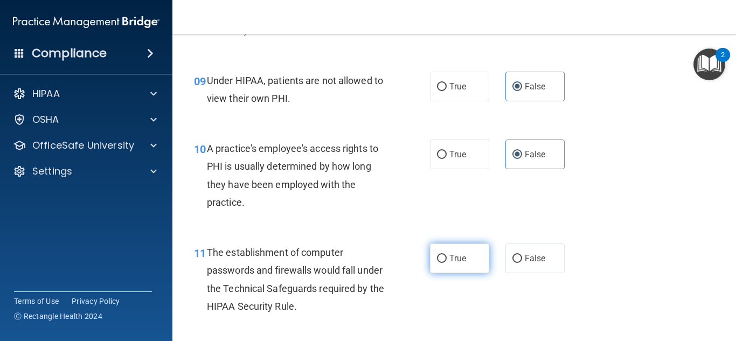
click at [430, 257] on label "True" at bounding box center [459, 258] width 59 height 30
click at [437, 257] on input "True" at bounding box center [442, 259] width 10 height 8
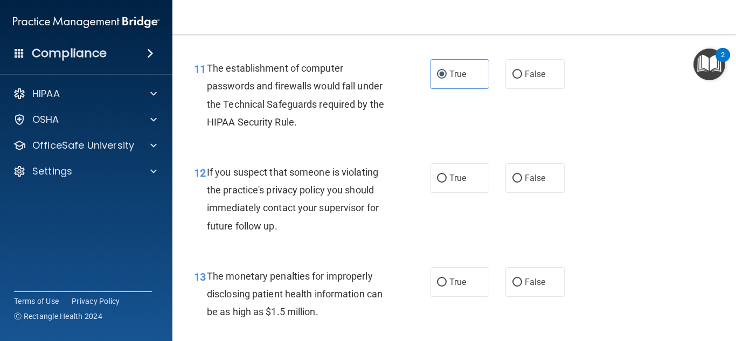
scroll to position [1065, 0]
click at [439, 183] on label "True" at bounding box center [459, 178] width 59 height 30
click at [439, 182] on input "True" at bounding box center [442, 178] width 10 height 8
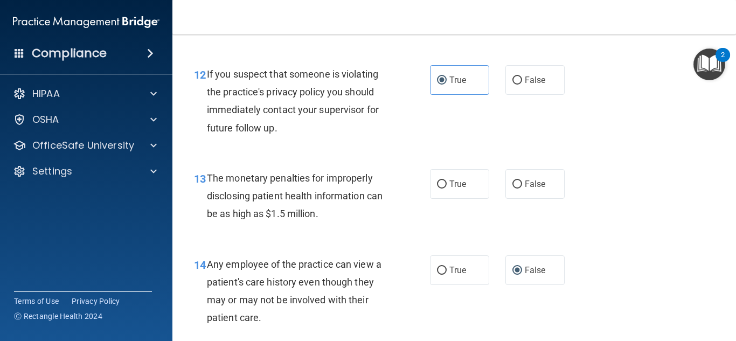
scroll to position [1182, 0]
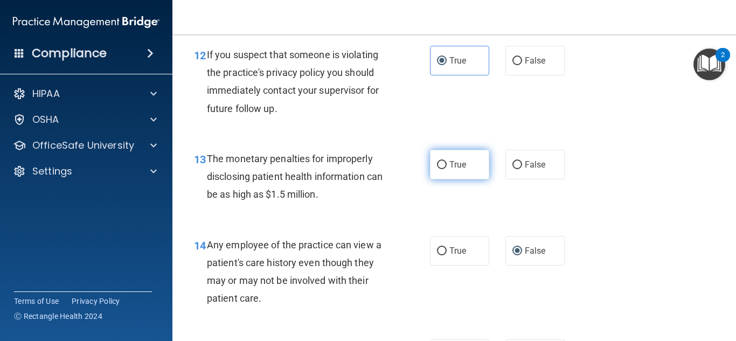
click at [453, 171] on label "True" at bounding box center [459, 165] width 59 height 30
click at [446, 169] on input "True" at bounding box center [442, 165] width 10 height 8
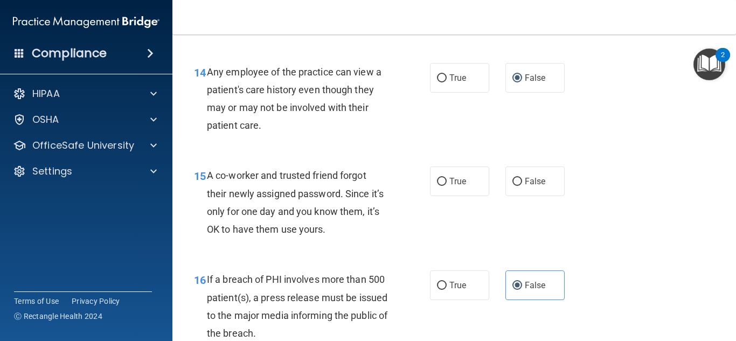
scroll to position [1371, 0]
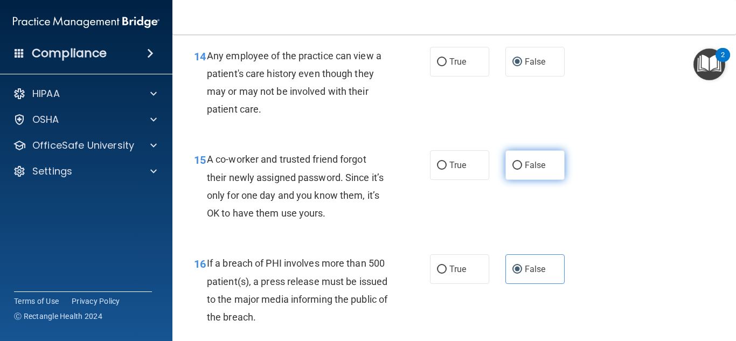
click at [549, 159] on label "False" at bounding box center [534, 165] width 59 height 30
click at [522, 162] on input "False" at bounding box center [517, 166] width 10 height 8
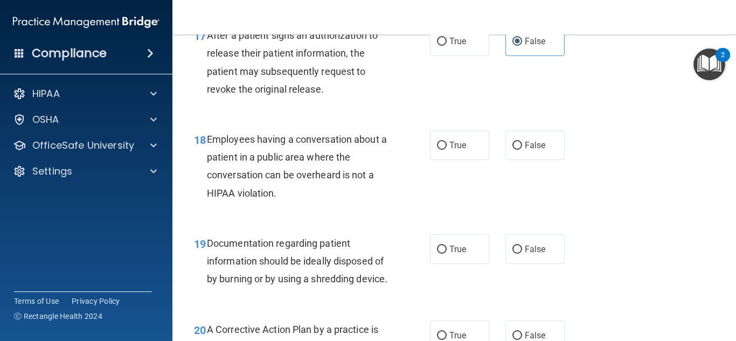
scroll to position [1706, 0]
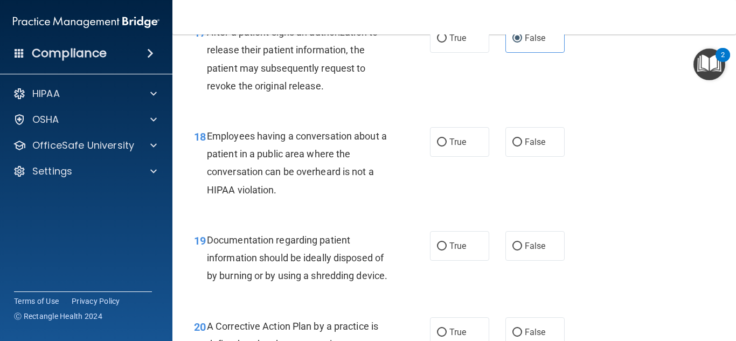
click at [591, 131] on div "18 Employees having a conversation about a patient in a public area where the c…" at bounding box center [454, 166] width 536 height 104
click at [521, 154] on label "False" at bounding box center [534, 142] width 59 height 30
click at [521, 146] on input "False" at bounding box center [517, 142] width 10 height 8
click at [441, 249] on input "True" at bounding box center [442, 246] width 10 height 8
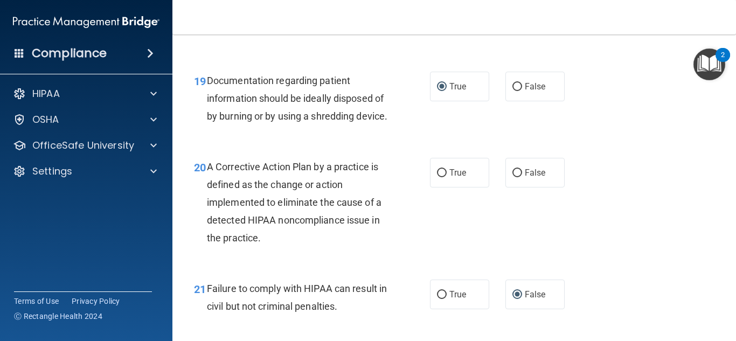
scroll to position [1867, 0]
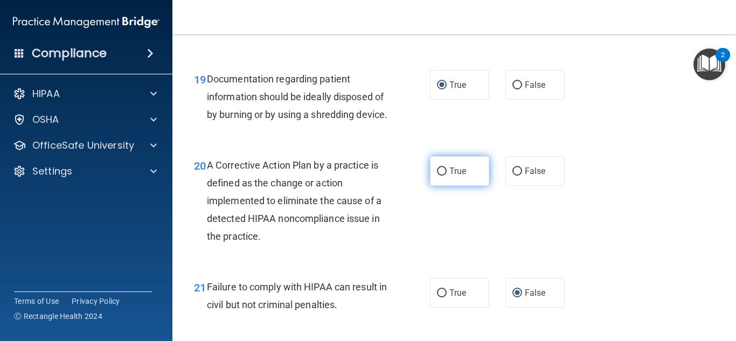
click at [469, 186] on label "True" at bounding box center [459, 171] width 59 height 30
click at [446, 176] on input "True" at bounding box center [442, 171] width 10 height 8
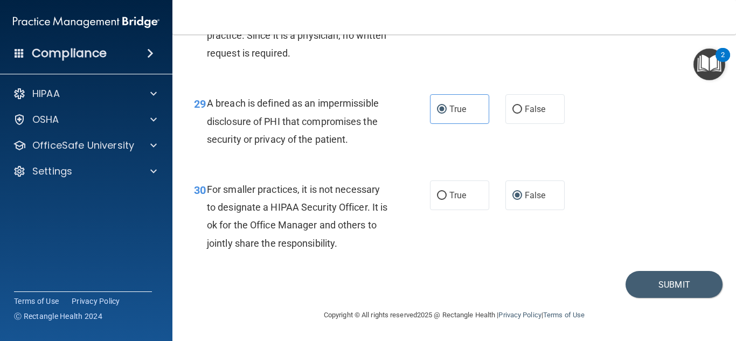
scroll to position [2953, 0]
click at [636, 287] on button "Submit" at bounding box center [673, 284] width 97 height 27
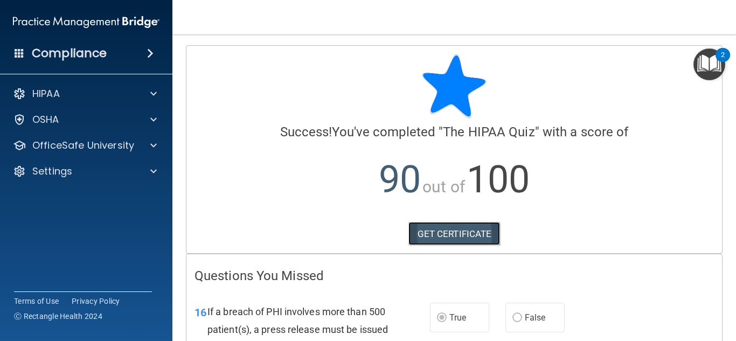
click at [478, 232] on link "GET CERTIFICATE" at bounding box center [454, 234] width 92 height 24
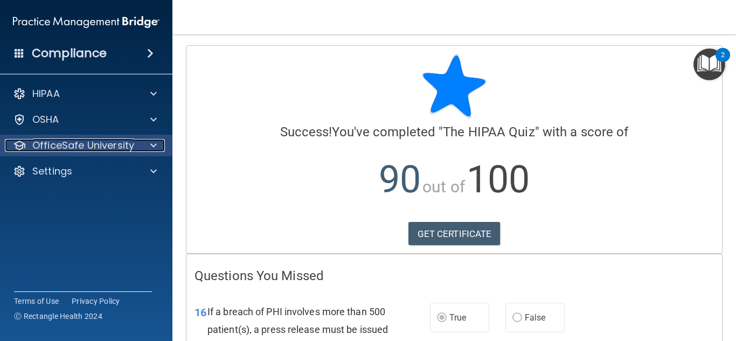
click at [137, 146] on div "OfficeSafe University" at bounding box center [72, 145] width 134 height 13
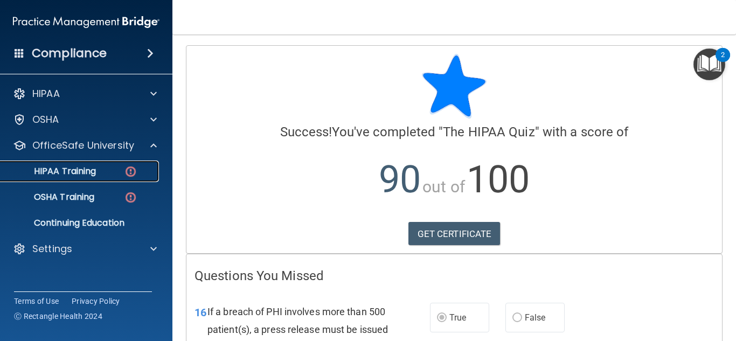
click at [124, 173] on img at bounding box center [130, 171] width 13 height 13
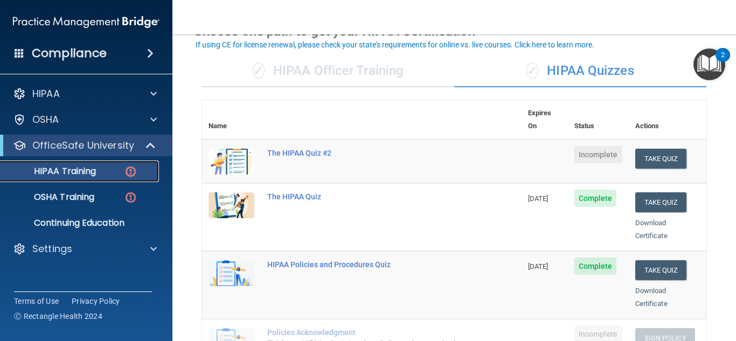
scroll to position [65, 0]
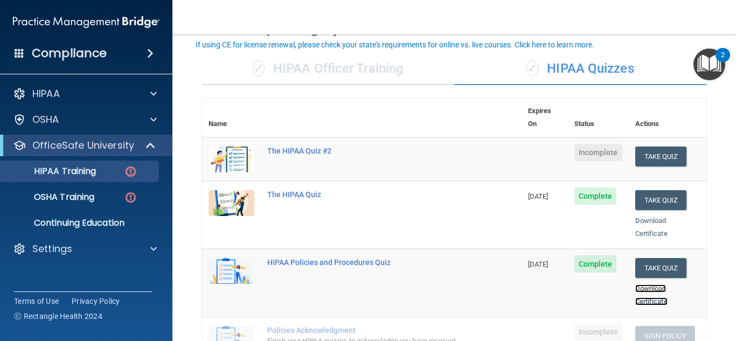
click at [660, 286] on link "Download Certificate" at bounding box center [651, 294] width 32 height 21
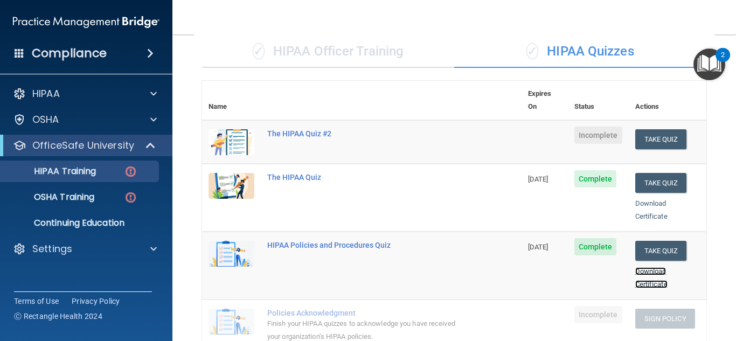
scroll to position [81, 0]
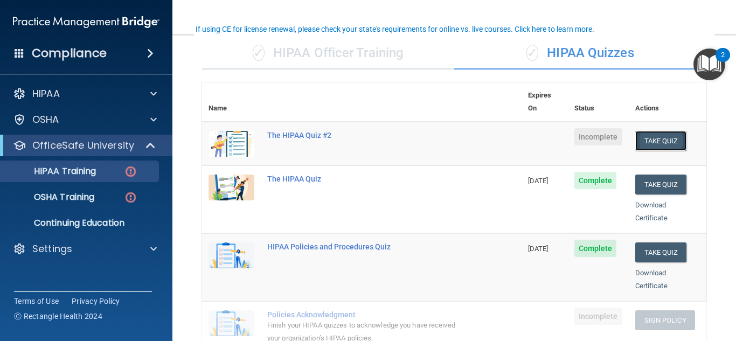
click at [669, 131] on button "Take Quiz" at bounding box center [661, 141] width 52 height 20
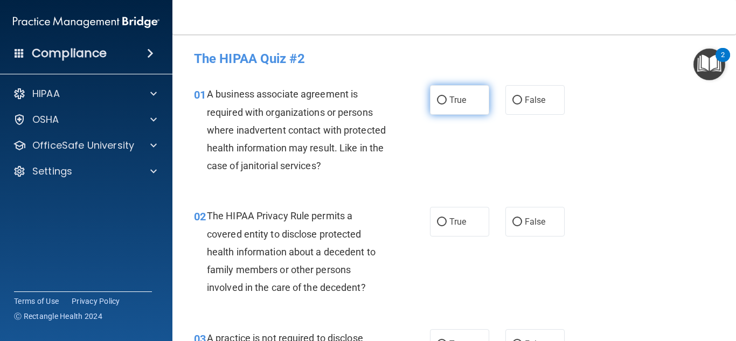
click at [442, 110] on label "True" at bounding box center [459, 100] width 59 height 30
click at [442, 104] on input "True" at bounding box center [442, 100] width 10 height 8
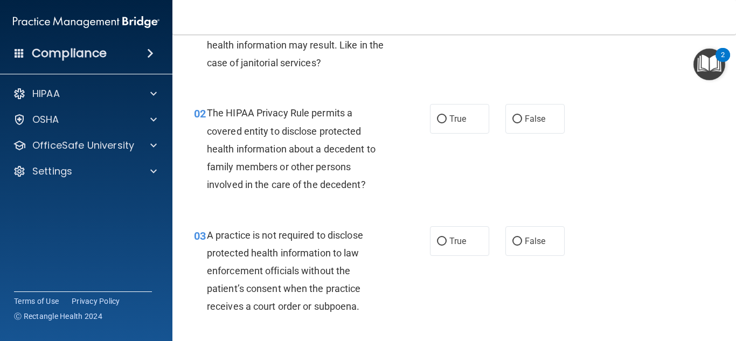
scroll to position [102, 0]
click at [449, 112] on label "True" at bounding box center [459, 119] width 59 height 30
click at [446, 116] on input "True" at bounding box center [442, 120] width 10 height 8
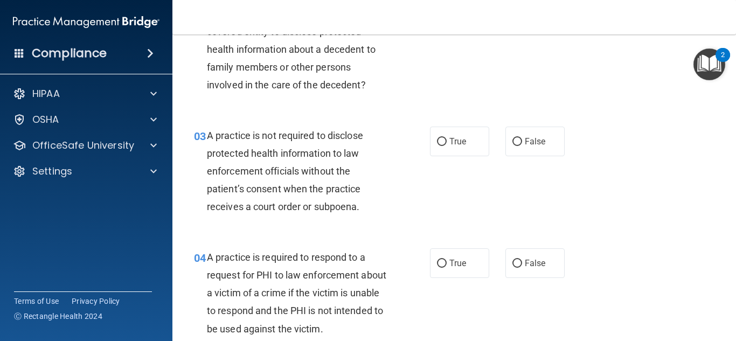
scroll to position [204, 0]
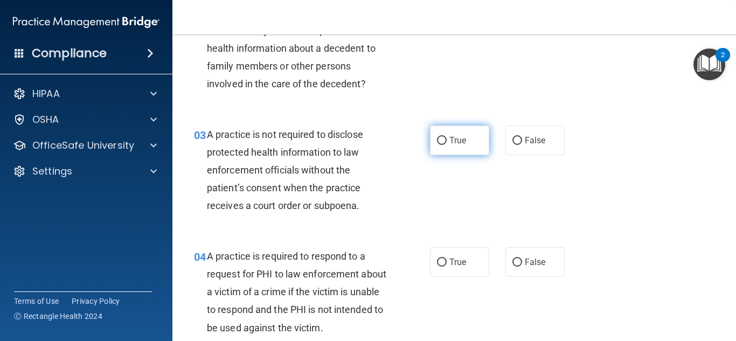
click at [458, 151] on label "True" at bounding box center [459, 140] width 59 height 30
click at [446, 145] on input "True" at bounding box center [442, 141] width 10 height 8
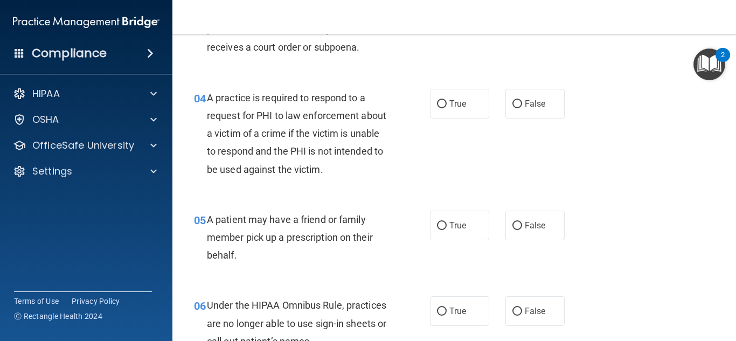
scroll to position [364, 0]
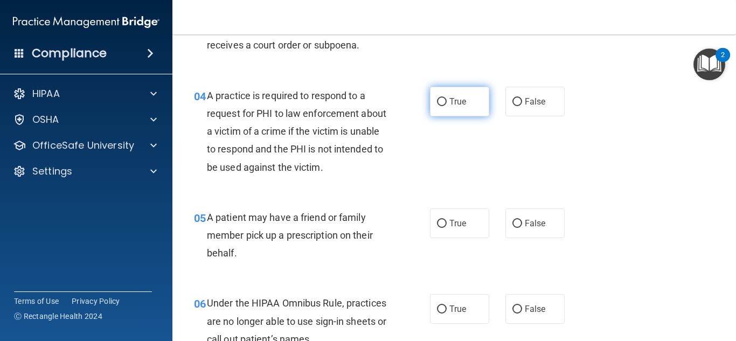
click at [453, 100] on span "True" at bounding box center [457, 101] width 17 height 10
click at [446, 100] on input "True" at bounding box center [442, 102] width 10 height 8
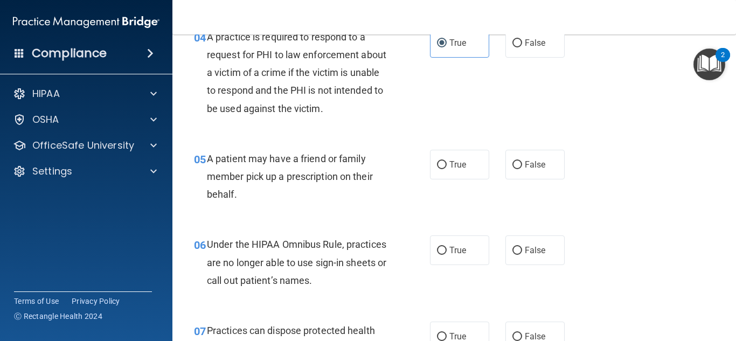
scroll to position [423, 0]
click at [459, 168] on span "True" at bounding box center [457, 164] width 17 height 10
click at [446, 168] on input "True" at bounding box center [442, 165] width 10 height 8
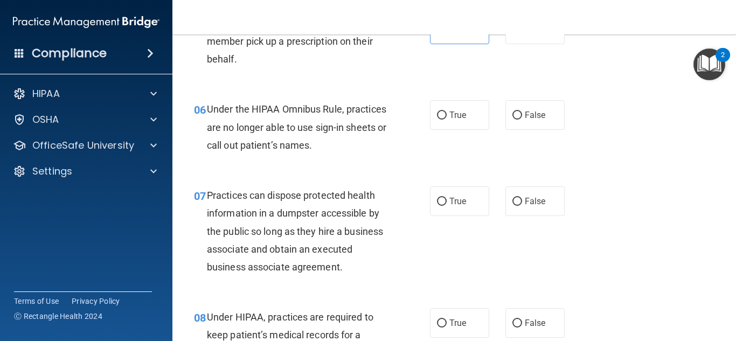
scroll to position [561, 0]
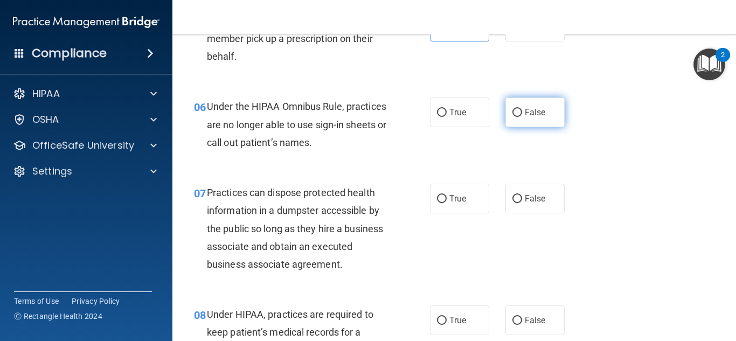
click at [553, 111] on label "False" at bounding box center [534, 112] width 59 height 30
click at [522, 111] on input "False" at bounding box center [517, 113] width 10 height 8
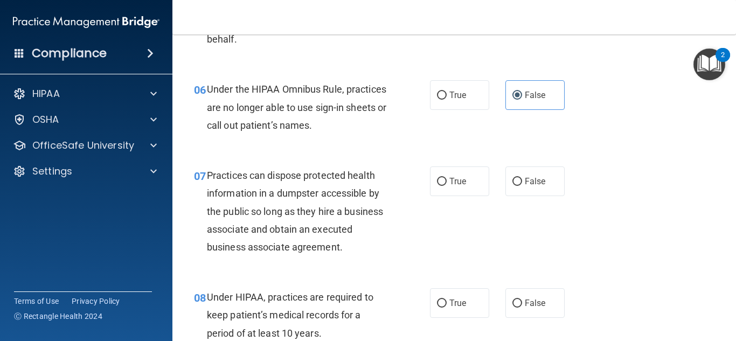
scroll to position [579, 0]
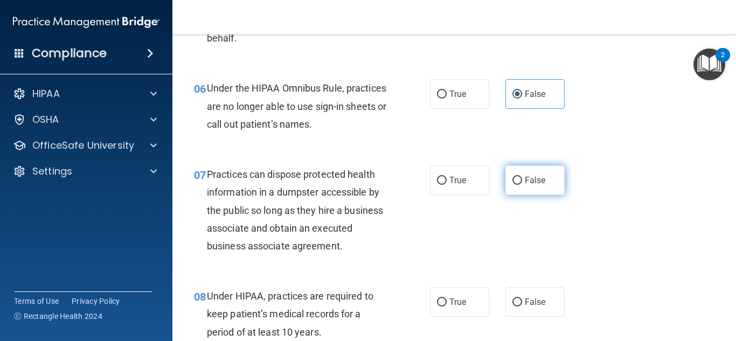
click at [514, 181] on input "False" at bounding box center [517, 181] width 10 height 8
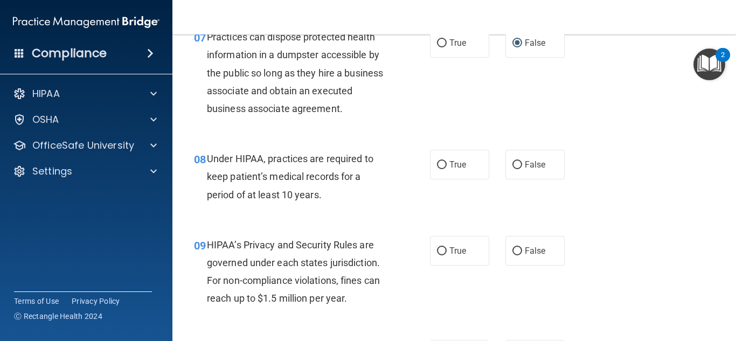
scroll to position [718, 0]
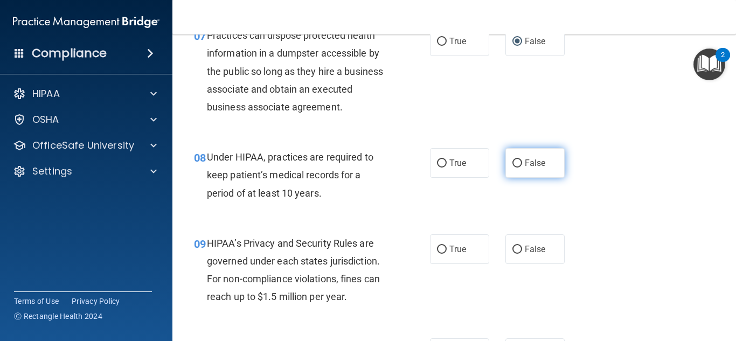
click at [526, 168] on label "False" at bounding box center [534, 163] width 59 height 30
click at [522, 167] on input "False" at bounding box center [517, 163] width 10 height 8
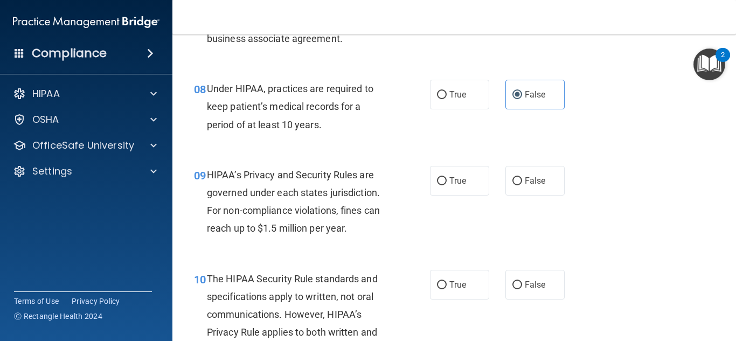
scroll to position [789, 0]
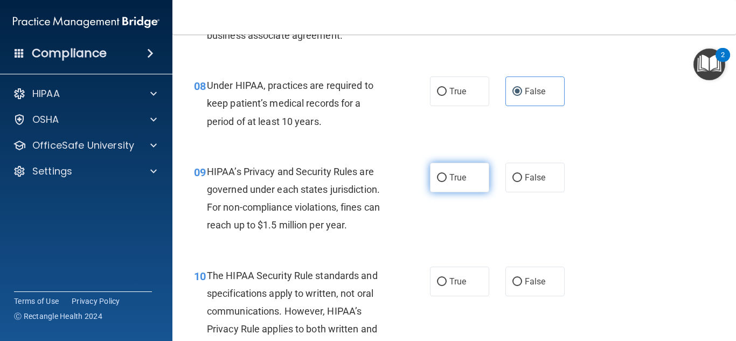
click at [445, 188] on label "True" at bounding box center [459, 178] width 59 height 30
click at [445, 182] on input "True" at bounding box center [442, 178] width 10 height 8
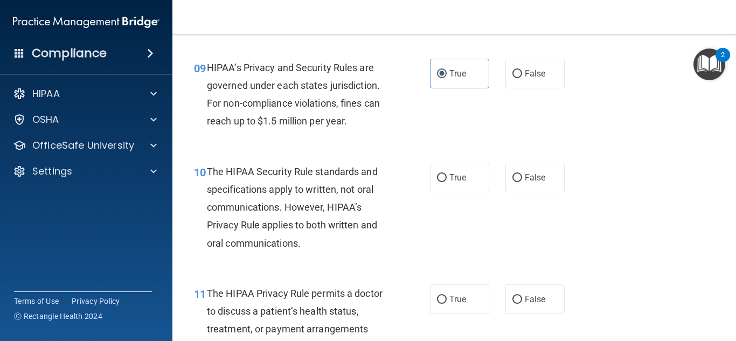
scroll to position [894, 0]
click at [456, 177] on span "True" at bounding box center [457, 177] width 17 height 10
click at [446, 177] on input "True" at bounding box center [442, 177] width 10 height 8
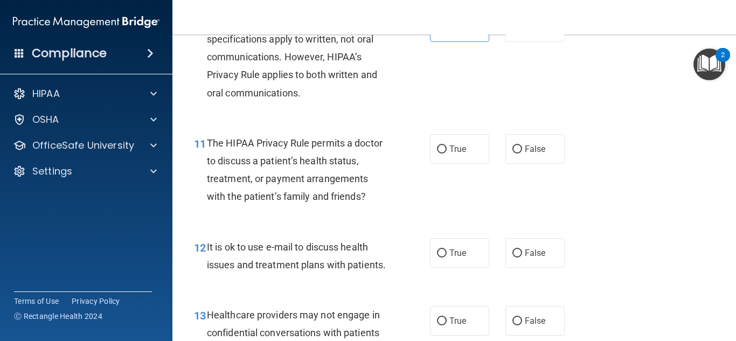
scroll to position [1044, 0]
click at [463, 156] on label "True" at bounding box center [459, 149] width 59 height 30
click at [446, 153] on input "True" at bounding box center [442, 149] width 10 height 8
click at [516, 260] on label "False" at bounding box center [534, 252] width 59 height 30
click at [516, 257] on input "False" at bounding box center [517, 253] width 10 height 8
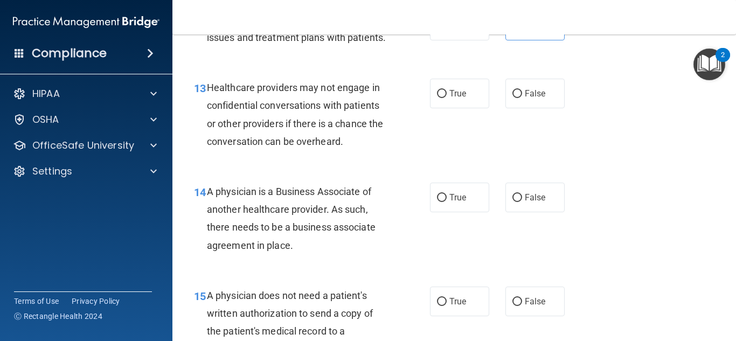
scroll to position [1275, 0]
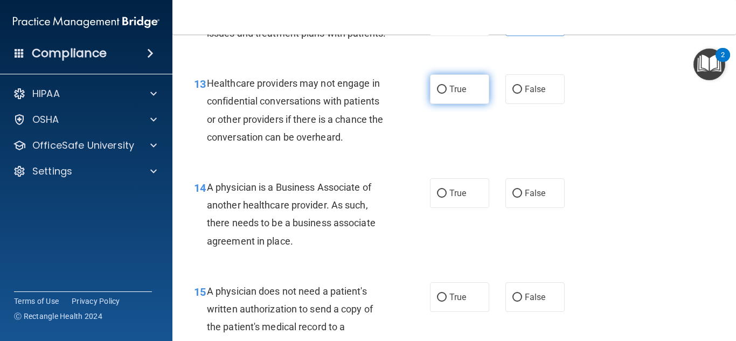
click at [471, 96] on label "True" at bounding box center [459, 89] width 59 height 30
click at [446, 94] on input "True" at bounding box center [442, 90] width 10 height 8
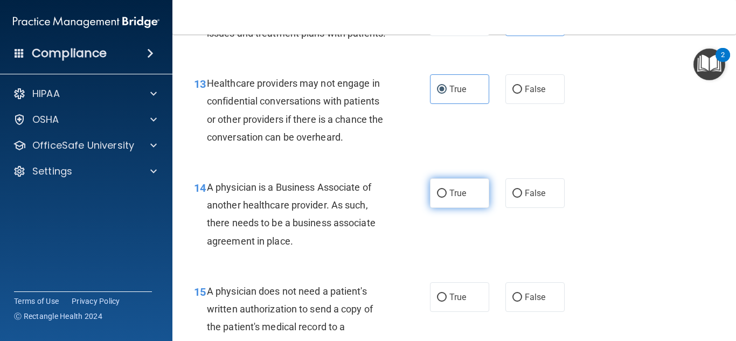
click at [454, 205] on label "True" at bounding box center [459, 193] width 59 height 30
click at [446, 198] on input "True" at bounding box center [442, 194] width 10 height 8
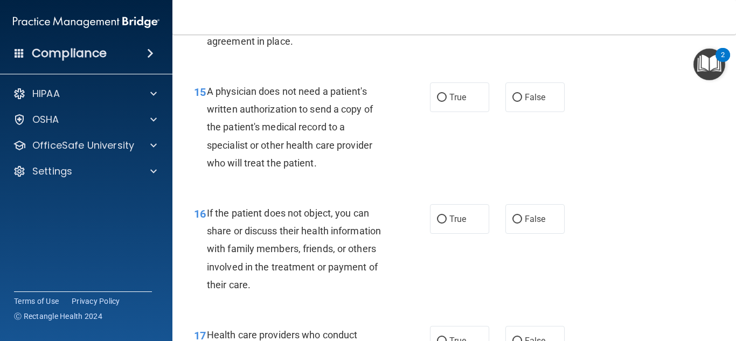
scroll to position [1476, 0]
click at [514, 109] on label "False" at bounding box center [534, 97] width 59 height 30
click at [514, 101] on input "False" at bounding box center [517, 97] width 10 height 8
click at [472, 106] on label "True" at bounding box center [459, 97] width 59 height 30
click at [446, 101] on input "True" at bounding box center [442, 97] width 10 height 8
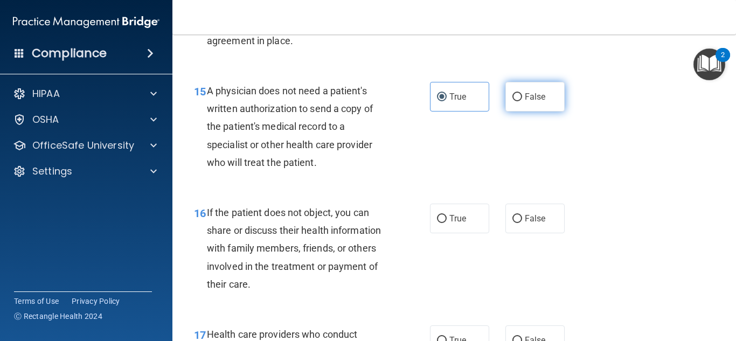
click at [547, 82] on label "False" at bounding box center [534, 97] width 59 height 30
click at [522, 93] on input "False" at bounding box center [517, 97] width 10 height 8
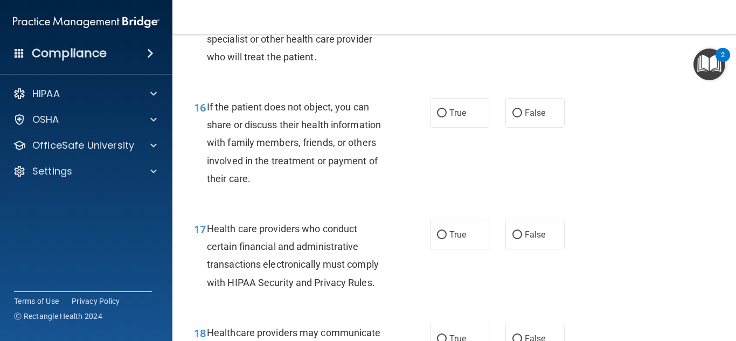
scroll to position [1584, 0]
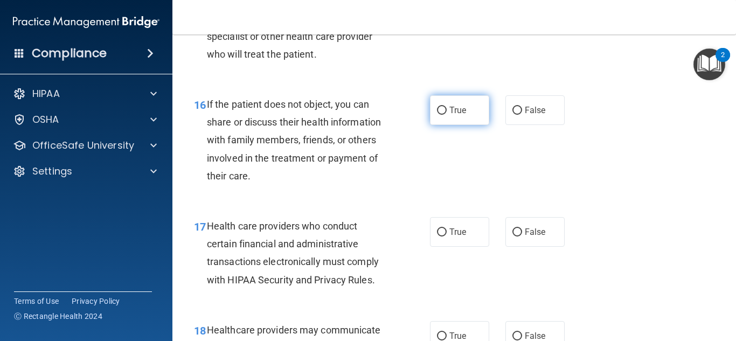
click at [460, 117] on label "True" at bounding box center [459, 110] width 59 height 30
click at [446, 115] on input "True" at bounding box center [442, 111] width 10 height 8
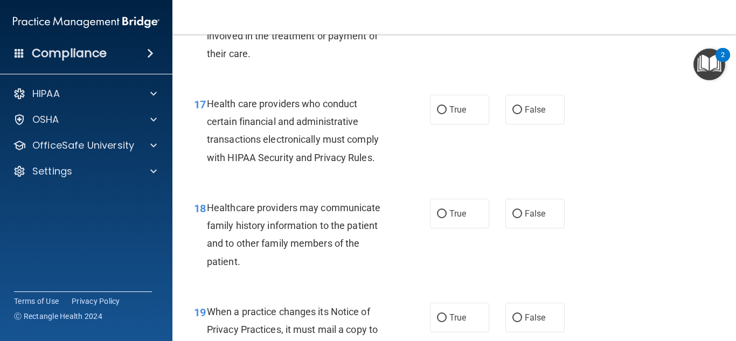
scroll to position [1707, 0]
click at [450, 115] on label "True" at bounding box center [459, 109] width 59 height 30
click at [446, 113] on input "True" at bounding box center [442, 109] width 10 height 8
click at [462, 226] on label "True" at bounding box center [459, 213] width 59 height 30
click at [446, 217] on input "True" at bounding box center [442, 213] width 10 height 8
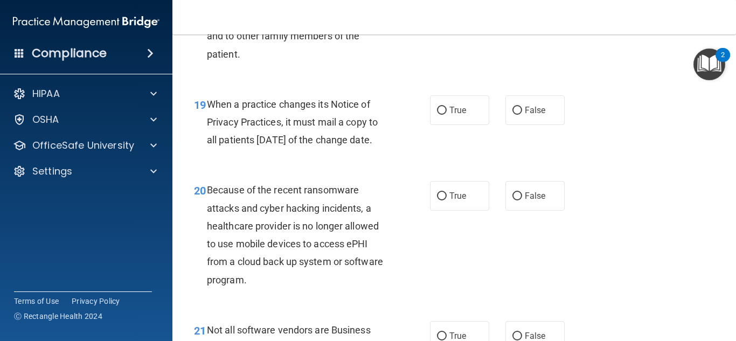
scroll to position [1916, 0]
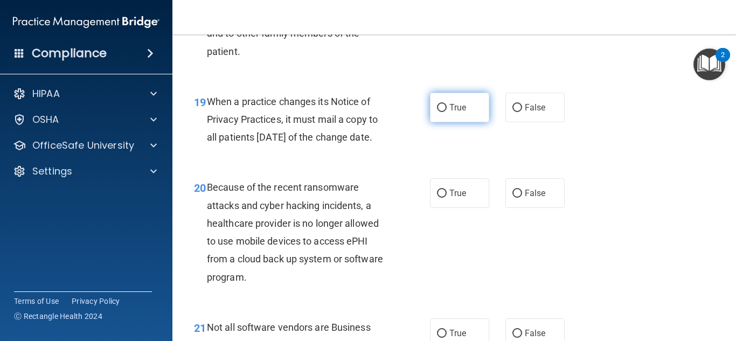
click at [462, 112] on span "True" at bounding box center [457, 107] width 17 height 10
click at [446, 112] on input "True" at bounding box center [442, 108] width 10 height 8
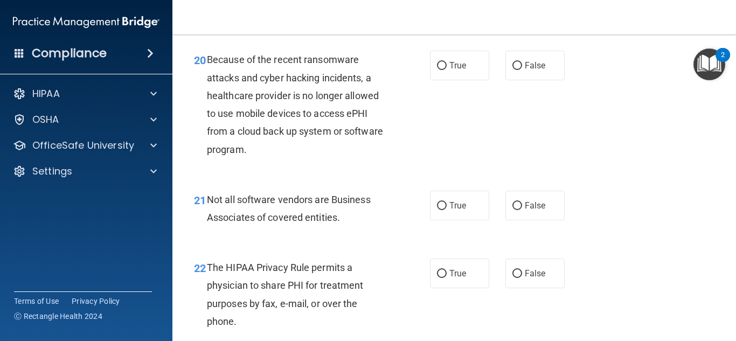
scroll to position [2045, 0]
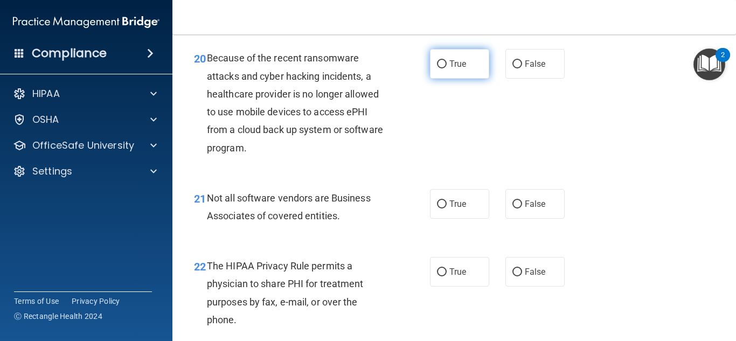
click at [464, 69] on span "True" at bounding box center [457, 64] width 17 height 10
click at [446, 68] on input "True" at bounding box center [442, 64] width 10 height 8
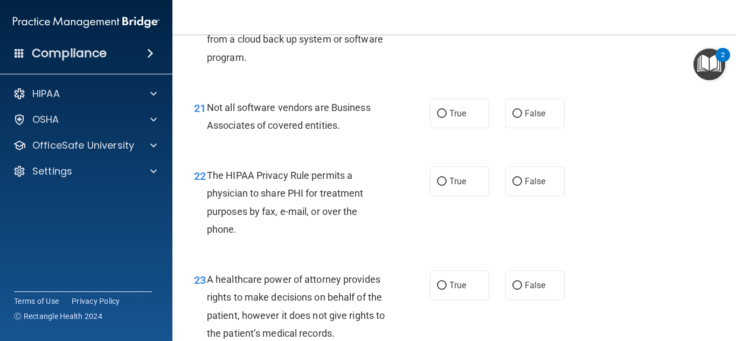
scroll to position [2136, 0]
click at [524, 128] on label "False" at bounding box center [534, 113] width 59 height 30
click at [522, 117] on input "False" at bounding box center [517, 113] width 10 height 8
click at [513, 185] on input "False" at bounding box center [517, 181] width 10 height 8
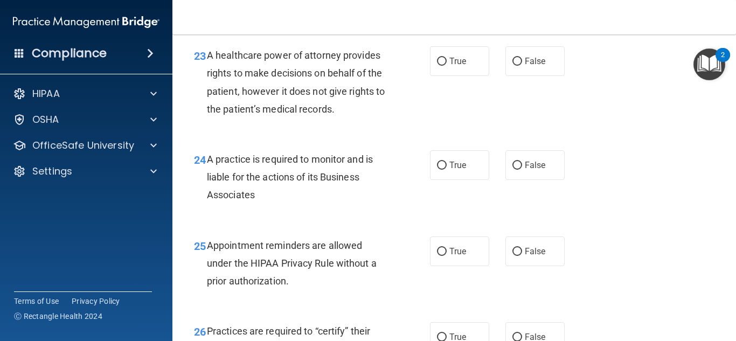
scroll to position [2361, 0]
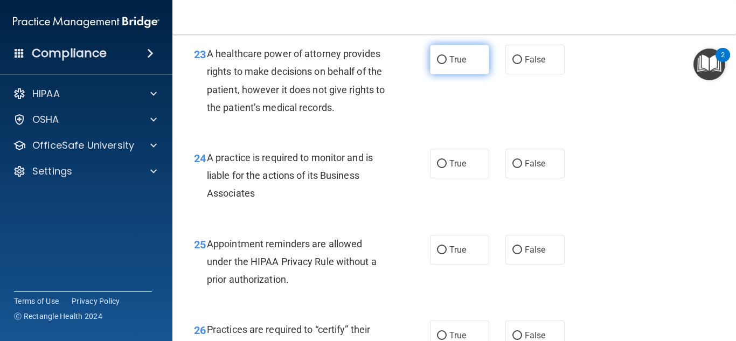
click at [477, 74] on label "True" at bounding box center [459, 60] width 59 height 30
click at [446, 64] on input "True" at bounding box center [442, 60] width 10 height 8
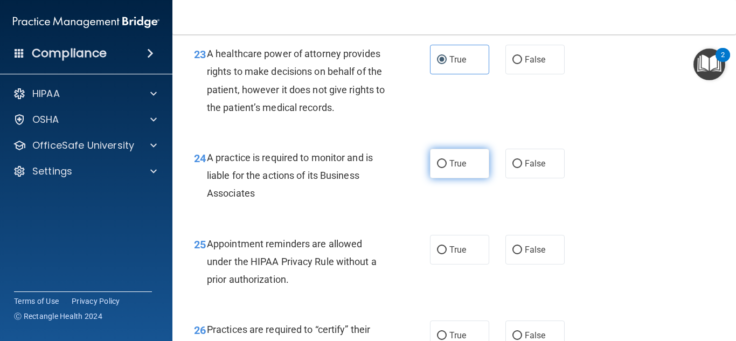
click at [472, 178] on label "True" at bounding box center [459, 164] width 59 height 30
click at [446, 168] on input "True" at bounding box center [442, 164] width 10 height 8
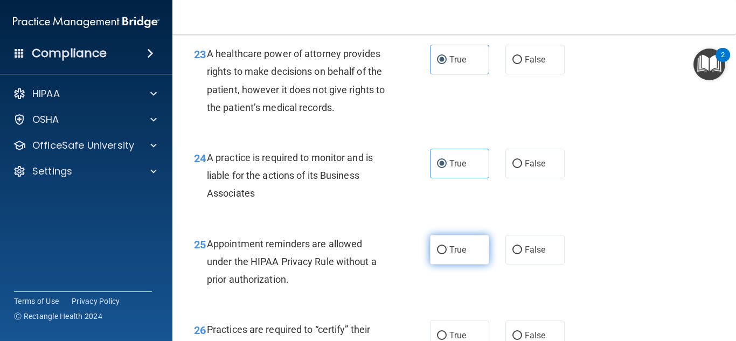
click at [454, 264] on label "True" at bounding box center [459, 250] width 59 height 30
click at [446, 254] on input "True" at bounding box center [442, 250] width 10 height 8
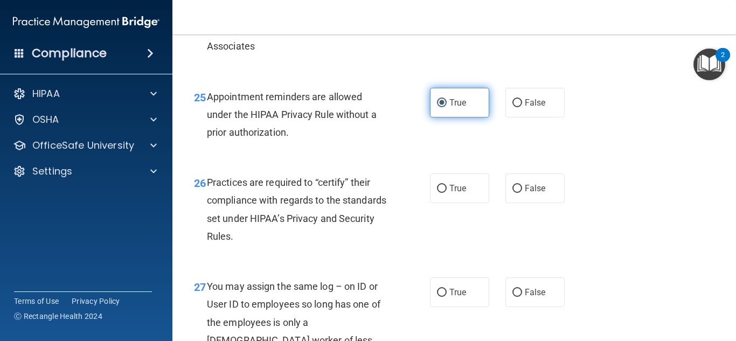
scroll to position [2511, 0]
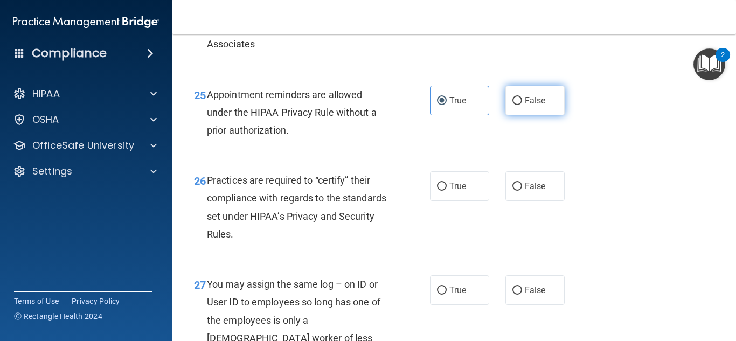
click at [535, 115] on label "False" at bounding box center [534, 101] width 59 height 30
click at [522, 105] on input "False" at bounding box center [517, 101] width 10 height 8
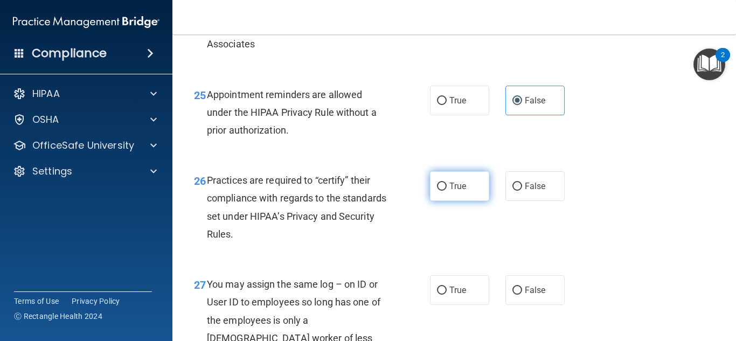
click at [451, 201] on label "True" at bounding box center [459, 186] width 59 height 30
click at [446, 191] on input "True" at bounding box center [442, 187] width 10 height 8
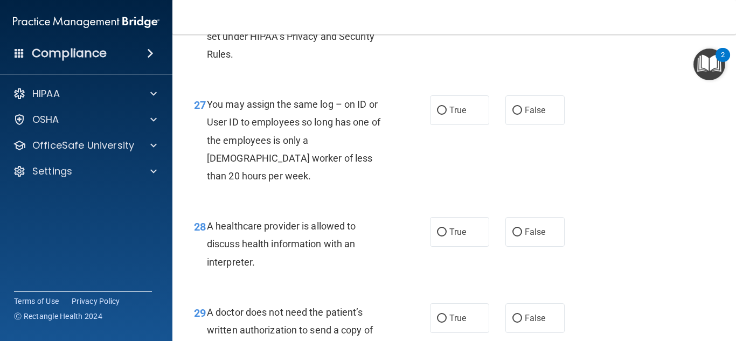
scroll to position [2695, 0]
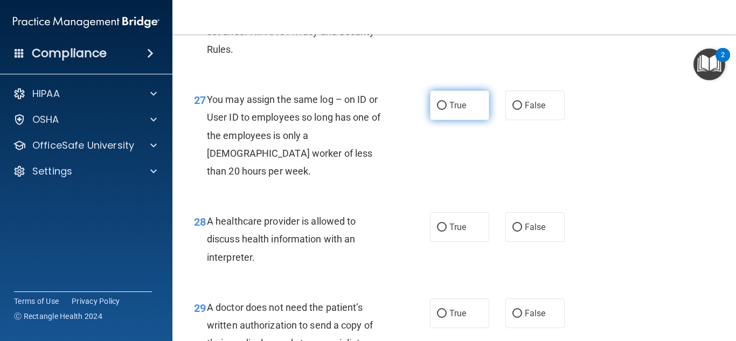
click at [474, 120] on label "True" at bounding box center [459, 105] width 59 height 30
click at [446, 110] on input "True" at bounding box center [442, 106] width 10 height 8
click at [474, 120] on label "True" at bounding box center [459, 105] width 59 height 30
click at [446, 110] on input "True" at bounding box center [442, 106] width 10 height 8
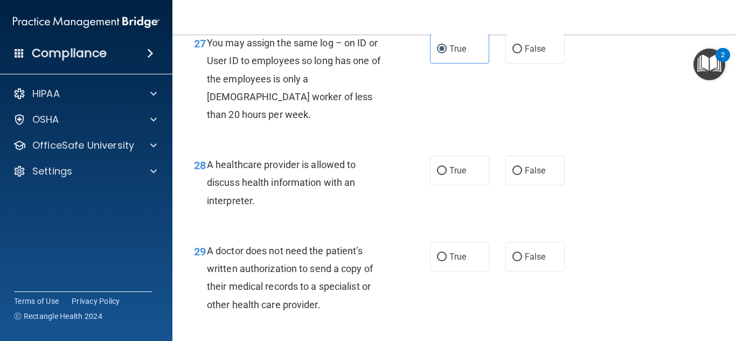
scroll to position [2752, 0]
click at [516, 173] on input "False" at bounding box center [517, 170] width 10 height 8
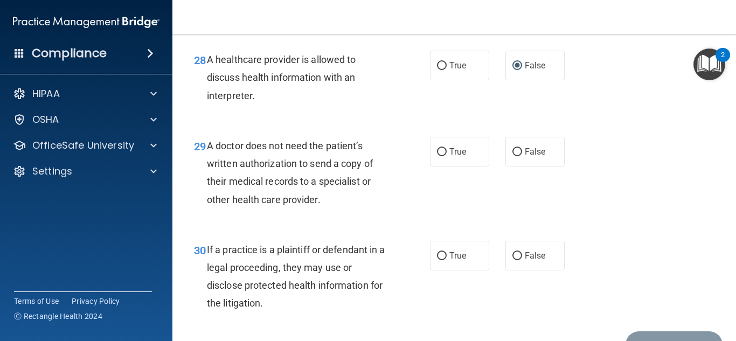
scroll to position [2858, 0]
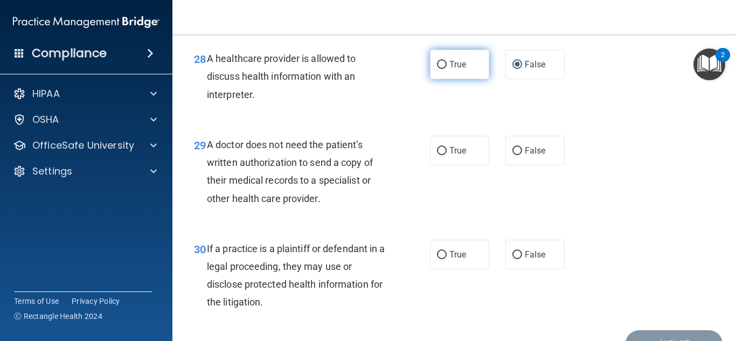
click at [468, 73] on label "True" at bounding box center [459, 65] width 59 height 30
click at [446, 69] on input "True" at bounding box center [442, 65] width 10 height 8
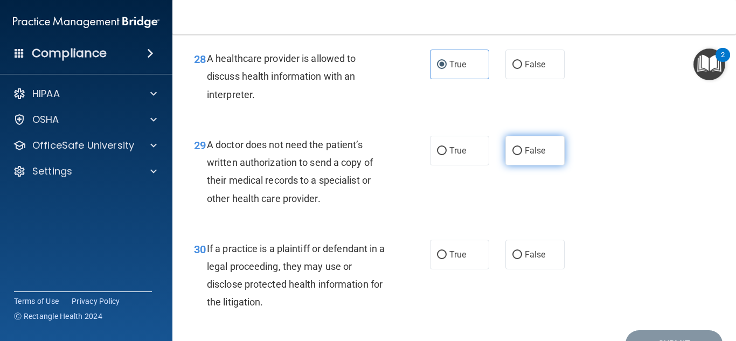
click at [544, 151] on span "False" at bounding box center [535, 150] width 21 height 10
click at [522, 151] on input "False" at bounding box center [517, 151] width 10 height 8
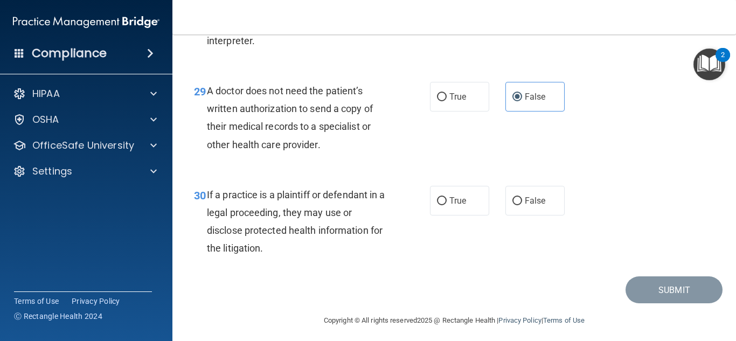
scroll to position [2917, 0]
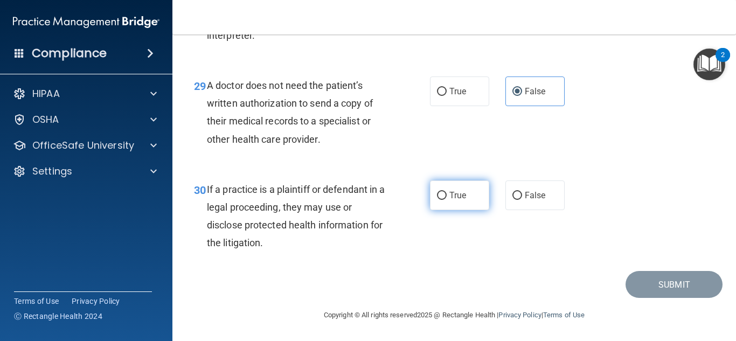
click at [468, 207] on label "True" at bounding box center [459, 195] width 59 height 30
click at [446, 200] on input "True" at bounding box center [442, 196] width 10 height 8
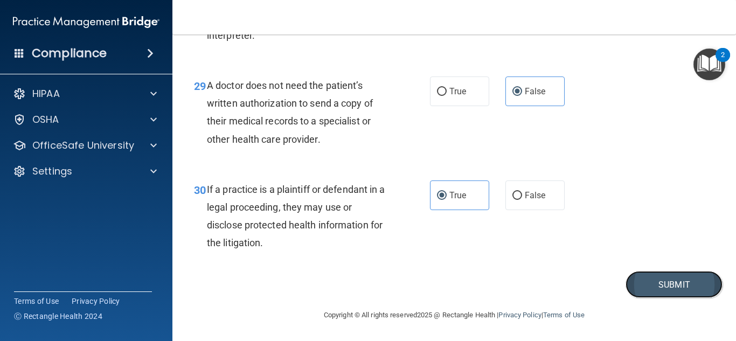
click at [652, 279] on button "Submit" at bounding box center [673, 284] width 97 height 27
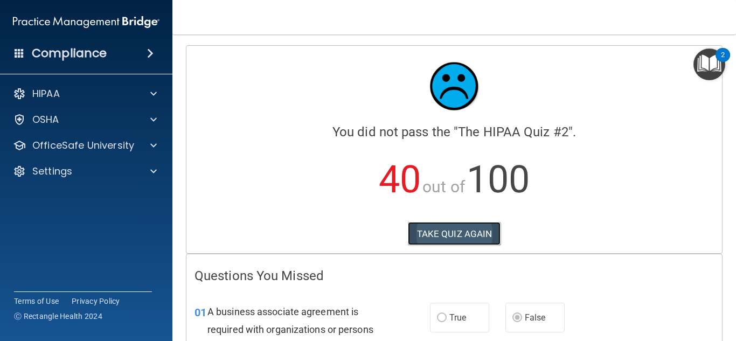
click at [417, 234] on button "TAKE QUIZ AGAIN" at bounding box center [454, 234] width 93 height 24
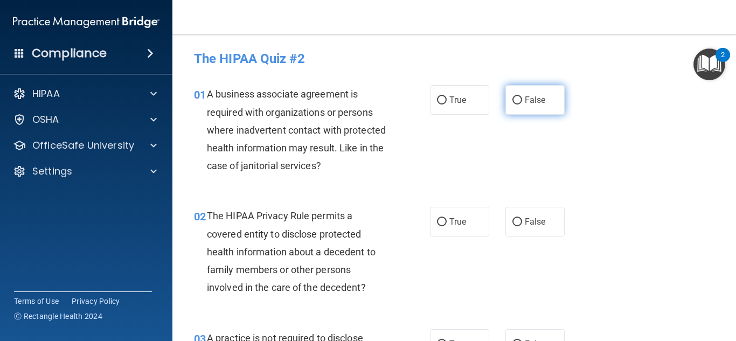
click at [529, 90] on label "False" at bounding box center [534, 100] width 59 height 30
click at [522, 96] on input "False" at bounding box center [517, 100] width 10 height 8
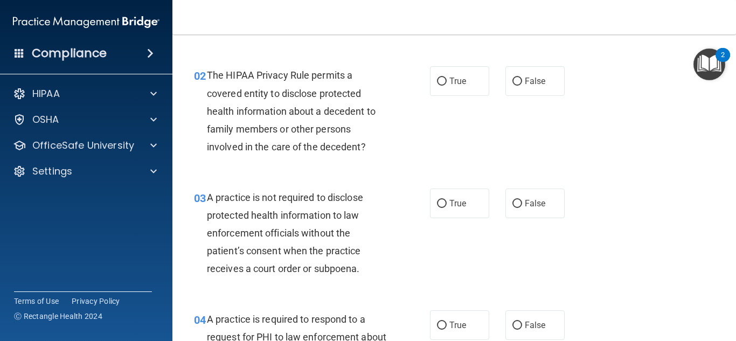
scroll to position [142, 0]
click at [515, 208] on label "False" at bounding box center [534, 202] width 59 height 30
click at [515, 207] on input "False" at bounding box center [517, 203] width 10 height 8
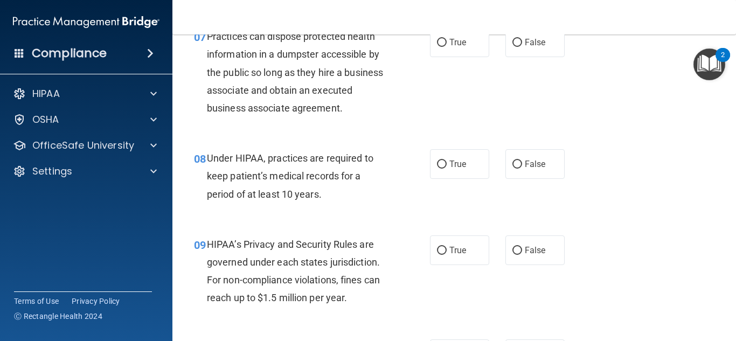
scroll to position [728, 0]
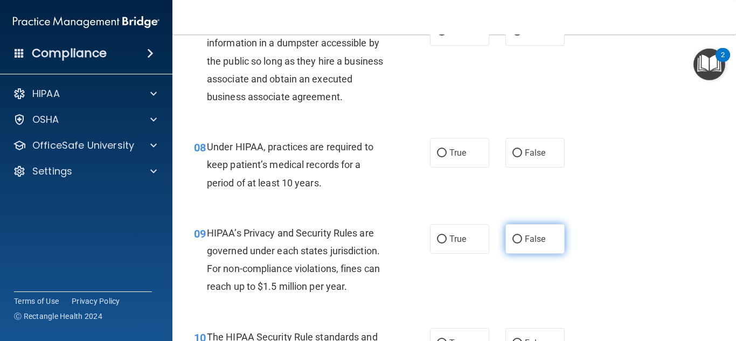
click at [508, 243] on label "False" at bounding box center [534, 239] width 59 height 30
click at [512, 243] on input "False" at bounding box center [517, 239] width 10 height 8
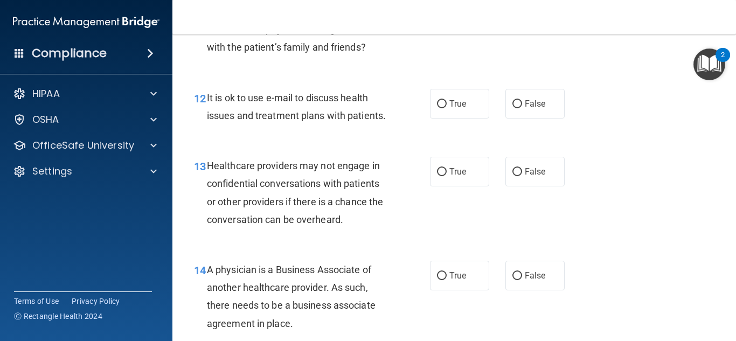
scroll to position [1203, 0]
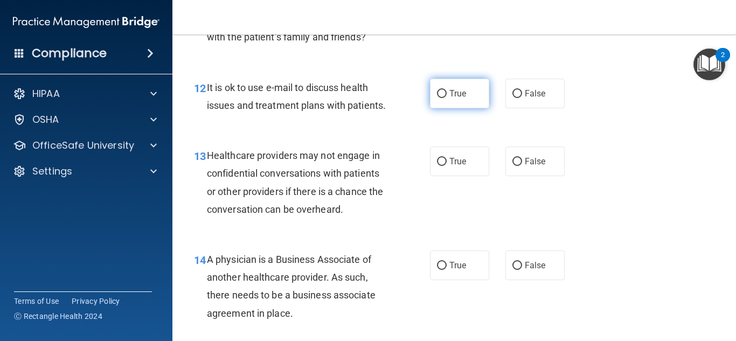
click at [460, 92] on span "True" at bounding box center [457, 93] width 17 height 10
click at [446, 92] on input "True" at bounding box center [442, 94] width 10 height 8
click at [513, 173] on label "False" at bounding box center [534, 161] width 59 height 30
click at [513, 166] on input "False" at bounding box center [517, 162] width 10 height 8
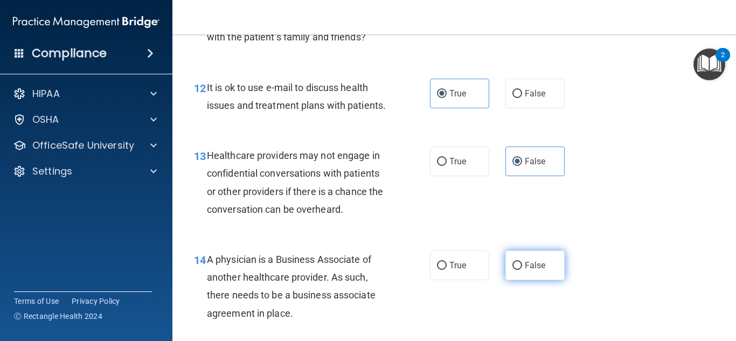
click at [557, 271] on label "False" at bounding box center [534, 265] width 59 height 30
click at [522, 270] on input "False" at bounding box center [517, 266] width 10 height 8
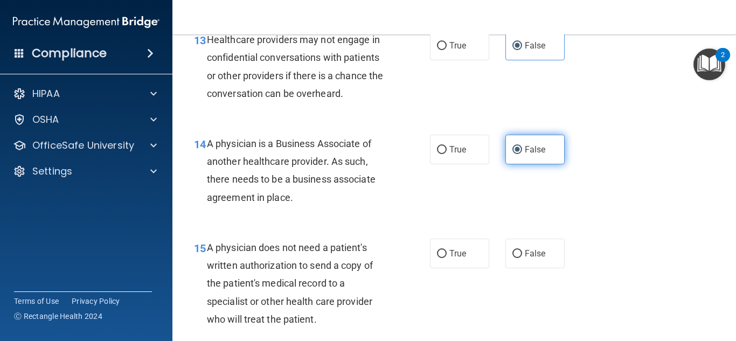
scroll to position [1319, 0]
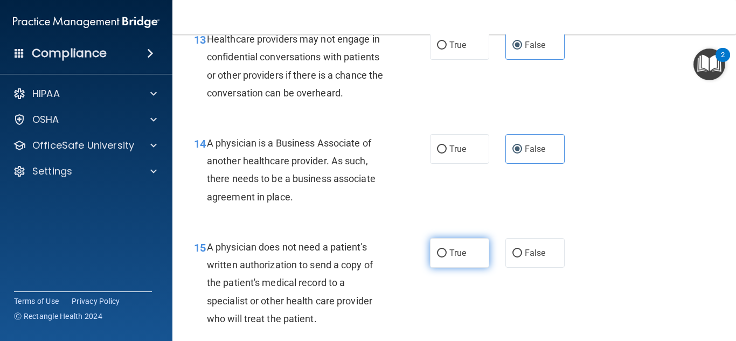
click at [474, 253] on label "True" at bounding box center [459, 253] width 59 height 30
click at [446, 253] on input "True" at bounding box center [442, 253] width 10 height 8
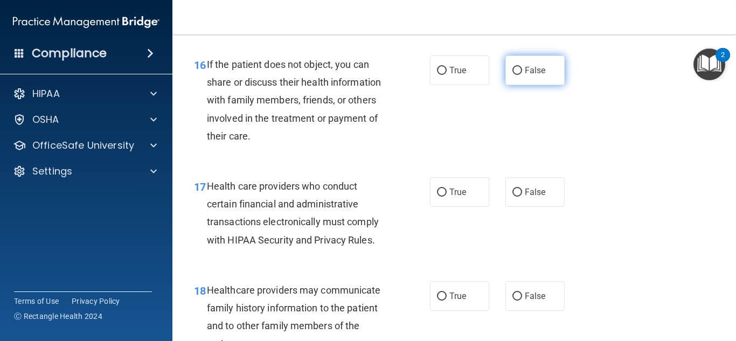
scroll to position [1638, 0]
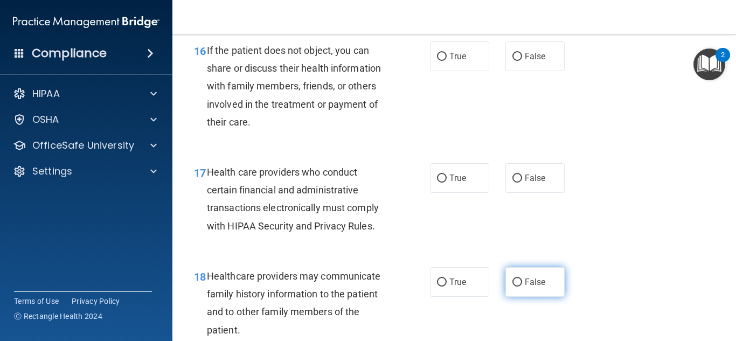
click at [537, 288] on label "False" at bounding box center [534, 282] width 59 height 30
click at [522, 286] on input "False" at bounding box center [517, 282] width 10 height 8
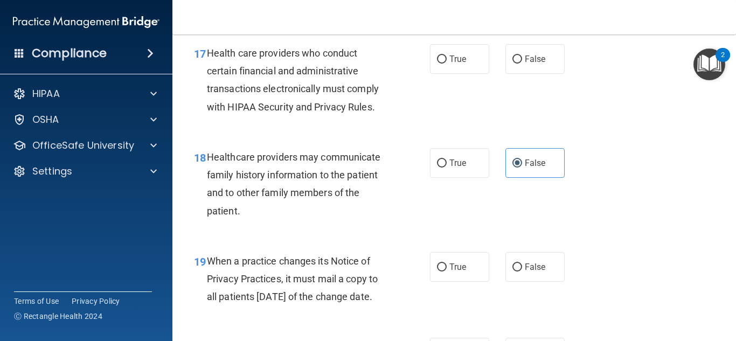
scroll to position [1759, 0]
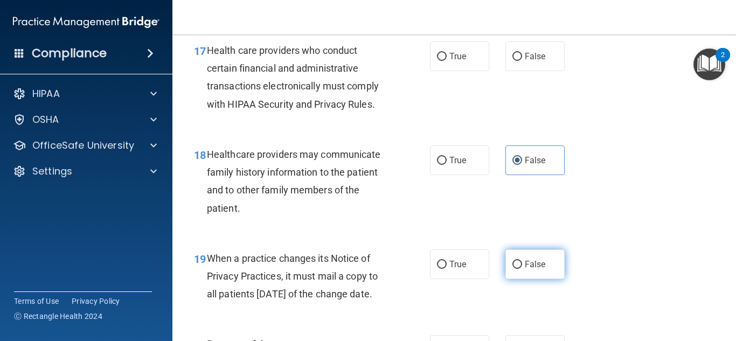
click at [554, 258] on label "False" at bounding box center [534, 264] width 59 height 30
click at [522, 261] on input "False" at bounding box center [517, 265] width 10 height 8
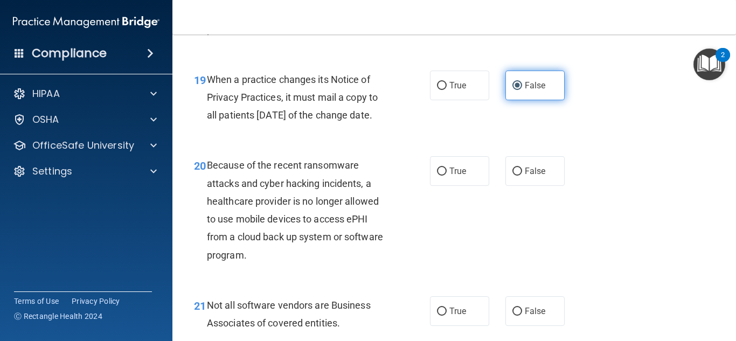
scroll to position [1943, 0]
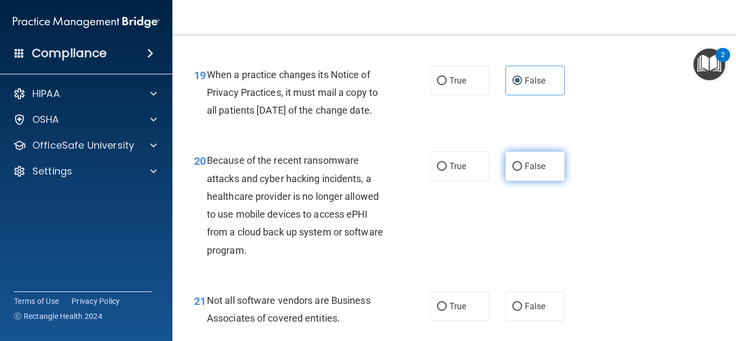
click at [539, 181] on label "False" at bounding box center [534, 166] width 59 height 30
click at [522, 171] on input "False" at bounding box center [517, 167] width 10 height 8
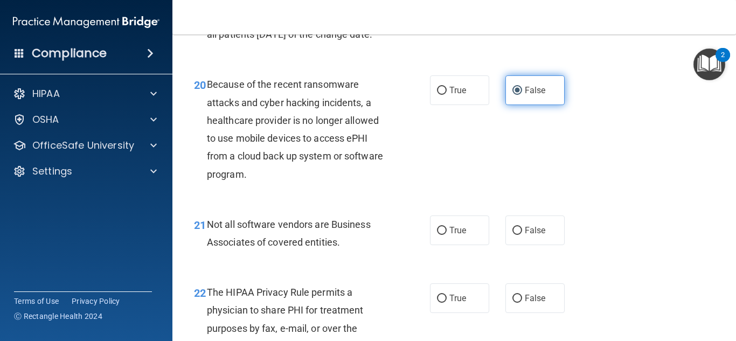
scroll to position [2019, 0]
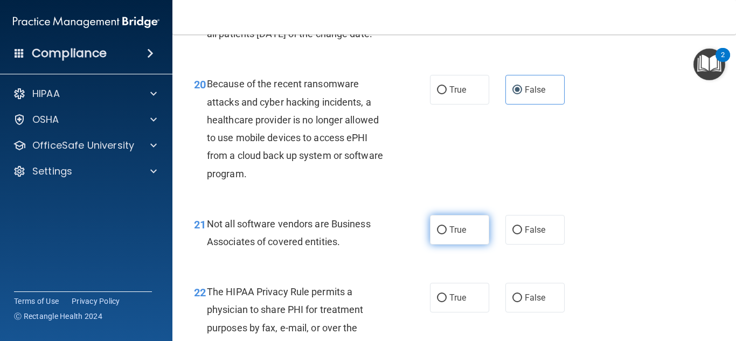
click at [448, 244] on label "True" at bounding box center [459, 230] width 59 height 30
click at [446, 234] on input "True" at bounding box center [442, 230] width 10 height 8
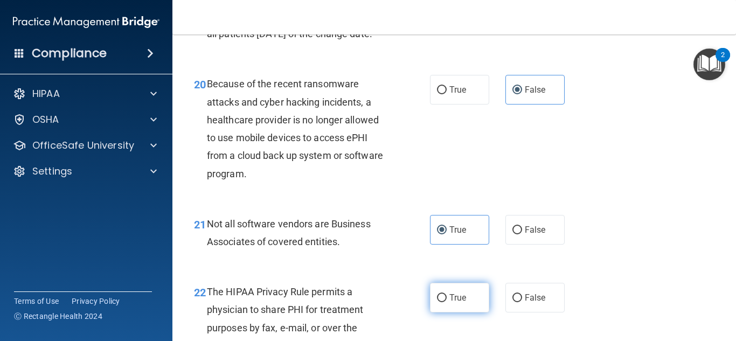
click at [455, 303] on label "True" at bounding box center [459, 298] width 59 height 30
click at [446, 302] on input "True" at bounding box center [442, 298] width 10 height 8
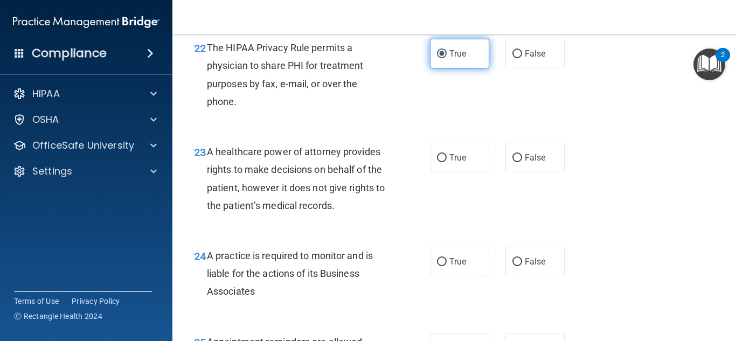
scroll to position [2265, 0]
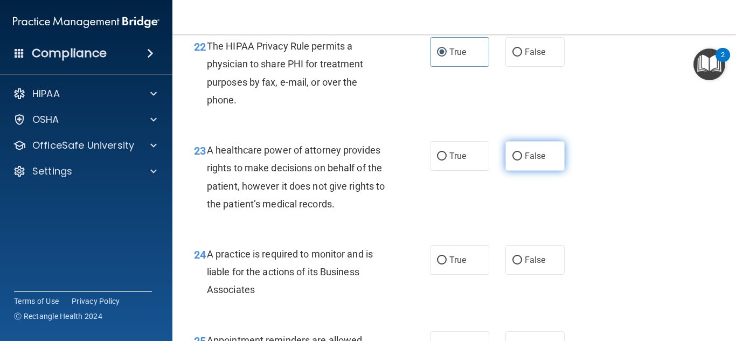
click at [521, 171] on label "False" at bounding box center [534, 156] width 59 height 30
click at [521, 160] on input "False" at bounding box center [517, 156] width 10 height 8
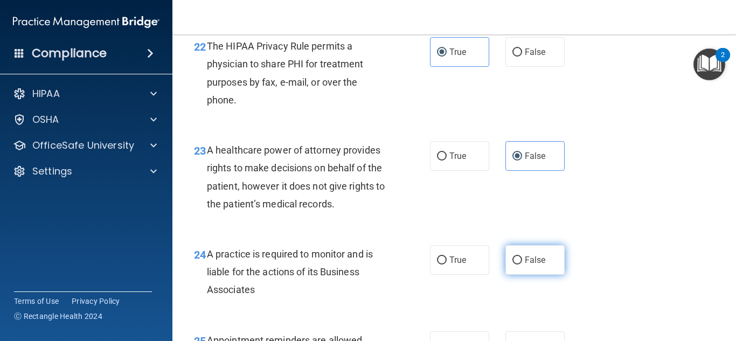
click at [519, 264] on input "False" at bounding box center [517, 260] width 10 height 8
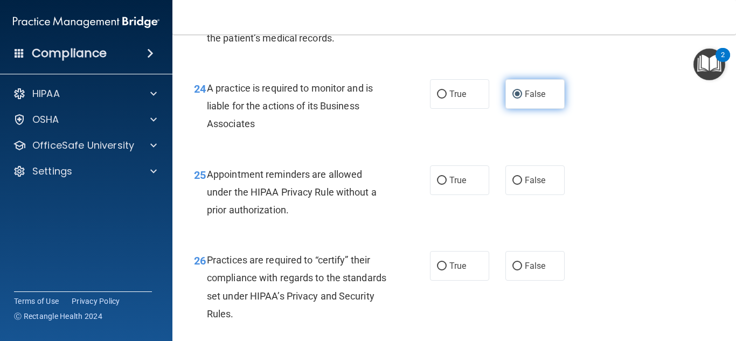
scroll to position [2441, 0]
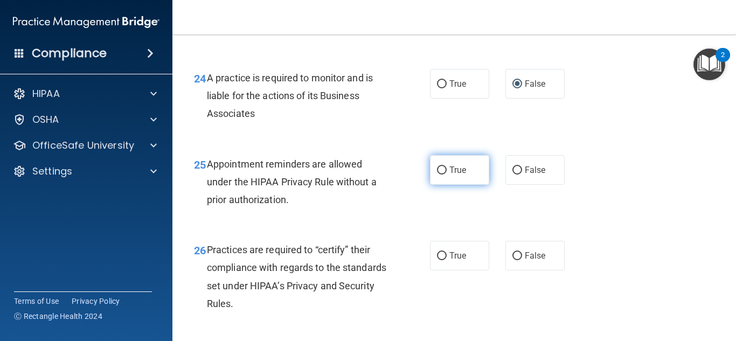
click at [455, 175] on span "True" at bounding box center [457, 170] width 17 height 10
click at [446, 174] on input "True" at bounding box center [442, 170] width 10 height 8
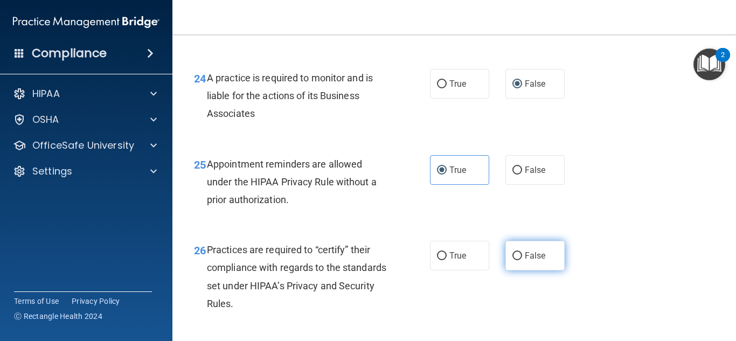
click at [530, 270] on label "False" at bounding box center [534, 256] width 59 height 30
click at [522, 260] on input "False" at bounding box center [517, 256] width 10 height 8
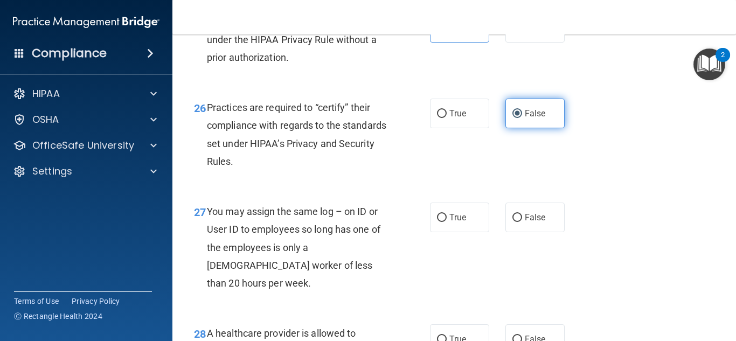
scroll to position [2590, 0]
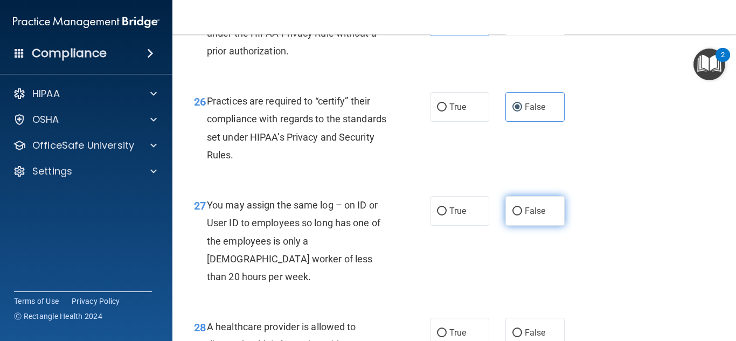
click at [533, 226] on label "False" at bounding box center [534, 211] width 59 height 30
click at [522, 215] on input "False" at bounding box center [517, 211] width 10 height 8
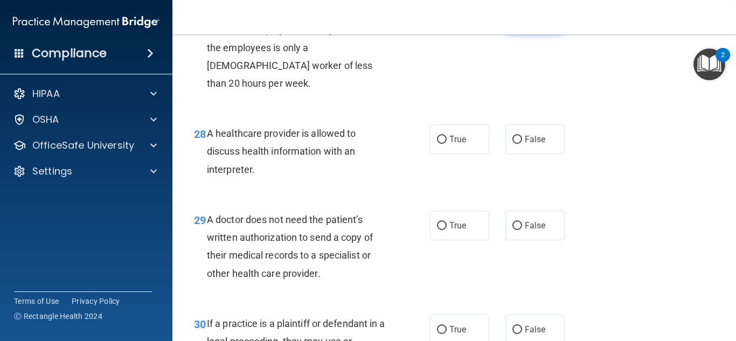
scroll to position [2786, 0]
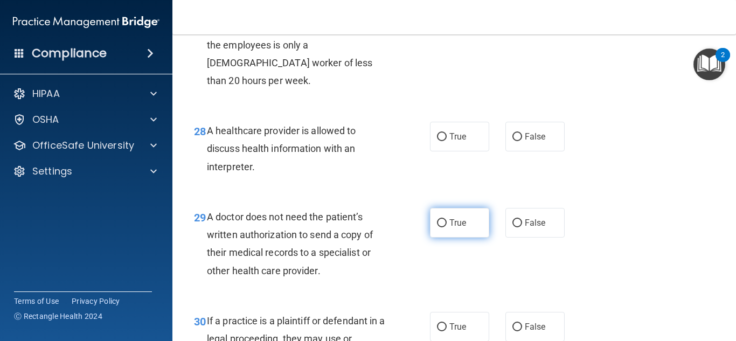
click at [461, 235] on label "True" at bounding box center [459, 223] width 59 height 30
click at [446, 227] on input "True" at bounding box center [442, 223] width 10 height 8
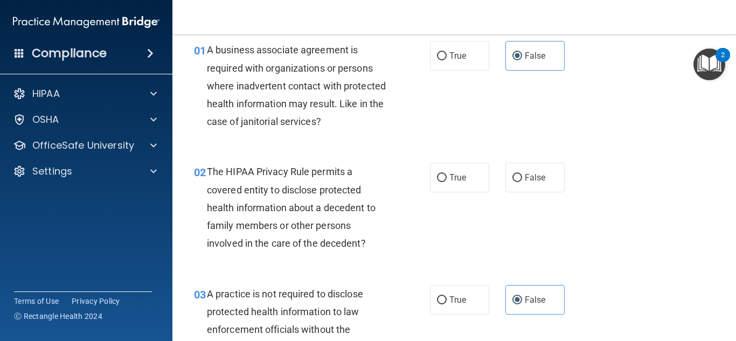
scroll to position [0, 0]
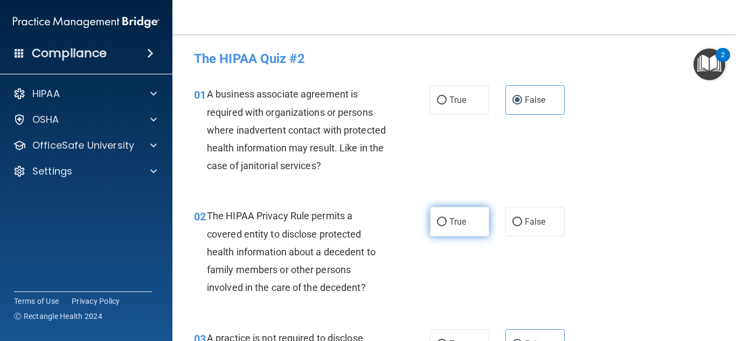
click at [453, 219] on span "True" at bounding box center [457, 221] width 17 height 10
click at [446, 219] on input "True" at bounding box center [442, 222] width 10 height 8
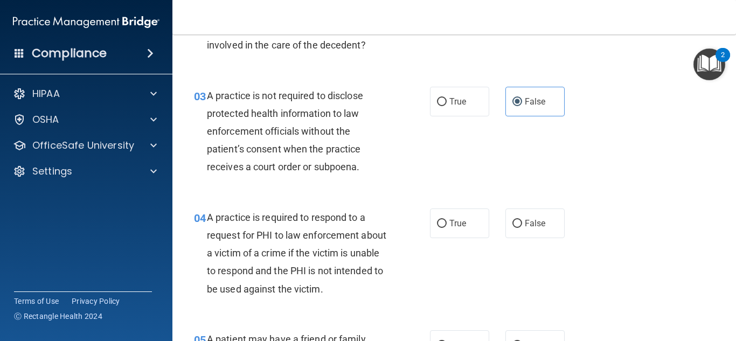
scroll to position [246, 0]
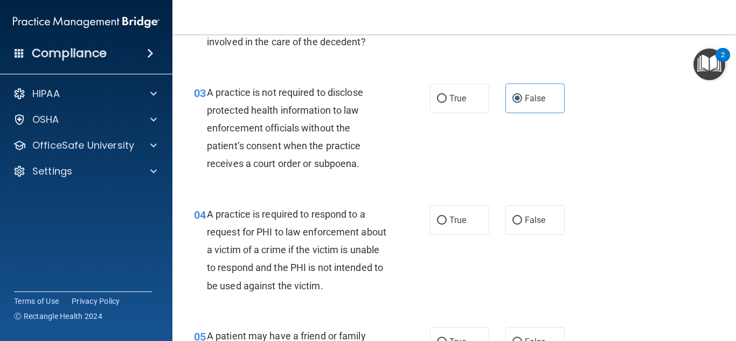
click at [481, 239] on div "04 A practice is required to respond to a request for PHI to law enforcement ab…" at bounding box center [454, 253] width 536 height 122
click at [473, 233] on label "True" at bounding box center [459, 220] width 59 height 30
click at [446, 225] on input "True" at bounding box center [442, 220] width 10 height 8
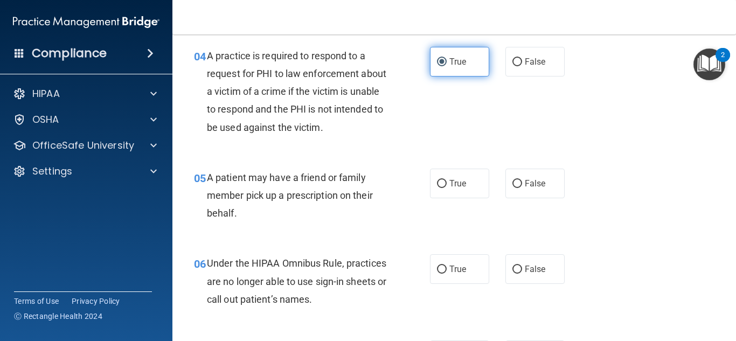
scroll to position [405, 0]
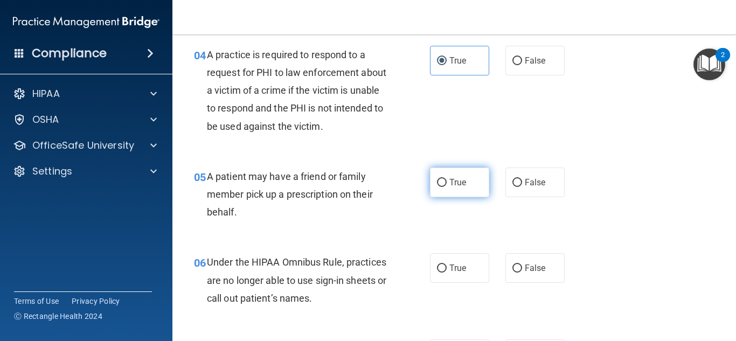
click at [464, 193] on label "True" at bounding box center [459, 182] width 59 height 30
click at [446, 187] on input "True" at bounding box center [442, 183] width 10 height 8
click at [517, 289] on div "06 Under the HIPAA Omnibus Rule, practices are no longer able to use sign-in sh…" at bounding box center [454, 283] width 536 height 86
click at [521, 286] on div "06 Under the HIPAA Omnibus Rule, practices are no longer able to use sign-in sh…" at bounding box center [454, 283] width 536 height 86
click at [530, 276] on label "False" at bounding box center [534, 268] width 59 height 30
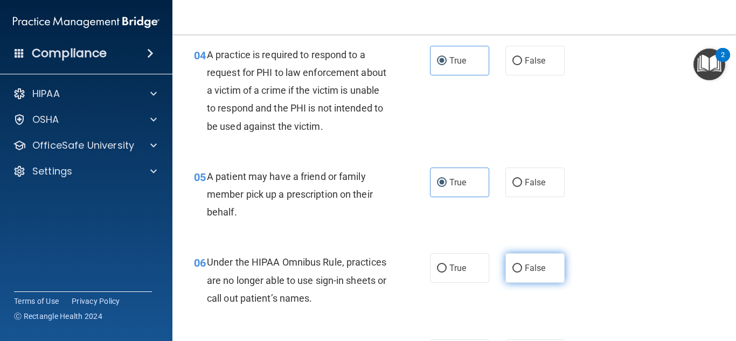
click at [522, 272] on input "False" at bounding box center [517, 268] width 10 height 8
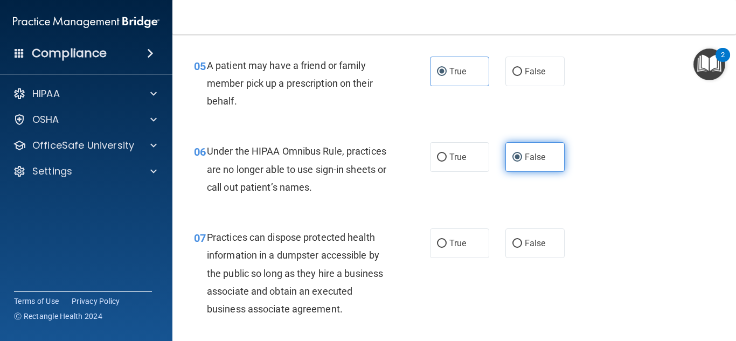
scroll to position [523, 0]
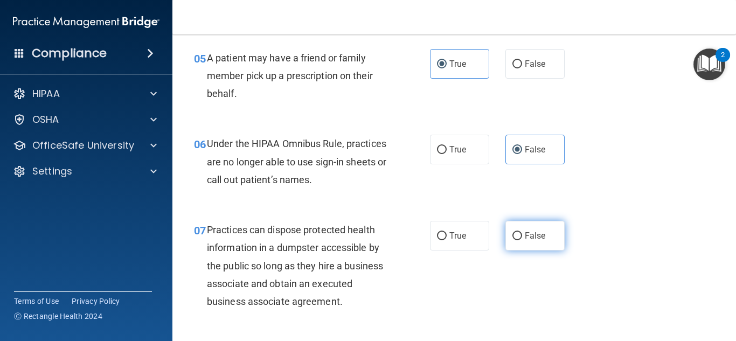
click at [536, 242] on label "False" at bounding box center [534, 236] width 59 height 30
click at [522, 240] on input "False" at bounding box center [517, 236] width 10 height 8
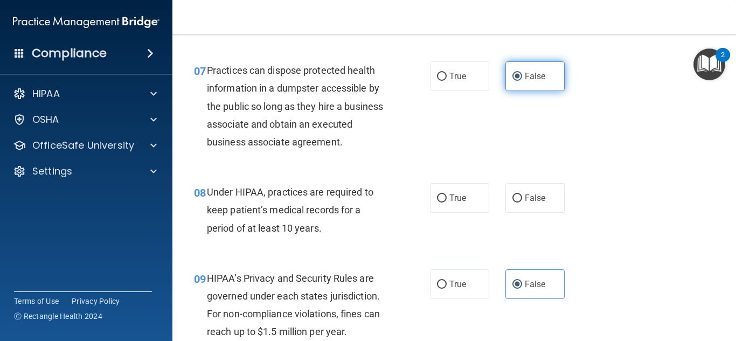
scroll to position [686, 0]
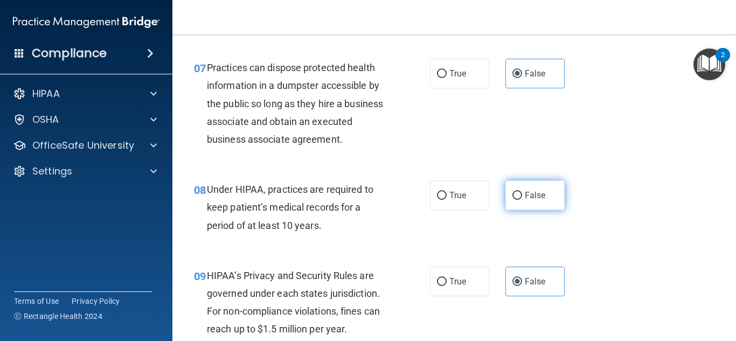
click at [538, 202] on label "False" at bounding box center [534, 195] width 59 height 30
click at [522, 200] on input "False" at bounding box center [517, 196] width 10 height 8
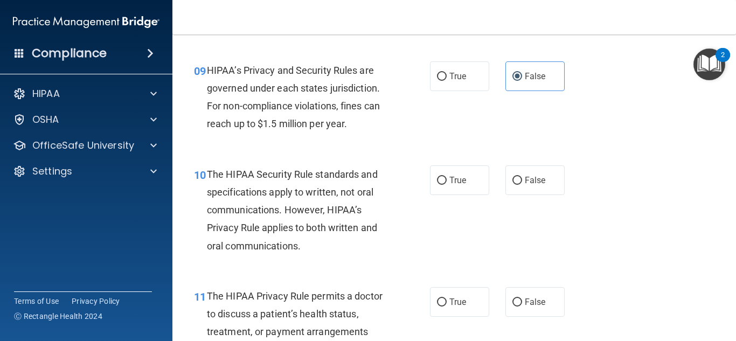
scroll to position [894, 0]
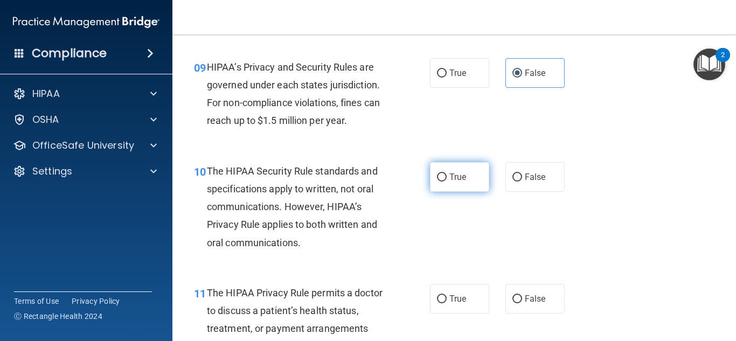
click at [460, 185] on label "True" at bounding box center [459, 177] width 59 height 30
click at [446, 181] on input "True" at bounding box center [442, 177] width 10 height 8
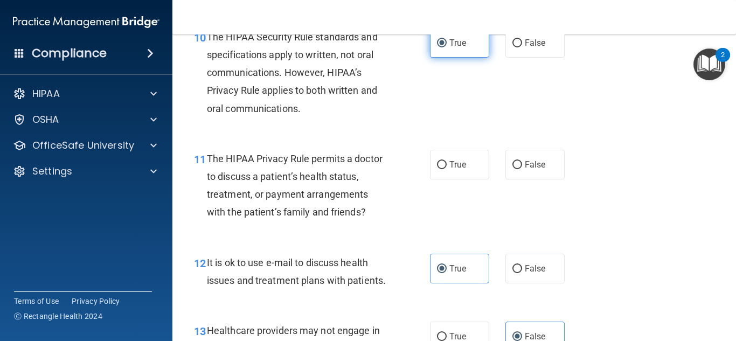
scroll to position [1029, 0]
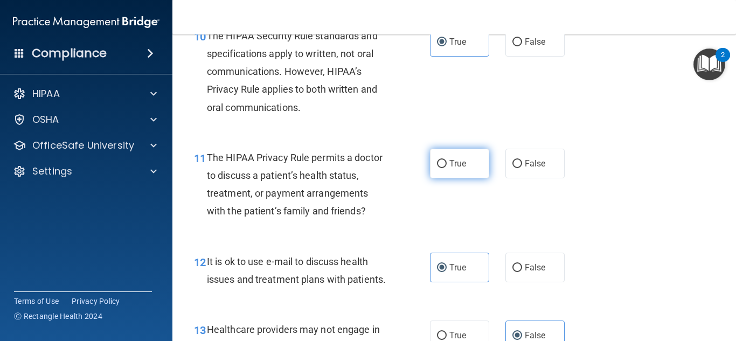
click at [443, 176] on label "True" at bounding box center [459, 164] width 59 height 30
click at [443, 168] on input "True" at bounding box center [442, 164] width 10 height 8
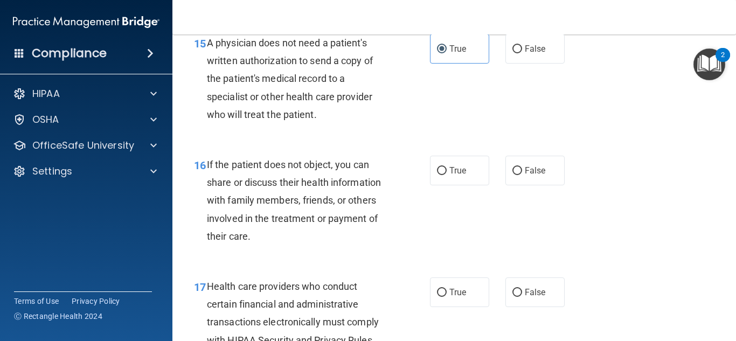
scroll to position [1526, 0]
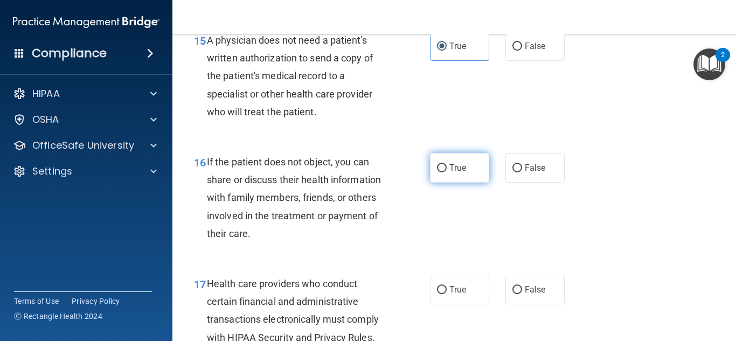
click at [462, 171] on span "True" at bounding box center [457, 168] width 17 height 10
click at [446, 171] on input "True" at bounding box center [442, 168] width 10 height 8
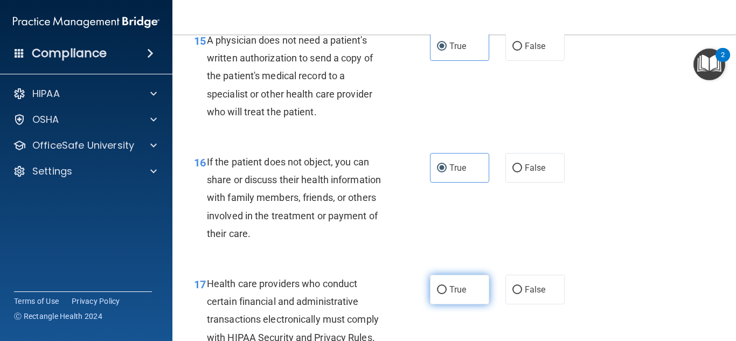
click at [467, 289] on label "True" at bounding box center [459, 290] width 59 height 30
click at [446, 289] on input "True" at bounding box center [442, 290] width 10 height 8
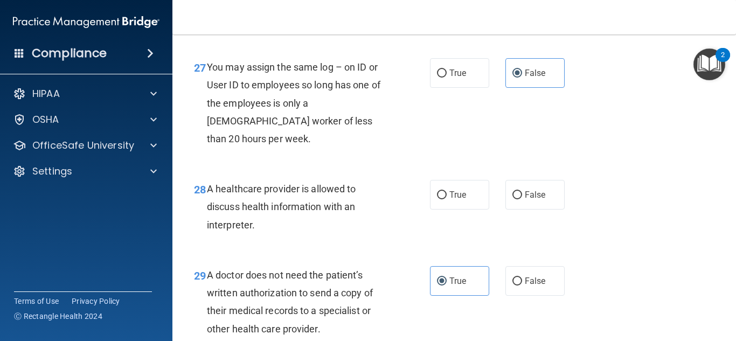
scroll to position [2728, 0]
click at [455, 192] on span "True" at bounding box center [457, 194] width 17 height 10
click at [446, 192] on input "True" at bounding box center [442, 195] width 10 height 8
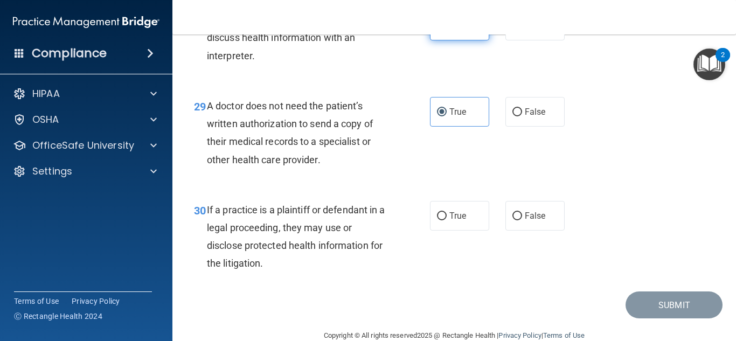
scroll to position [2917, 0]
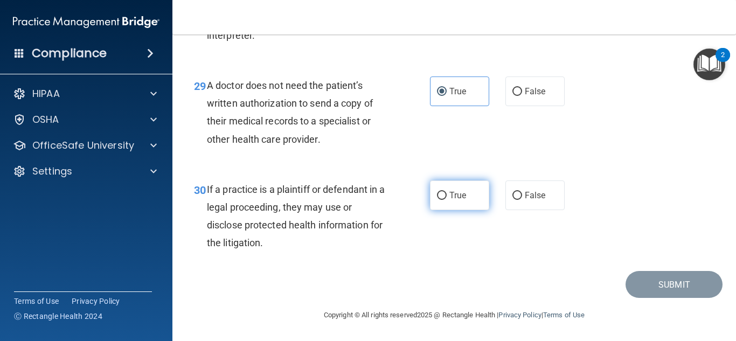
click at [456, 190] on span "True" at bounding box center [457, 195] width 17 height 10
click at [446, 192] on input "True" at bounding box center [442, 196] width 10 height 8
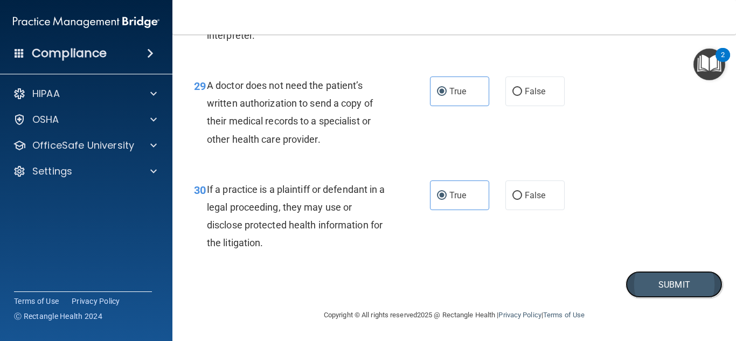
click at [678, 279] on button "Submit" at bounding box center [673, 284] width 97 height 27
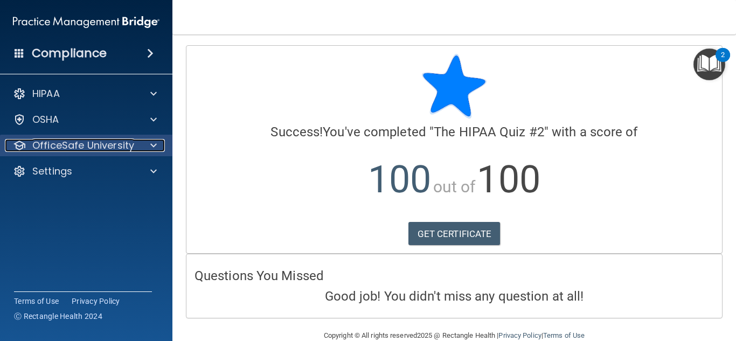
click at [95, 148] on p "OfficeSafe University" at bounding box center [83, 145] width 102 height 13
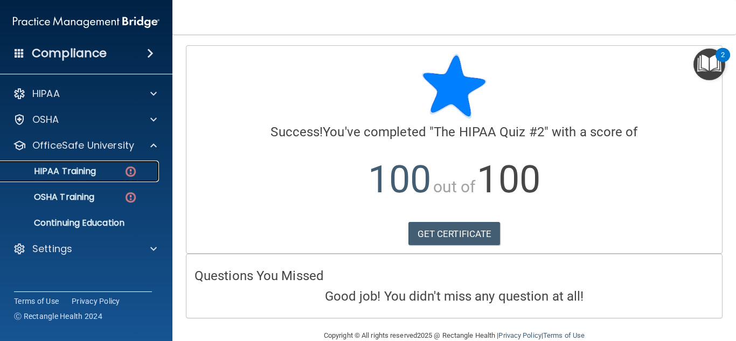
click at [111, 176] on div "HIPAA Training" at bounding box center [80, 171] width 147 height 11
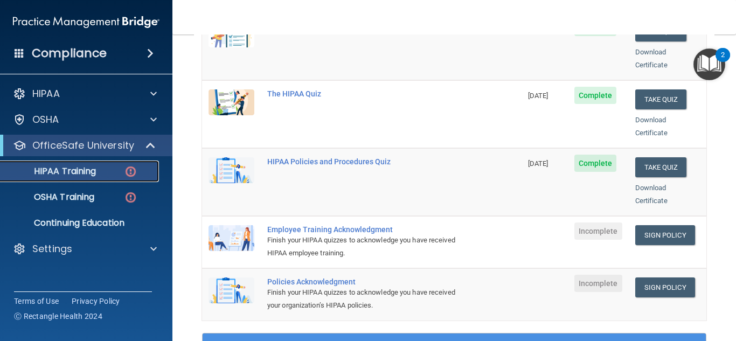
scroll to position [195, 0]
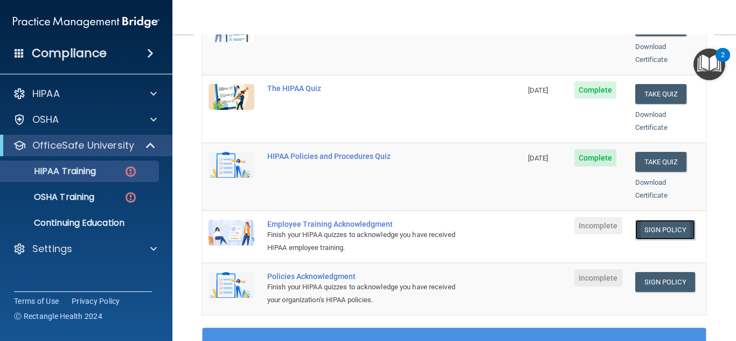
click at [666, 220] on link "Sign Policy" at bounding box center [665, 230] width 60 height 20
click at [648, 272] on link "Sign Policy" at bounding box center [665, 282] width 60 height 20
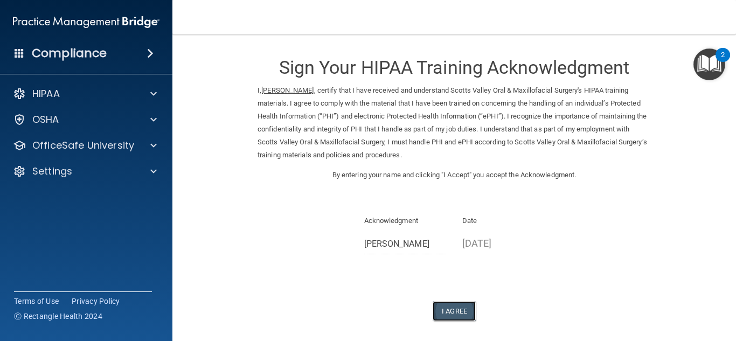
click at [451, 307] on button "I Agree" at bounding box center [453, 311] width 43 height 20
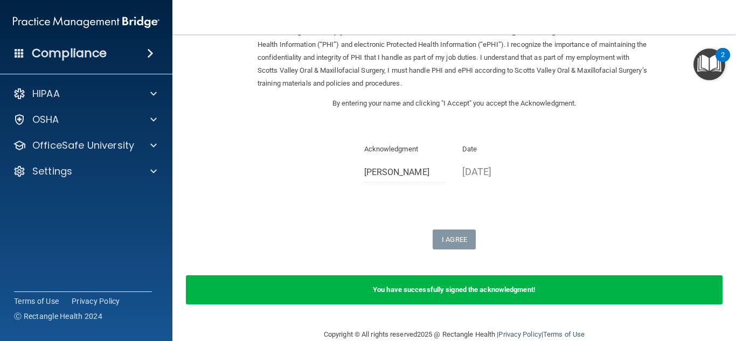
scroll to position [91, 0]
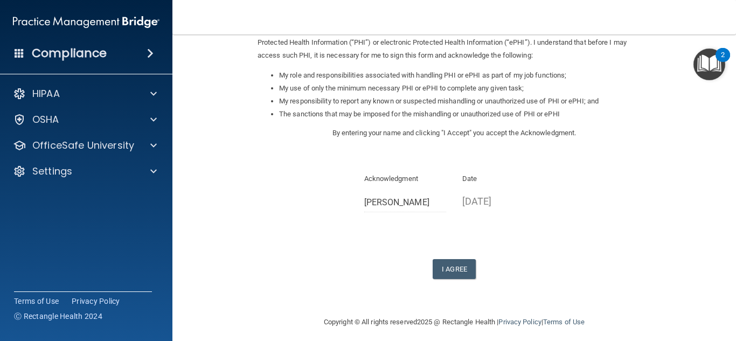
scroll to position [150, 0]
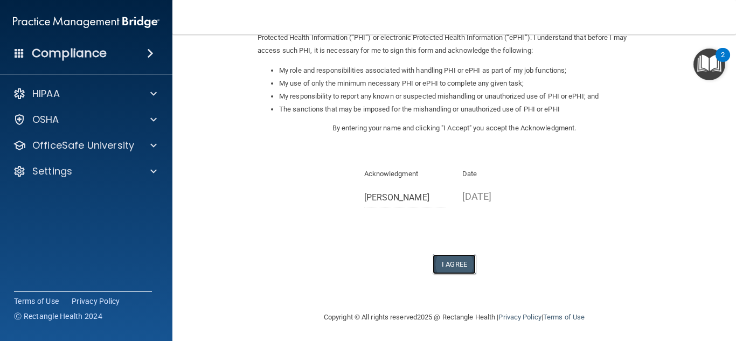
click at [464, 270] on button "I Agree" at bounding box center [453, 264] width 43 height 20
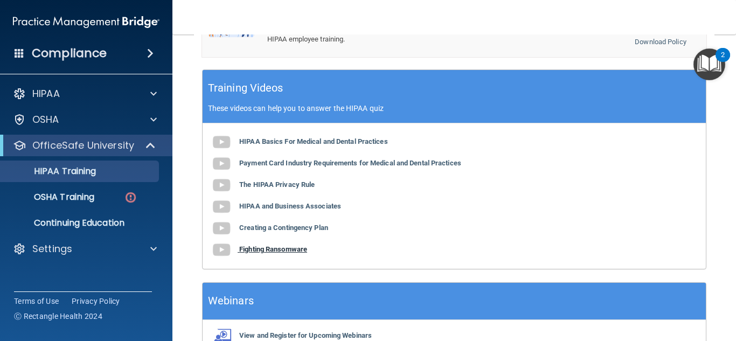
scroll to position [509, 0]
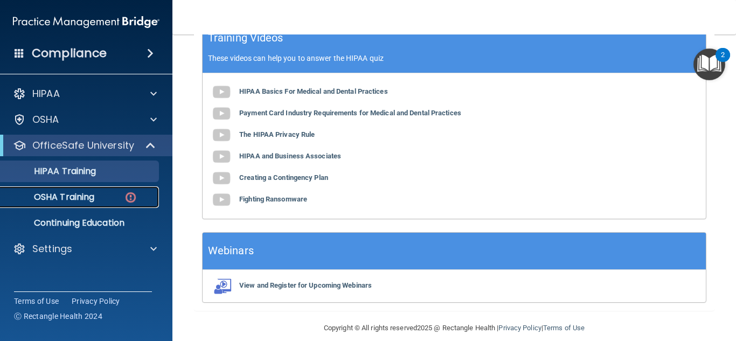
click at [107, 199] on div "OSHA Training" at bounding box center [80, 197] width 147 height 11
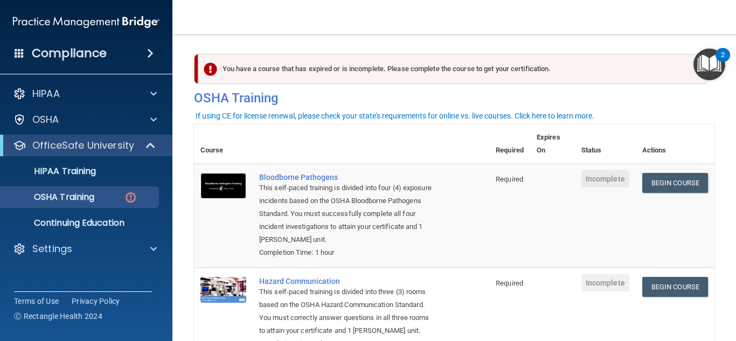
click at [233, 188] on img at bounding box center [223, 186] width 46 height 26
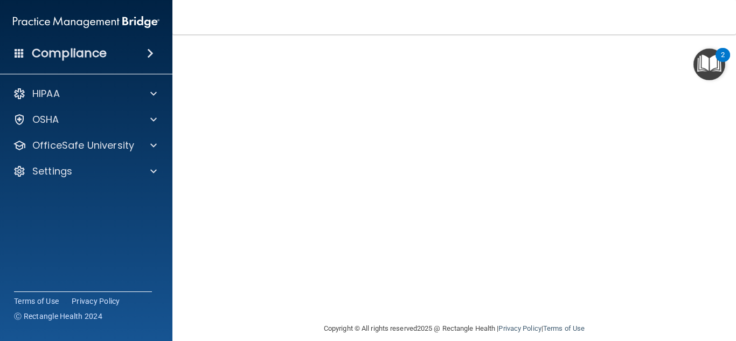
scroll to position [41, 0]
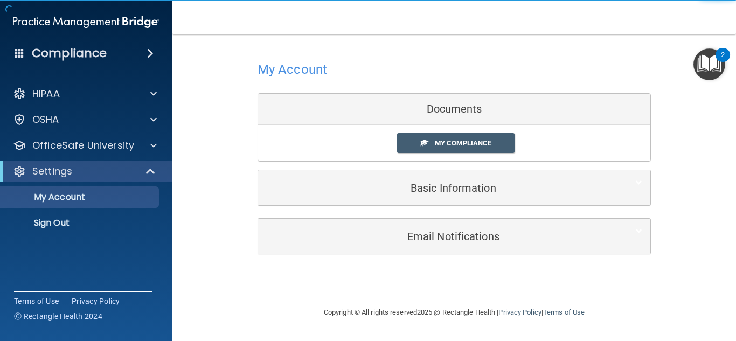
click at [146, 157] on div "HIPAA Documents and Policies Report an Incident Business Associates Emergency P…" at bounding box center [86, 161] width 173 height 164
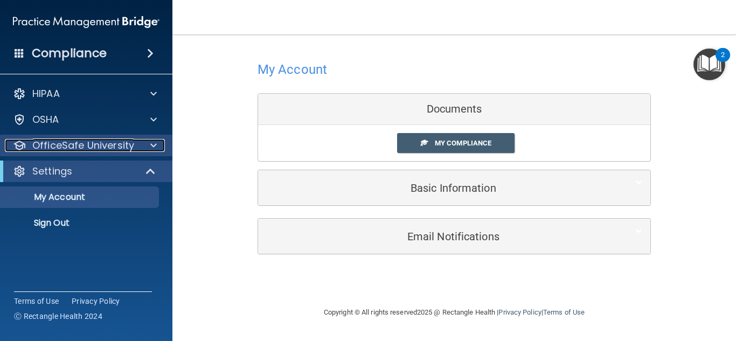
click at [136, 142] on div "OfficeSafe University" at bounding box center [72, 145] width 134 height 13
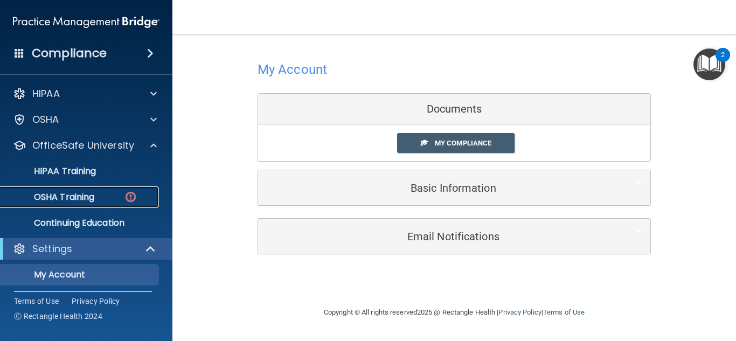
click at [118, 193] on div "OSHA Training" at bounding box center [80, 197] width 147 height 11
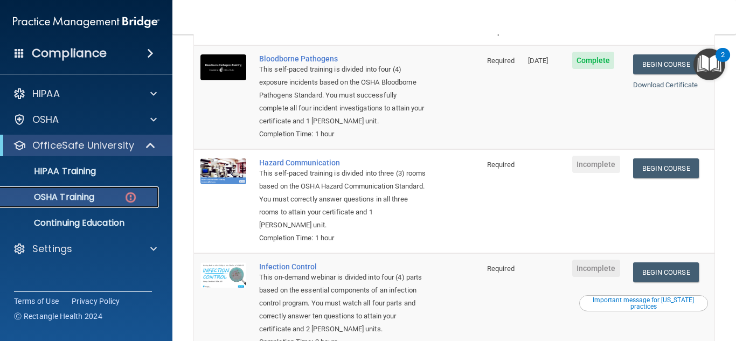
scroll to position [99, 0]
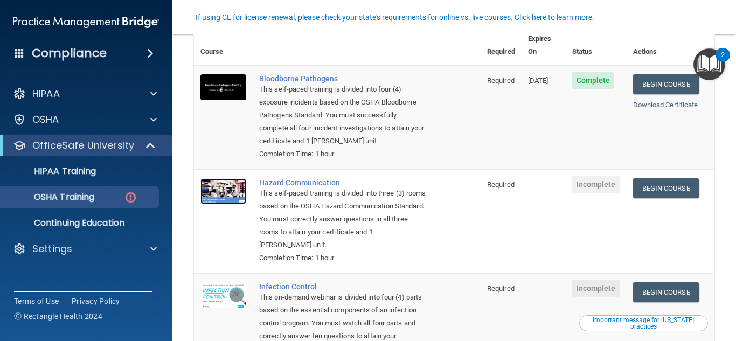
click at [241, 178] on img at bounding box center [223, 191] width 46 height 26
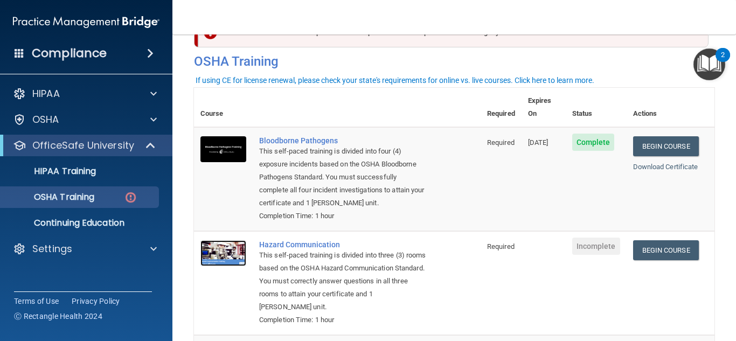
scroll to position [0, 0]
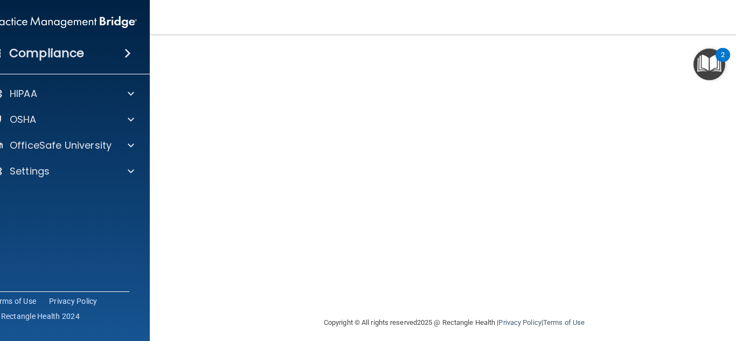
scroll to position [144, 0]
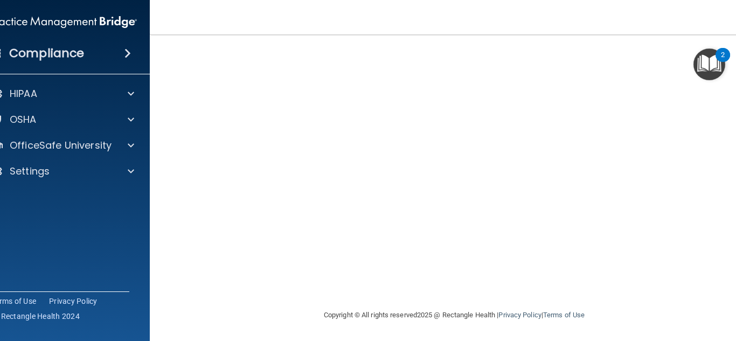
click at [682, 279] on iframe at bounding box center [702, 287] width 41 height 41
click at [707, 67] on img "Open Resource Center, 2 new notifications" at bounding box center [709, 64] width 32 height 32
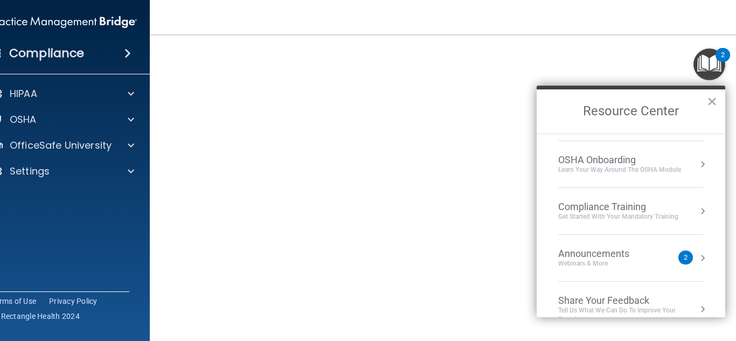
scroll to position [60, 0]
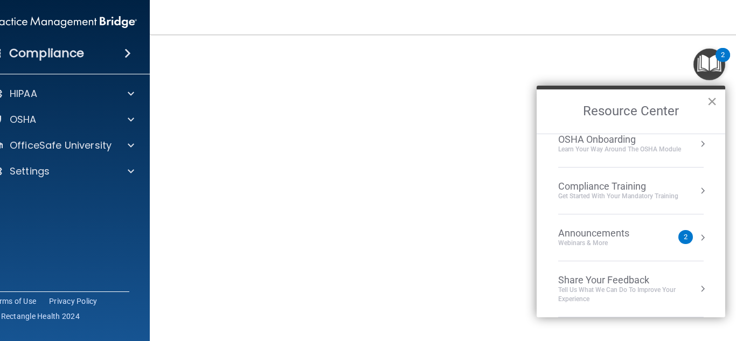
click at [716, 102] on button "×" at bounding box center [712, 101] width 10 height 17
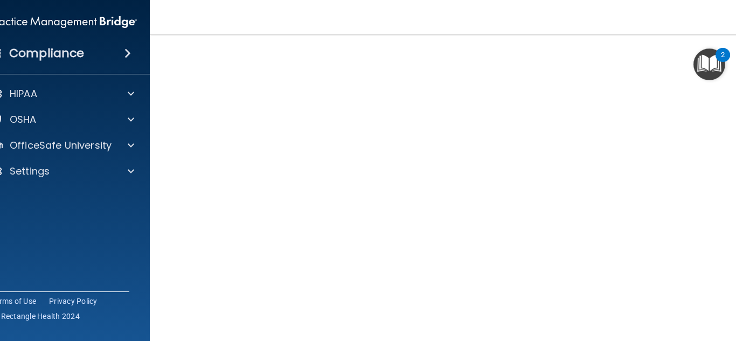
scroll to position [80, 0]
click at [698, 57] on img "Open Resource Center, 2 new notifications" at bounding box center [709, 64] width 32 height 32
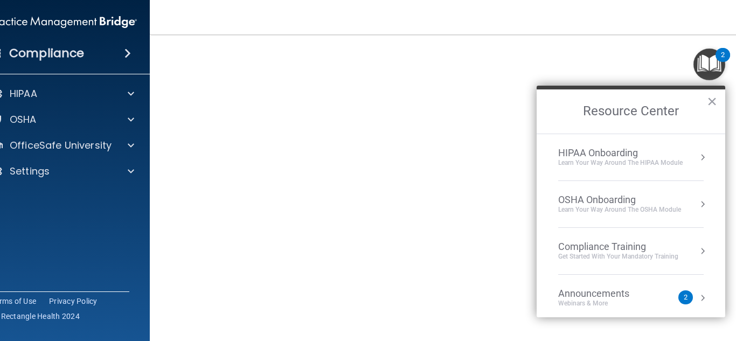
click at [672, 295] on div "Announcements Webinars & More 2" at bounding box center [630, 298] width 145 height 20
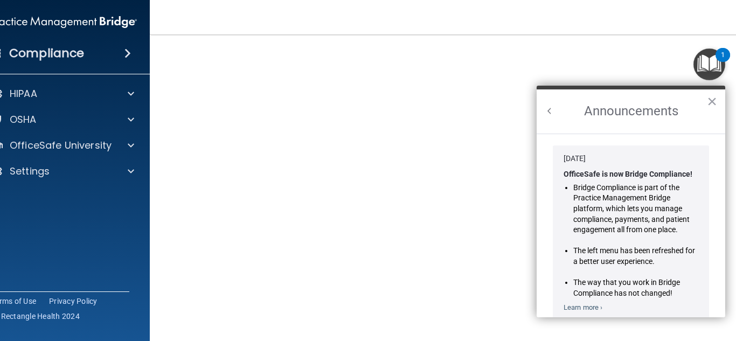
scroll to position [166, 0]
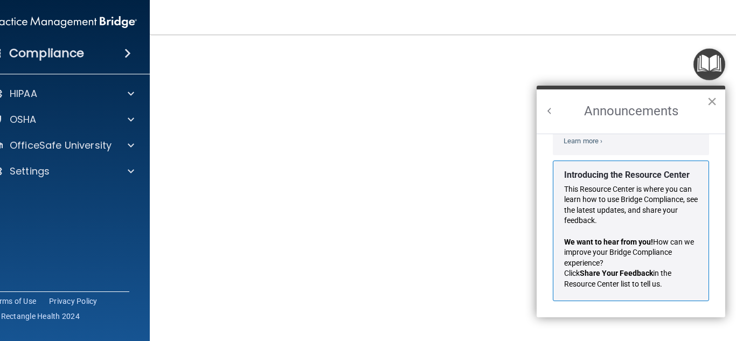
click at [713, 105] on button "×" at bounding box center [712, 101] width 10 height 17
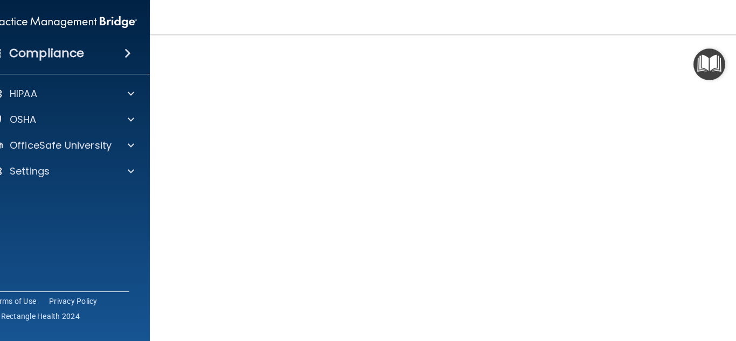
scroll to position [64, 0]
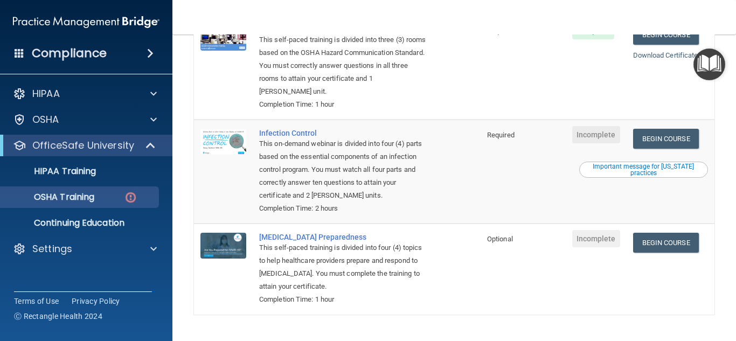
scroll to position [268, 0]
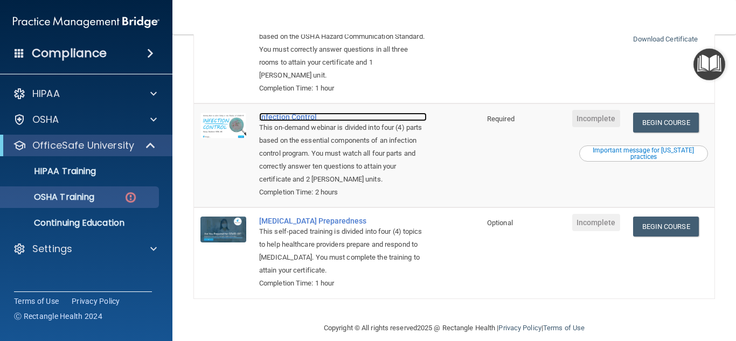
click at [271, 113] on div "Infection Control" at bounding box center [342, 117] width 167 height 9
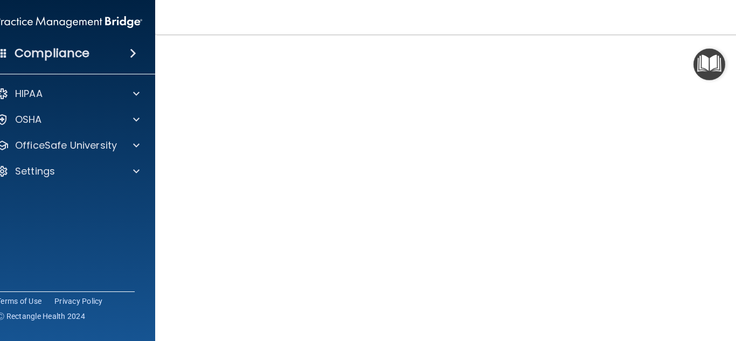
scroll to position [73, 0]
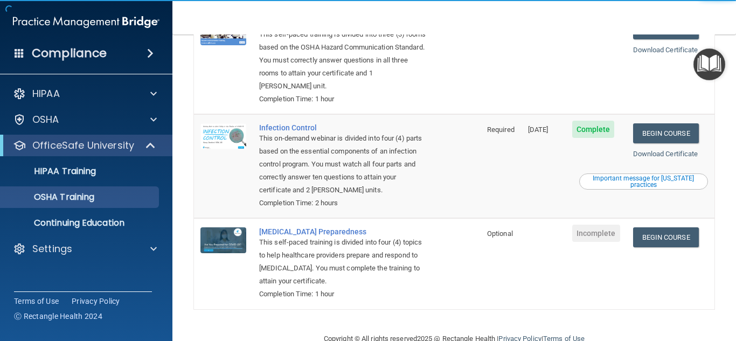
scroll to position [238, 0]
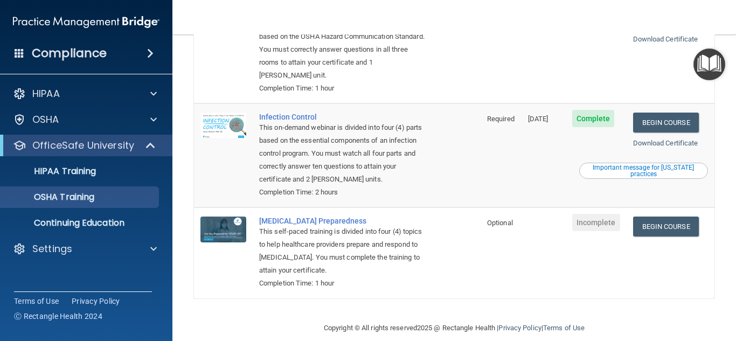
click at [322, 225] on div "This self-paced training is divided into four (4) topics to help healthcare pro…" at bounding box center [342, 251] width 167 height 52
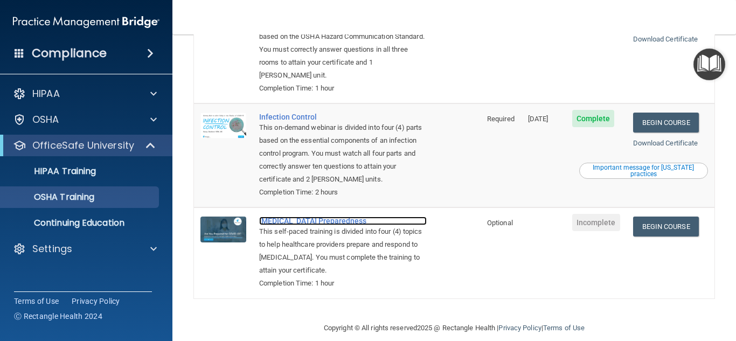
click at [316, 216] on div "COVID-19 Preparedness" at bounding box center [342, 220] width 167 height 9
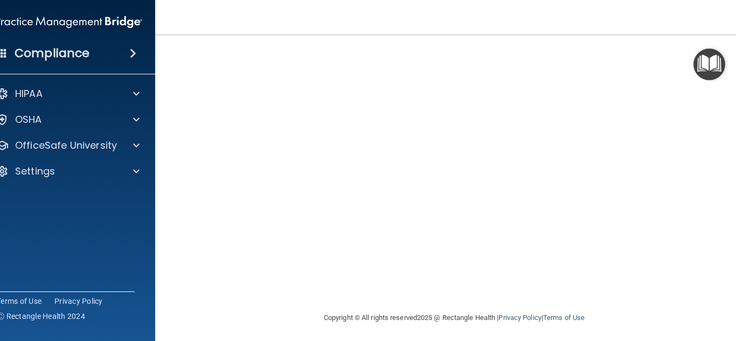
scroll to position [120, 0]
click at [682, 274] on iframe at bounding box center [702, 287] width 41 height 41
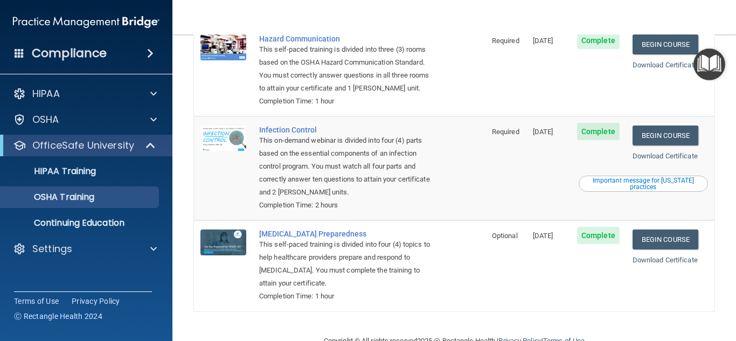
scroll to position [225, 0]
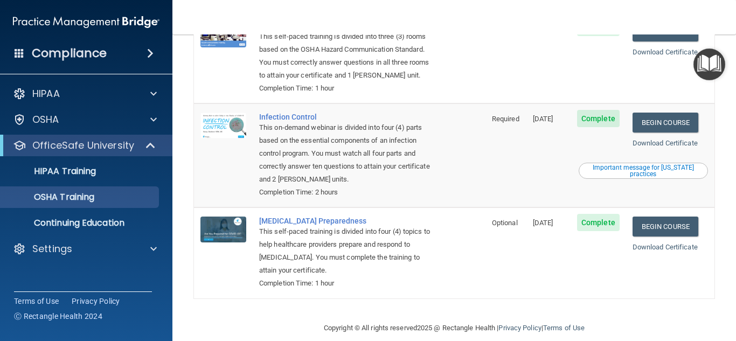
click at [640, 164] on div "Important message for [US_STATE] practices" at bounding box center [643, 170] width 126 height 13
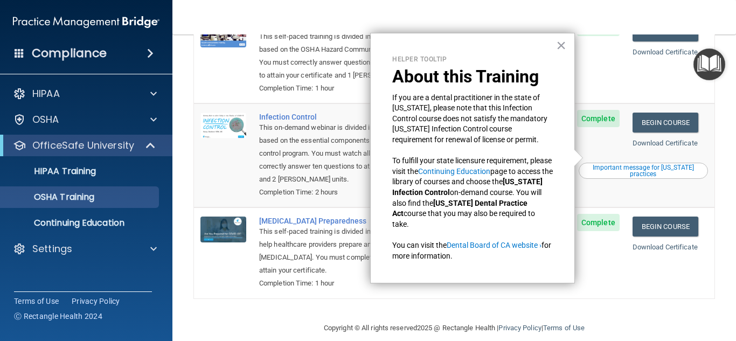
click at [663, 137] on div "Download Certificate" at bounding box center [669, 143] width 75 height 13
click at [672, 115] on link "Begin Course" at bounding box center [665, 123] width 66 height 20
click at [228, 123] on img at bounding box center [223, 126] width 46 height 26
click at [559, 40] on button "×" at bounding box center [561, 45] width 10 height 17
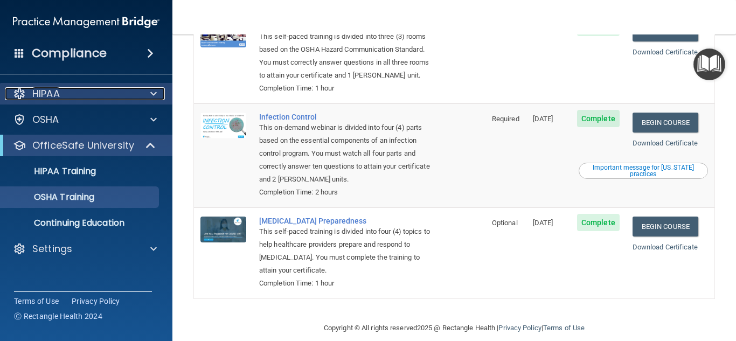
click at [5, 93] on div "HIPAA" at bounding box center [72, 93] width 134 height 13
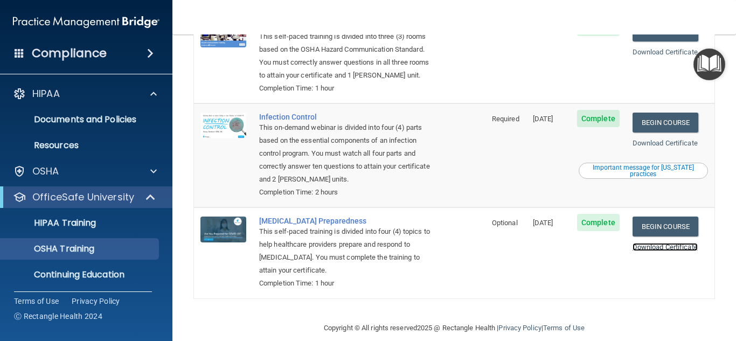
click at [680, 243] on link "Download Certificate" at bounding box center [664, 247] width 65 height 8
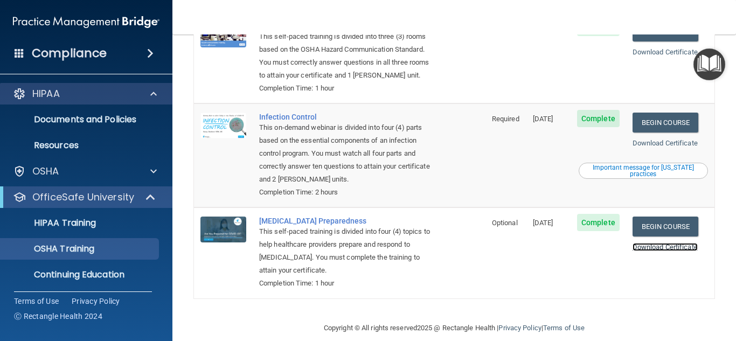
scroll to position [29, 0]
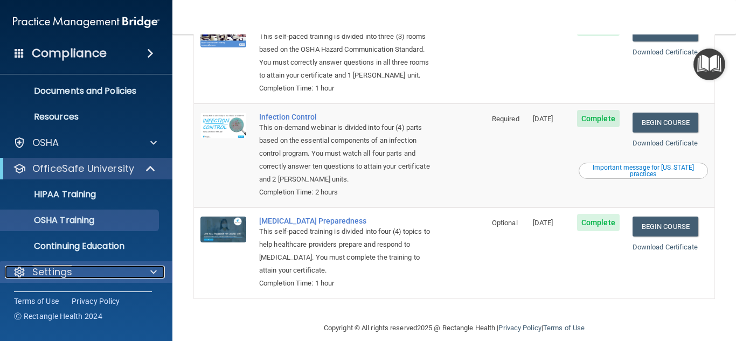
click at [96, 268] on div "Settings" at bounding box center [72, 271] width 134 height 13
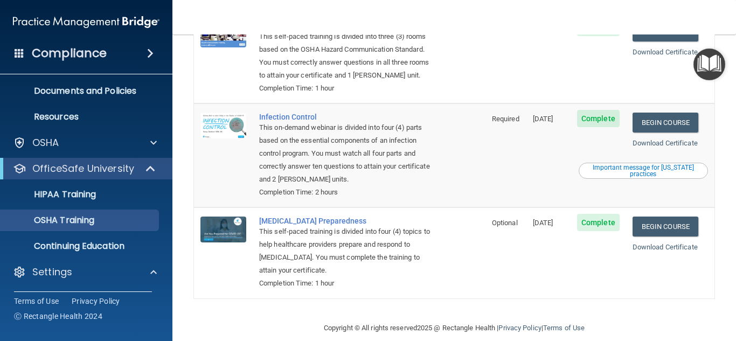
click at [147, 54] on span at bounding box center [150, 53] width 6 height 13
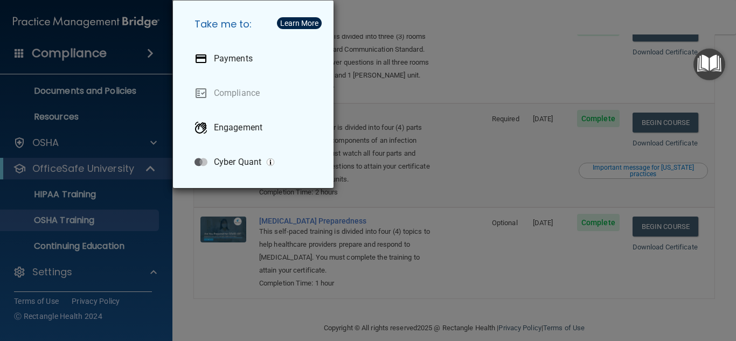
click at [544, 111] on div "Take me to: Payments Compliance Engagement Cyber Quant" at bounding box center [368, 170] width 736 height 341
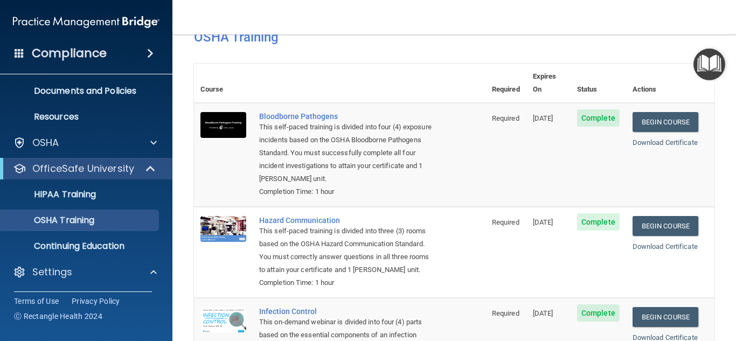
scroll to position [0, 0]
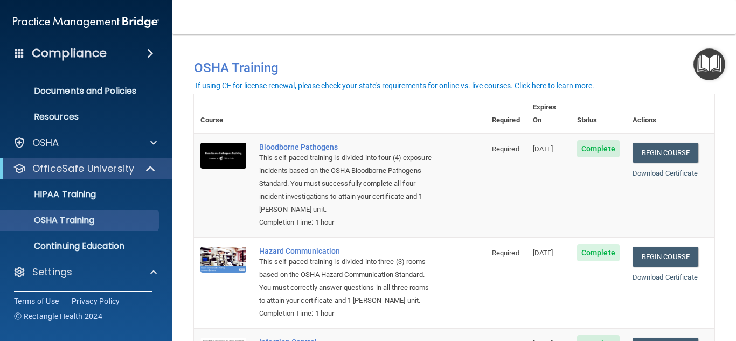
click at [80, 46] on h4 "Compliance" at bounding box center [69, 53] width 75 height 15
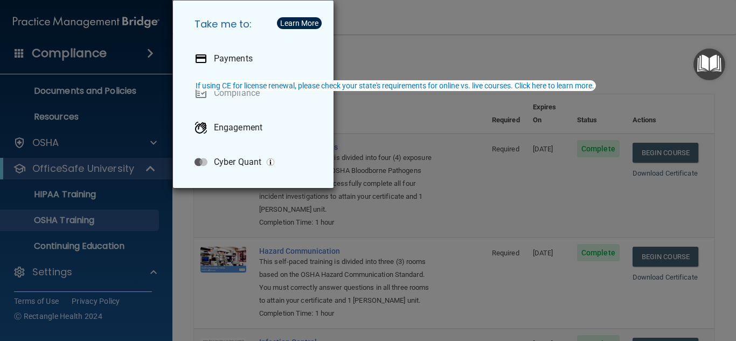
click at [68, 53] on div "Take me to: Payments Compliance Engagement Cyber Quant" at bounding box center [368, 170] width 736 height 341
